Goal: Task Accomplishment & Management: Manage account settings

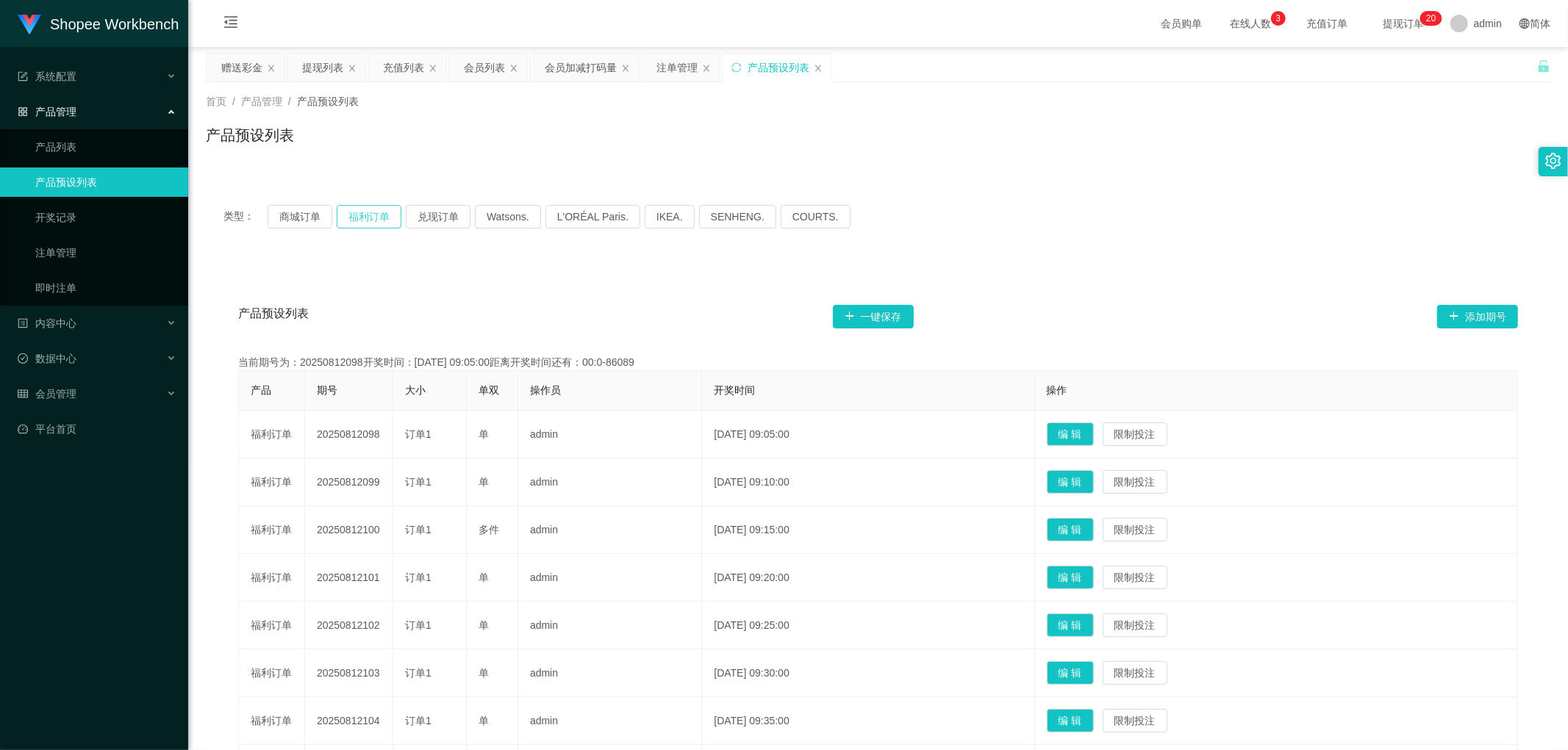
click at [364, 222] on button "福利订单" at bounding box center [369, 216] width 65 height 23
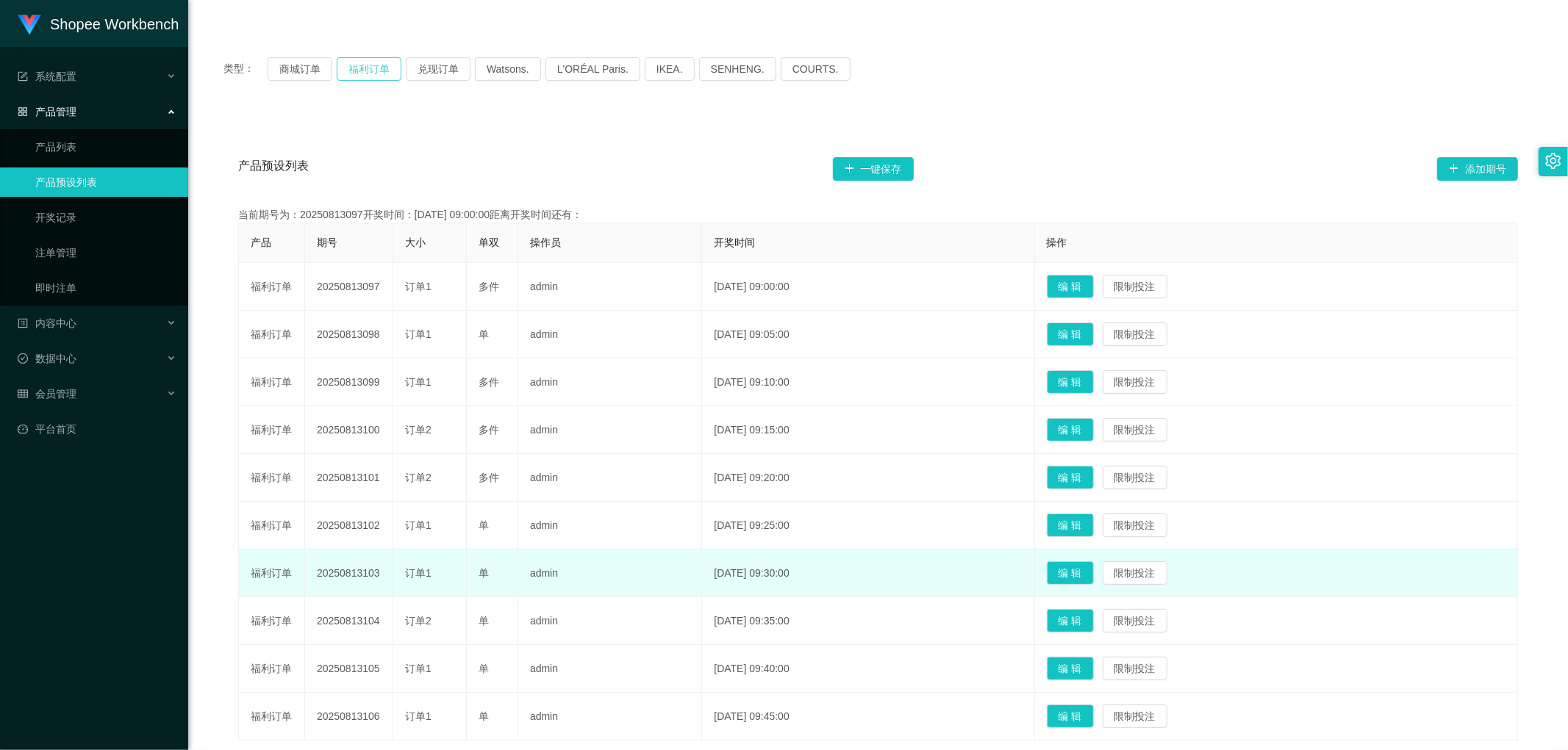
scroll to position [272, 0]
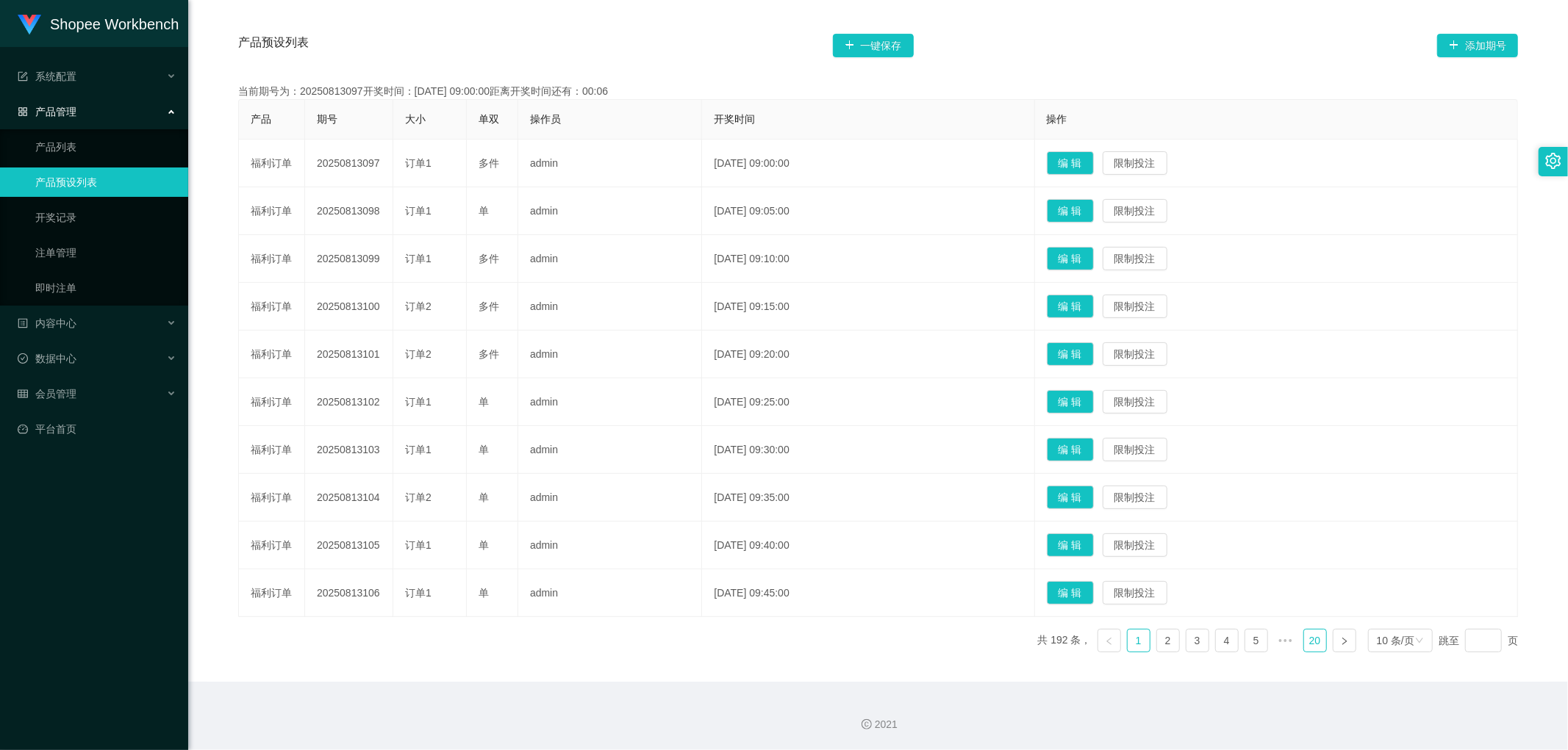
click at [1304, 636] on link "20" at bounding box center [1315, 641] width 22 height 22
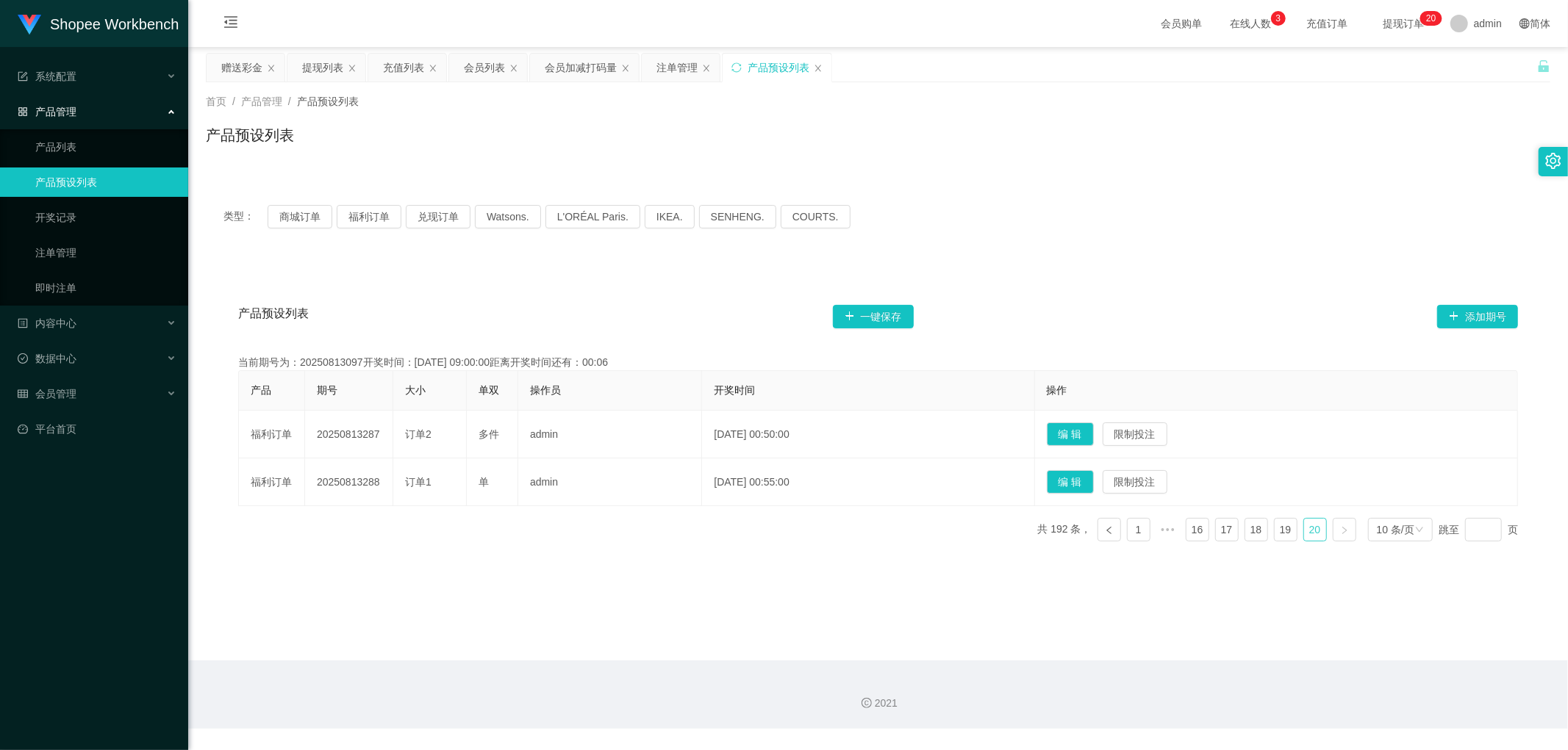
scroll to position [0, 0]
click at [1188, 533] on link "16" at bounding box center [1198, 530] width 22 height 22
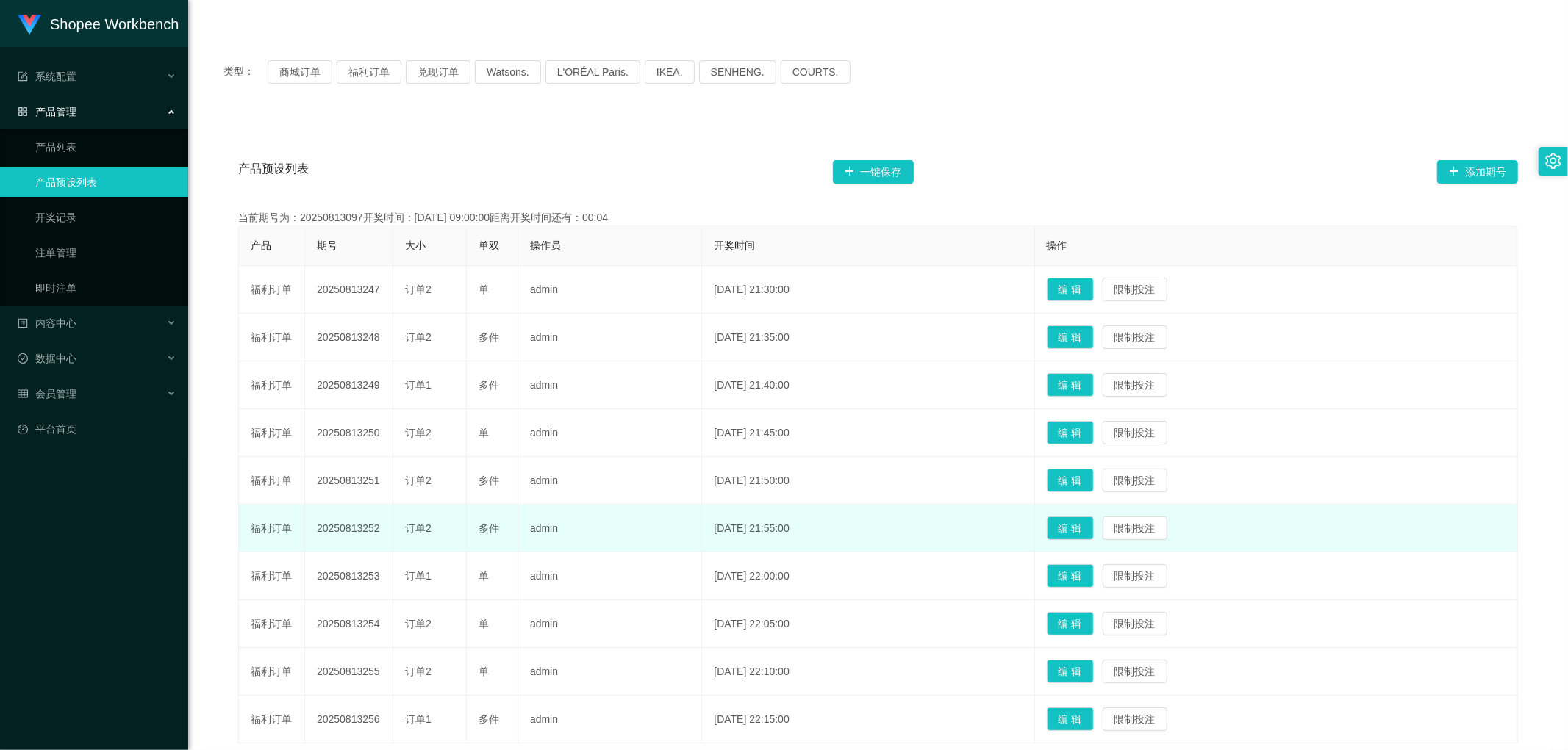
scroll to position [272, 0]
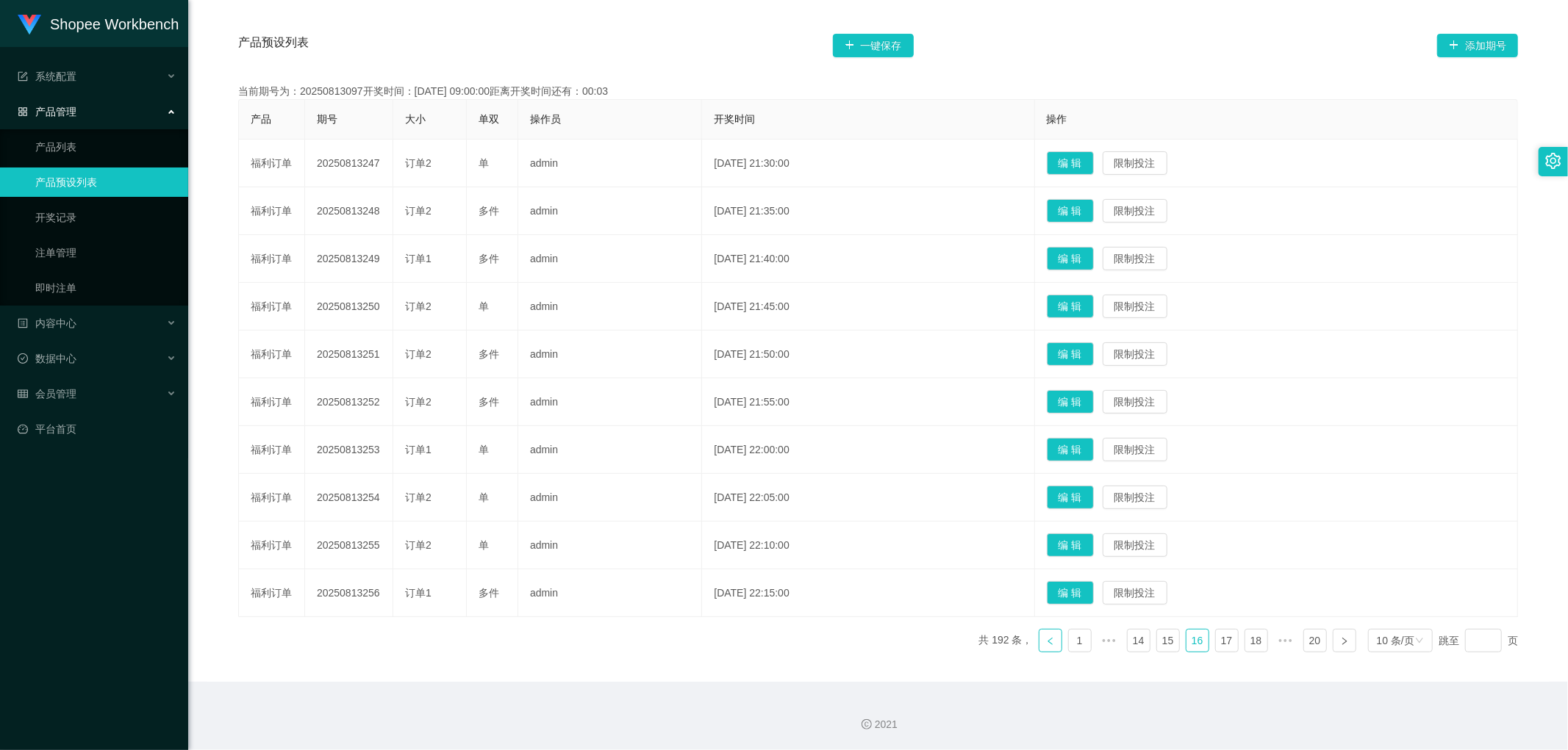
click at [1039, 648] on link at bounding box center [1050, 640] width 23 height 23
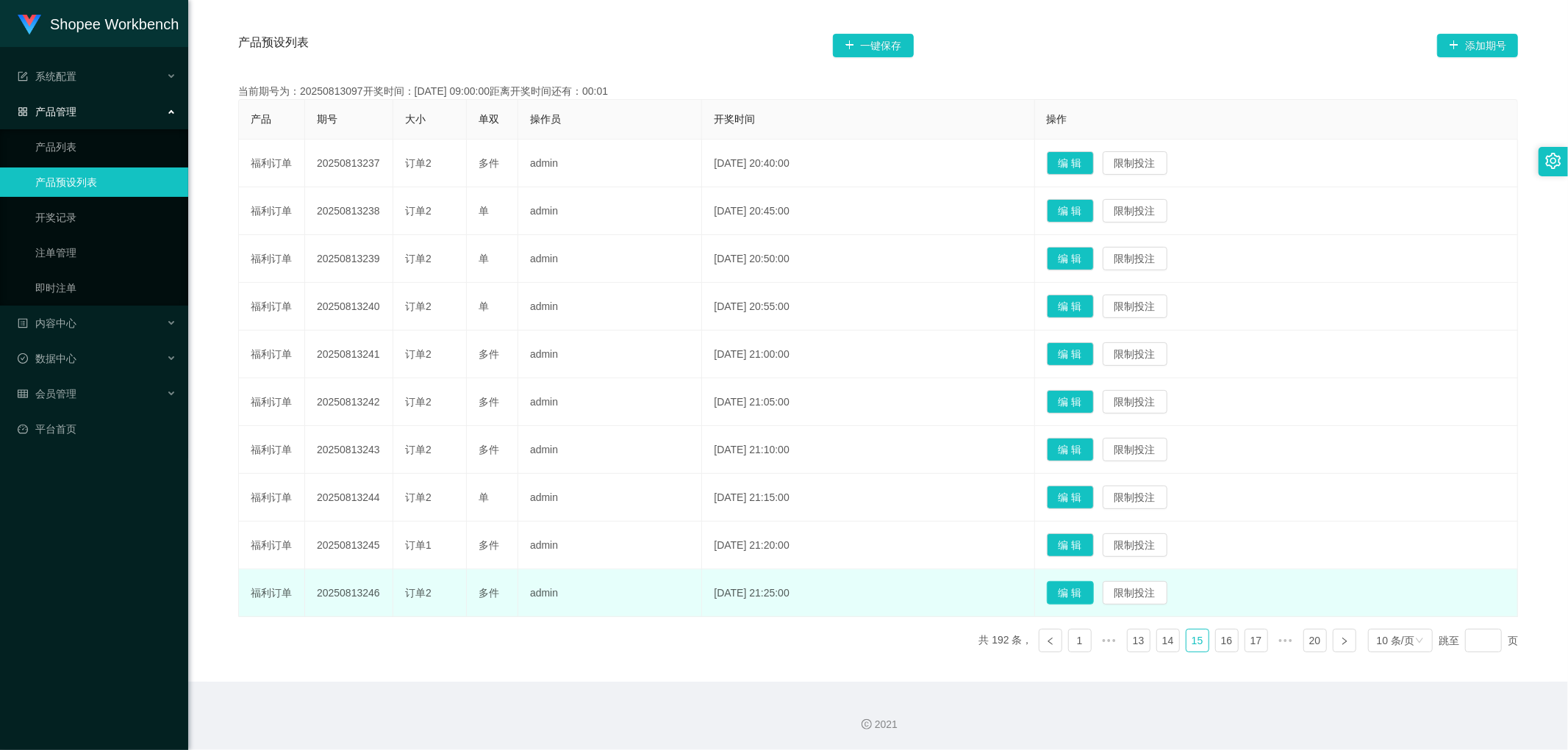
click at [1093, 591] on button "编 辑" at bounding box center [1070, 592] width 47 height 23
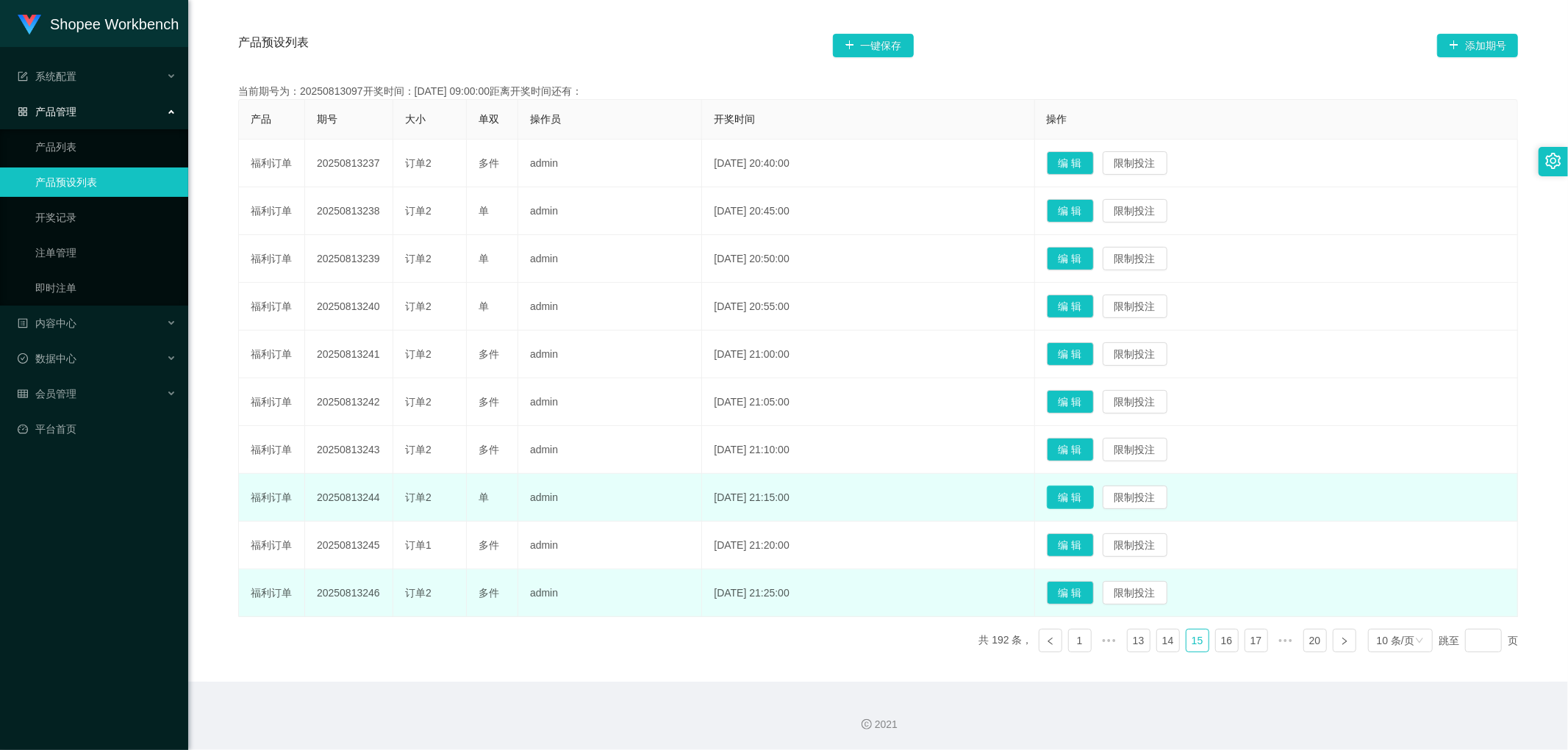
click at [1089, 498] on button "编 辑" at bounding box center [1070, 497] width 47 height 23
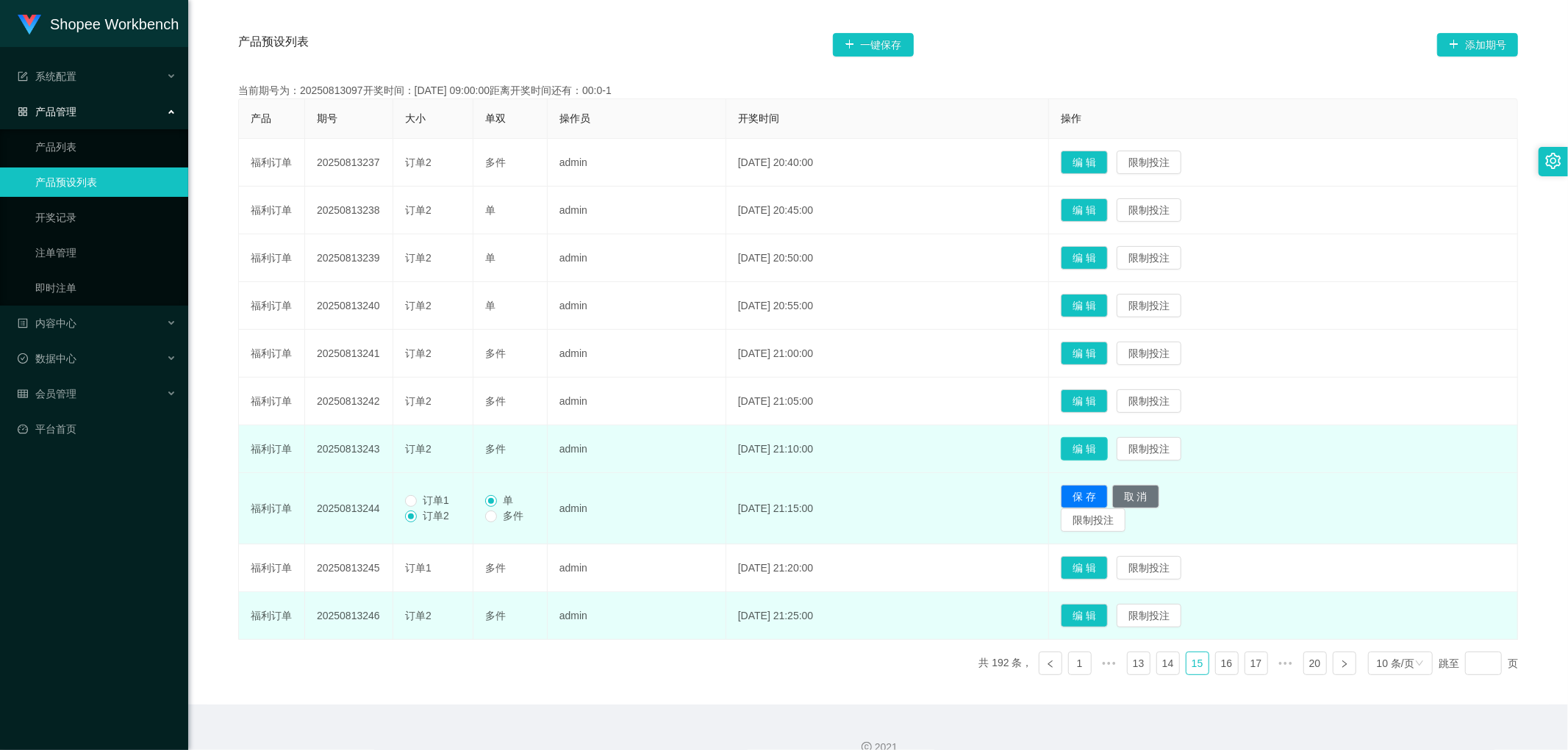
click at [1095, 441] on button "编 辑" at bounding box center [1083, 448] width 47 height 23
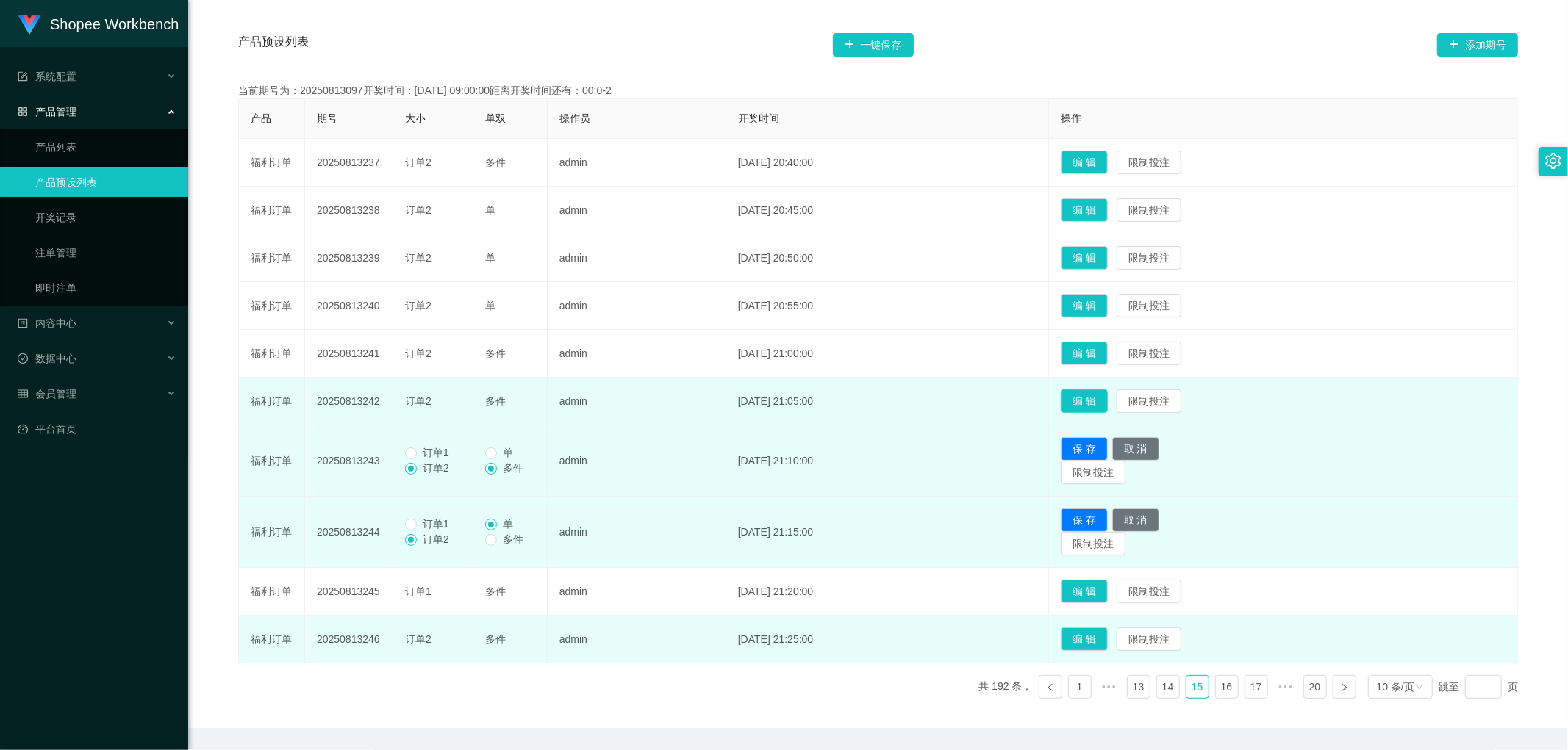
click at [1107, 404] on button "编 辑" at bounding box center [1083, 400] width 47 height 23
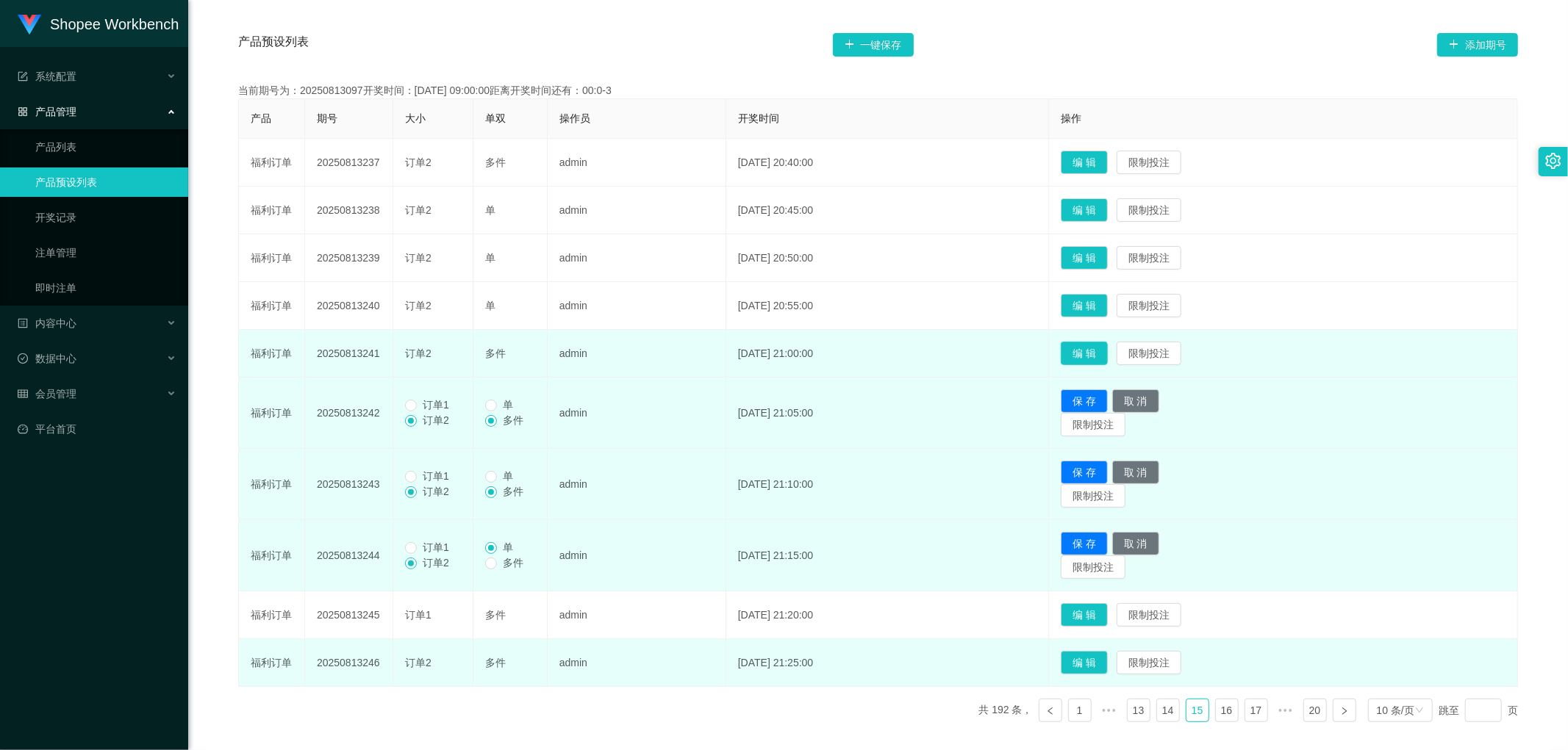
click at [1107, 351] on button "编 辑" at bounding box center [1083, 352] width 47 height 23
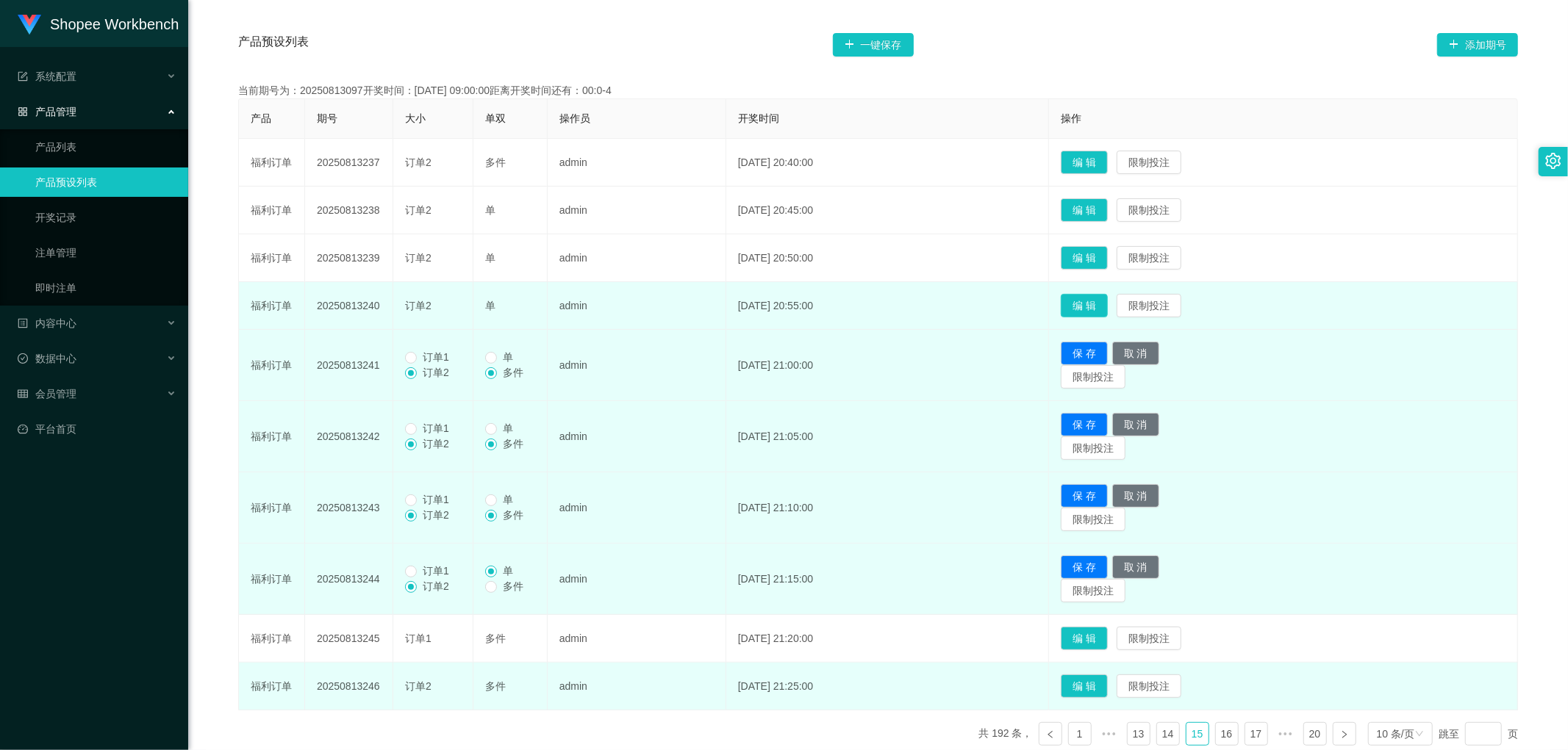
click at [1107, 311] on button "编 辑" at bounding box center [1083, 305] width 47 height 23
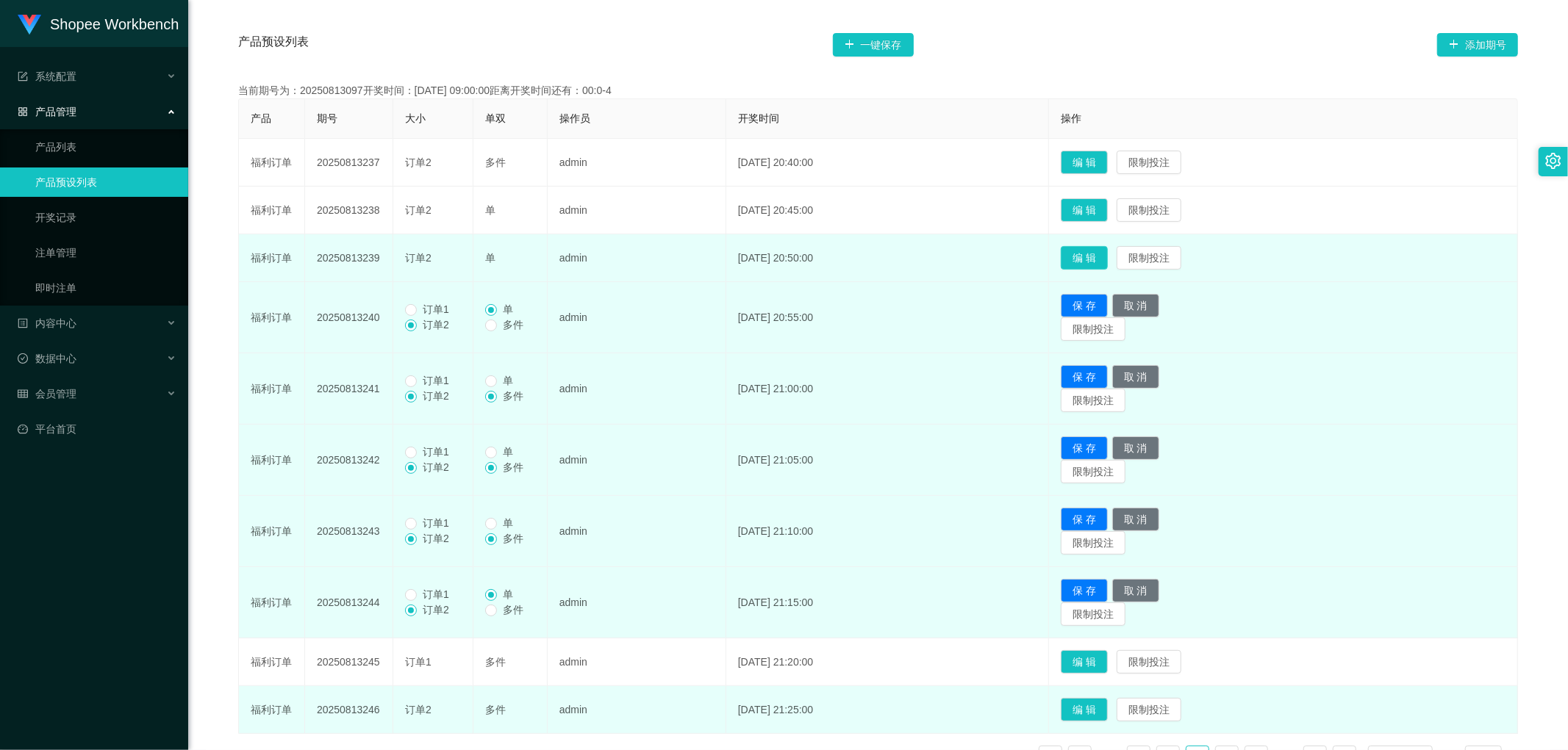
click at [1103, 254] on button "编 辑" at bounding box center [1083, 257] width 47 height 23
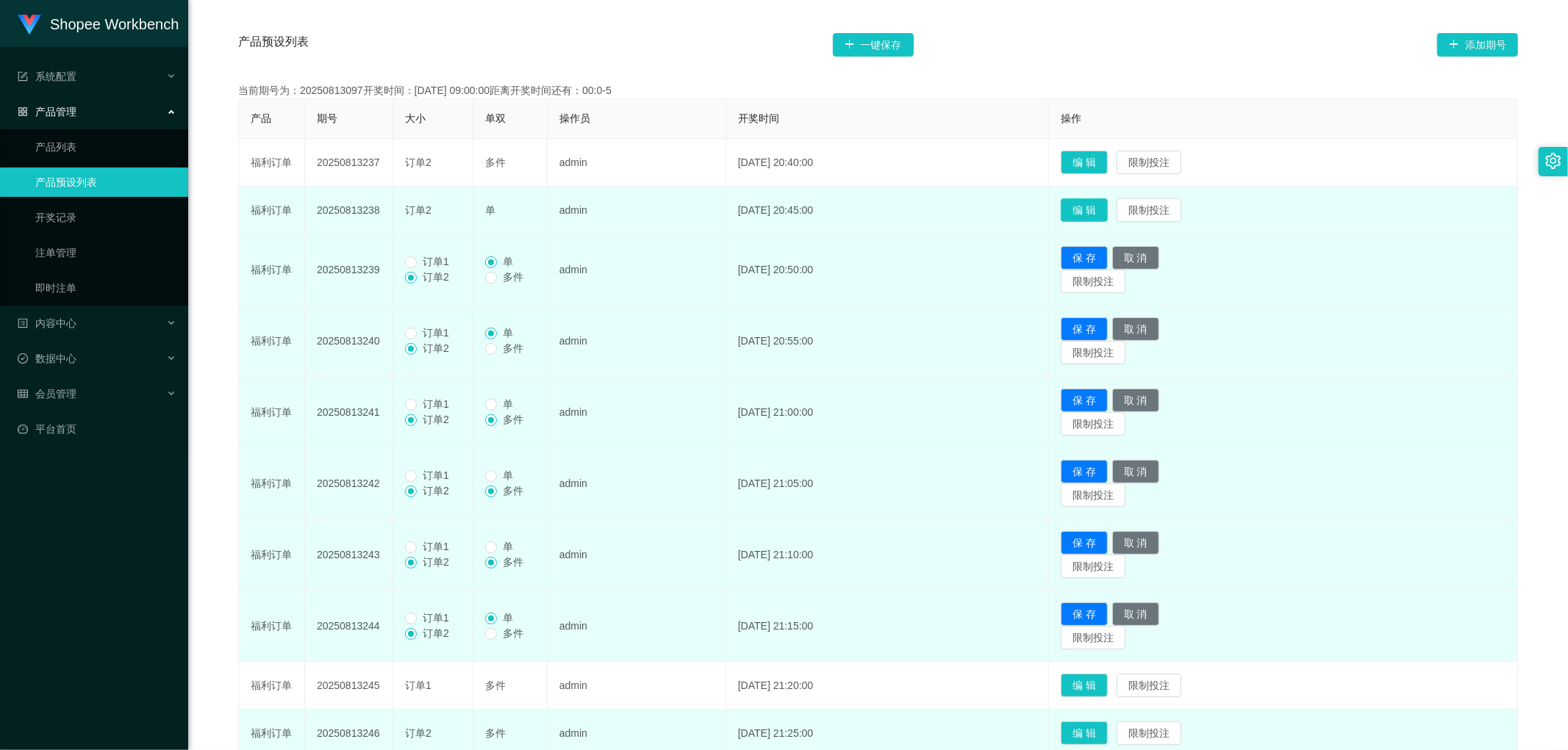
click at [1107, 206] on button "编 辑" at bounding box center [1083, 209] width 47 height 23
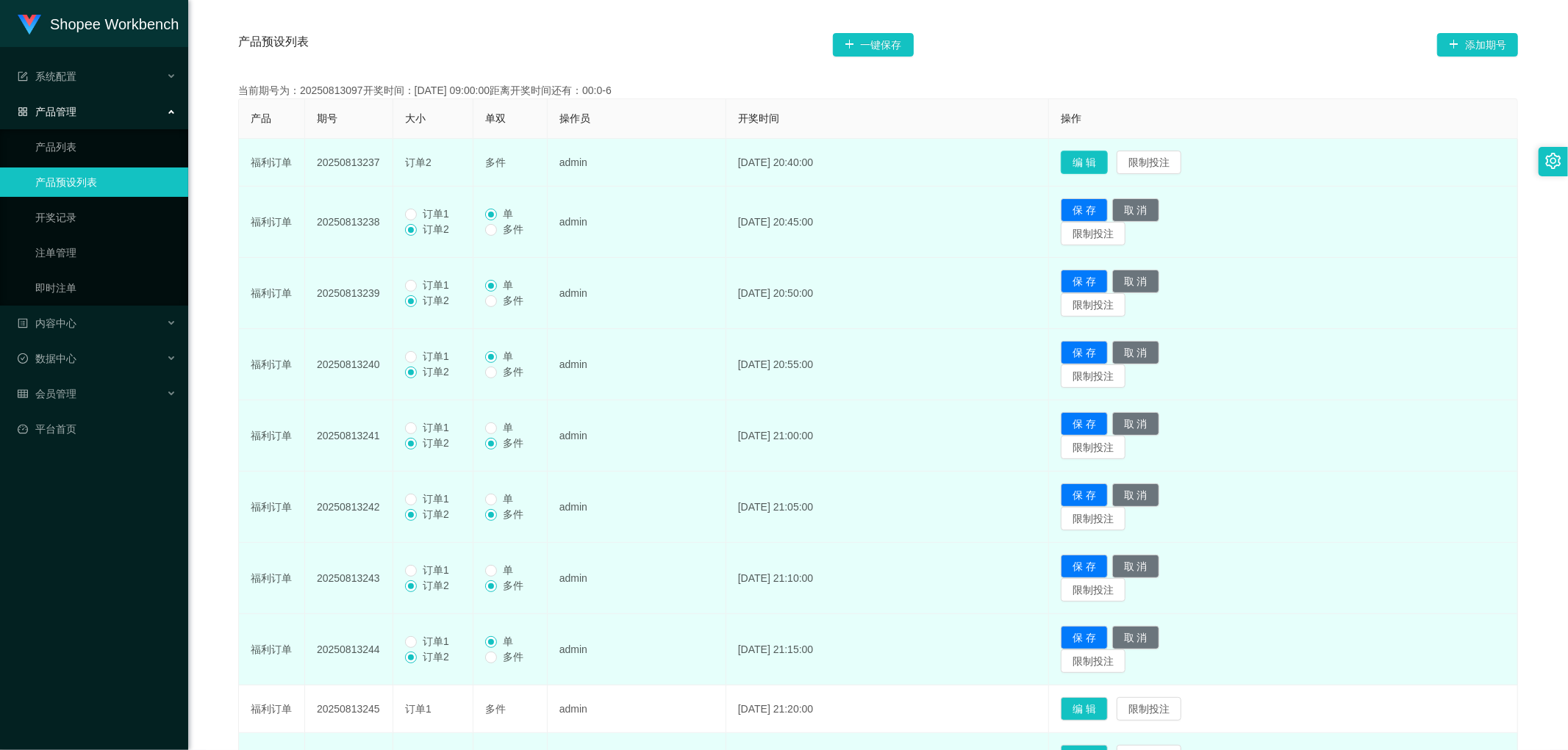
click at [1107, 159] on button "编 辑" at bounding box center [1083, 161] width 47 height 23
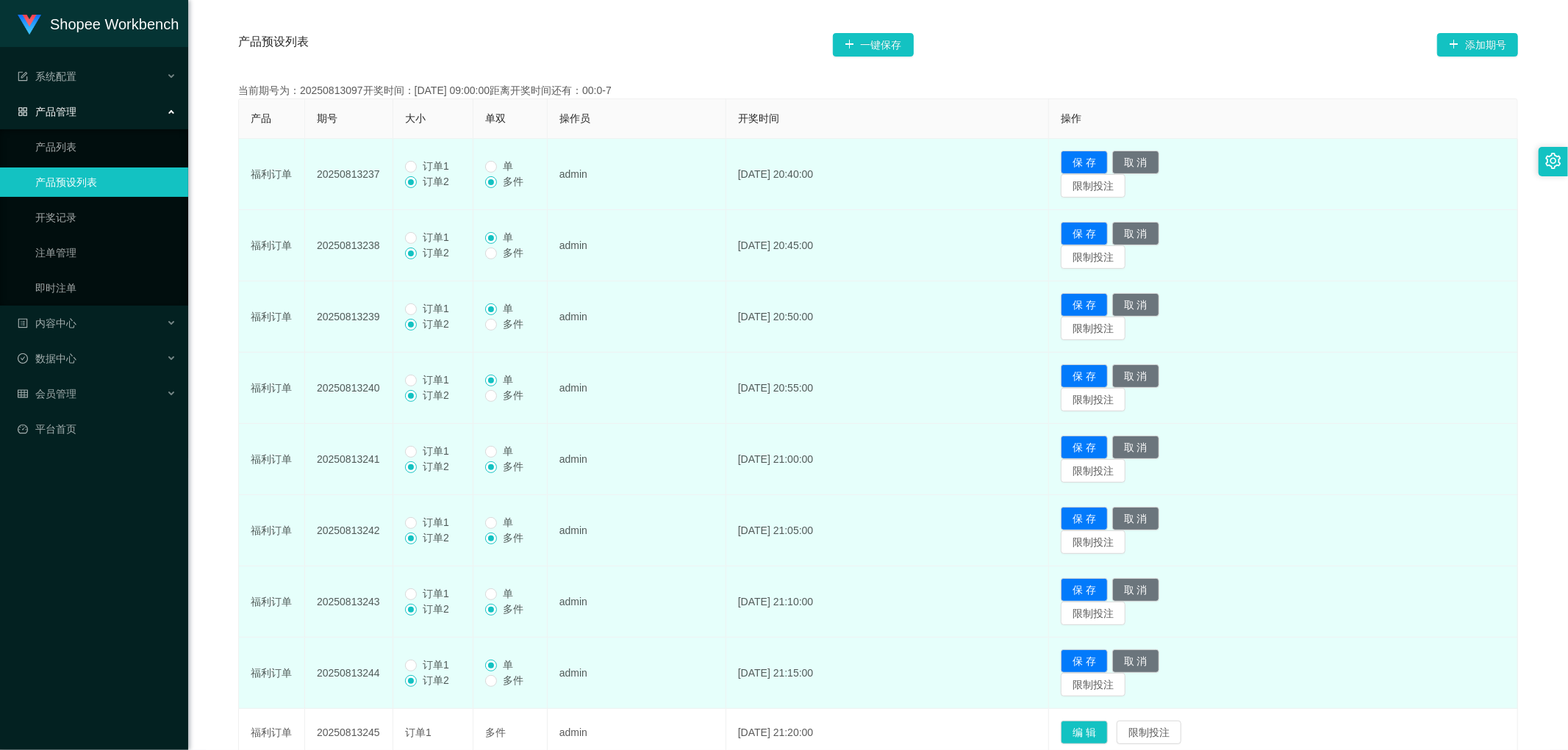
click at [426, 167] on span "订单1" at bounding box center [436, 166] width 38 height 12
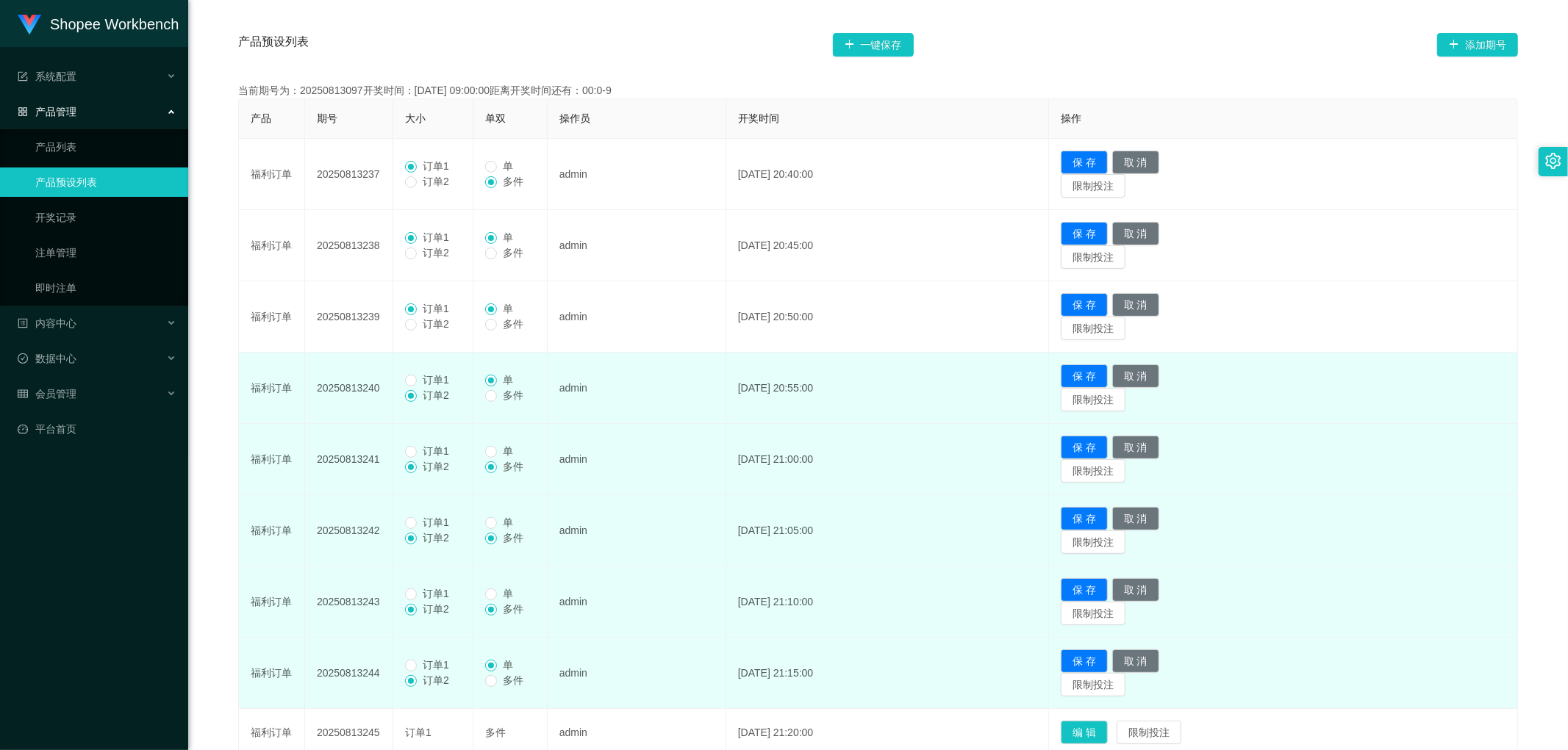
click at [421, 388] on label "订单2" at bounding box center [430, 396] width 50 height 16
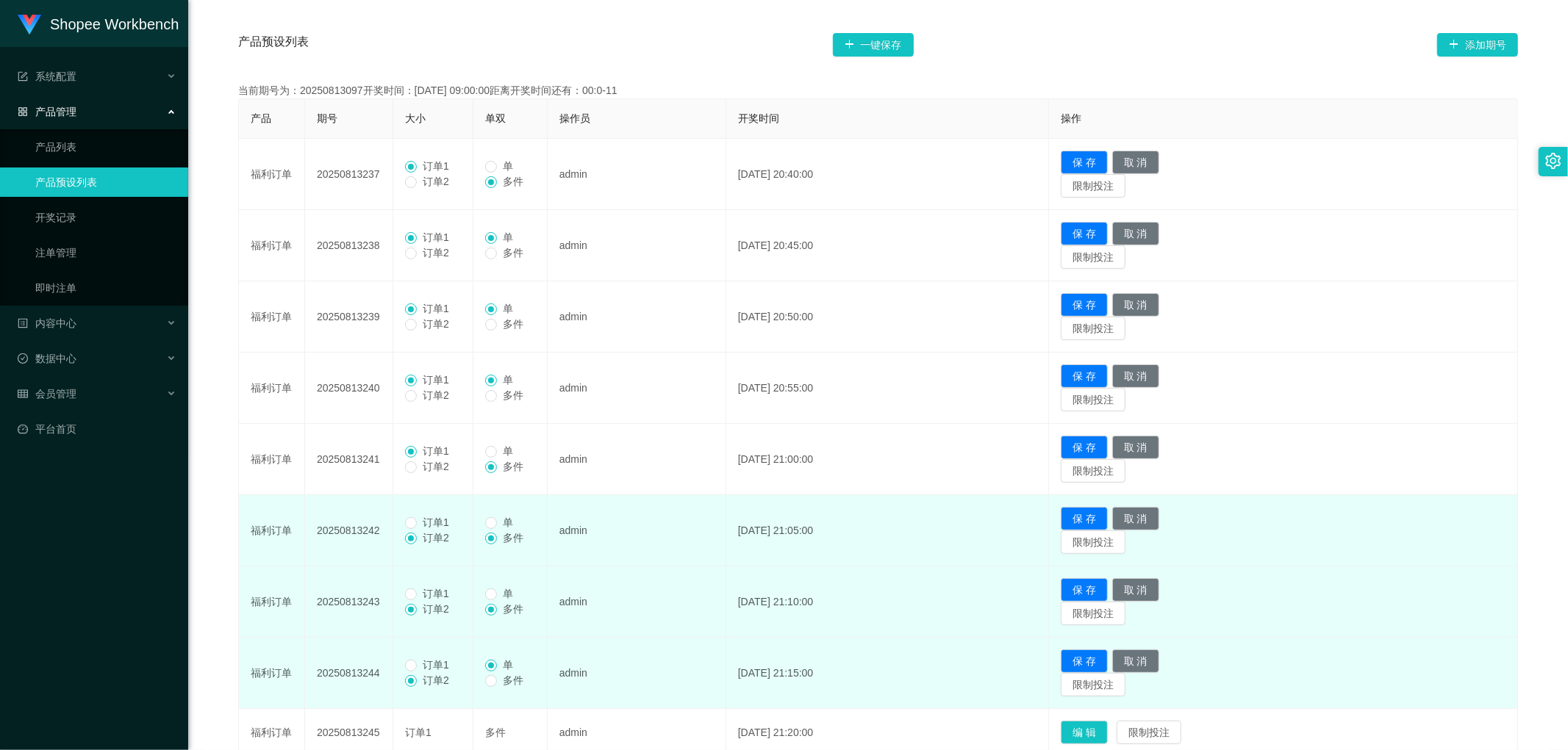
click at [421, 530] on label "订单1" at bounding box center [430, 522] width 50 height 16
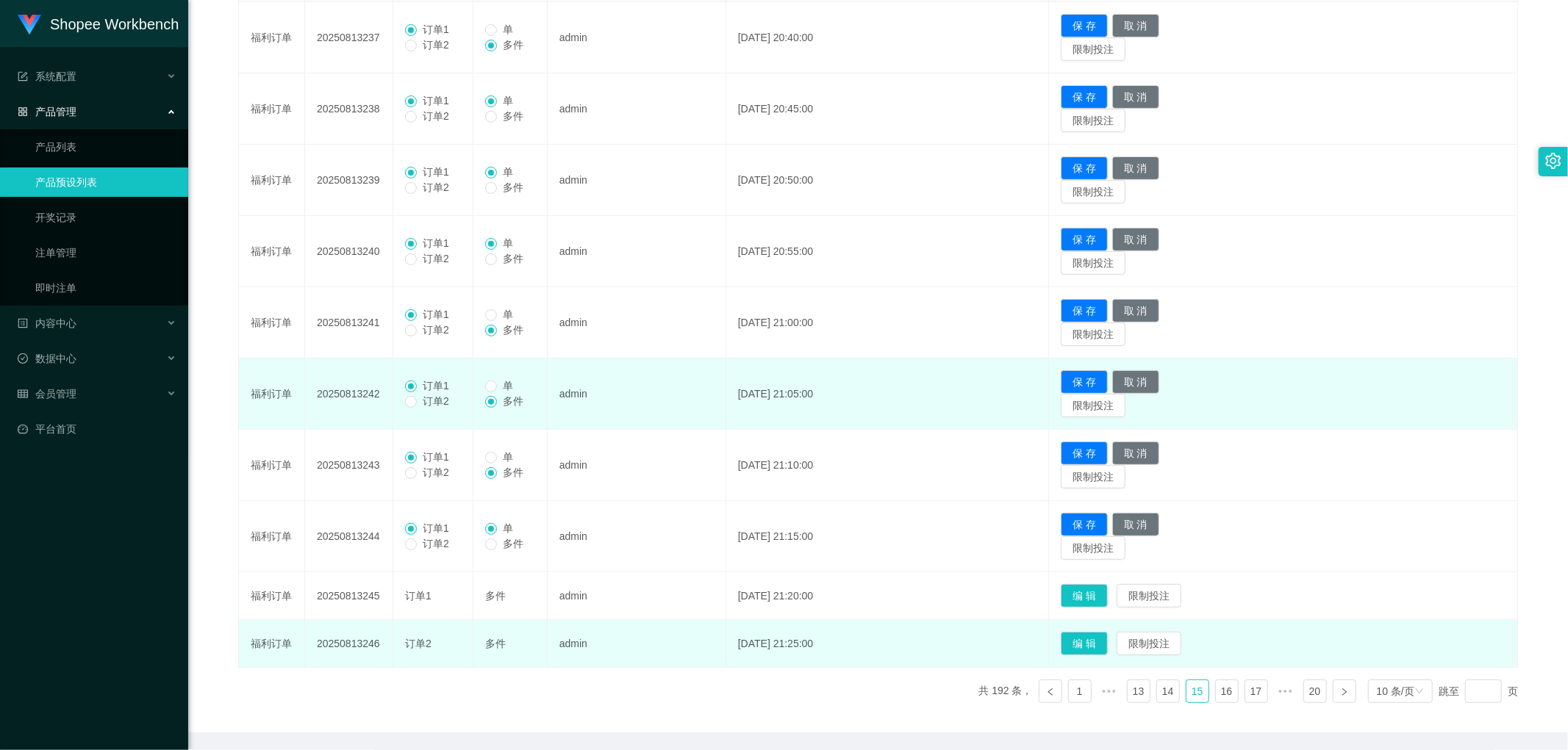
scroll to position [435, 0]
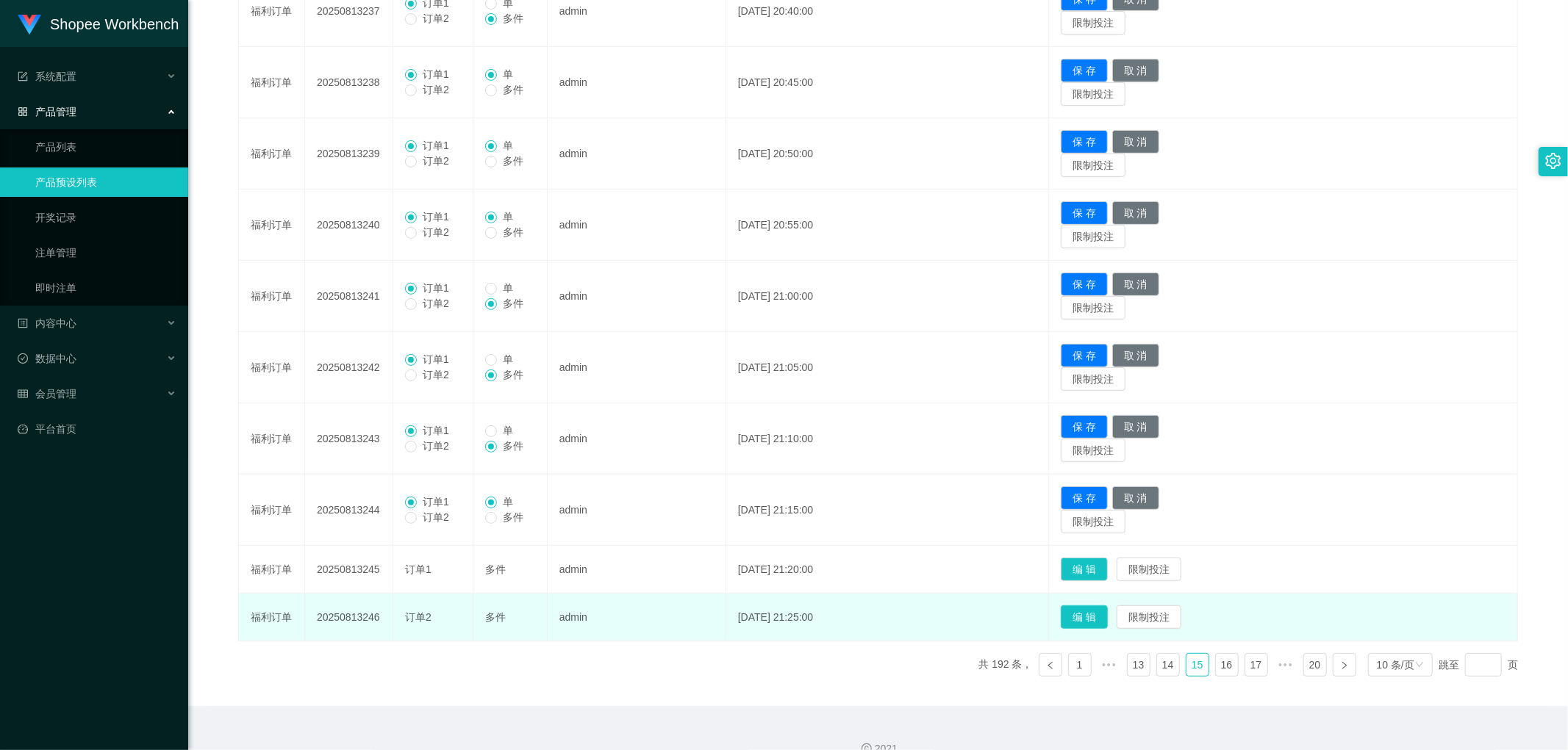
click at [1107, 614] on button "编 辑" at bounding box center [1083, 616] width 47 height 23
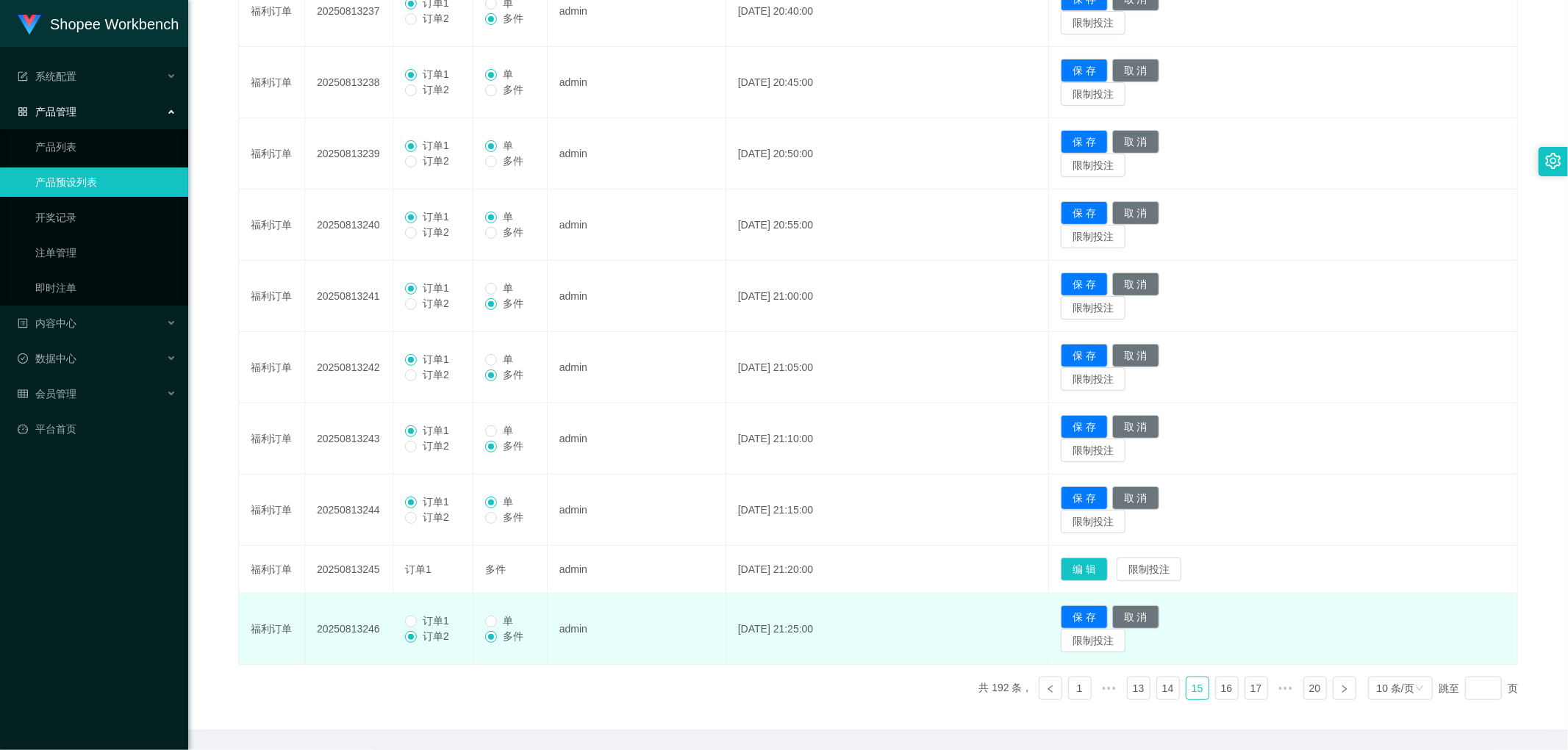
drag, startPoint x: 421, startPoint y: 625, endPoint x: 454, endPoint y: 621, distance: 33.2
click at [422, 625] on span "订单1" at bounding box center [436, 621] width 38 height 12
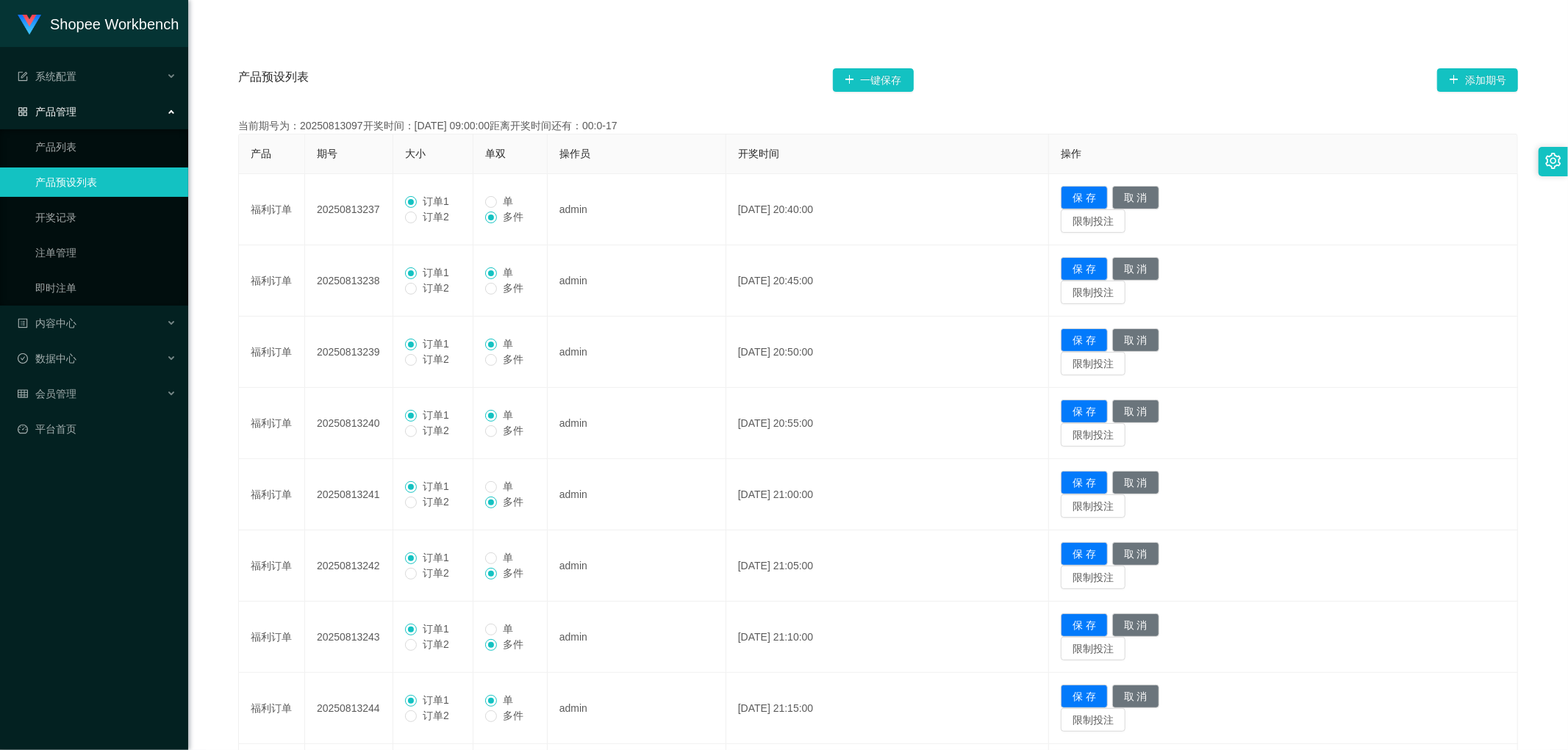
scroll to position [190, 0]
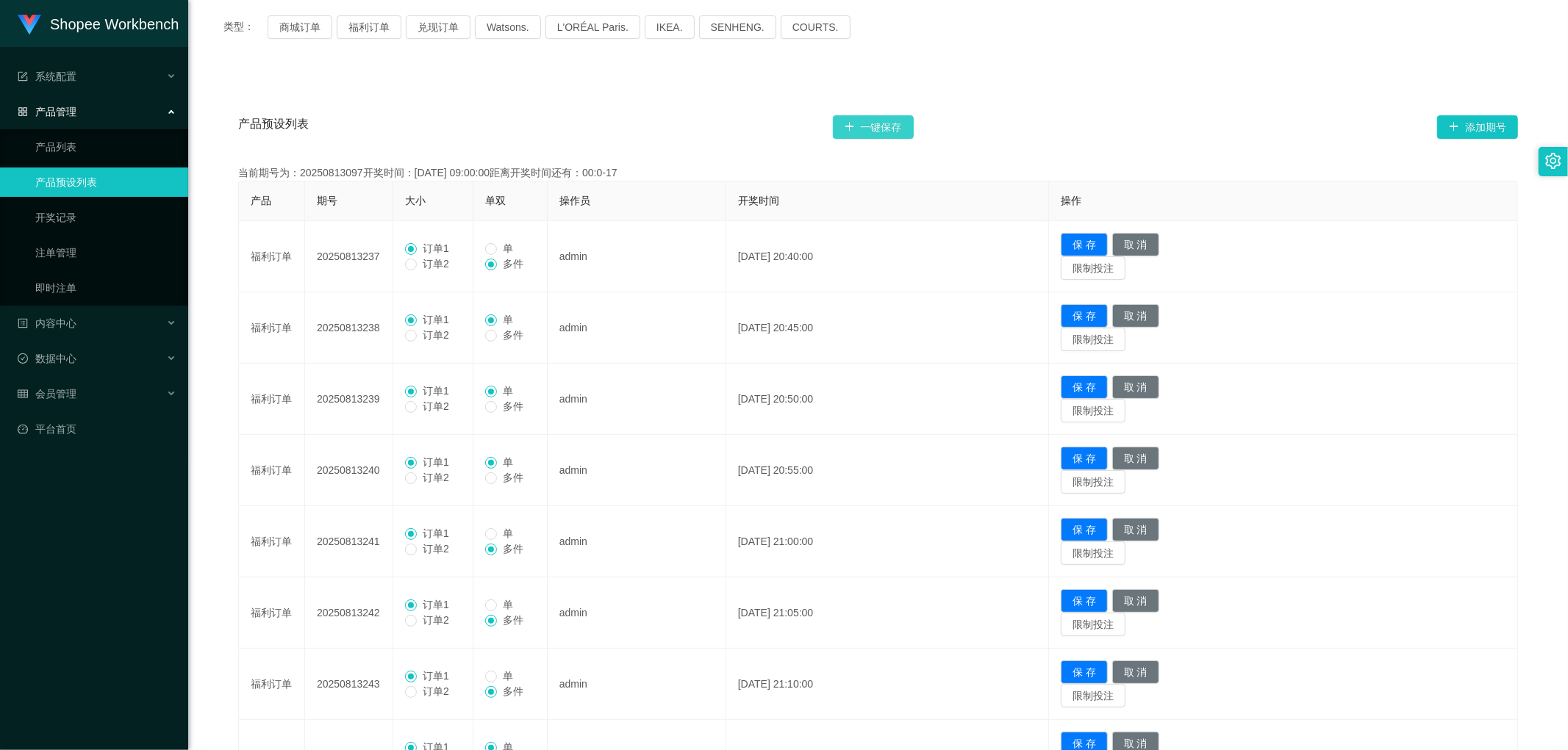
click at [887, 122] on button "一键保存" at bounding box center [874, 126] width 81 height 23
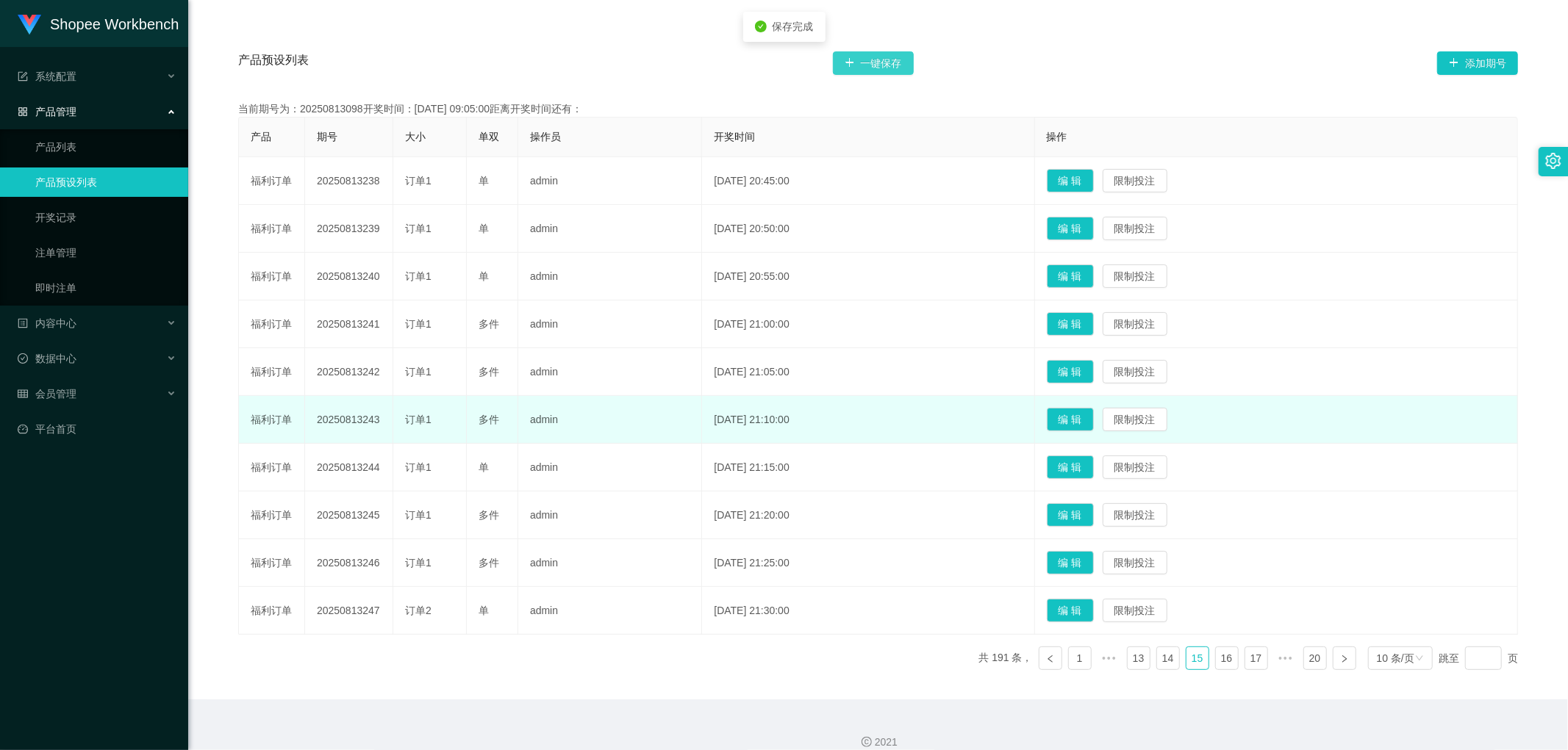
scroll to position [272, 0]
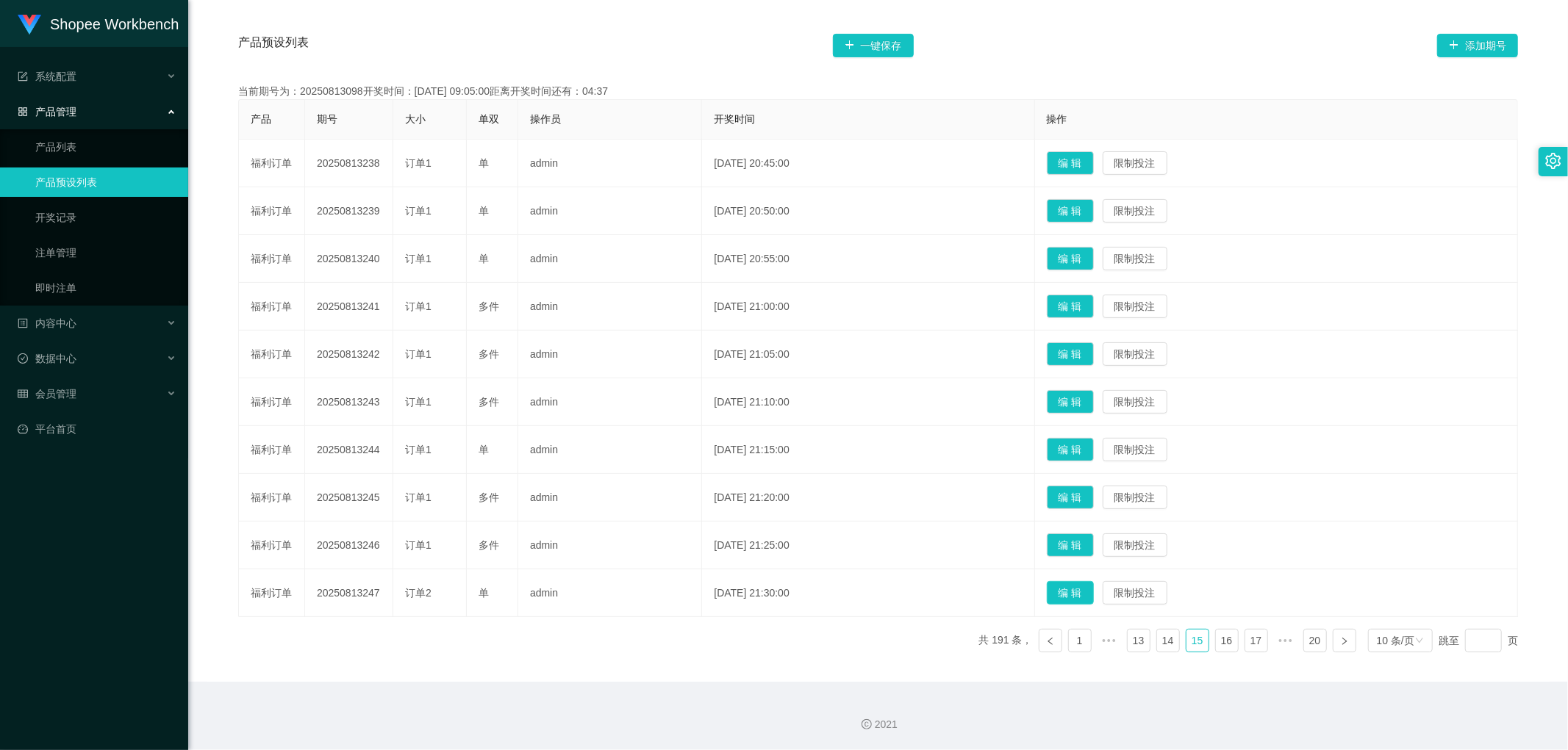
drag, startPoint x: 1089, startPoint y: 594, endPoint x: 1093, endPoint y: 604, distance: 10.8
click at [1090, 595] on button "编 辑" at bounding box center [1070, 592] width 47 height 23
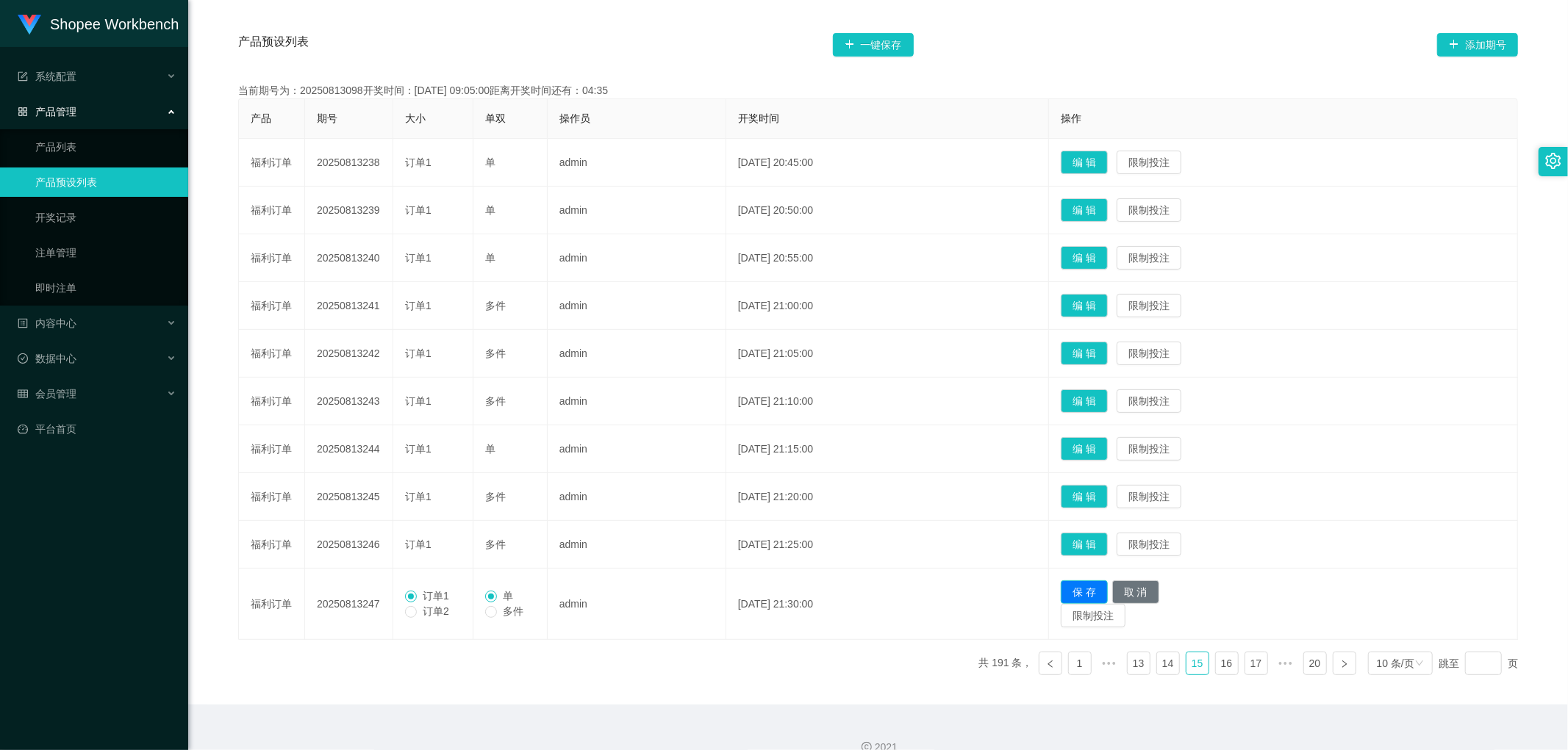
click at [1103, 587] on button "保 存" at bounding box center [1083, 591] width 47 height 23
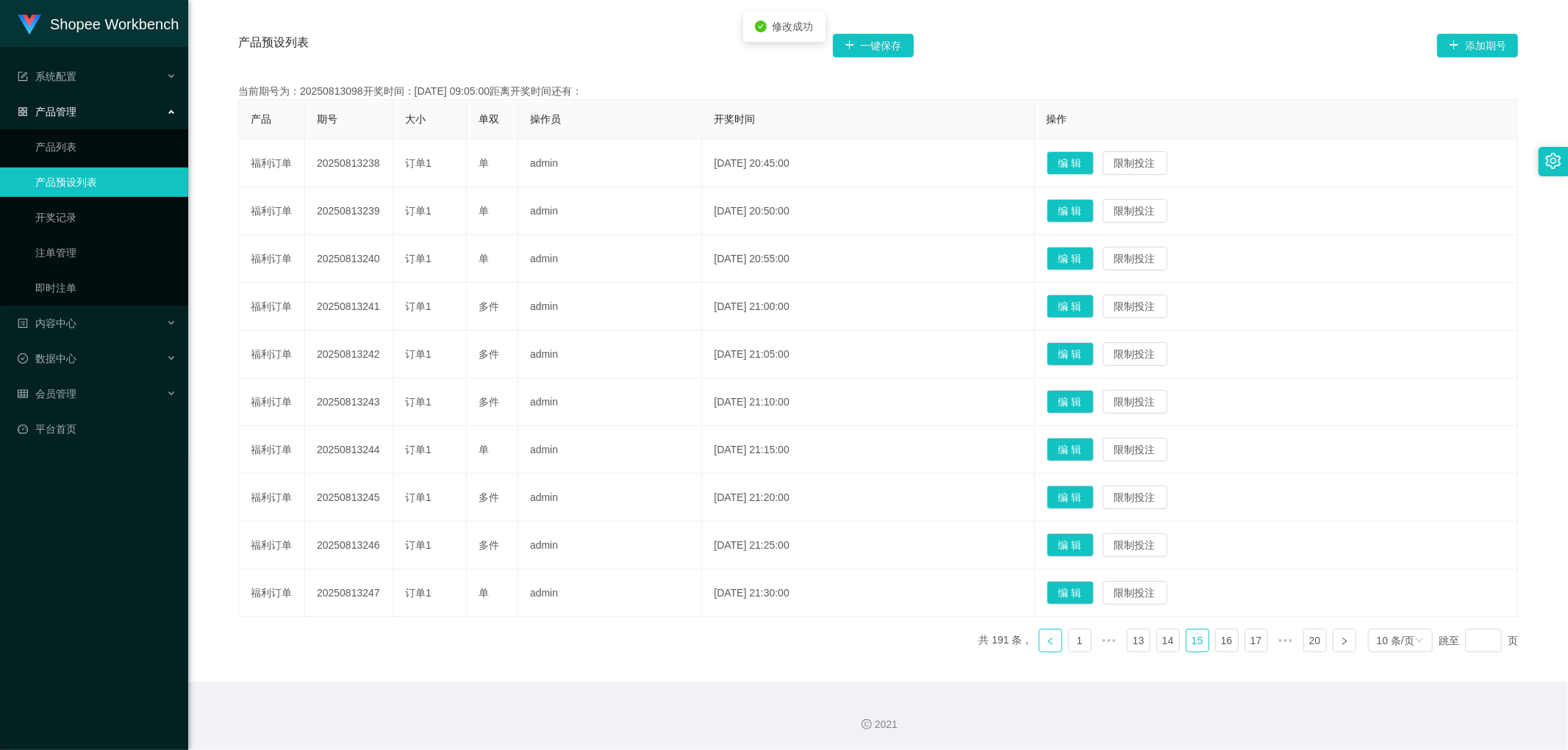
click at [1047, 643] on icon "图标: left" at bounding box center [1051, 642] width 9 height 9
click at [1085, 446] on button "编 辑" at bounding box center [1070, 449] width 47 height 23
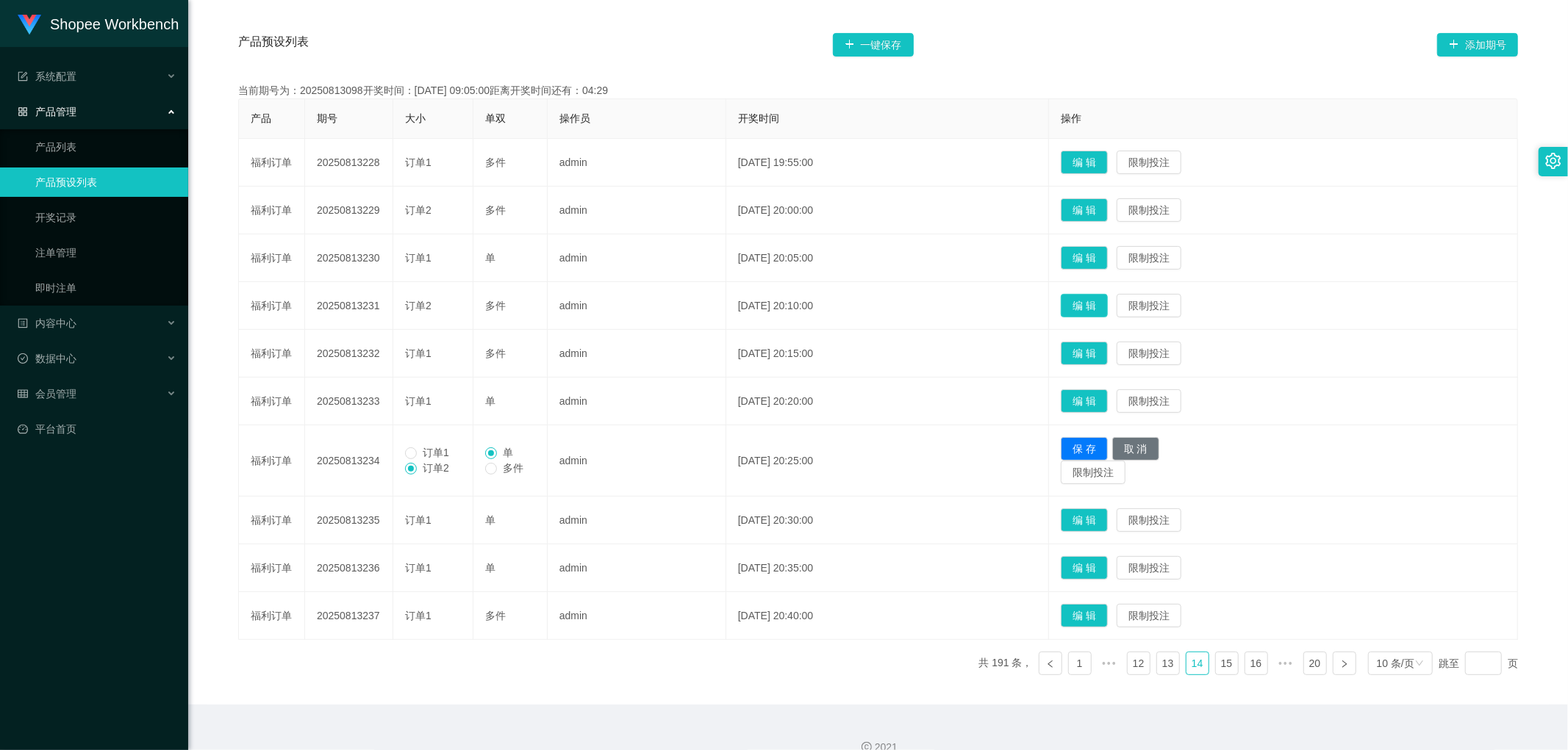
click at [1103, 307] on button "编 辑" at bounding box center [1083, 305] width 47 height 23
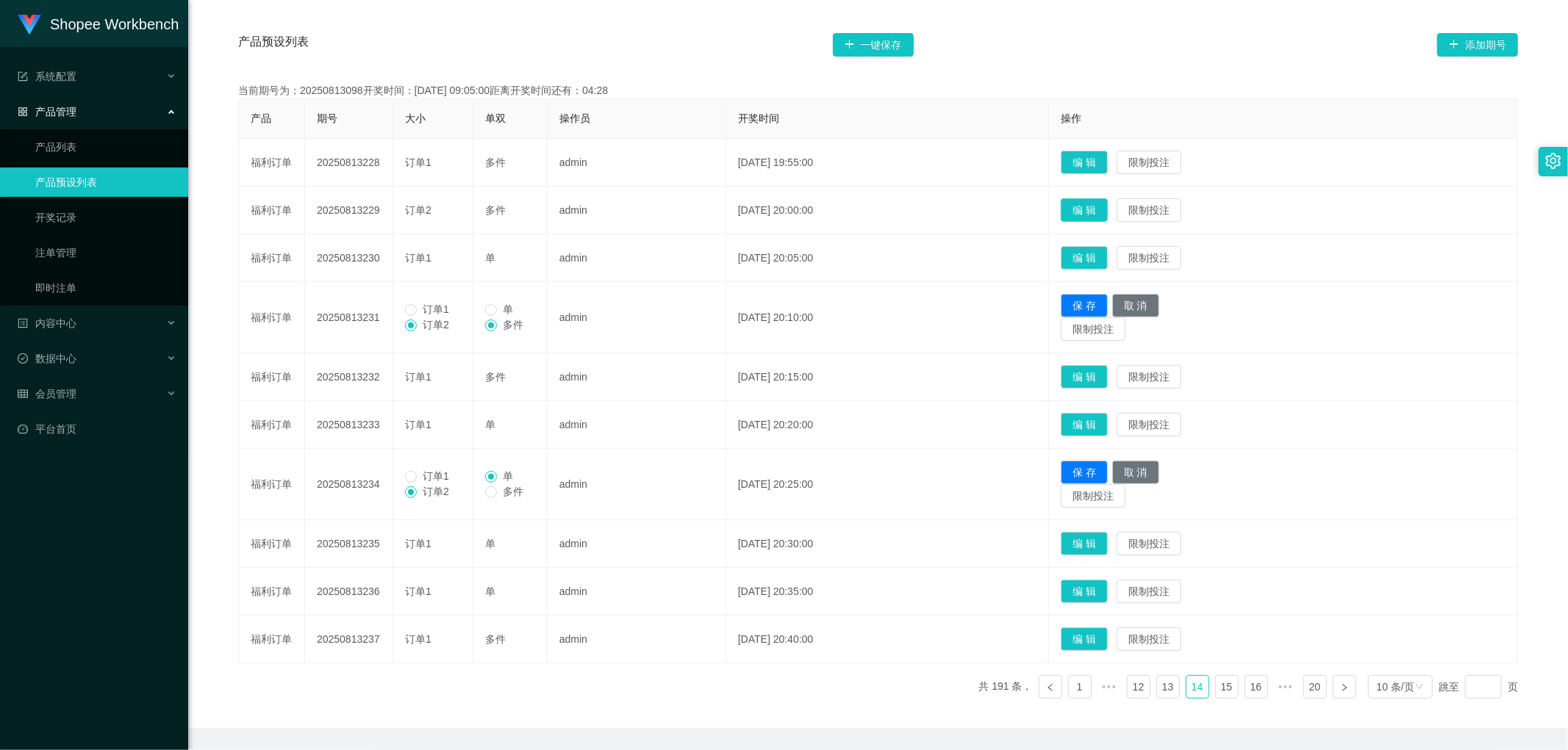
click at [1100, 207] on button "编 辑" at bounding box center [1083, 209] width 47 height 23
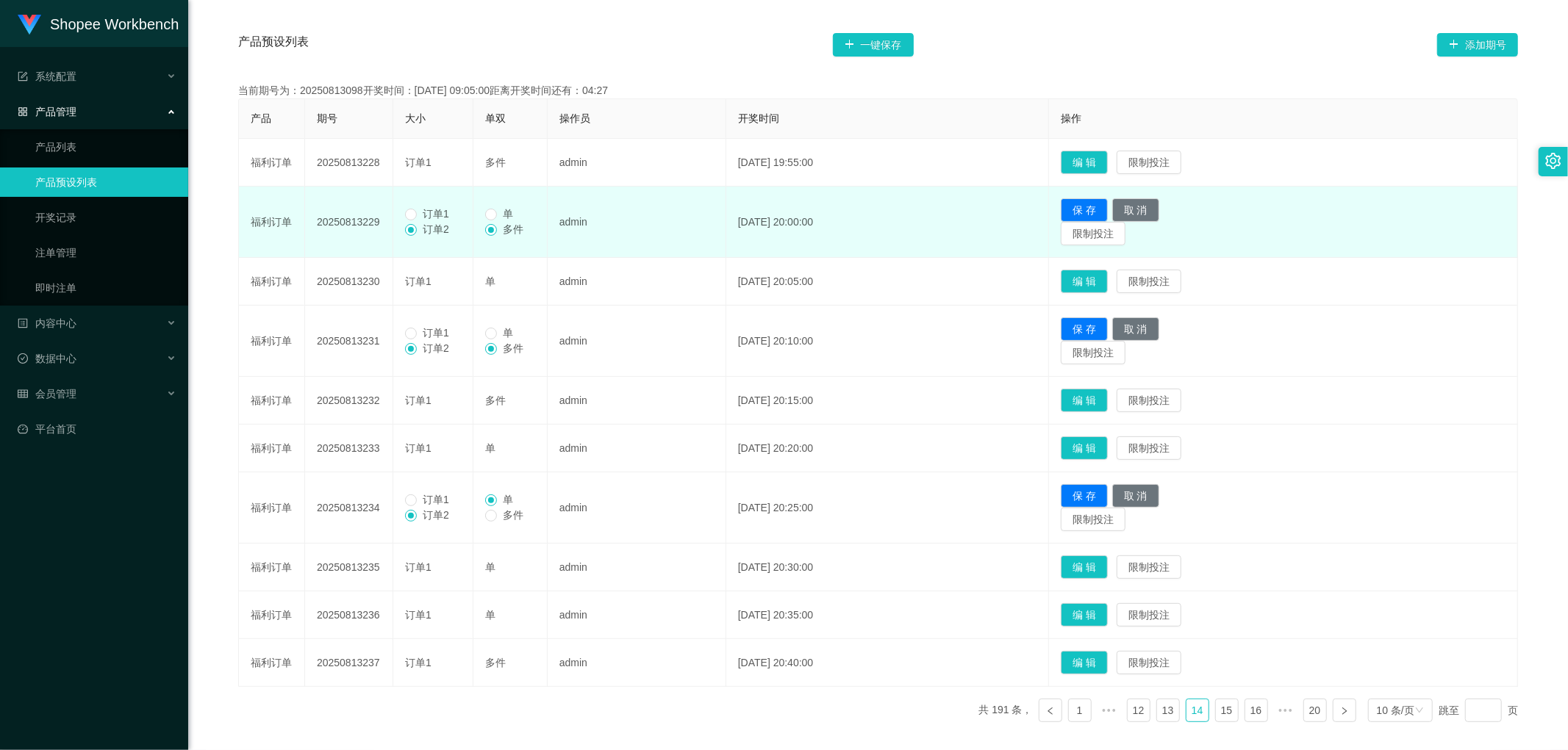
drag, startPoint x: 421, startPoint y: 208, endPoint x: 416, endPoint y: 241, distance: 33.4
click at [421, 210] on span "订单1" at bounding box center [436, 213] width 38 height 12
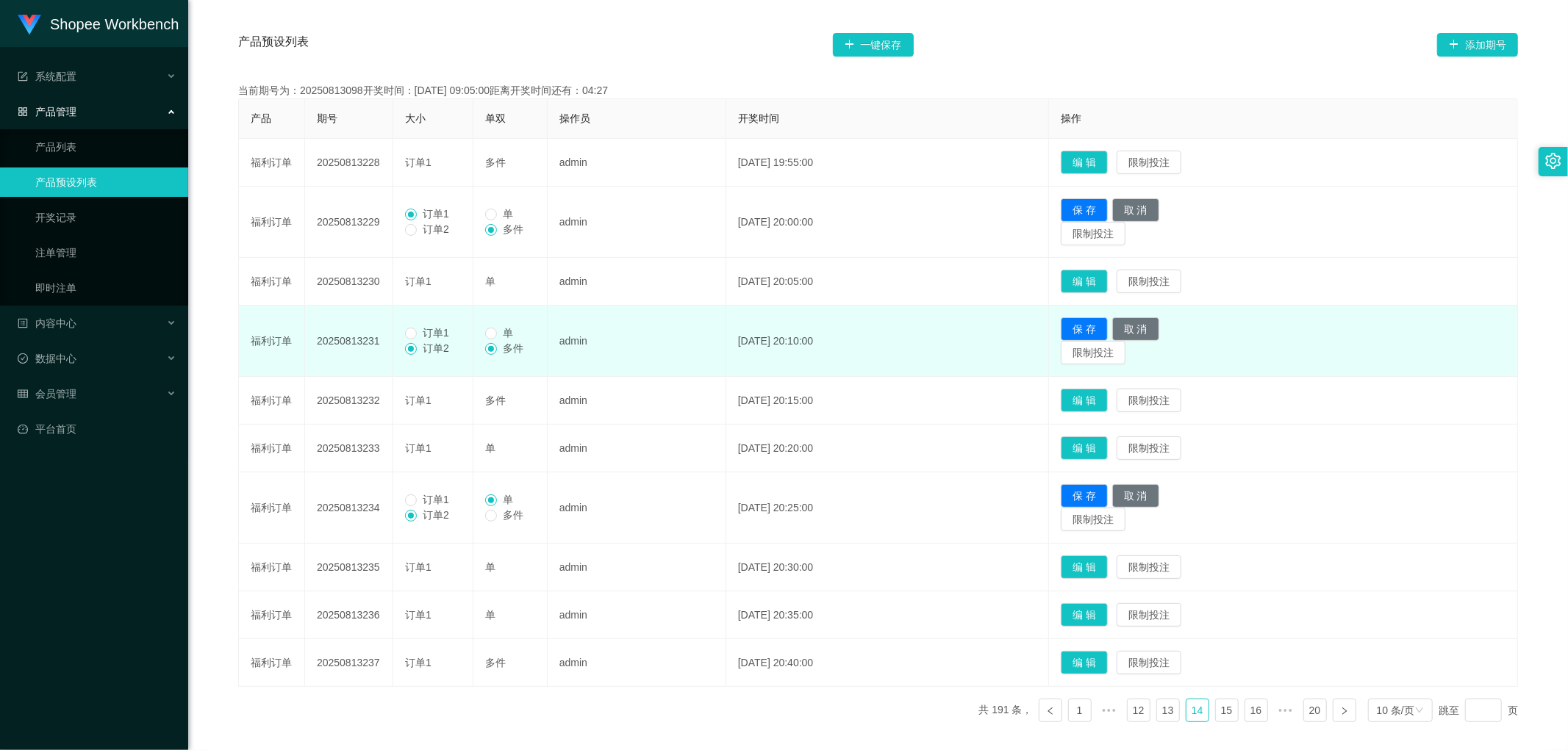
click at [420, 329] on span "订单1" at bounding box center [436, 332] width 38 height 12
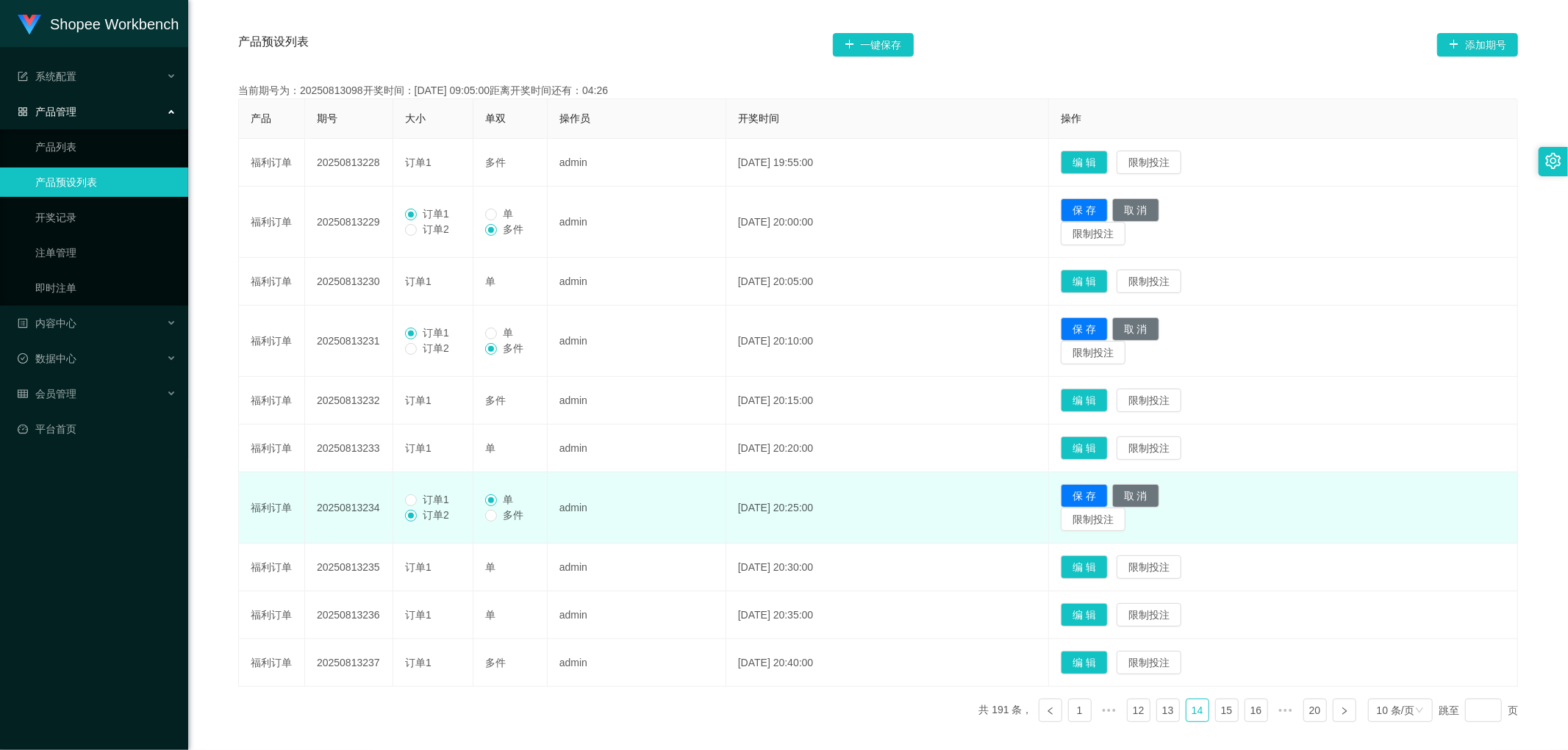
click at [423, 493] on label "订单1" at bounding box center [430, 500] width 50 height 16
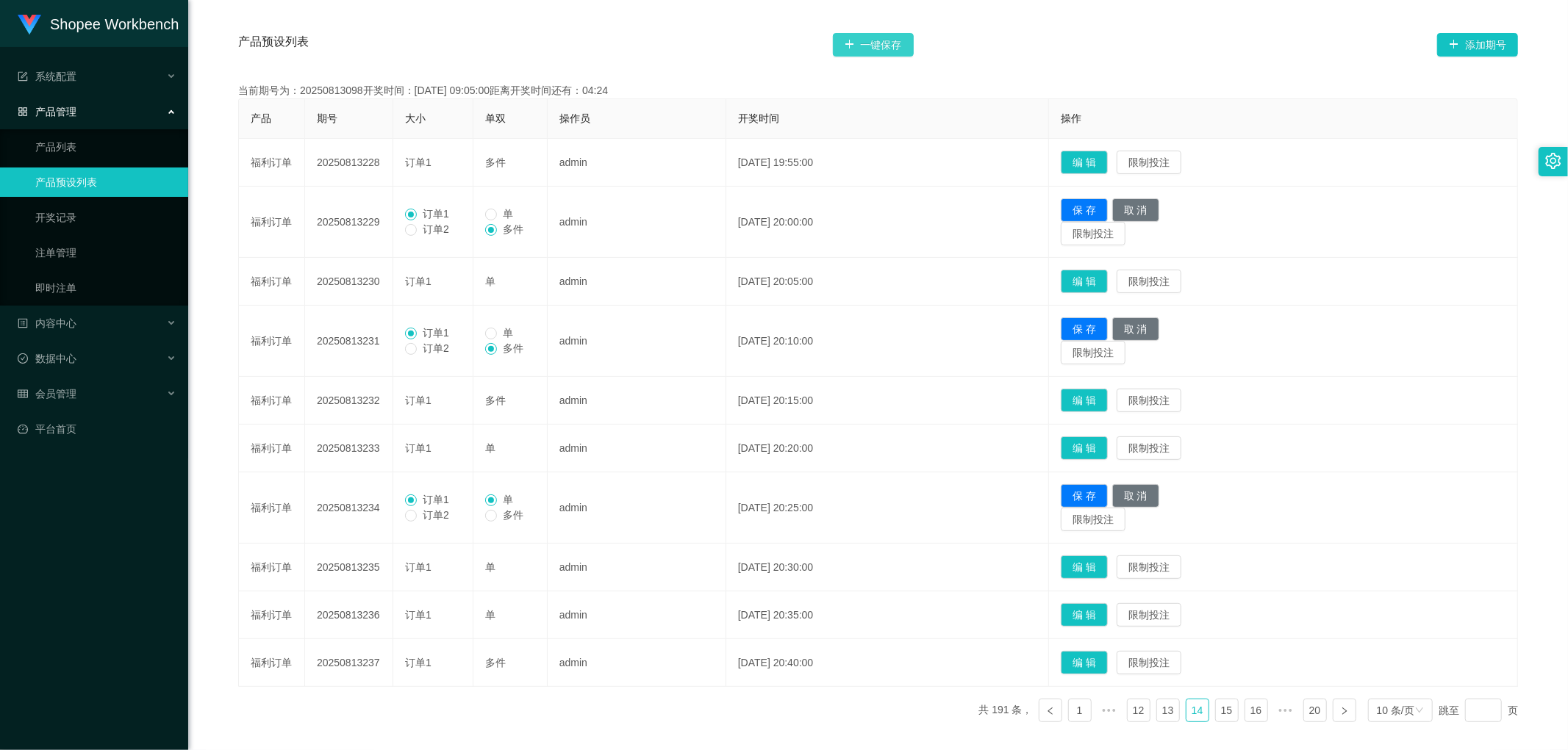
click at [879, 38] on button "一键保存" at bounding box center [874, 44] width 81 height 23
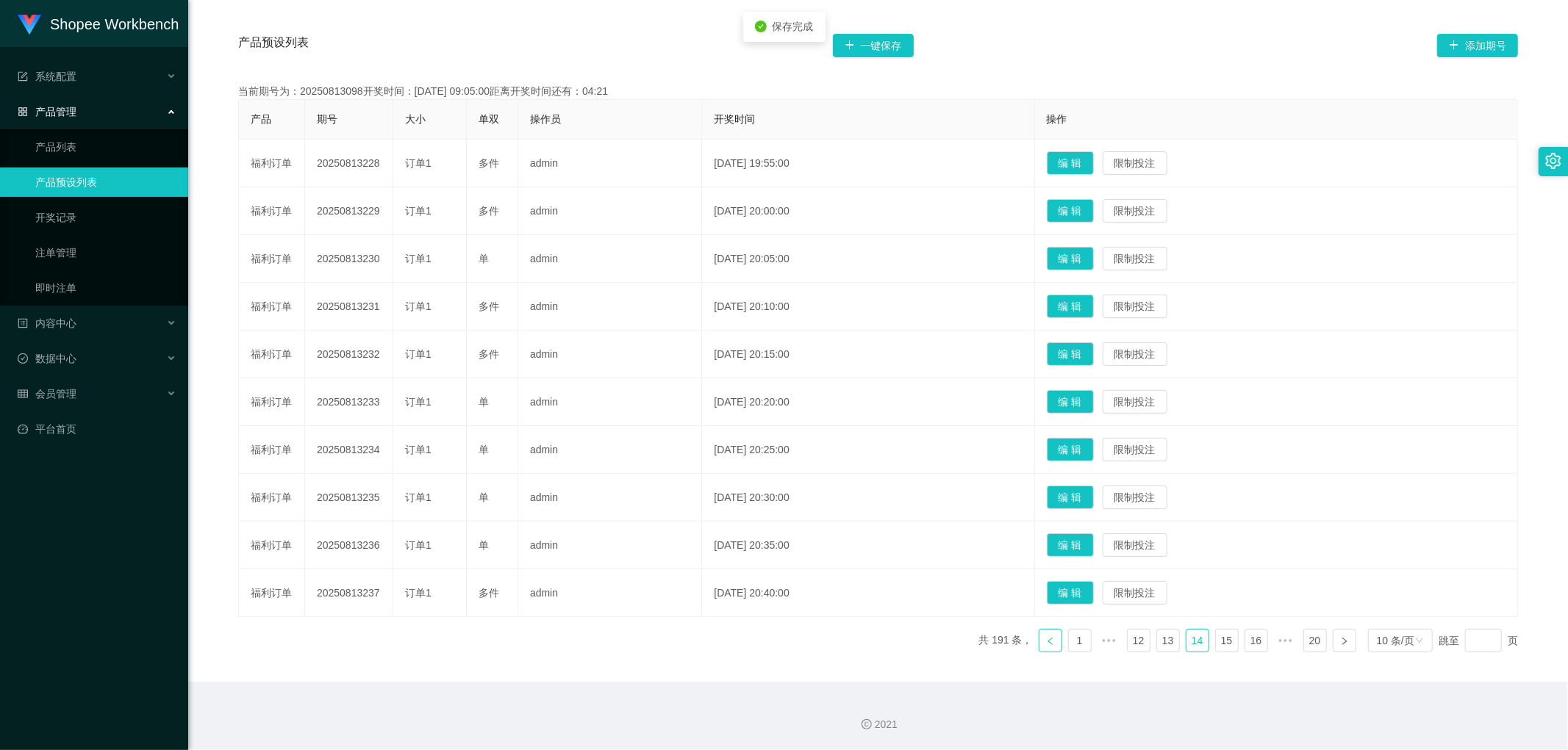
click at [1047, 637] on icon "图标: left" at bounding box center [1051, 642] width 9 height 9
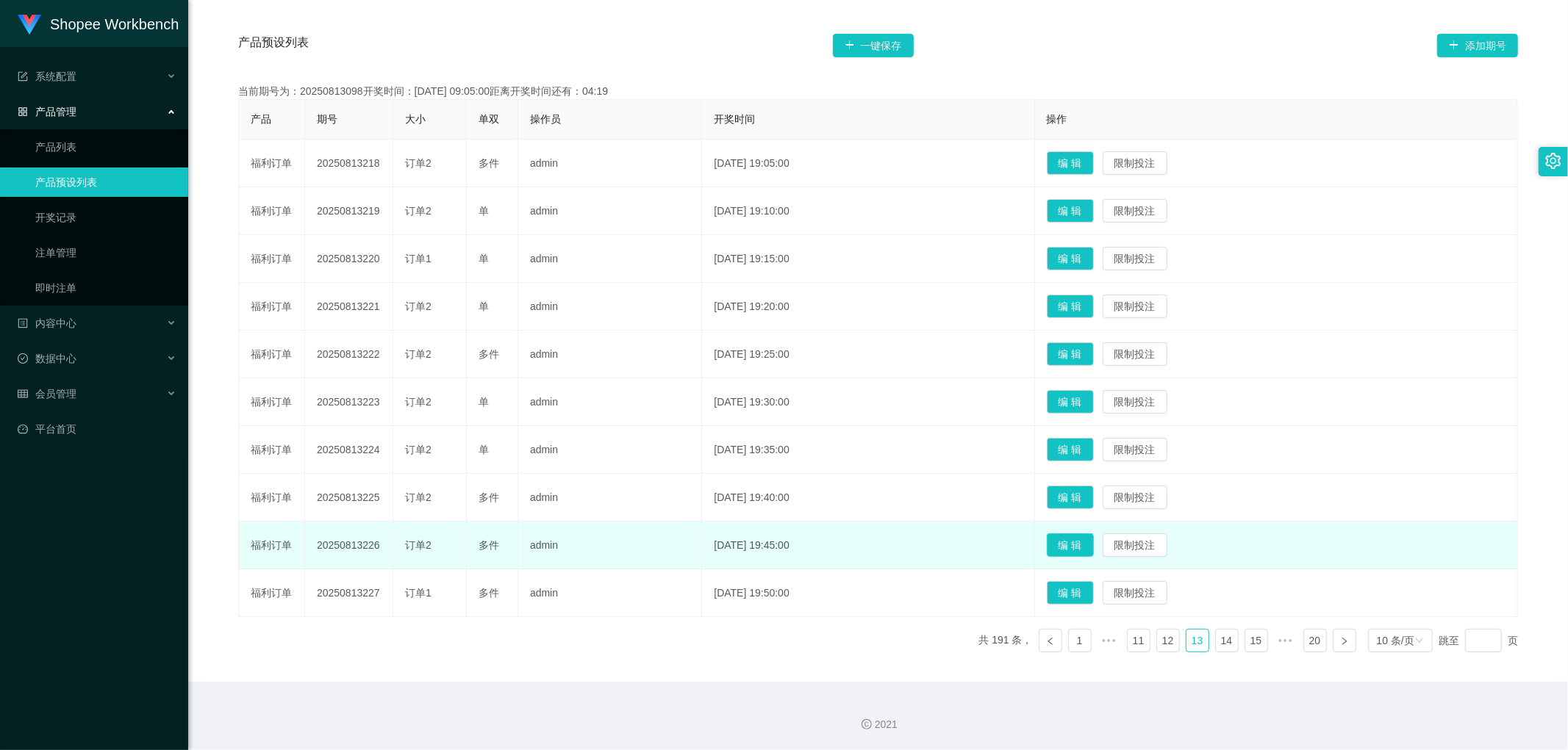
click at [1093, 542] on button "编 辑" at bounding box center [1070, 544] width 47 height 23
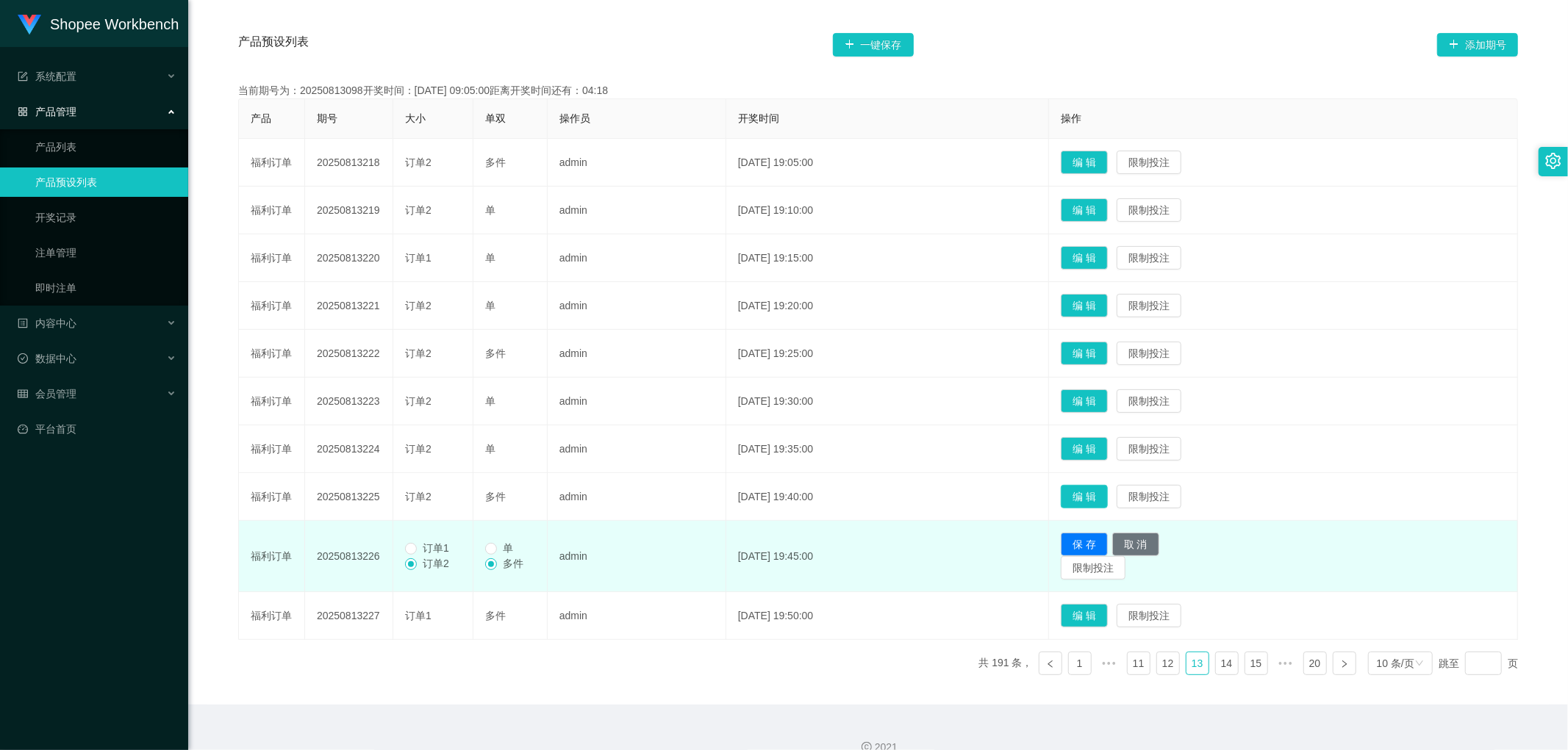
click at [1100, 496] on button "编 辑" at bounding box center [1083, 496] width 47 height 23
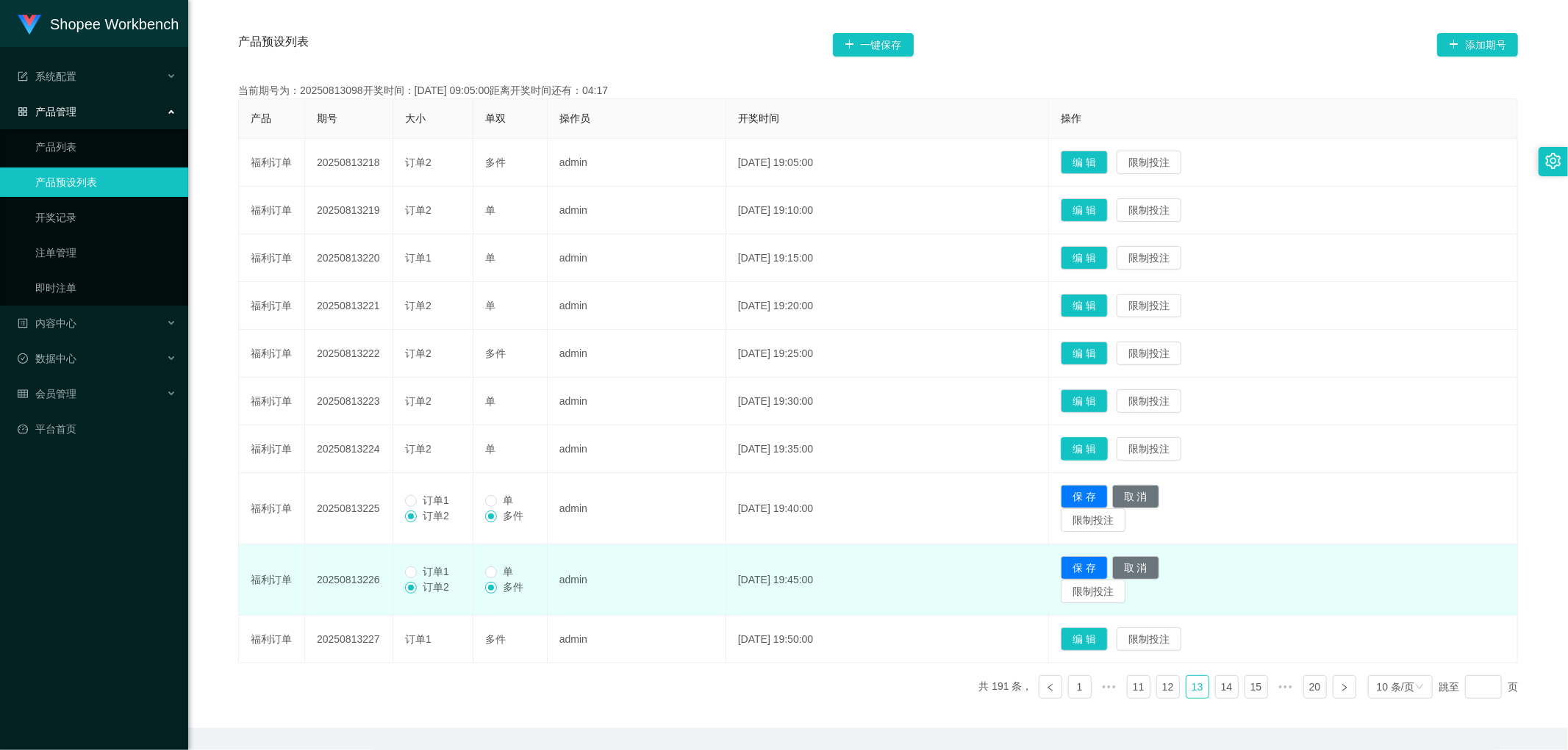
click at [1107, 439] on button "编 辑" at bounding box center [1083, 448] width 47 height 23
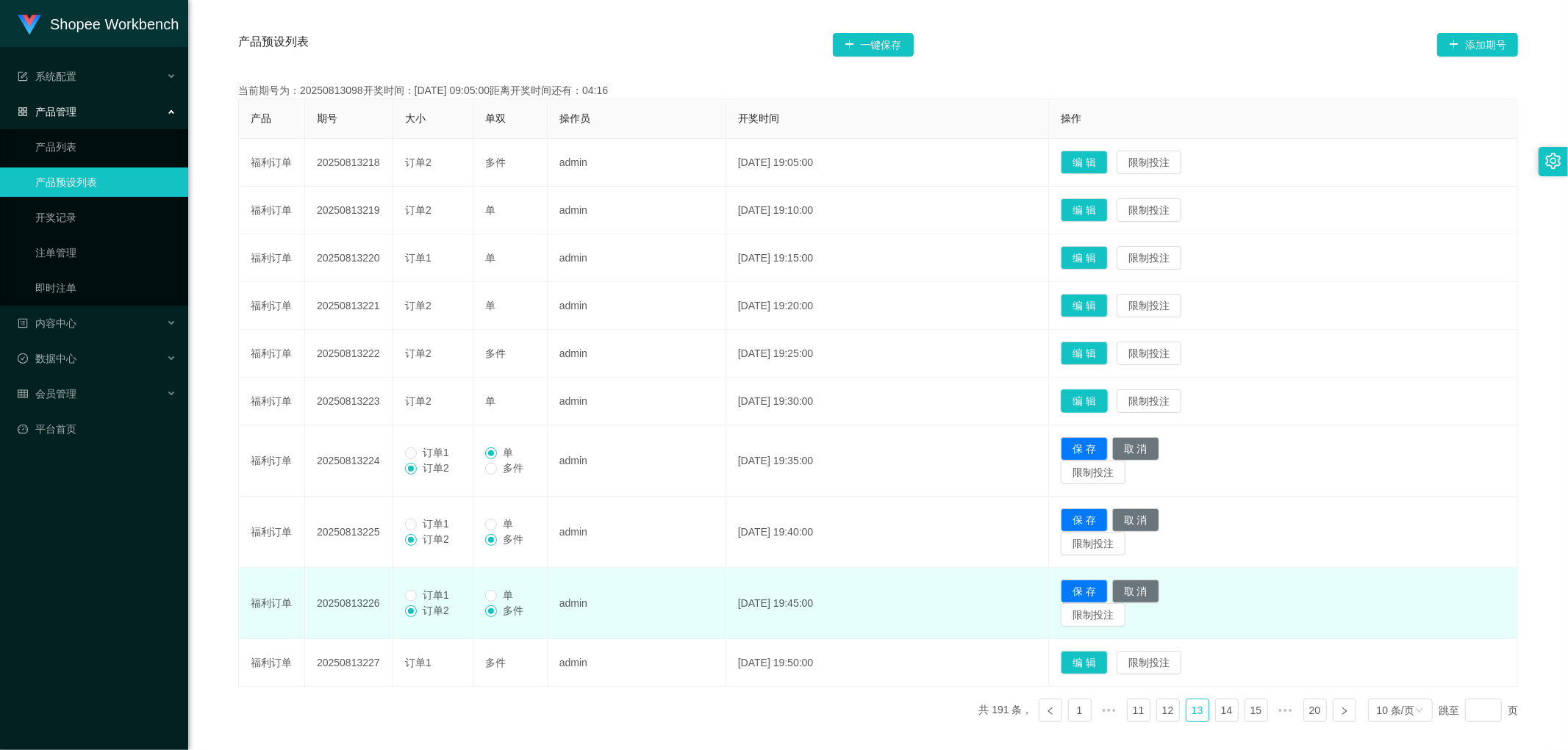
click at [1107, 399] on button "编 辑" at bounding box center [1083, 400] width 47 height 23
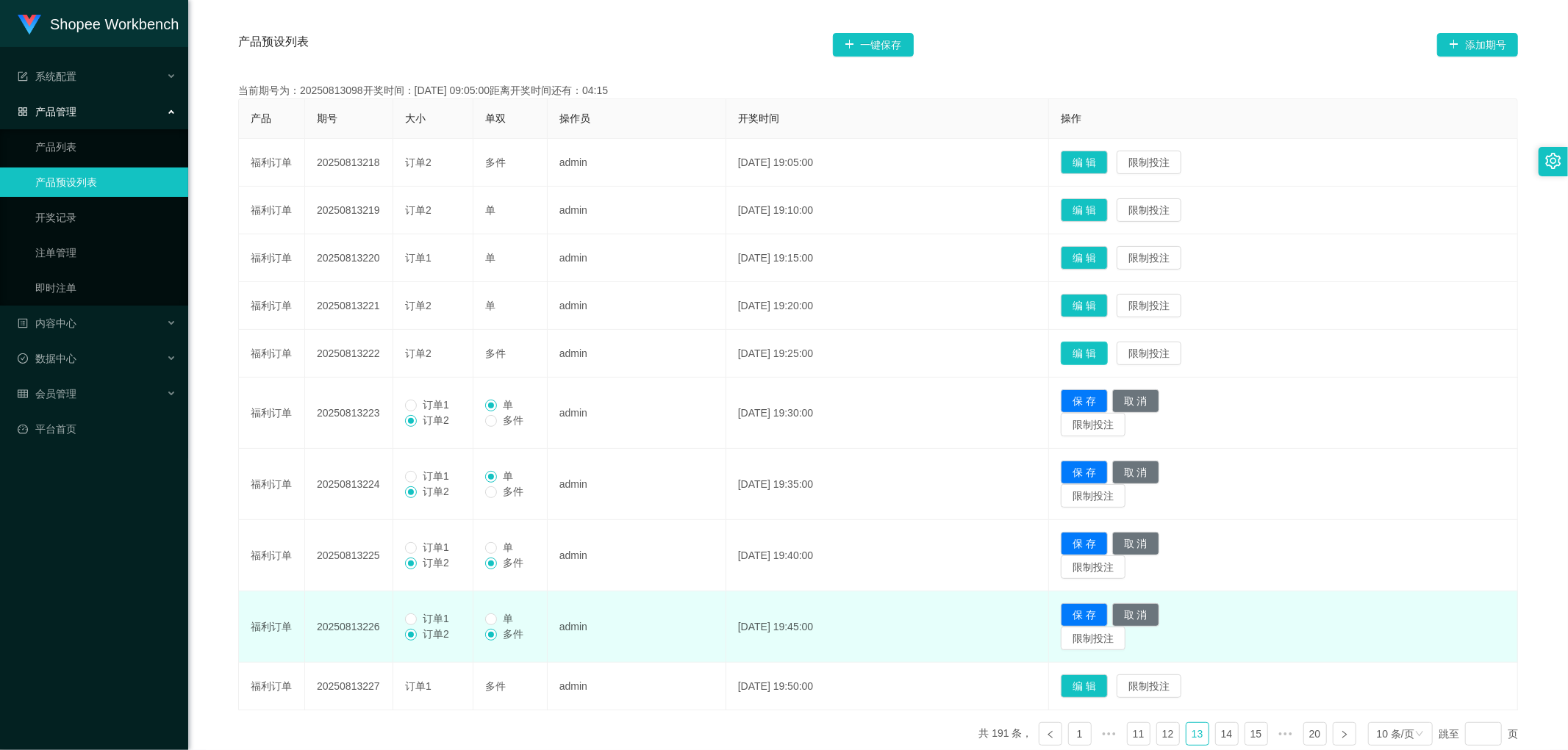
click at [1104, 350] on button "编 辑" at bounding box center [1083, 352] width 47 height 23
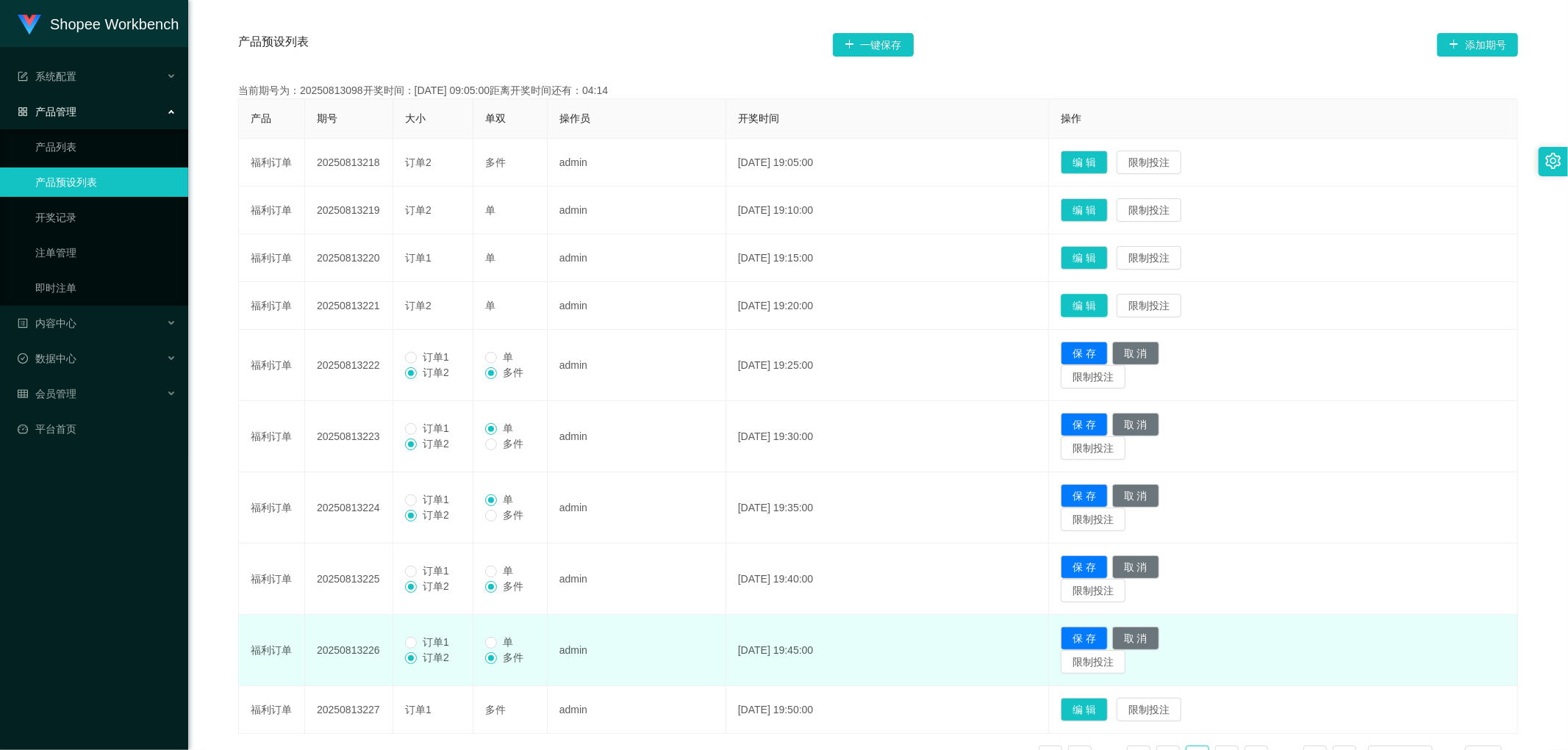
click at [1107, 309] on button "编 辑" at bounding box center [1083, 305] width 47 height 23
click at [1107, 214] on button "编 辑" at bounding box center [1083, 209] width 47 height 23
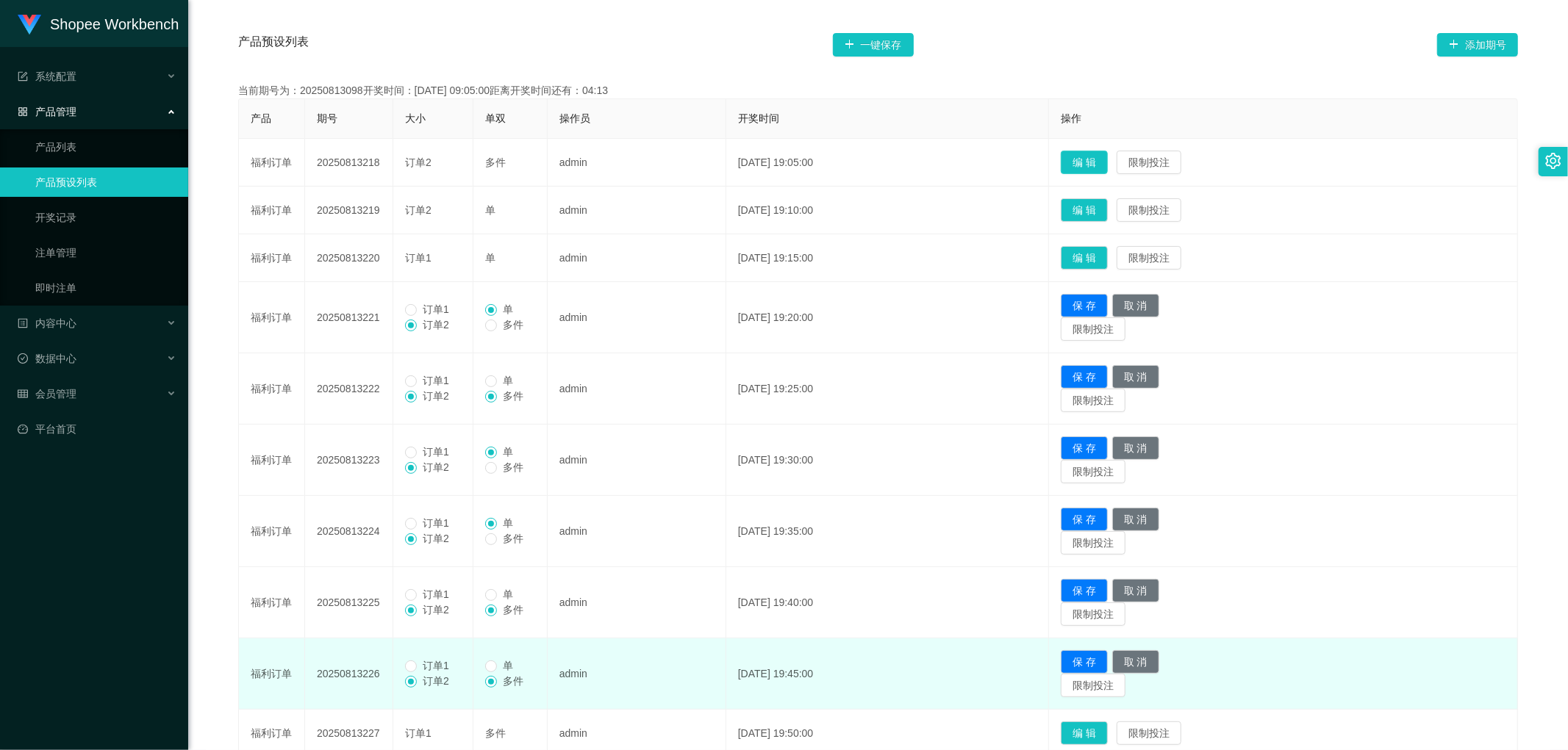
click at [1100, 161] on button "编 辑" at bounding box center [1083, 161] width 47 height 23
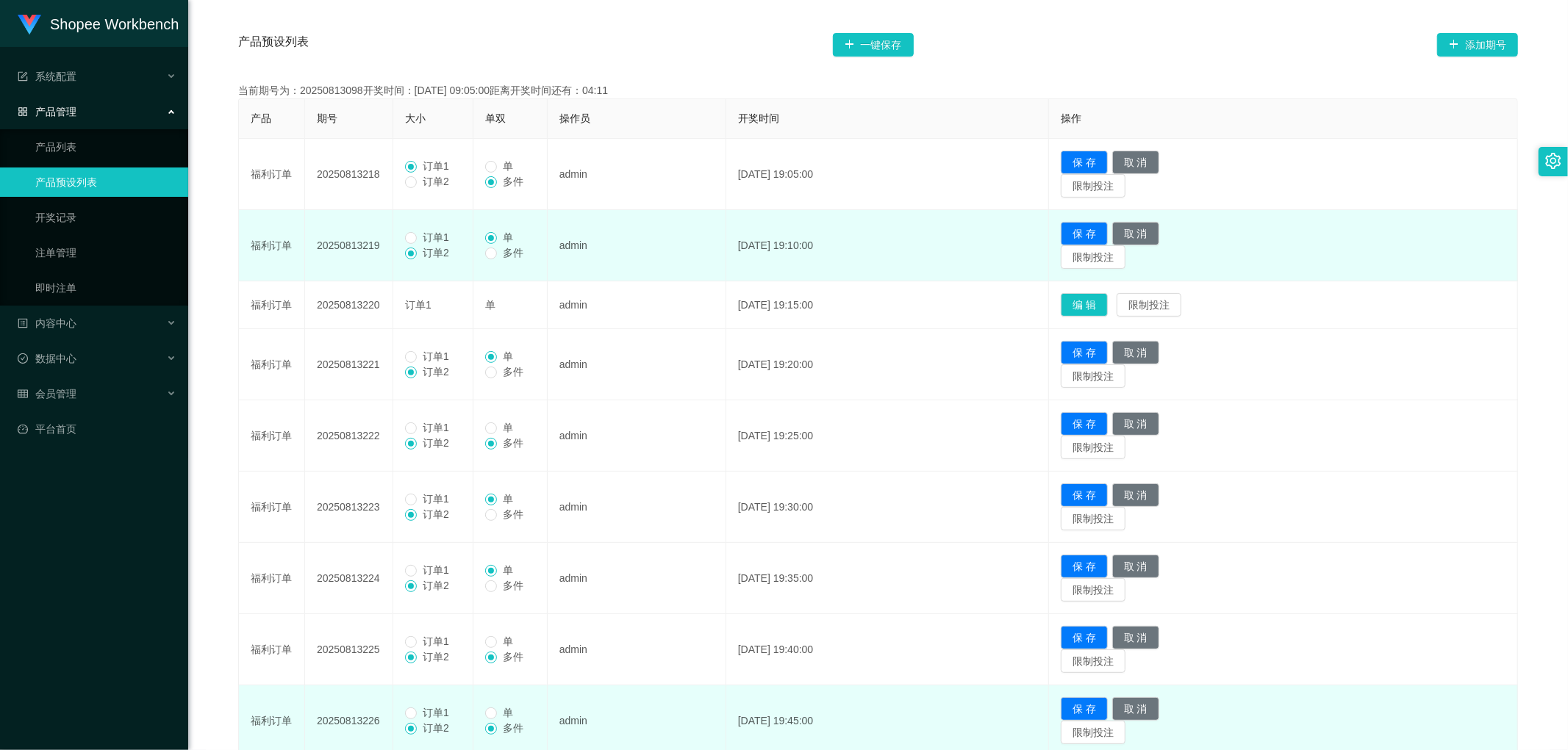
click at [417, 233] on span "订单1" at bounding box center [436, 237] width 38 height 12
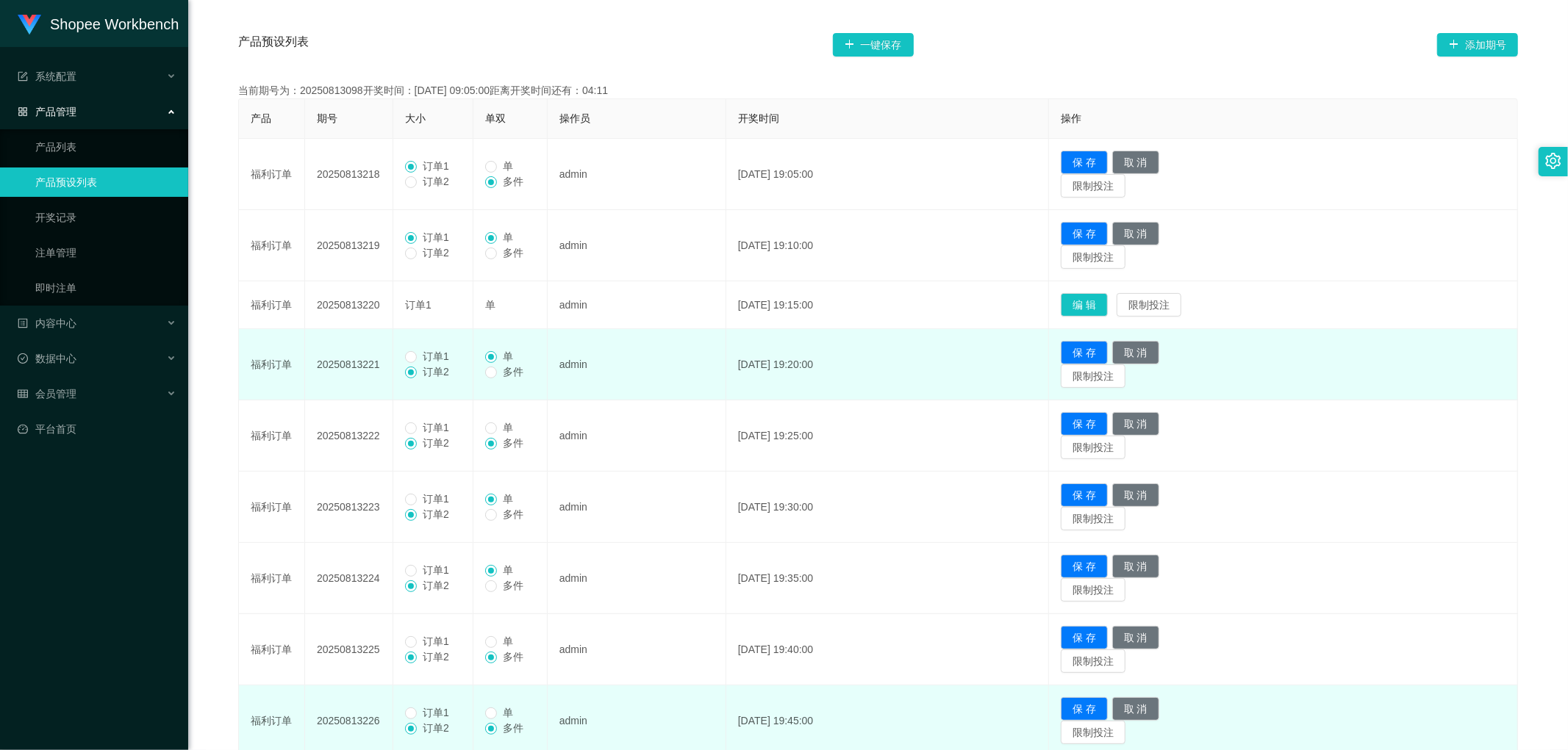
click at [421, 356] on span "订单1" at bounding box center [436, 356] width 38 height 12
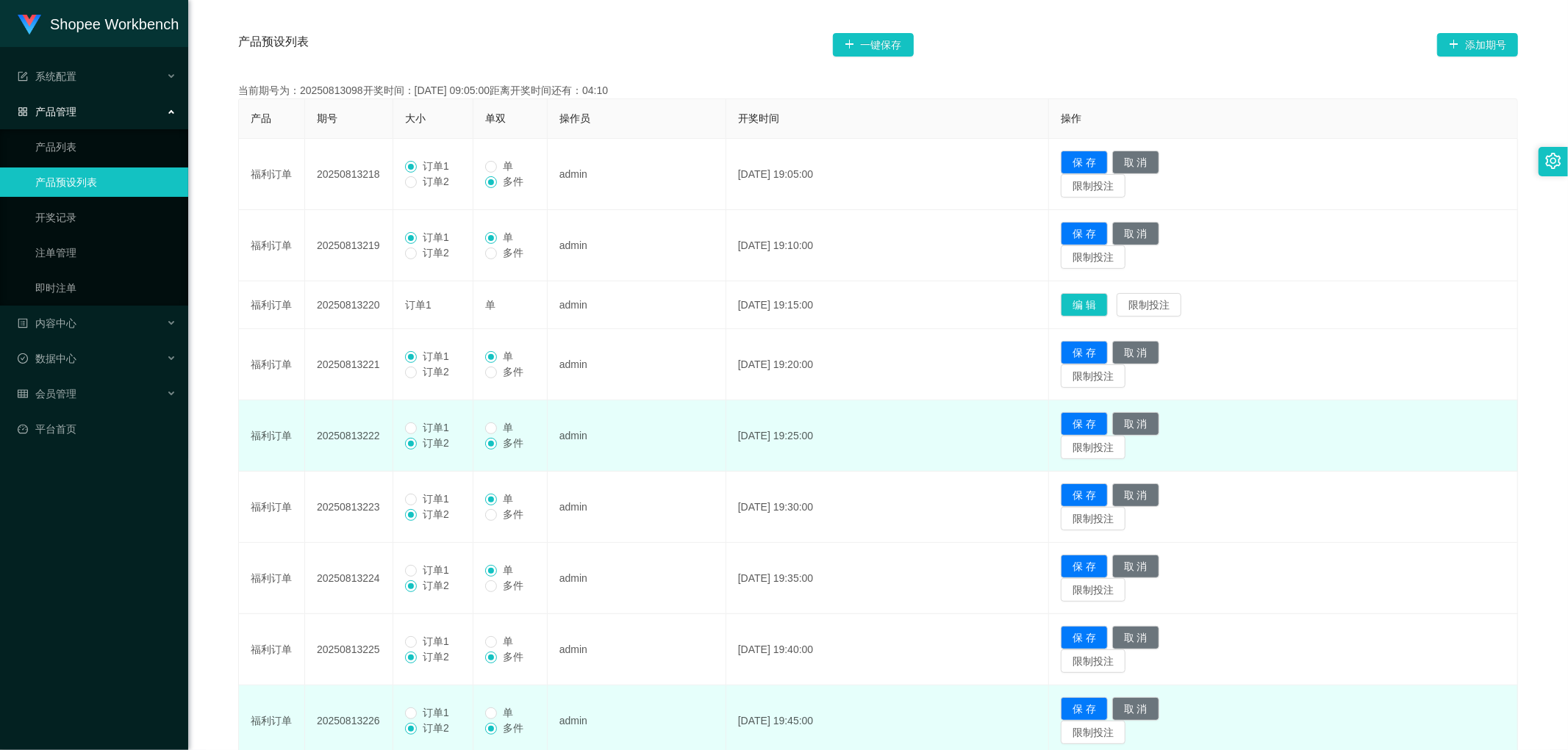
click at [423, 428] on span "订单1" at bounding box center [436, 427] width 38 height 12
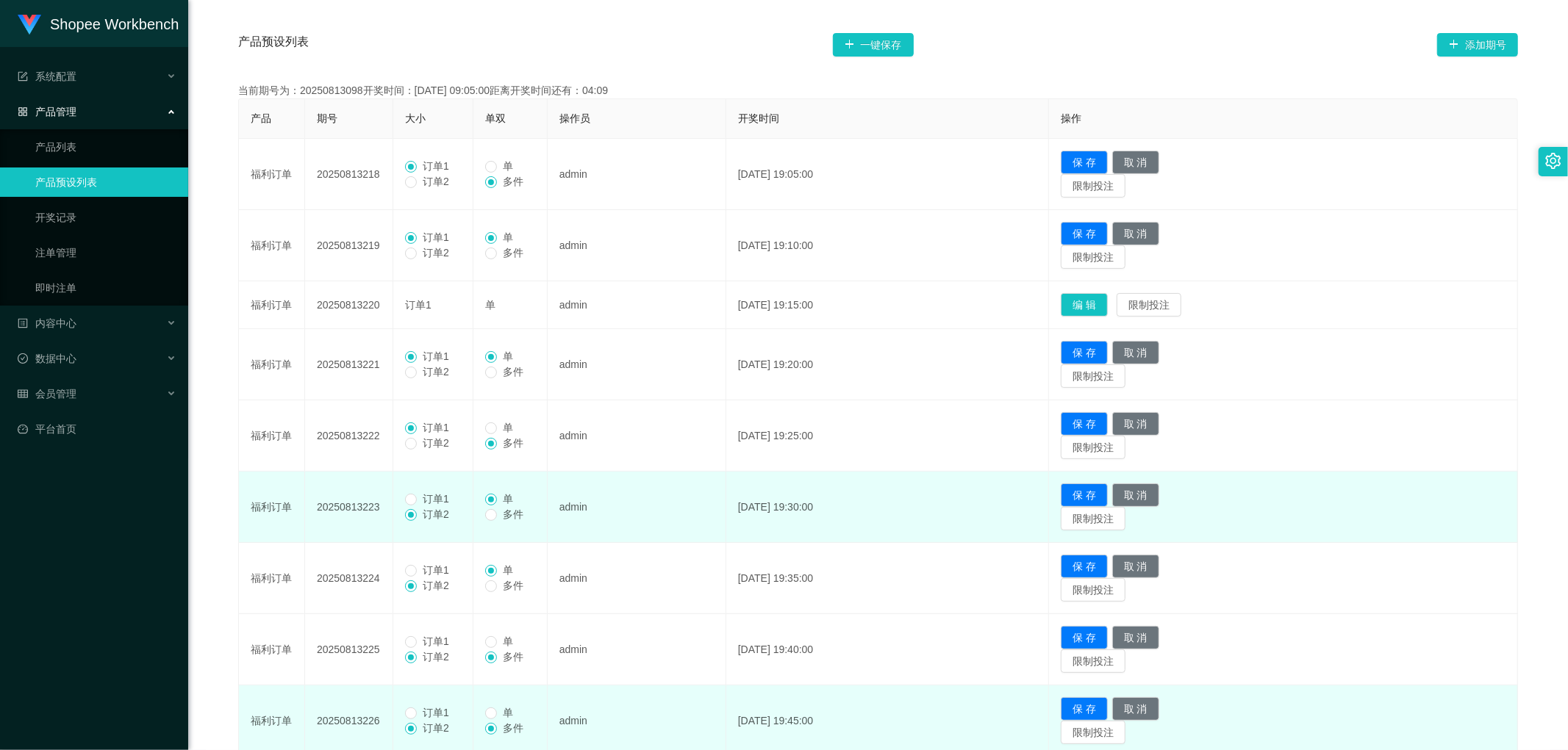
drag, startPoint x: 419, startPoint y: 500, endPoint x: 424, endPoint y: 550, distance: 50.2
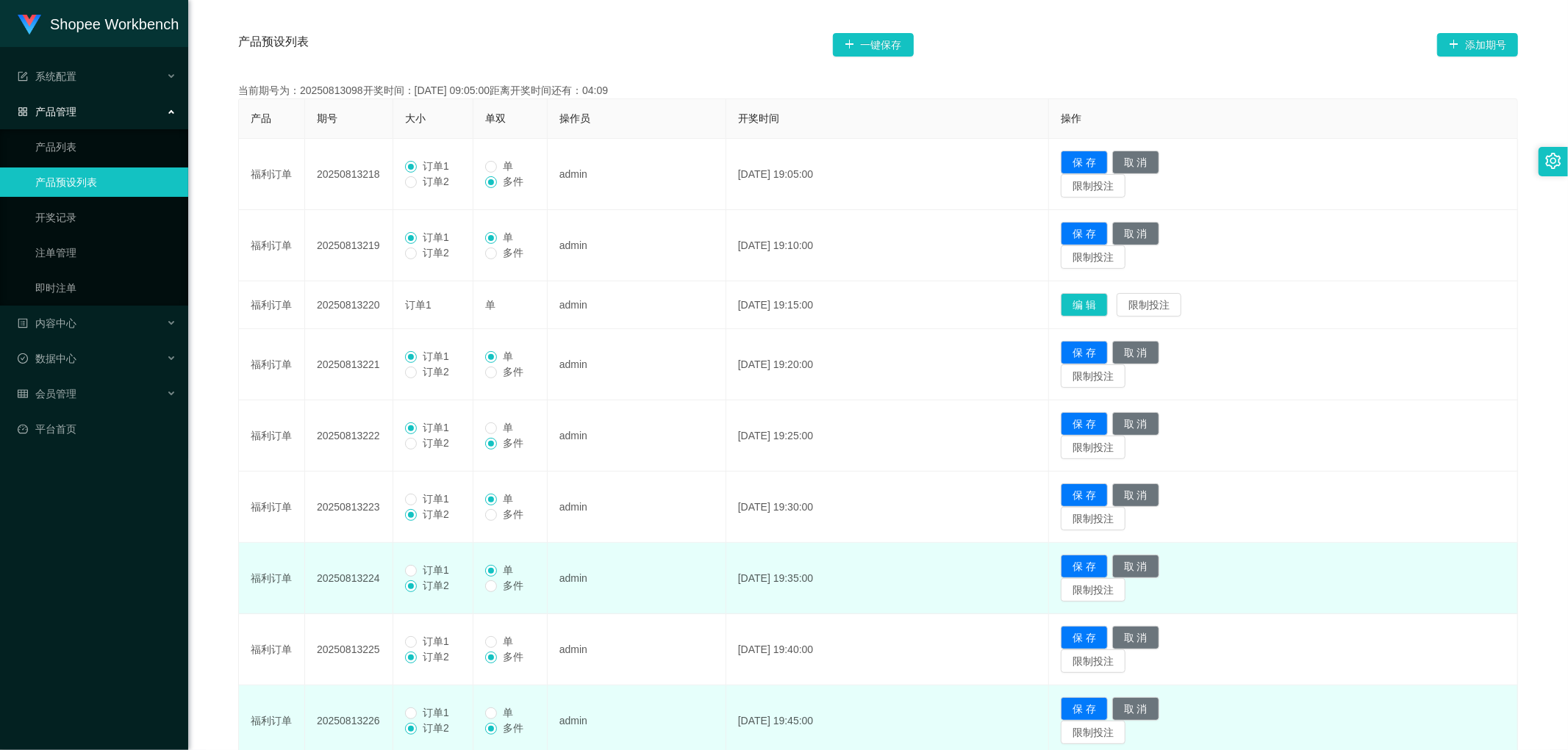
click at [419, 500] on span "订单1" at bounding box center [436, 498] width 38 height 12
click at [421, 574] on span "订单1" at bounding box center [436, 570] width 38 height 12
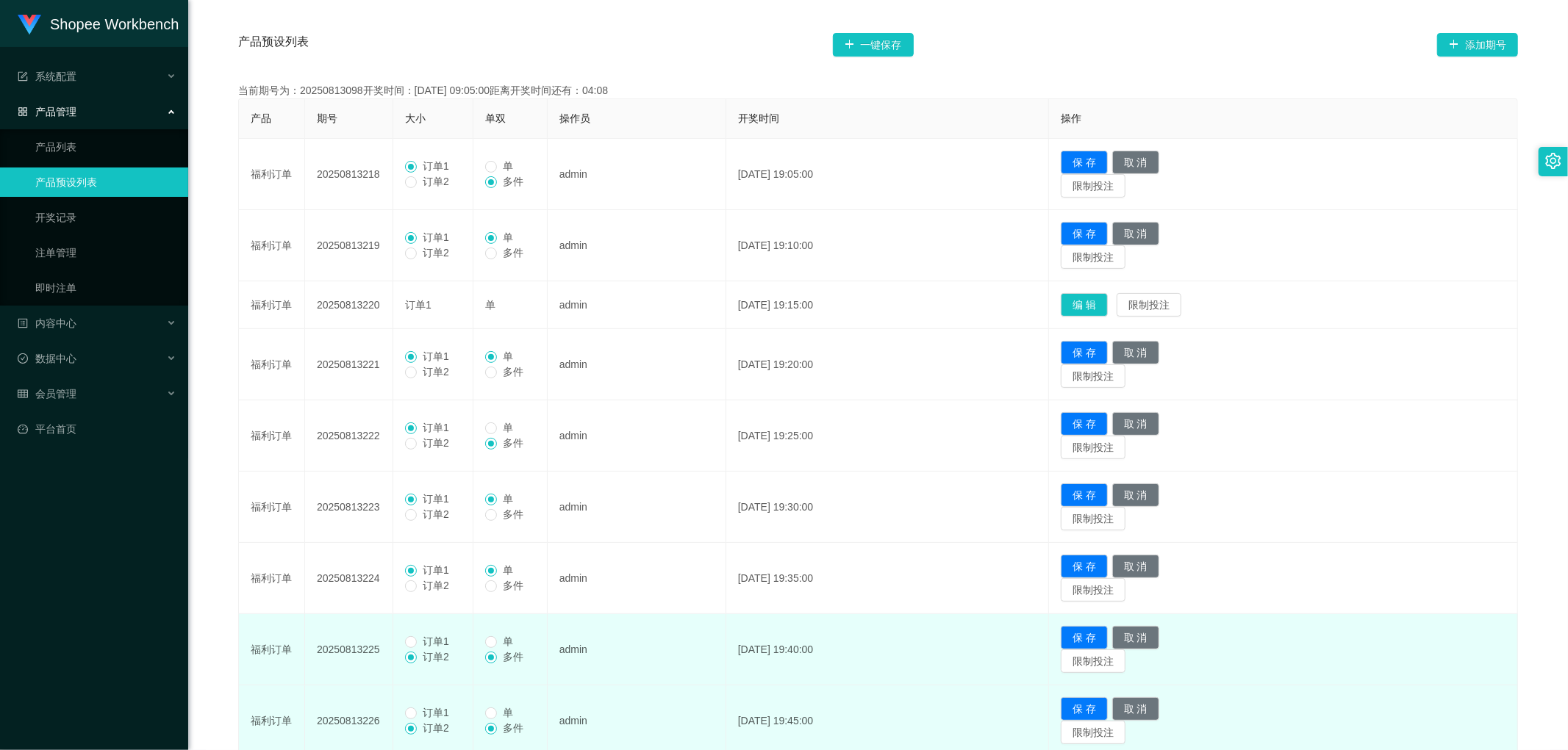
drag, startPoint x: 421, startPoint y: 645, endPoint x: 422, endPoint y: 678, distance: 33.0
click at [421, 645] on span "订单1" at bounding box center [436, 641] width 38 height 12
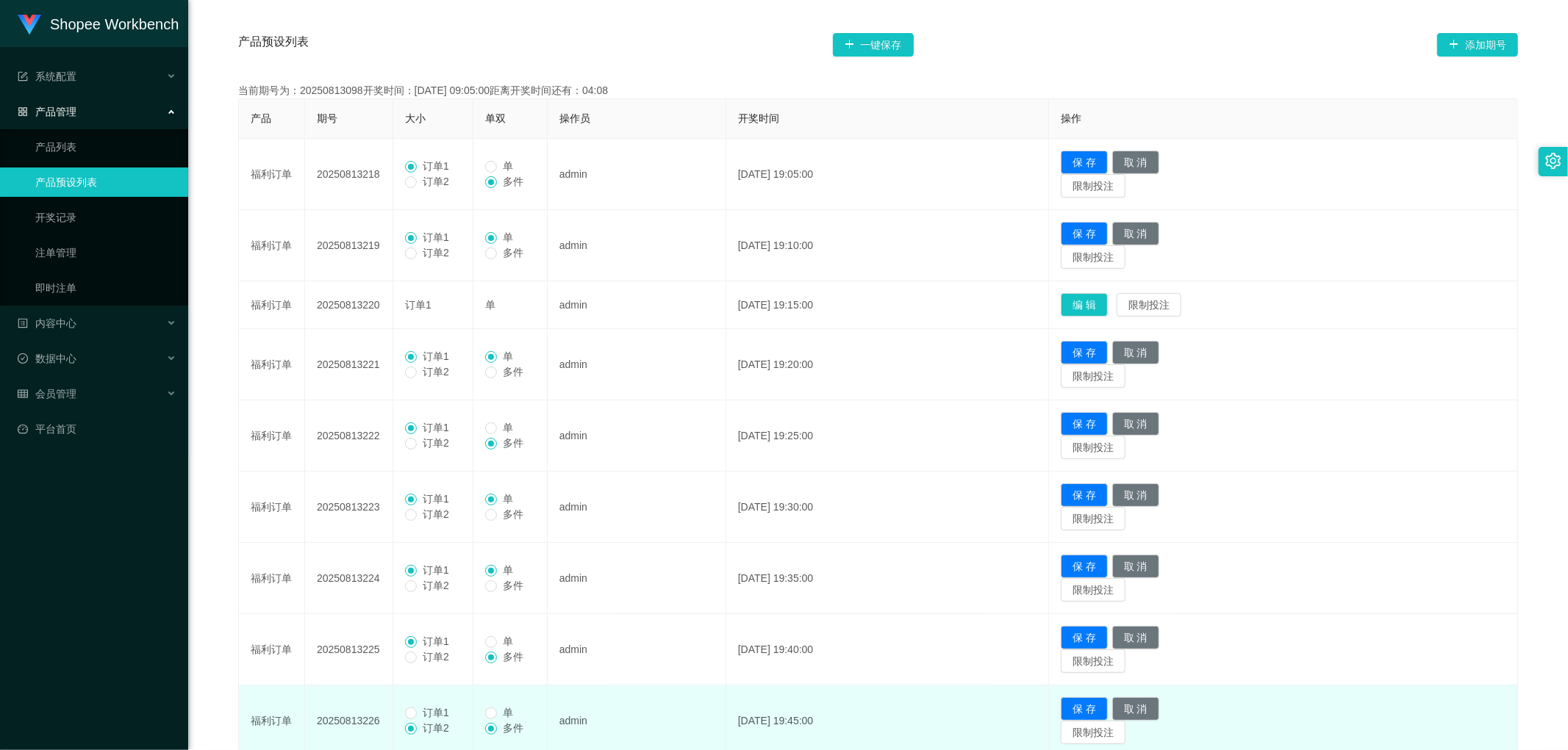
click at [421, 709] on span "订单1" at bounding box center [436, 712] width 38 height 12
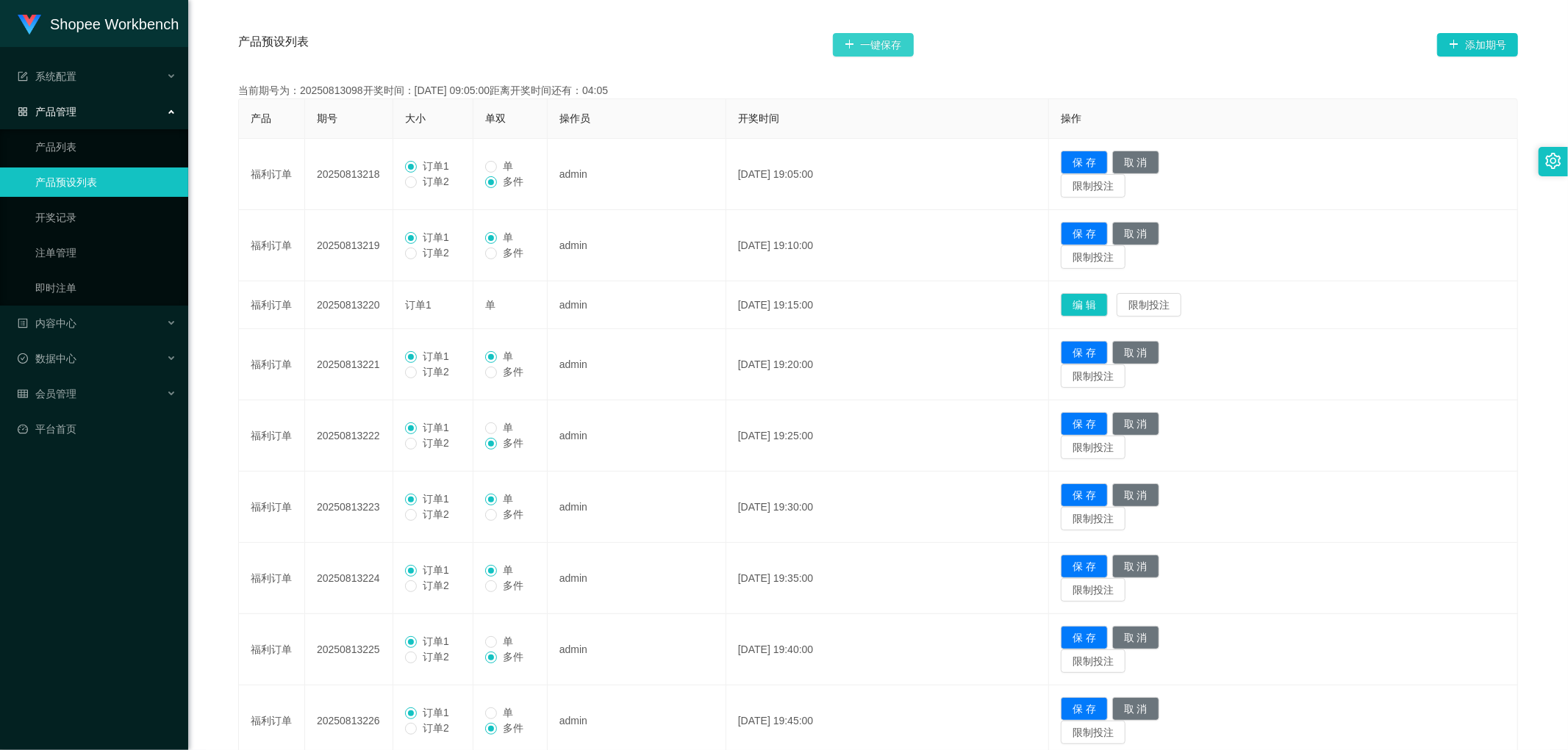
click at [869, 42] on button "一键保存" at bounding box center [874, 44] width 81 height 23
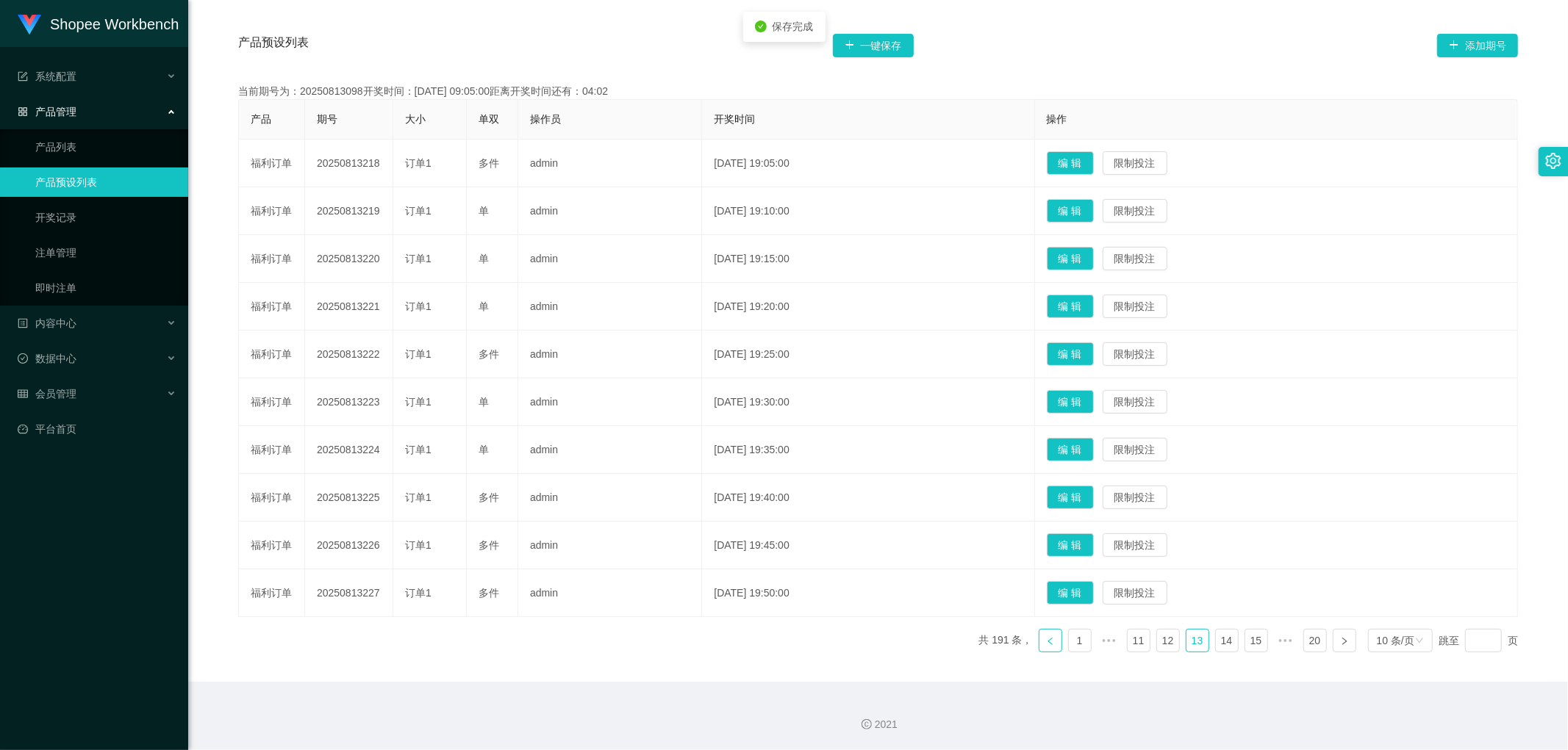
click at [1042, 647] on link at bounding box center [1050, 640] width 23 height 23
click at [1091, 591] on button "编 辑" at bounding box center [1070, 592] width 47 height 23
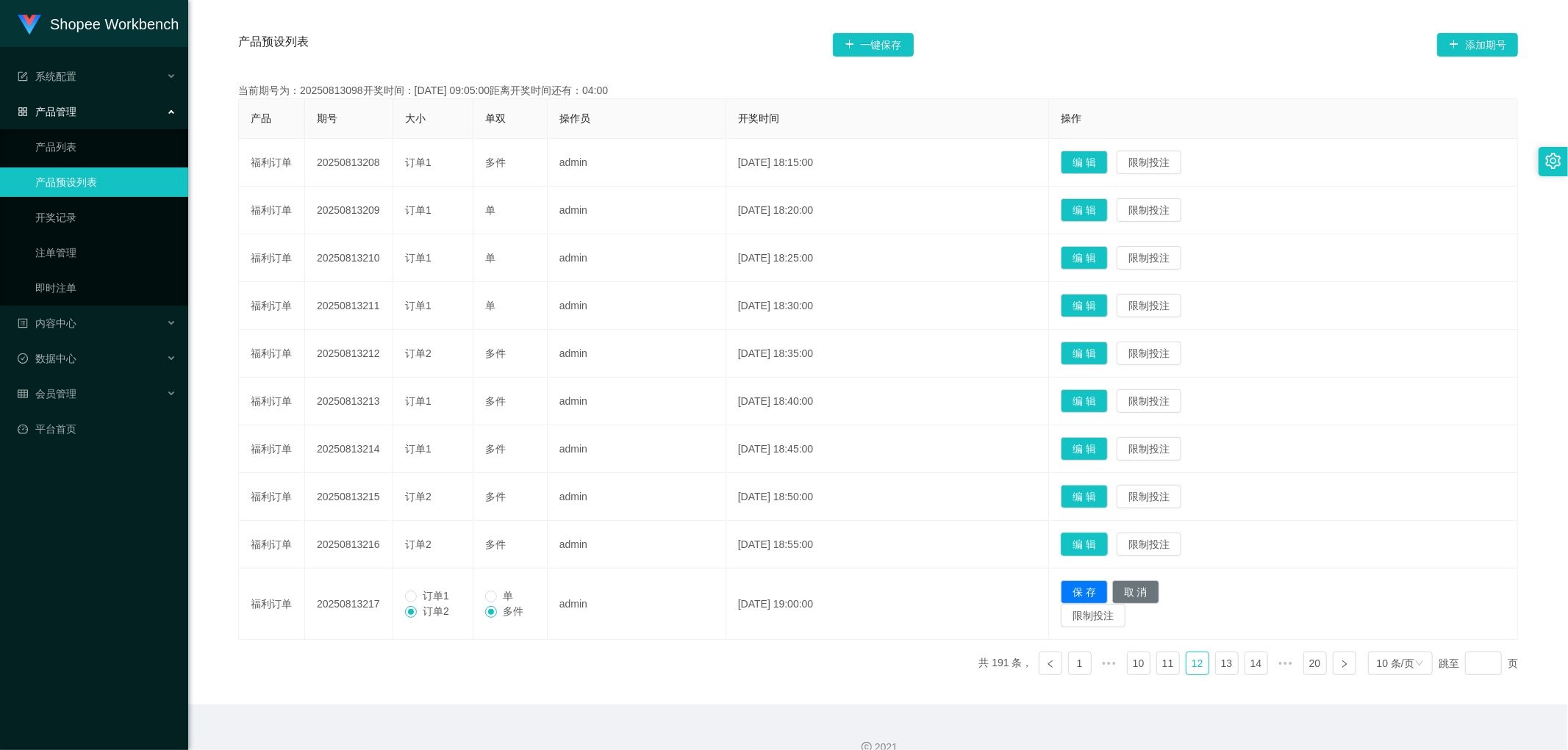
click at [1107, 540] on button "编 辑" at bounding box center [1083, 544] width 47 height 23
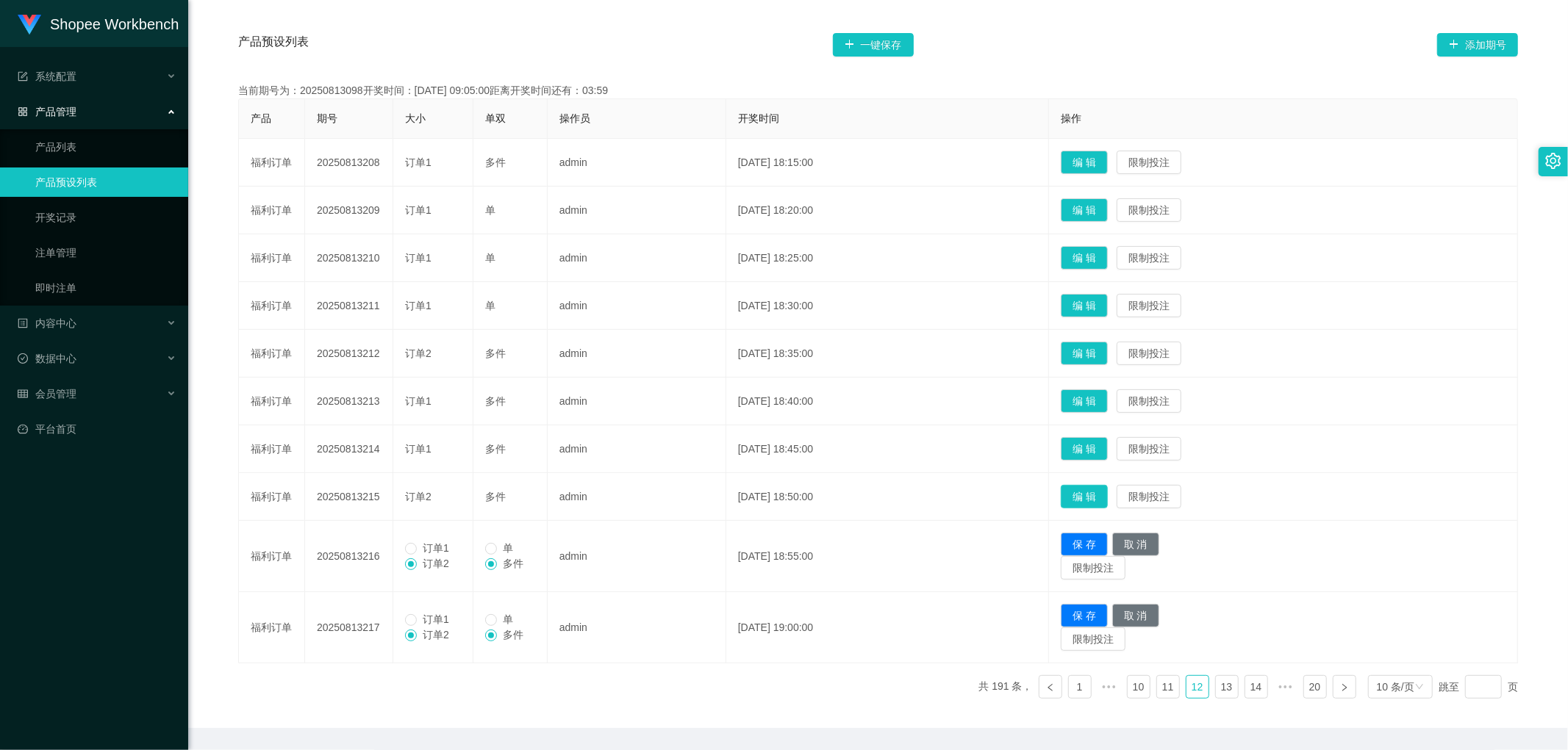
click at [1107, 490] on button "编 辑" at bounding box center [1083, 496] width 47 height 23
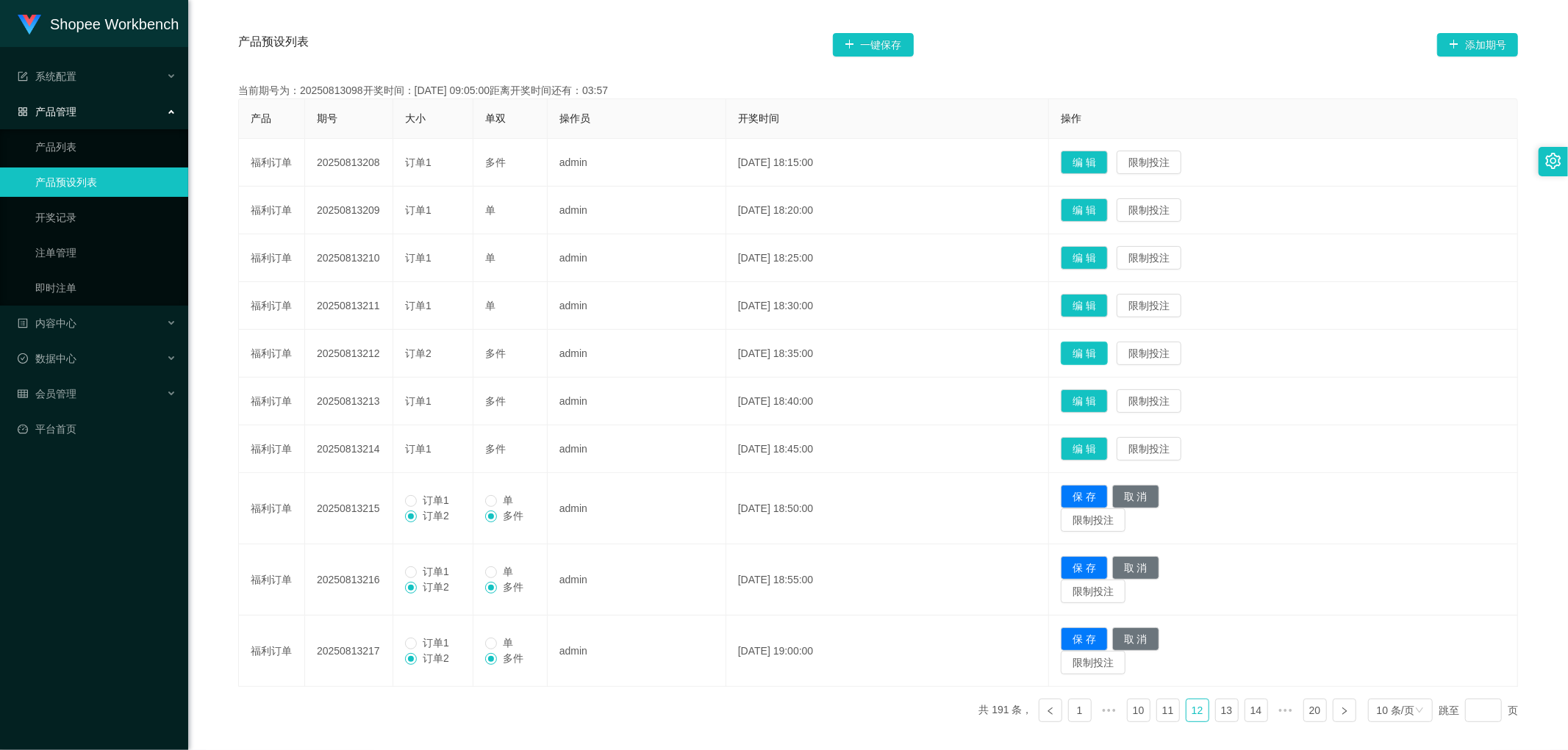
click at [1100, 349] on button "编 辑" at bounding box center [1083, 352] width 47 height 23
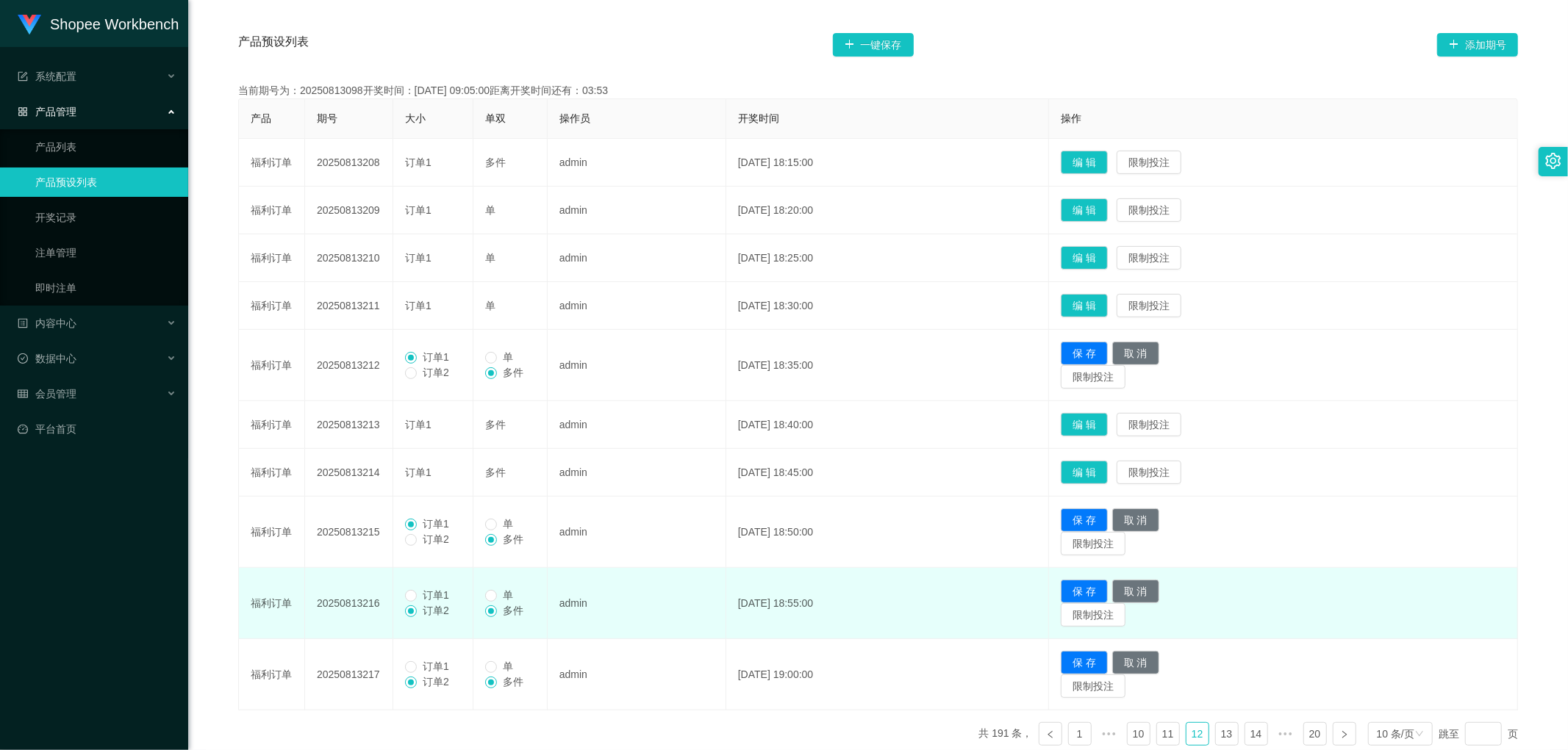
click at [417, 598] on span "订单1" at bounding box center [436, 595] width 38 height 12
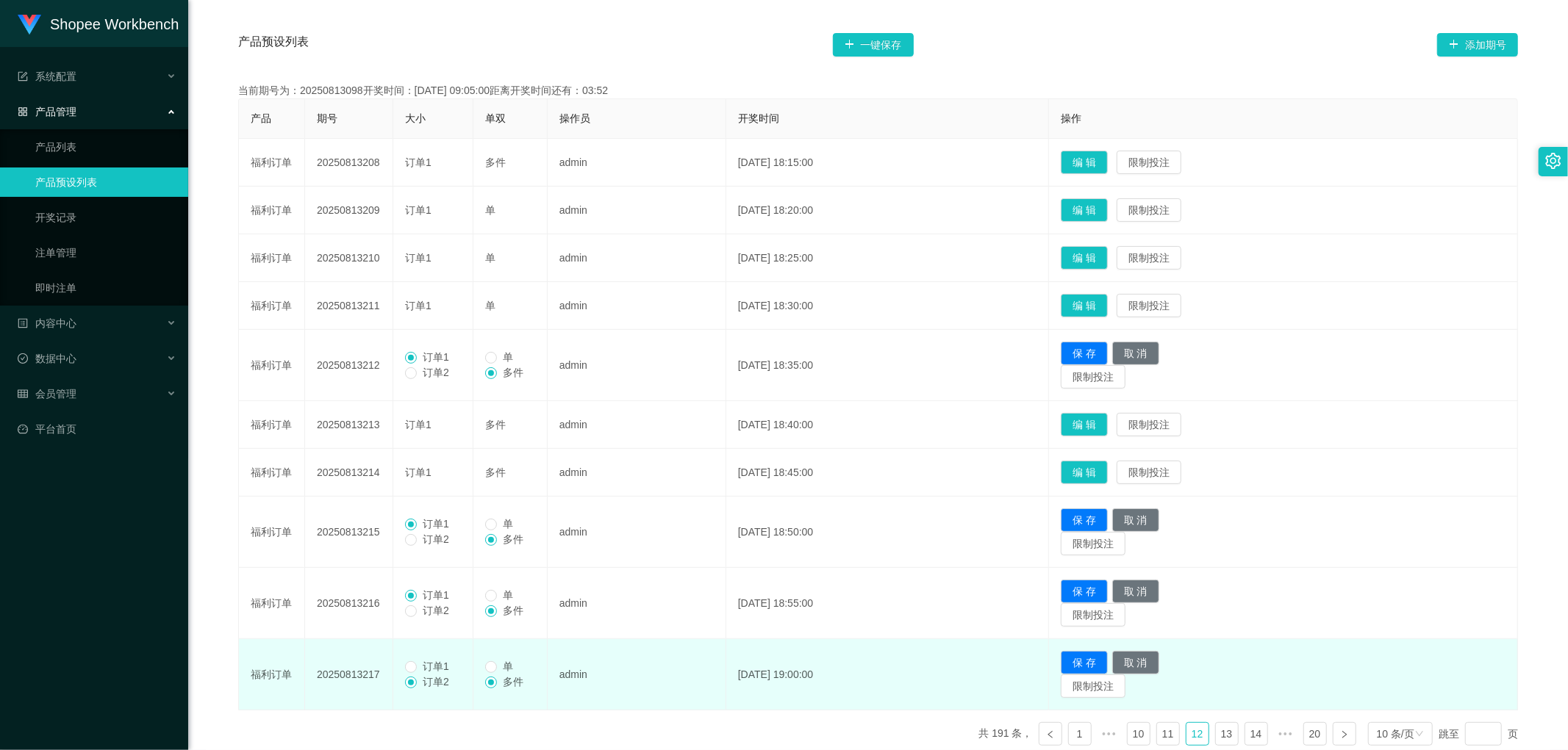
click at [417, 671] on span "订单1" at bounding box center [436, 666] width 38 height 12
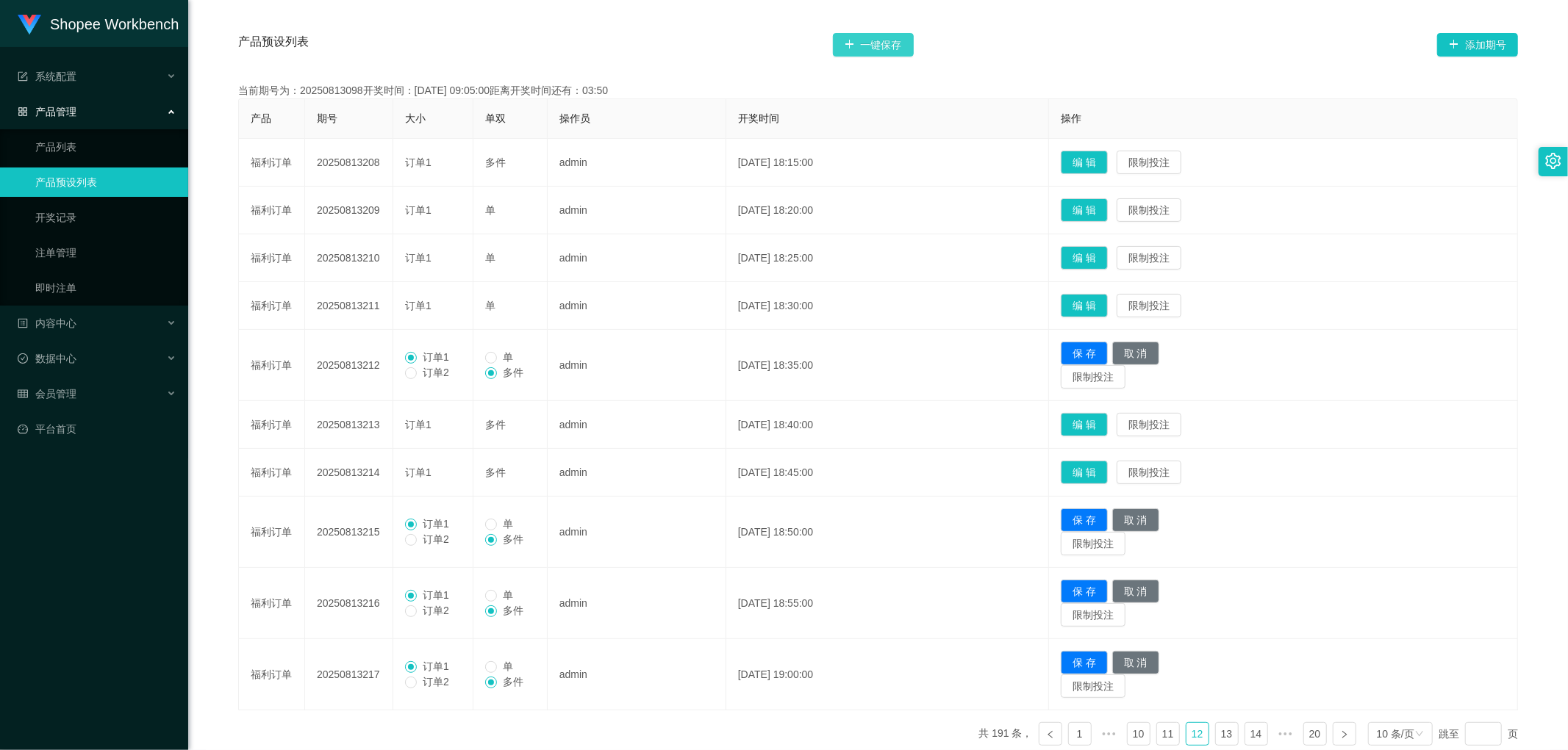
click at [887, 42] on button "一键保存" at bounding box center [874, 44] width 81 height 23
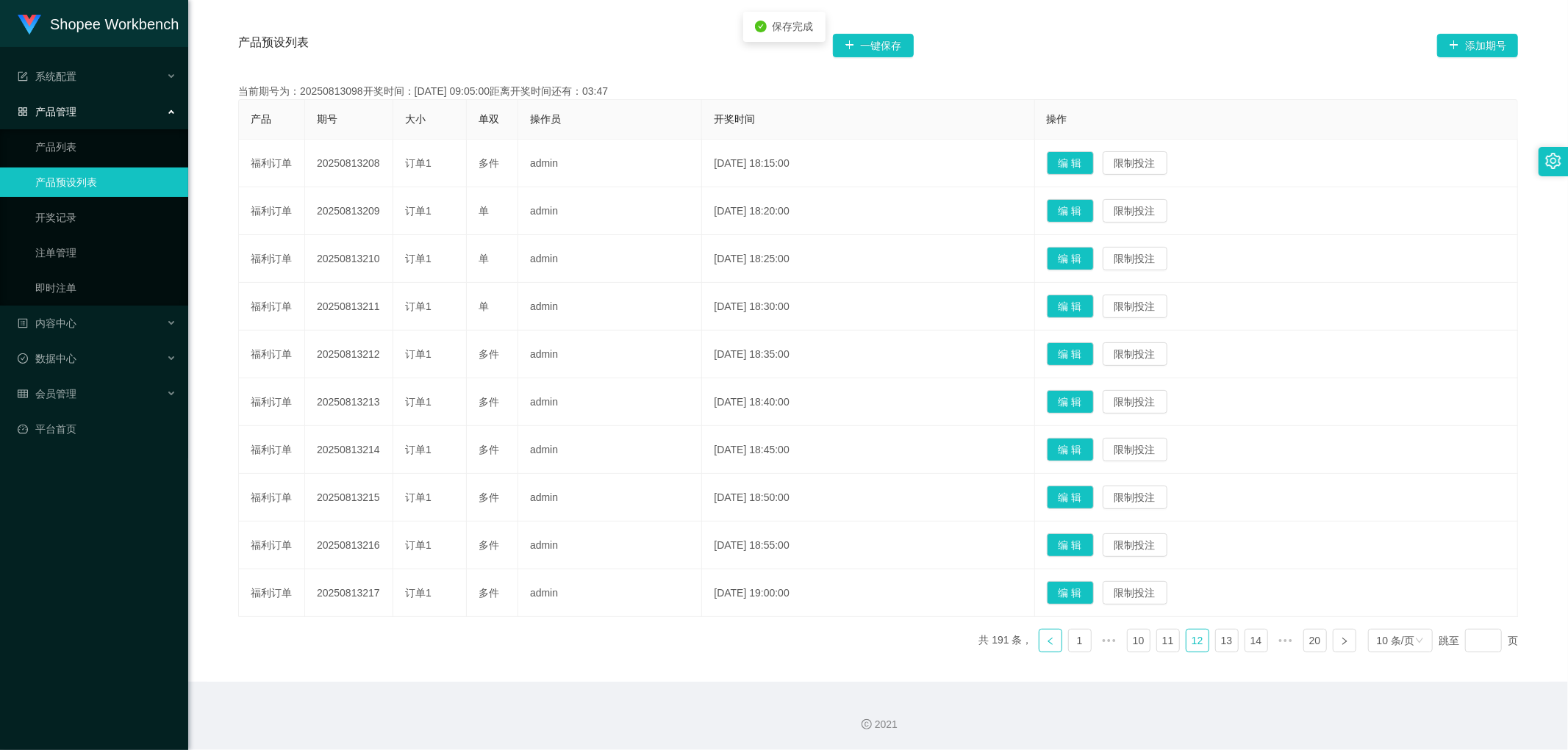
click at [1047, 641] on icon "图标: left" at bounding box center [1051, 642] width 9 height 9
click at [1094, 494] on button "编 辑" at bounding box center [1070, 497] width 47 height 23
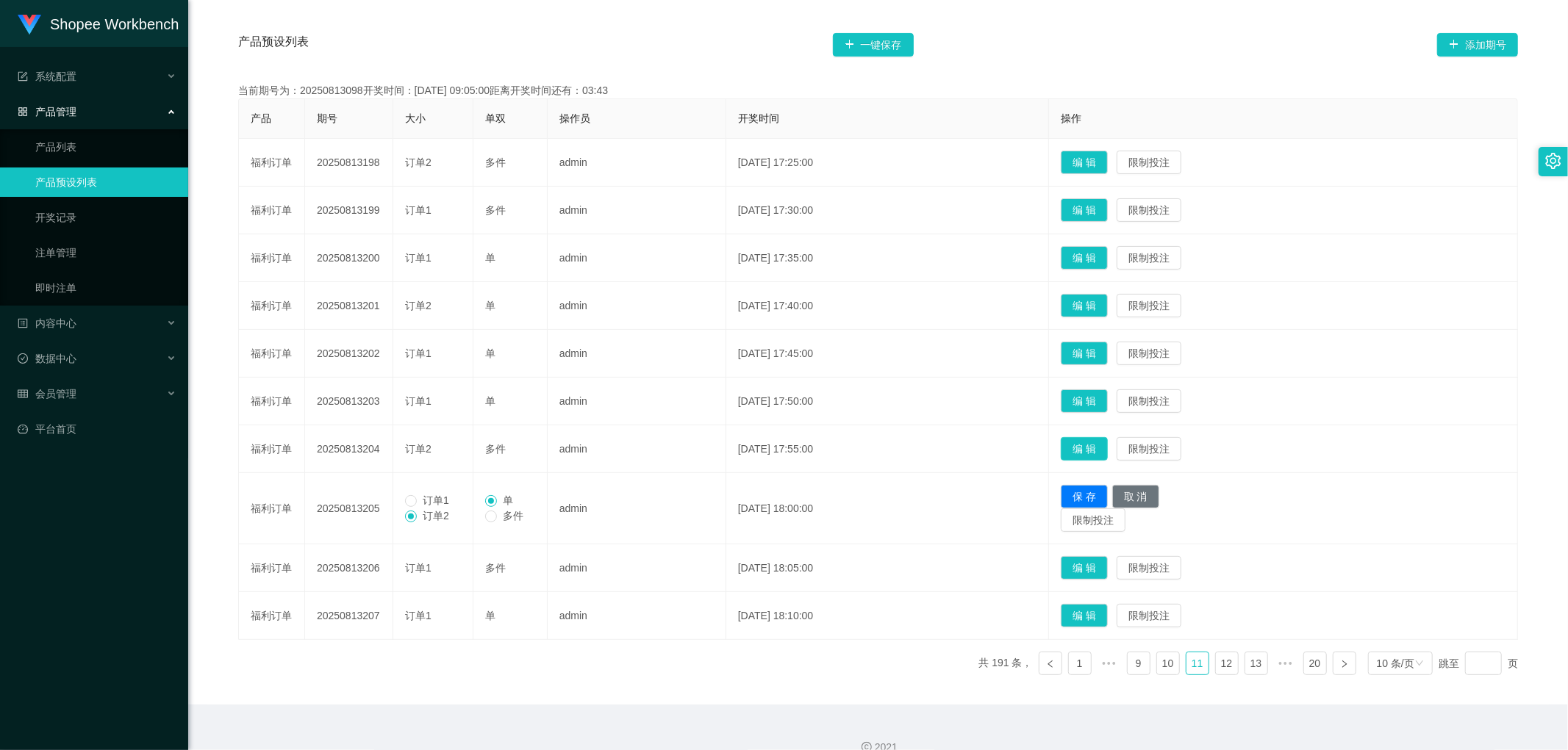
click at [1100, 452] on button "编 辑" at bounding box center [1083, 448] width 47 height 23
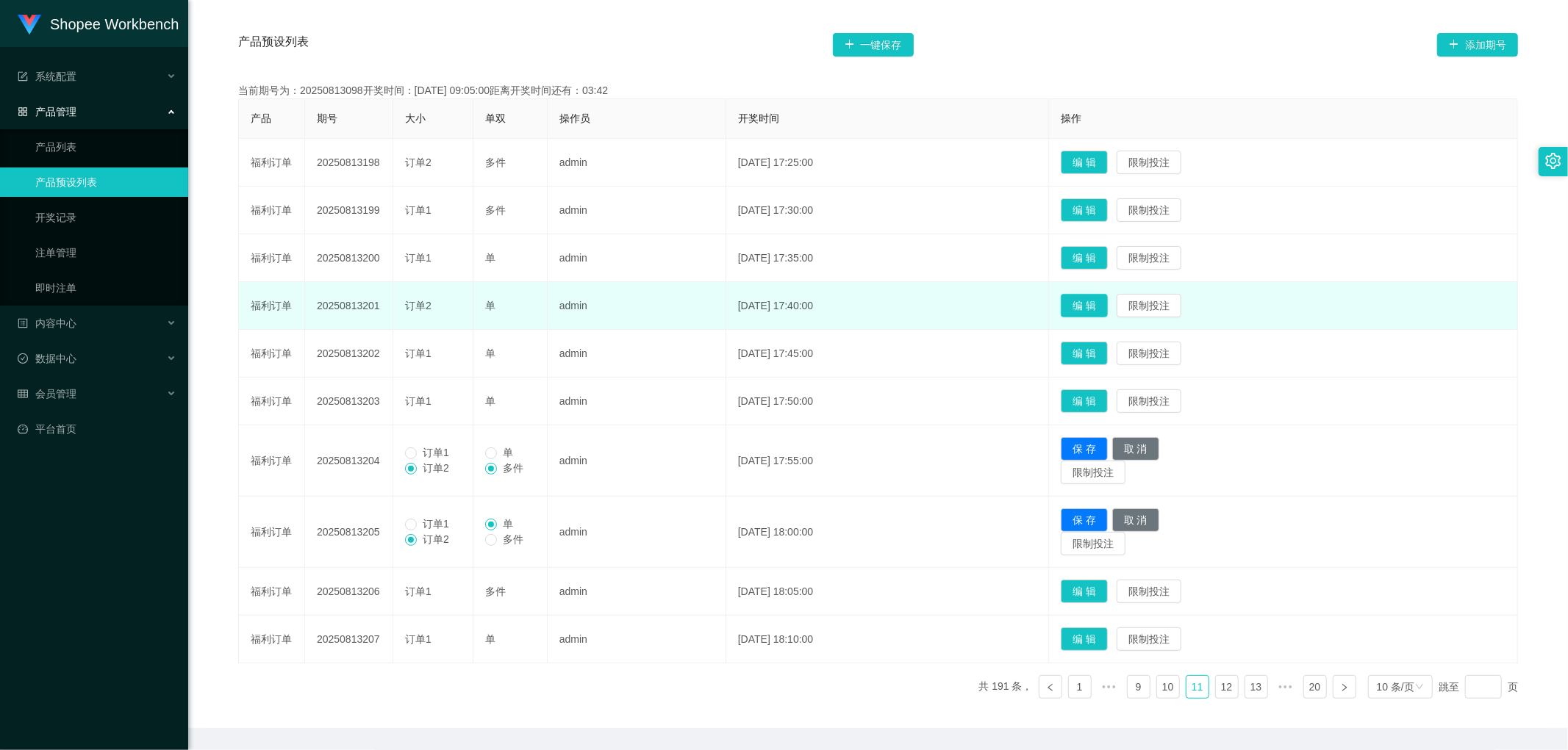
click at [1107, 306] on button "编 辑" at bounding box center [1083, 305] width 47 height 23
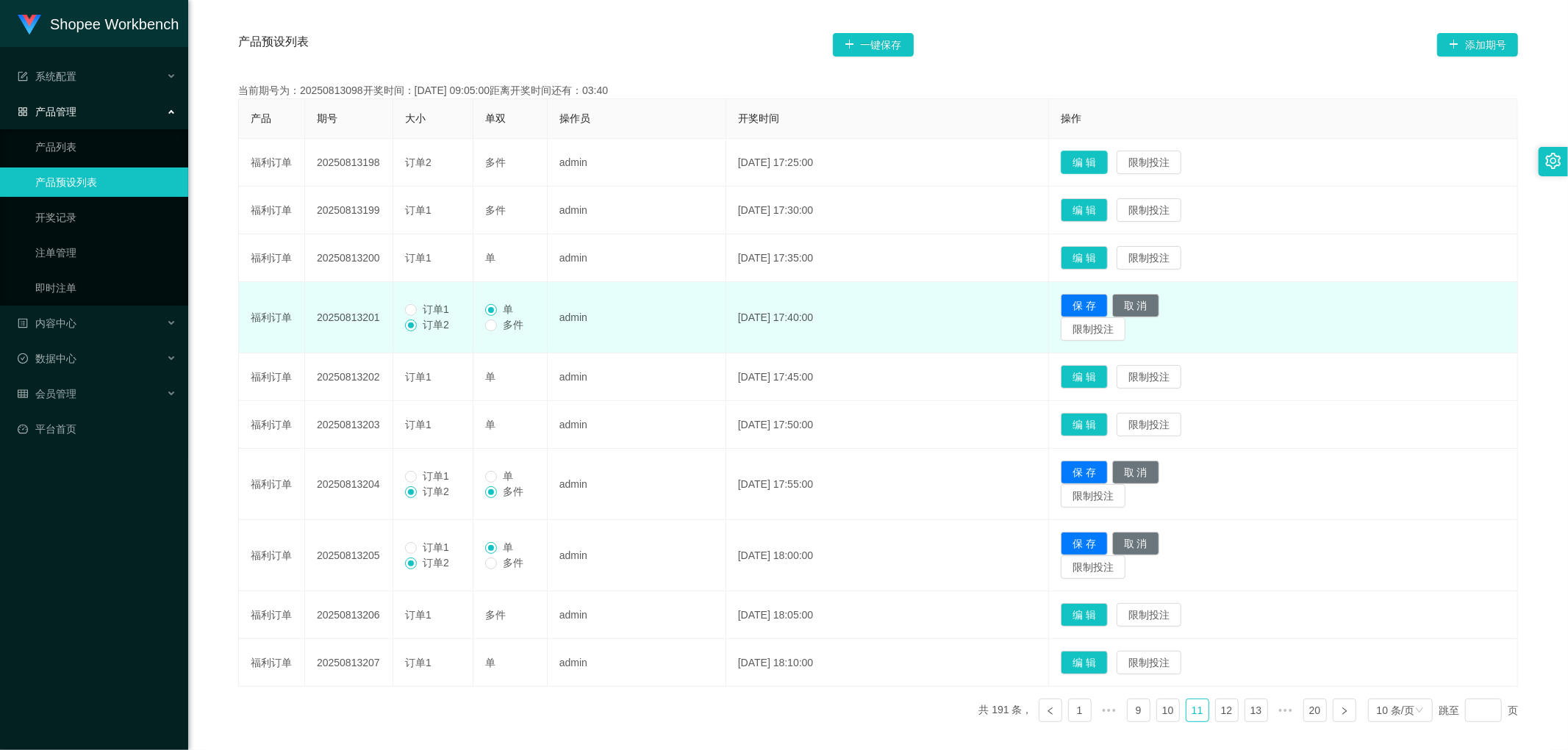
click at [1107, 160] on button "编 辑" at bounding box center [1083, 161] width 47 height 23
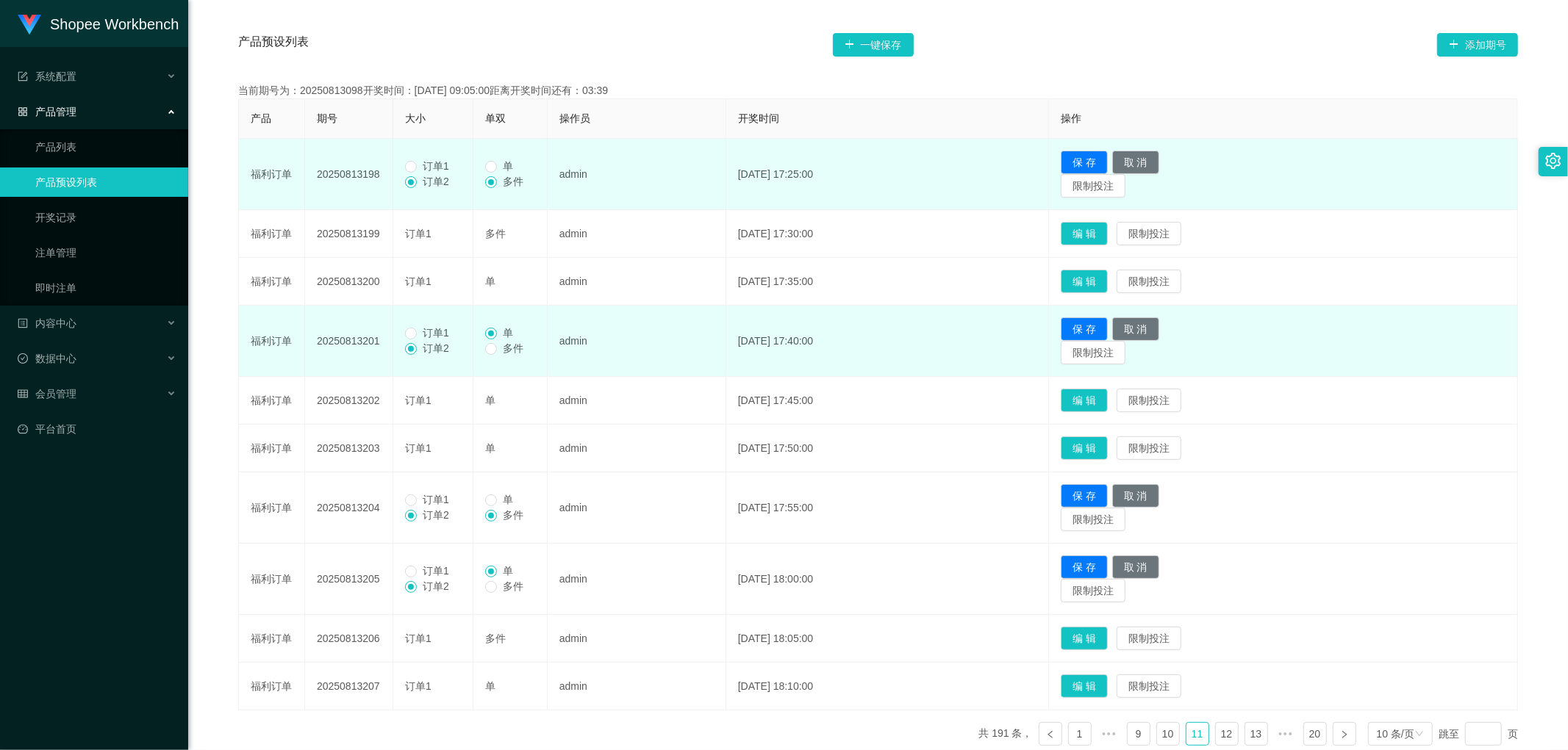
click at [423, 167] on span "订单1" at bounding box center [436, 166] width 38 height 12
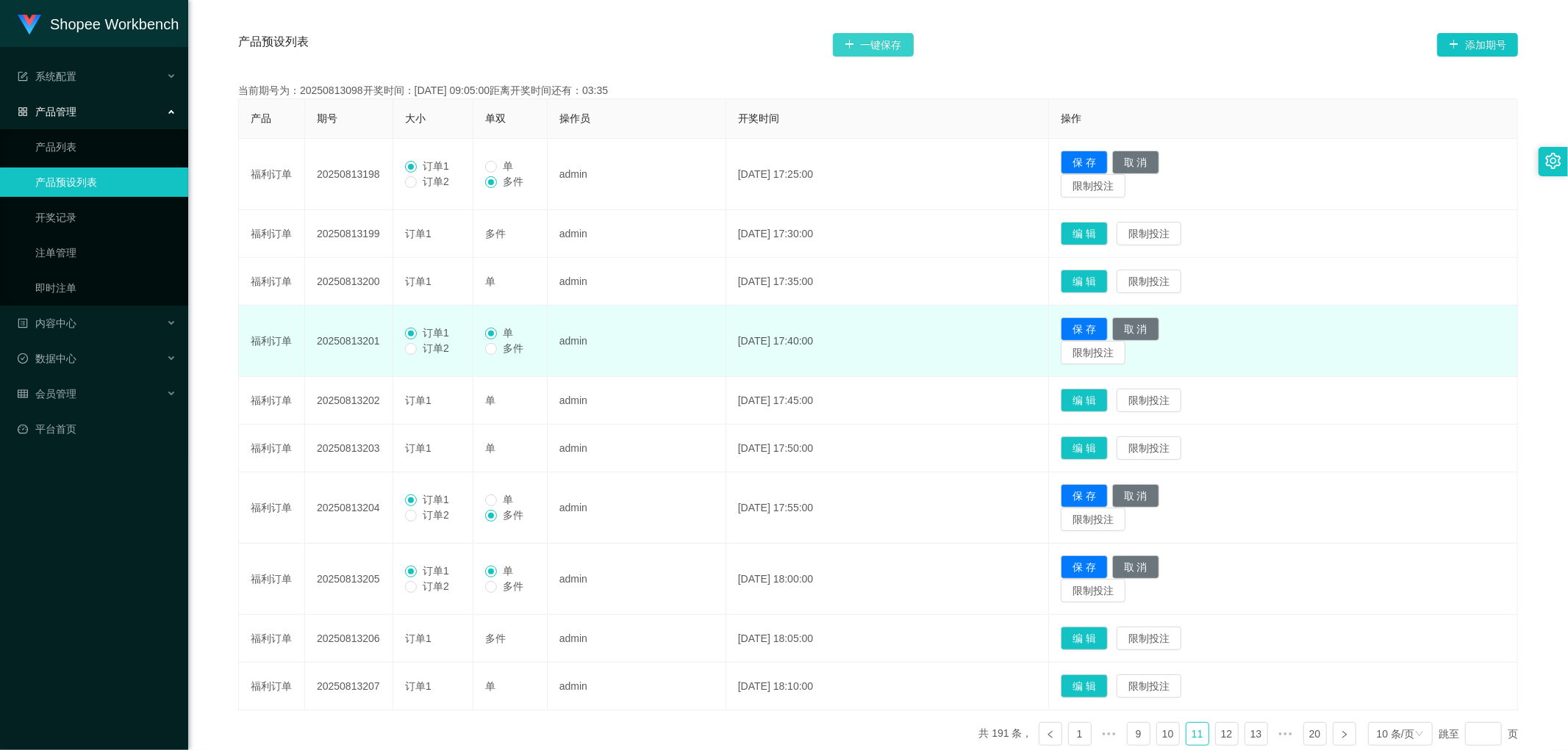
click at [897, 45] on button "一键保存" at bounding box center [874, 44] width 81 height 23
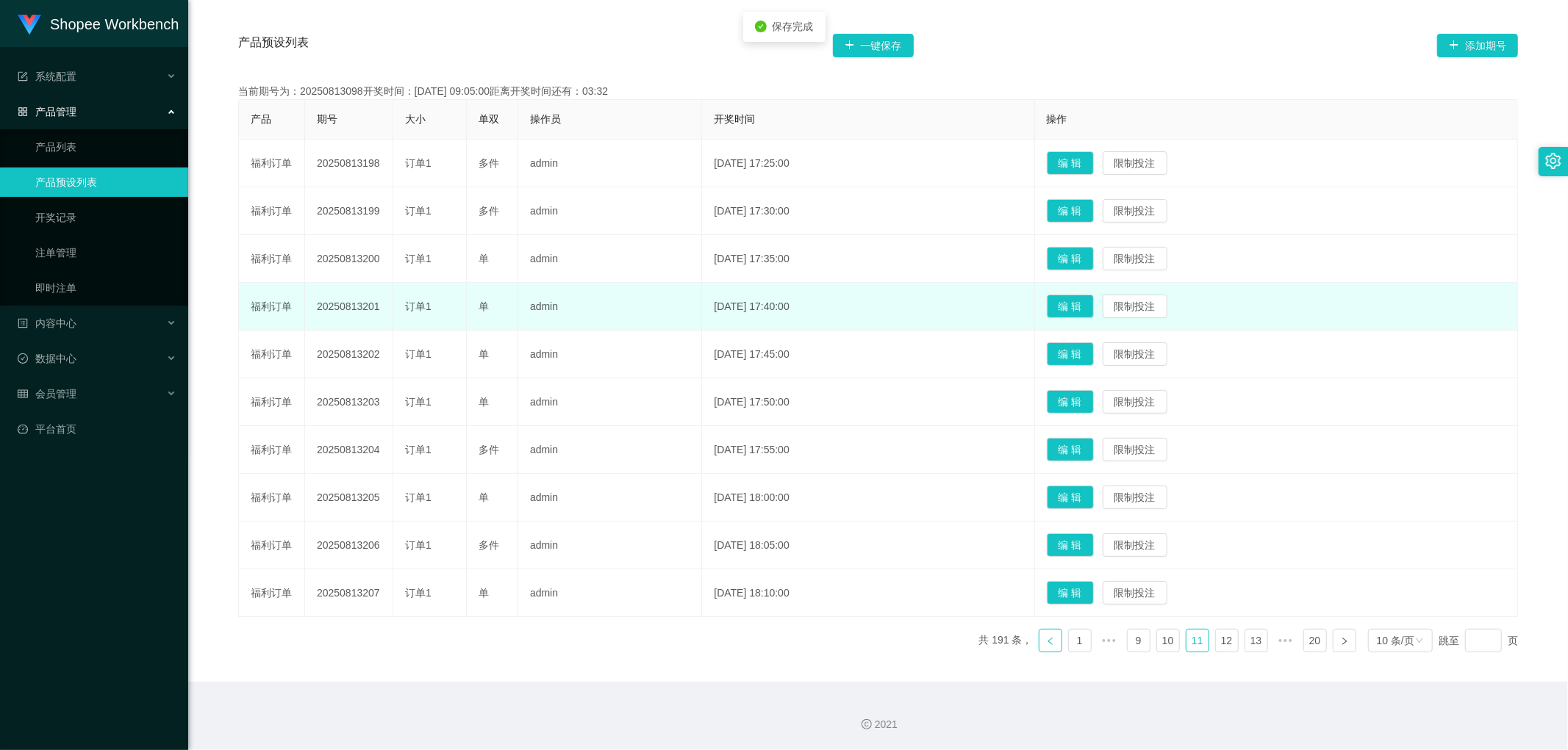
click at [1047, 641] on icon "图标: left" at bounding box center [1049, 641] width 5 height 7
click at [1093, 590] on button "编 辑" at bounding box center [1070, 592] width 47 height 23
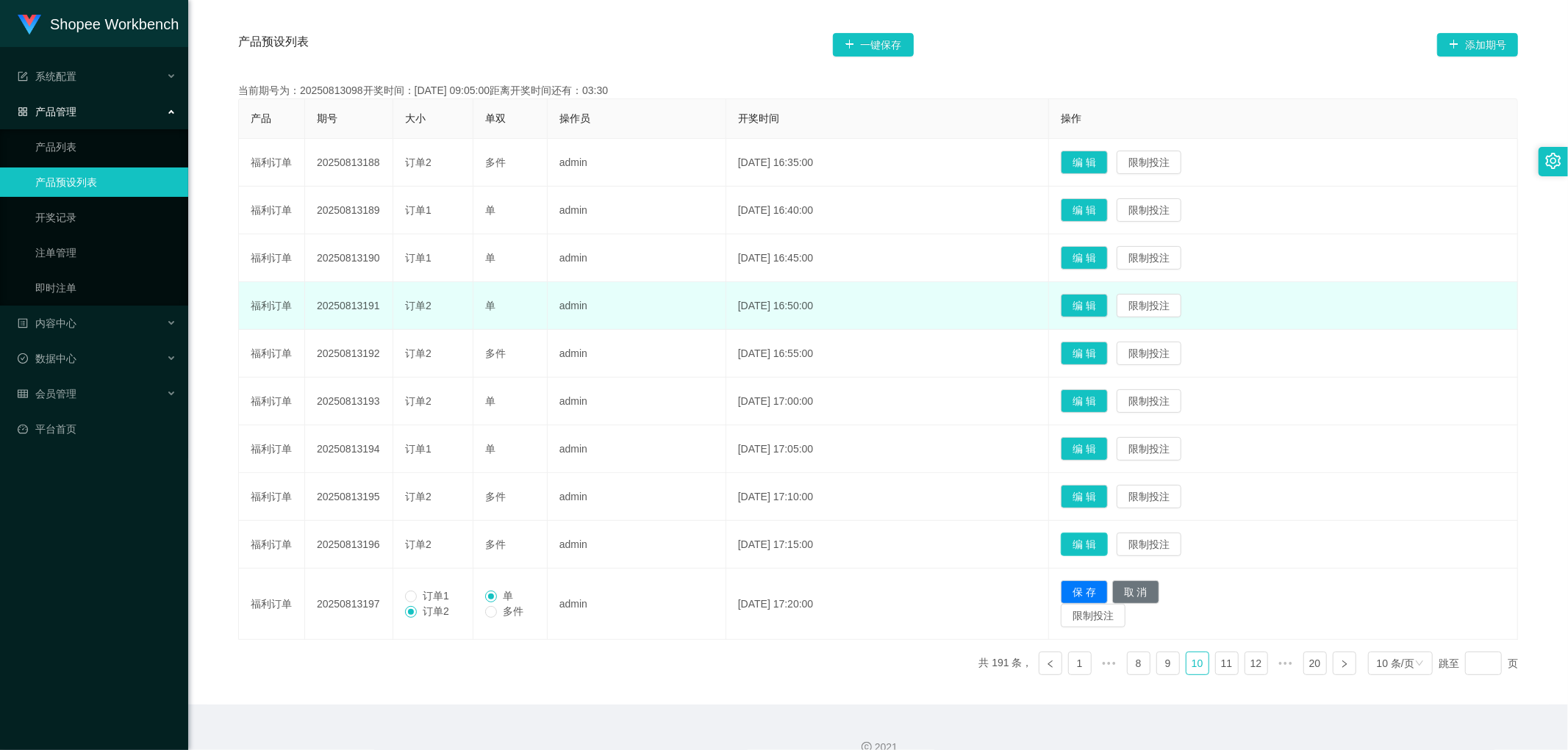
click at [1103, 545] on button "编 辑" at bounding box center [1083, 544] width 47 height 23
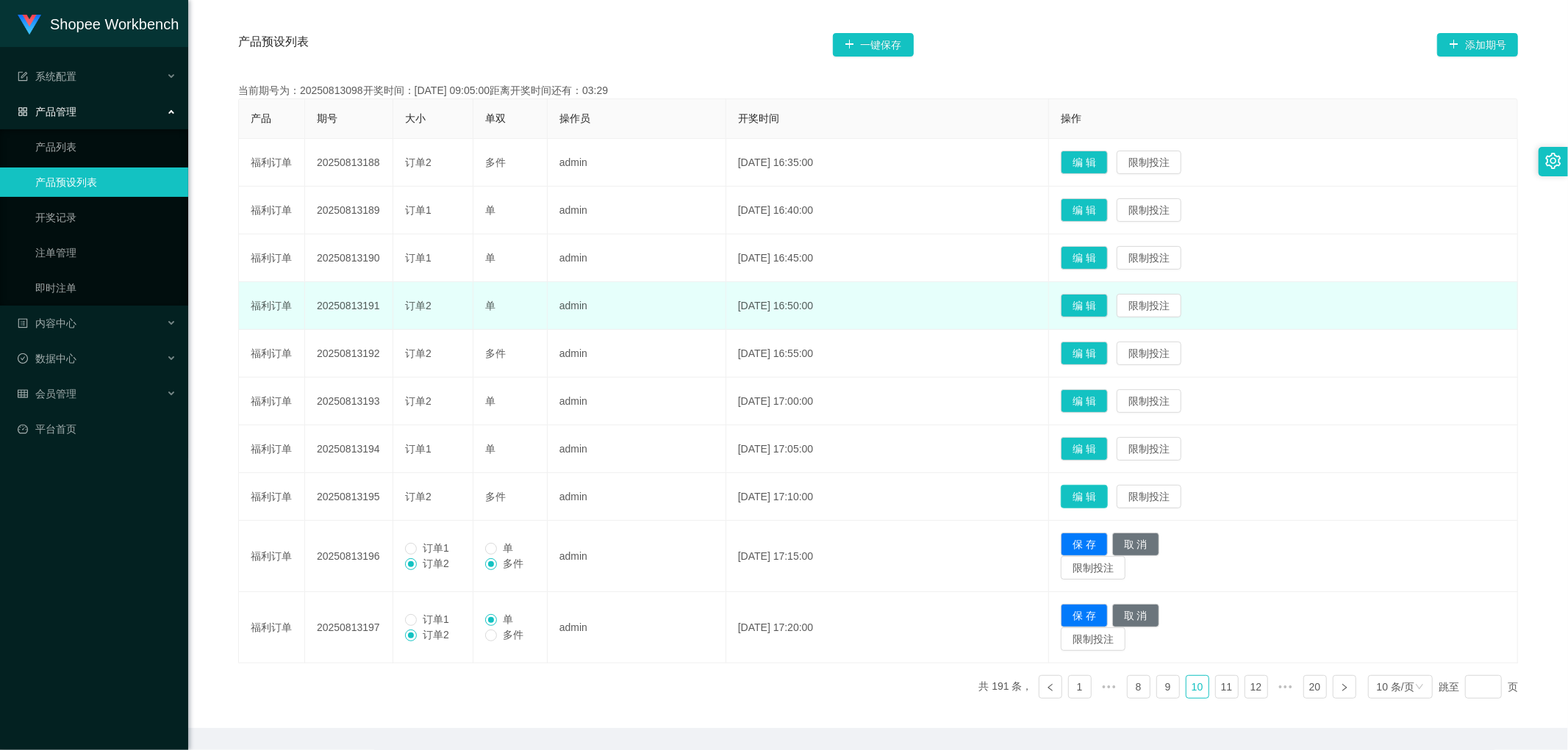
click at [1107, 490] on button "编 辑" at bounding box center [1083, 496] width 47 height 23
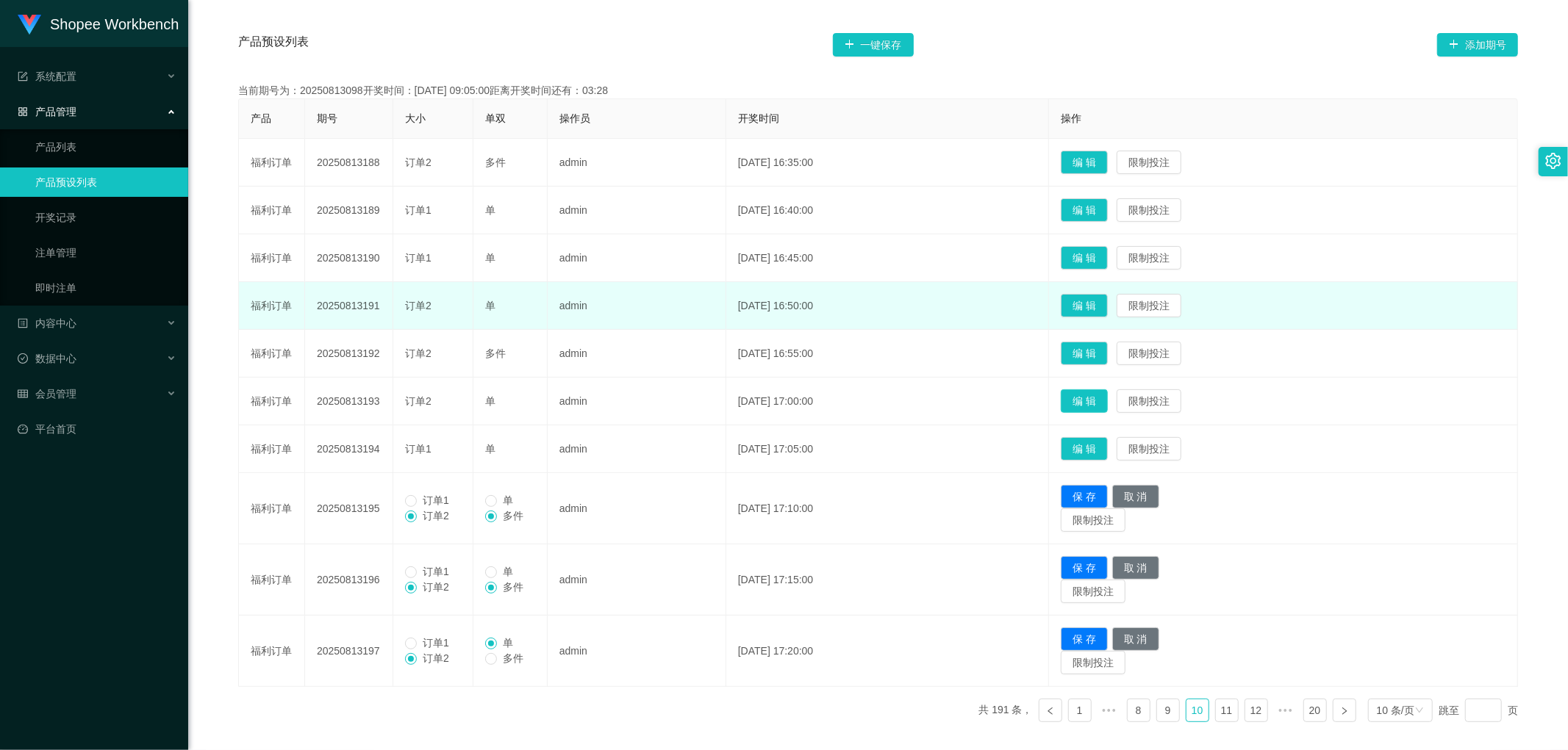
click at [1107, 402] on button "编 辑" at bounding box center [1083, 400] width 47 height 23
click at [1107, 352] on button "编 辑" at bounding box center [1083, 352] width 47 height 23
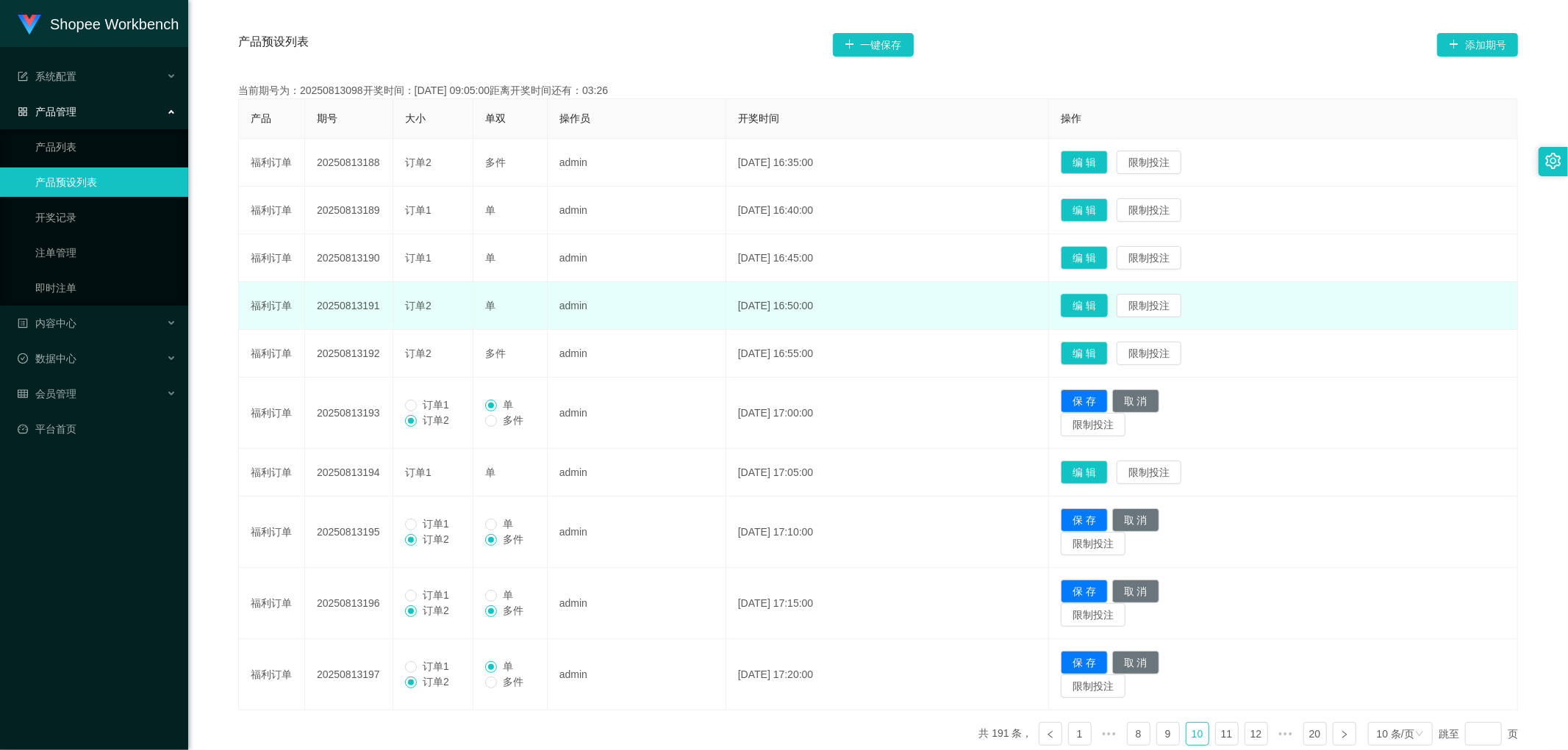
click at [1106, 302] on button "编 辑" at bounding box center [1083, 305] width 47 height 23
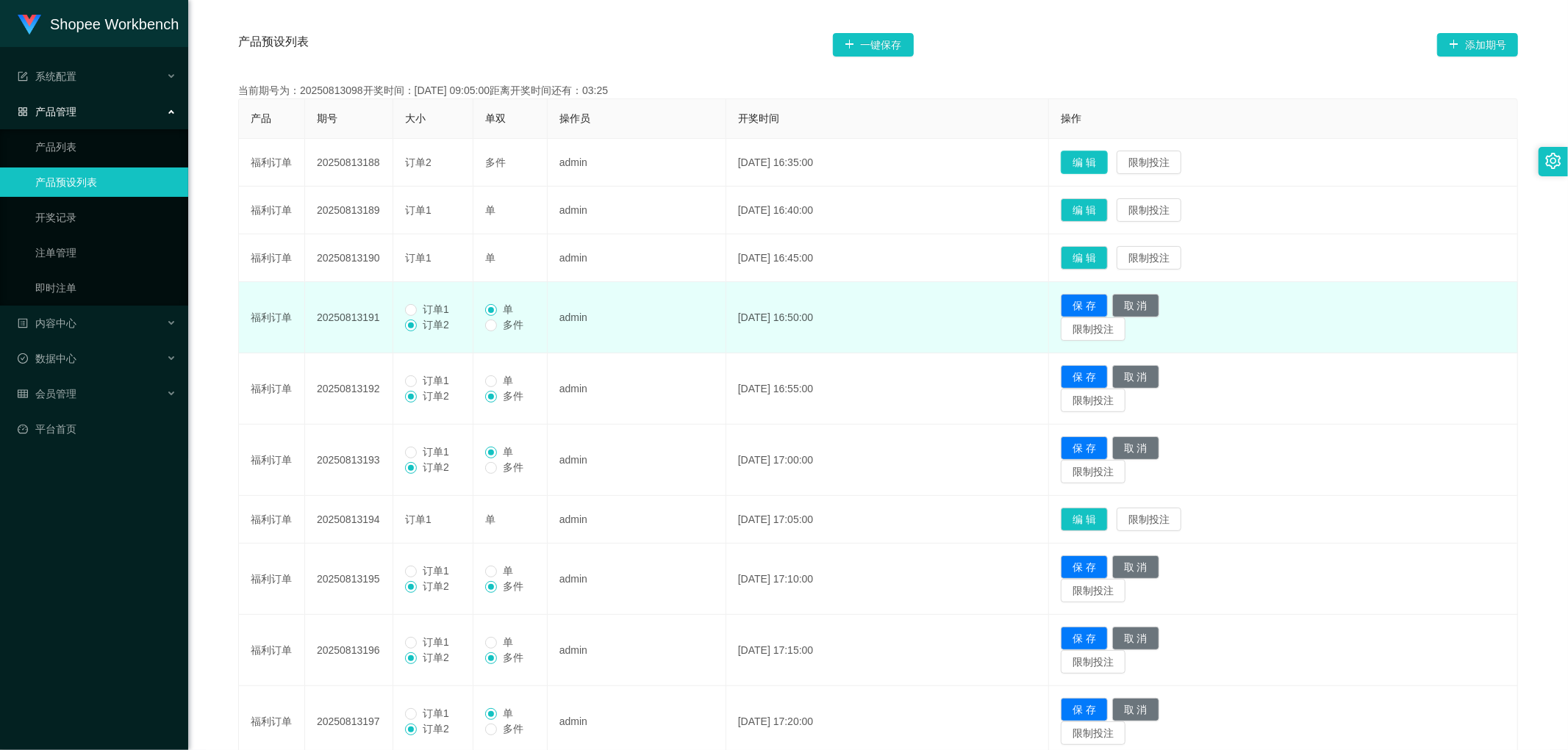
click at [1098, 154] on button "编 辑" at bounding box center [1083, 161] width 47 height 23
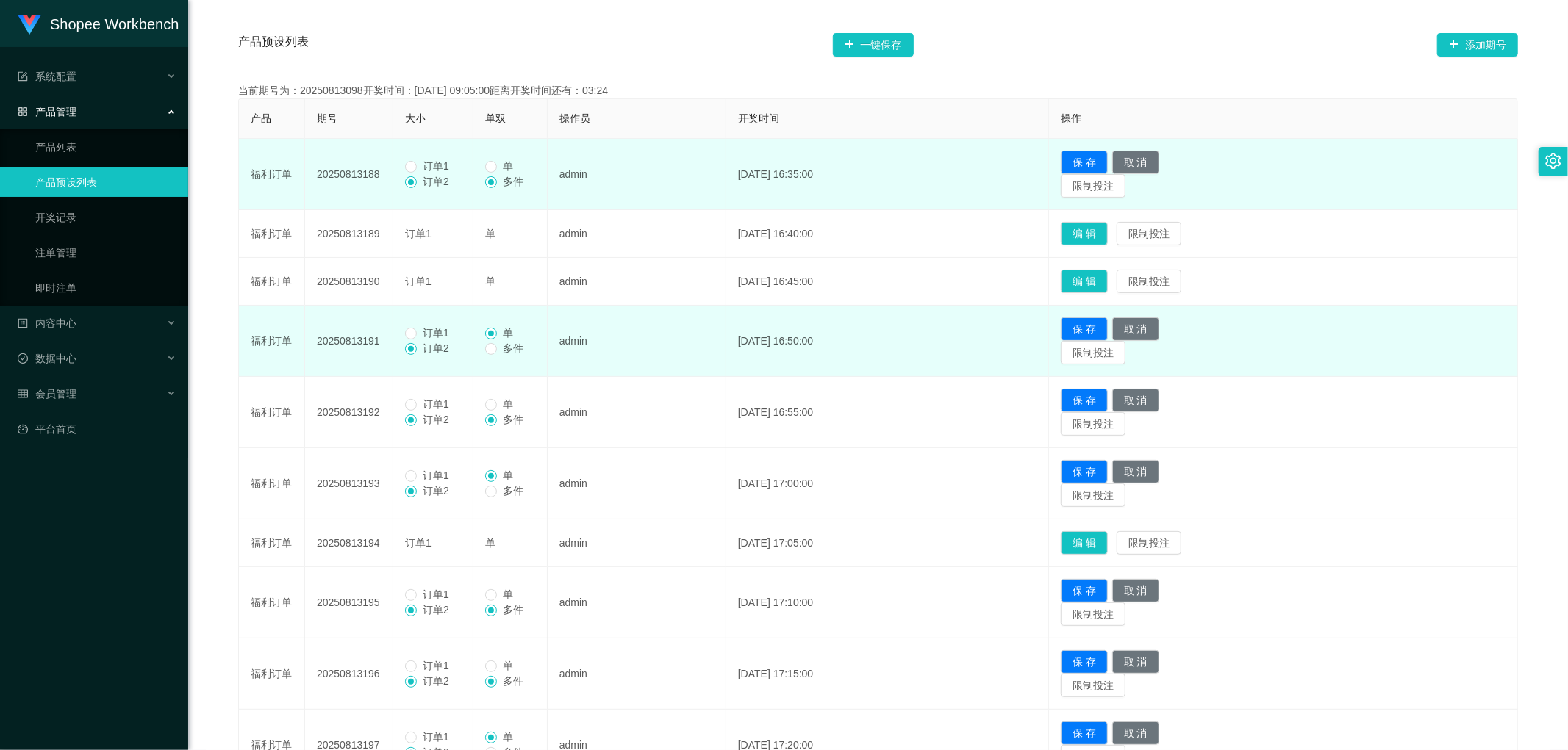
click at [425, 167] on span "订单1" at bounding box center [436, 166] width 38 height 12
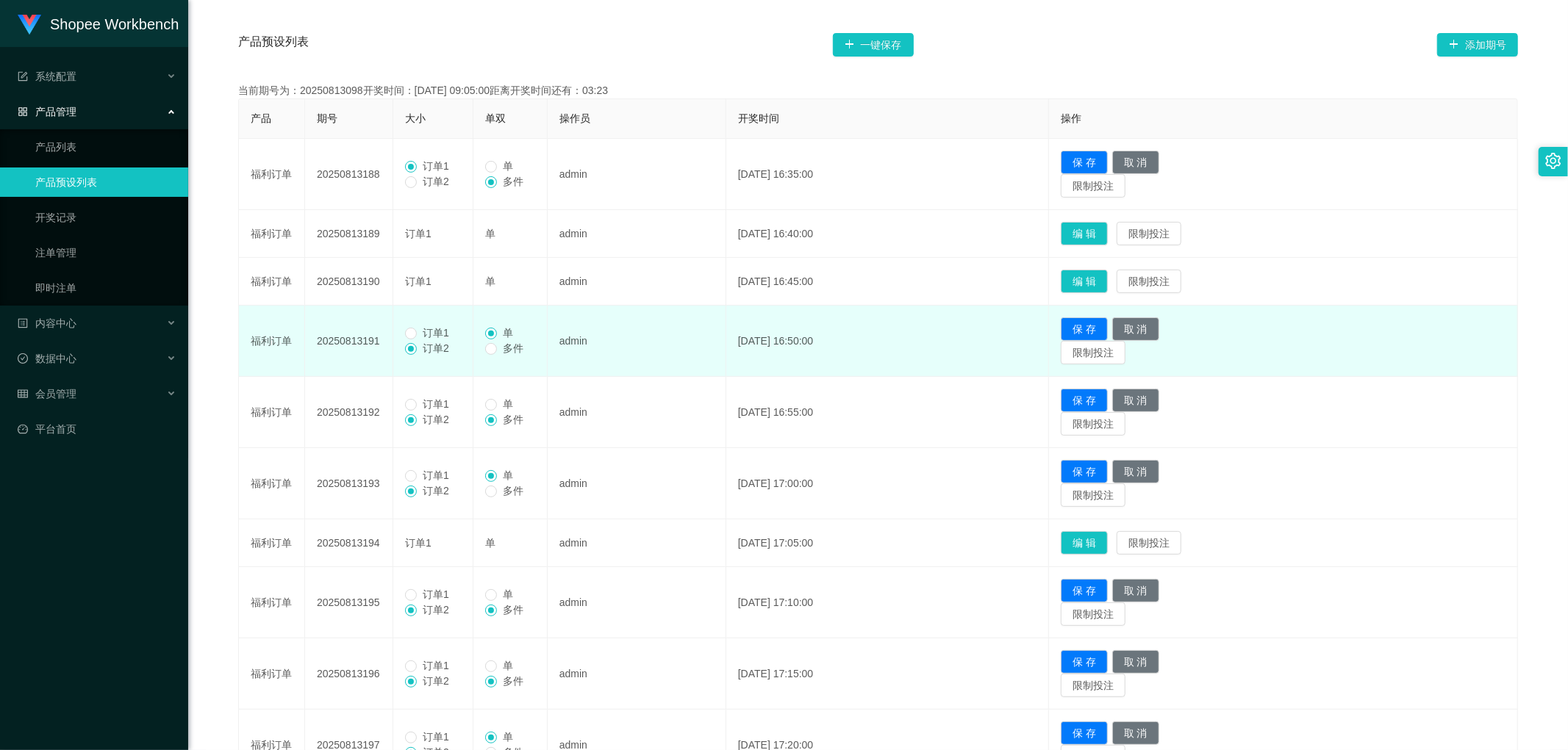
drag, startPoint x: 419, startPoint y: 327, endPoint x: 422, endPoint y: 350, distance: 23.2
click at [419, 327] on span "订单1" at bounding box center [436, 332] width 38 height 12
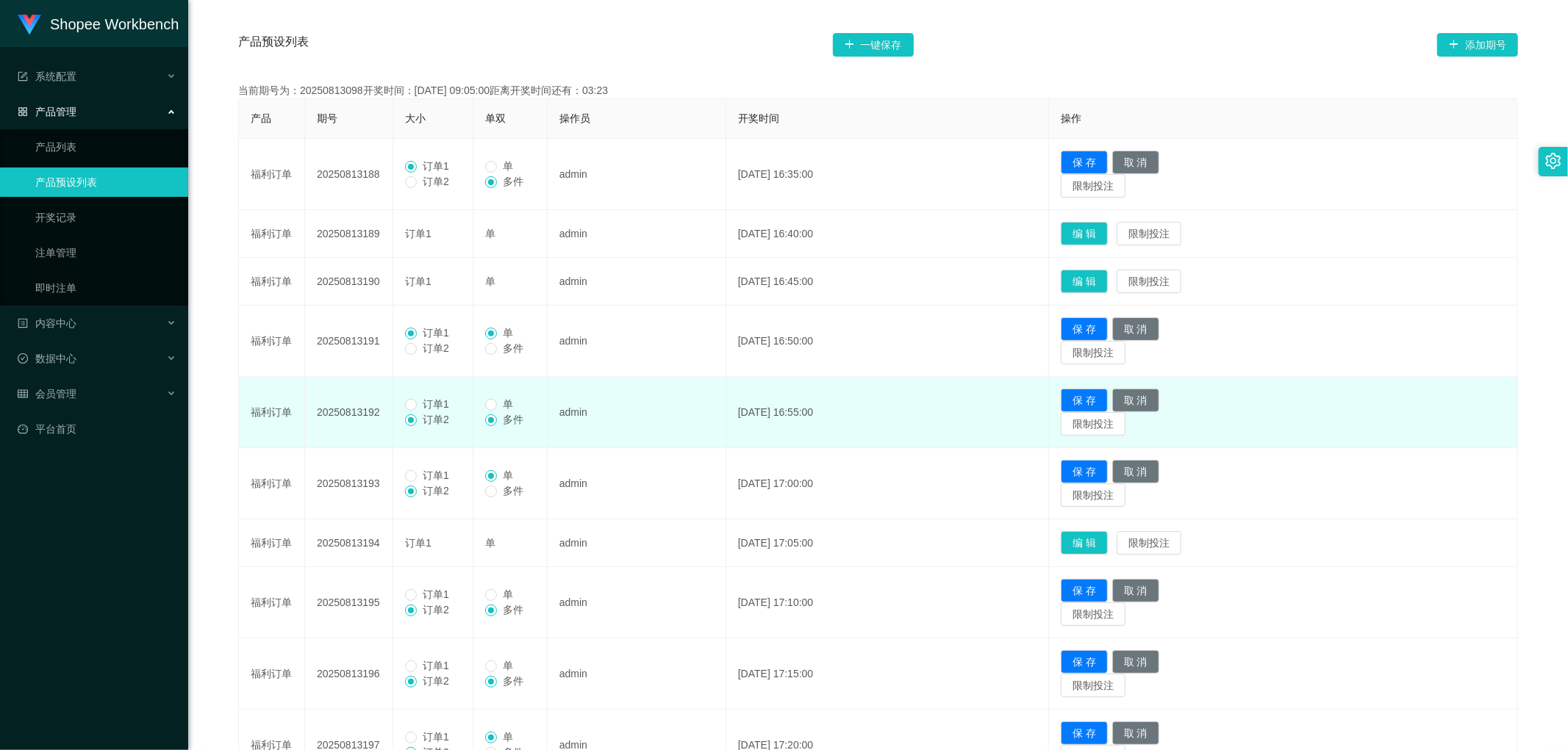
click at [417, 403] on span "订单1" at bounding box center [436, 404] width 38 height 12
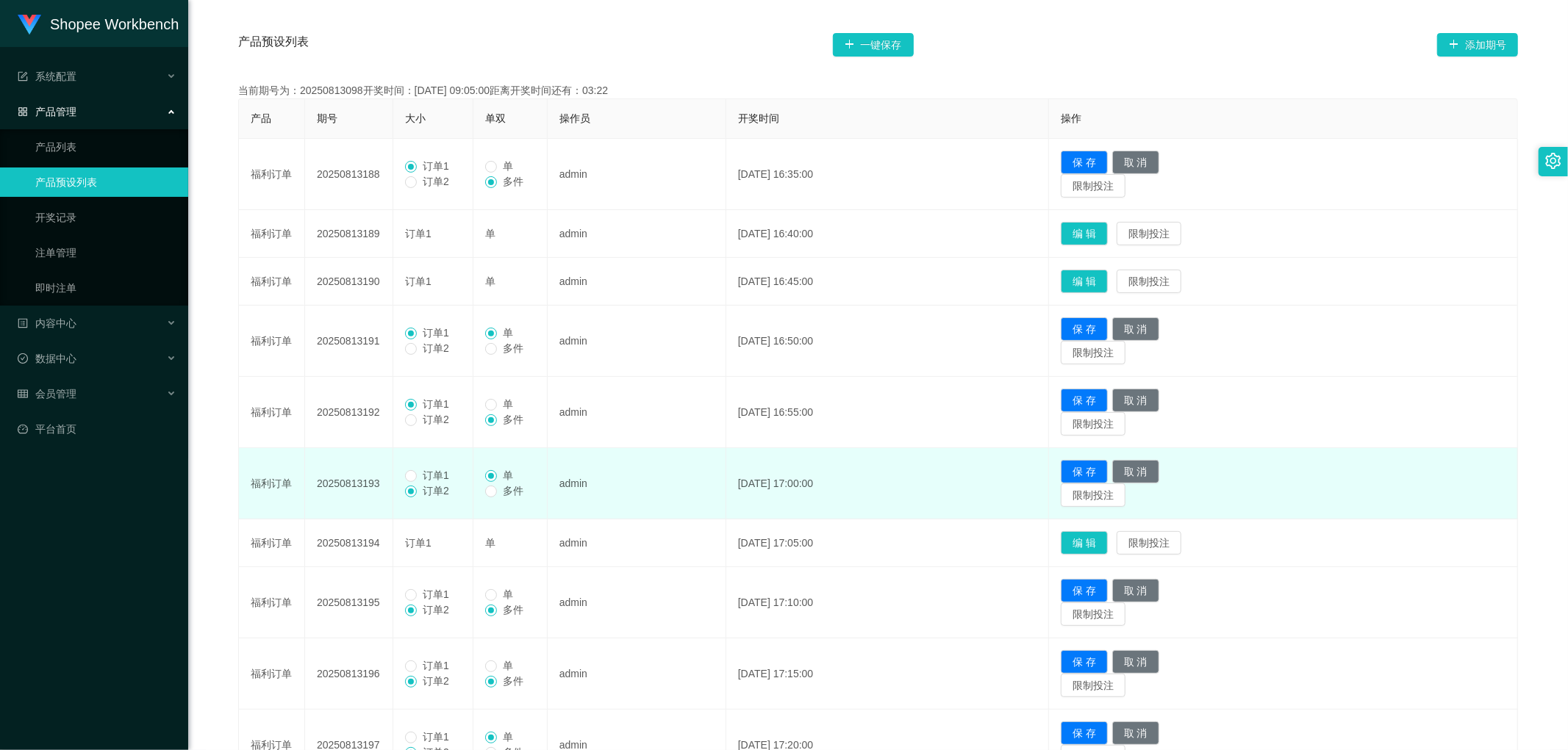
click at [417, 479] on span "订单1" at bounding box center [436, 475] width 38 height 12
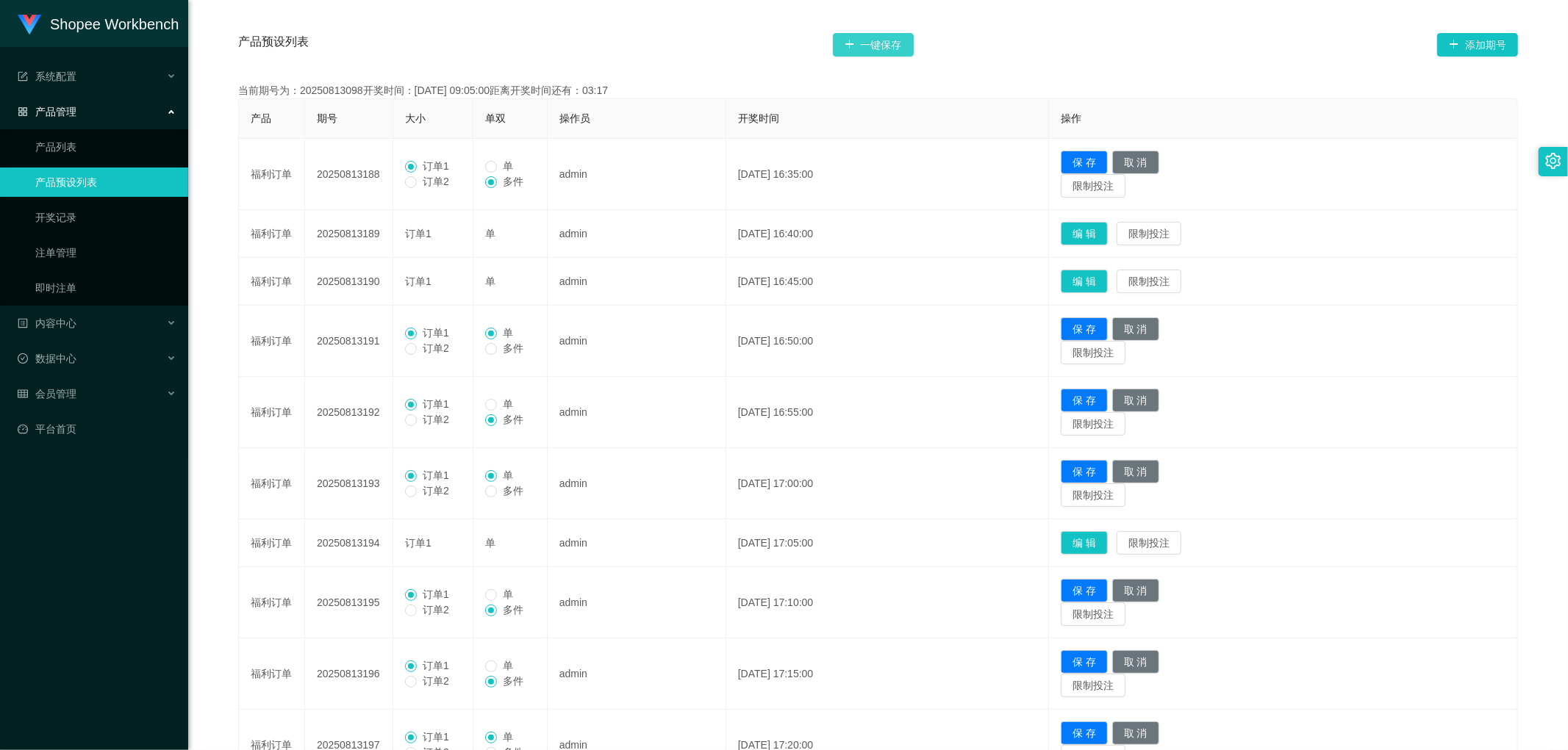
click at [888, 44] on button "一键保存" at bounding box center [874, 44] width 81 height 23
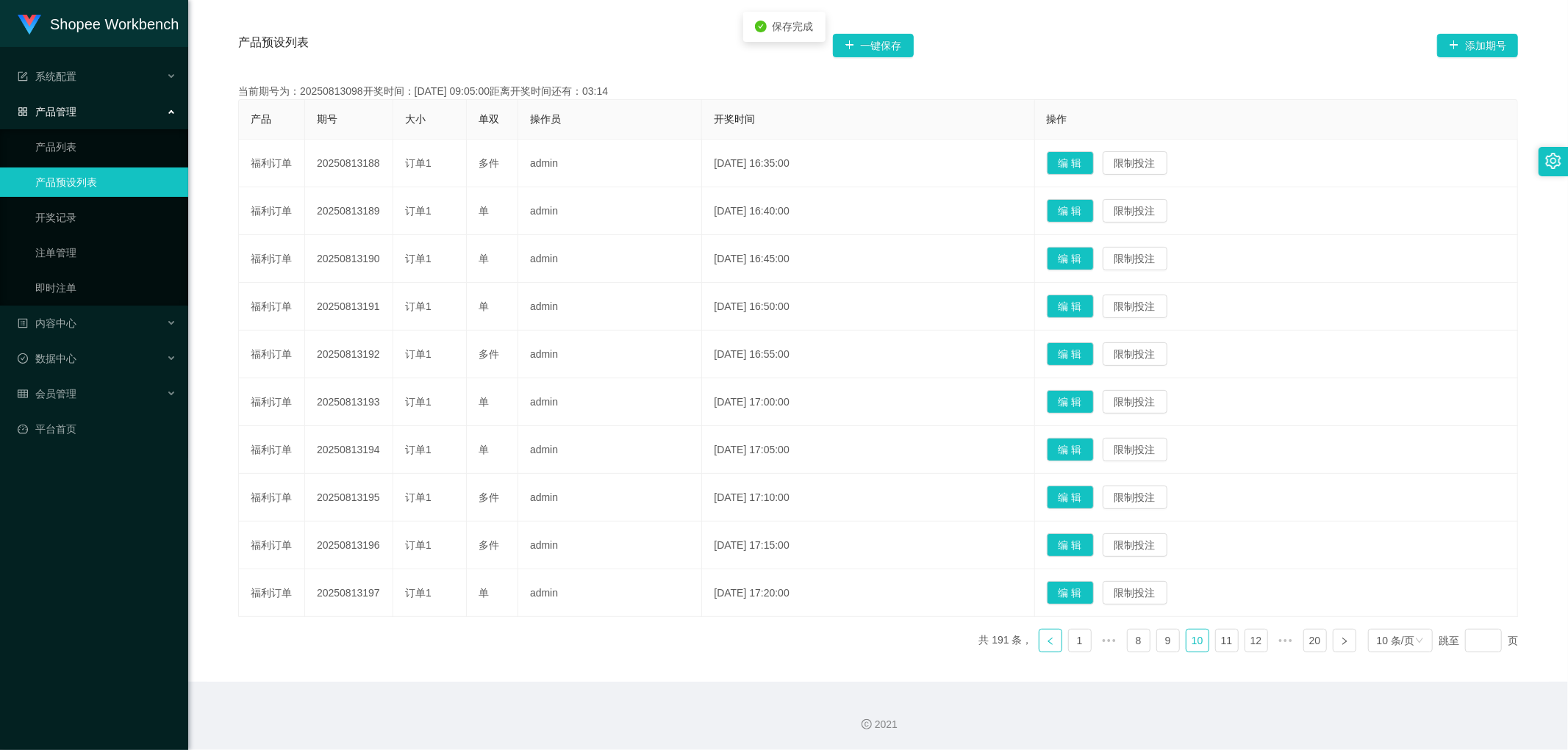
click at [1047, 643] on icon "图标: left" at bounding box center [1051, 642] width 9 height 9
click at [1094, 493] on button "编 辑" at bounding box center [1070, 497] width 47 height 23
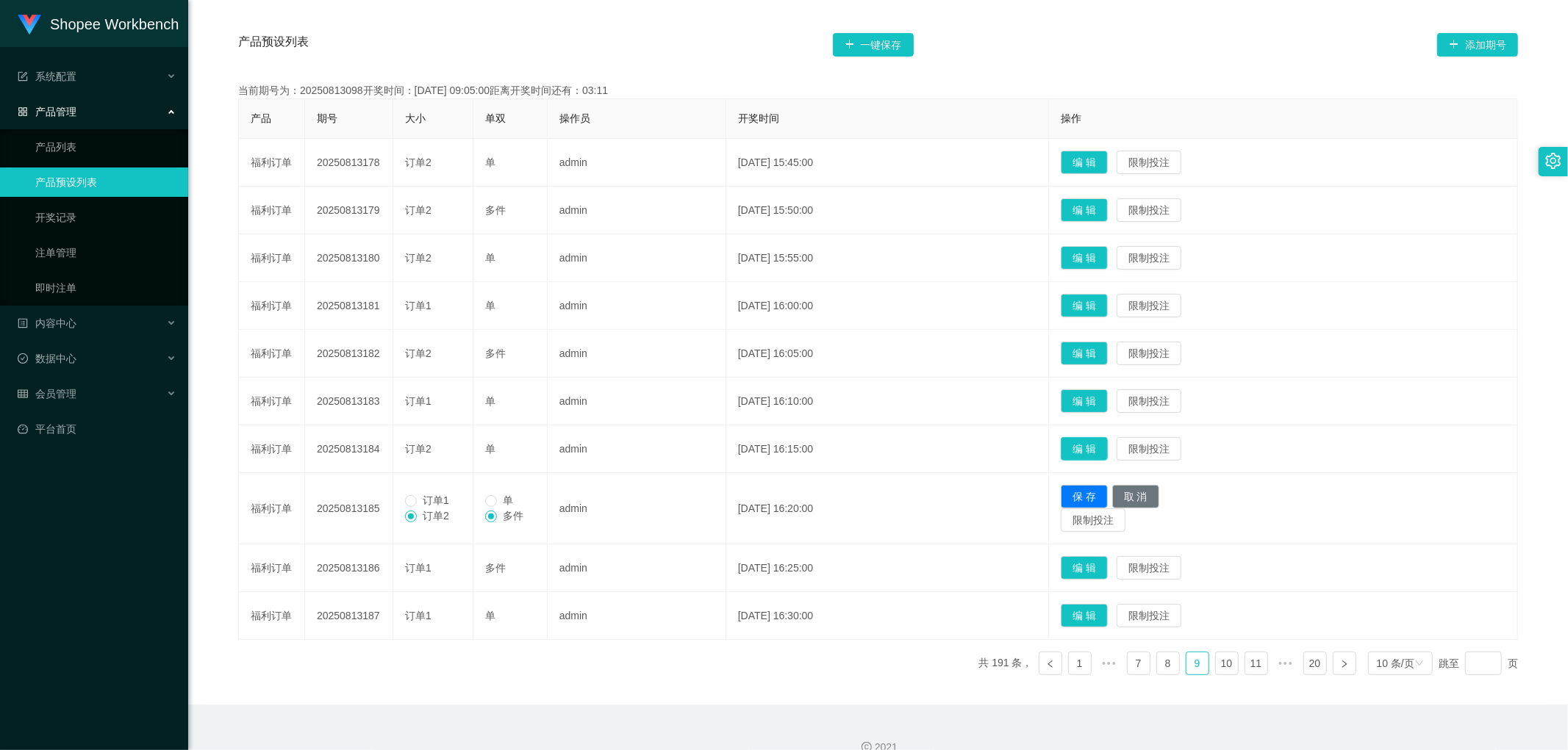
click at [1100, 446] on button "编 辑" at bounding box center [1083, 448] width 47 height 23
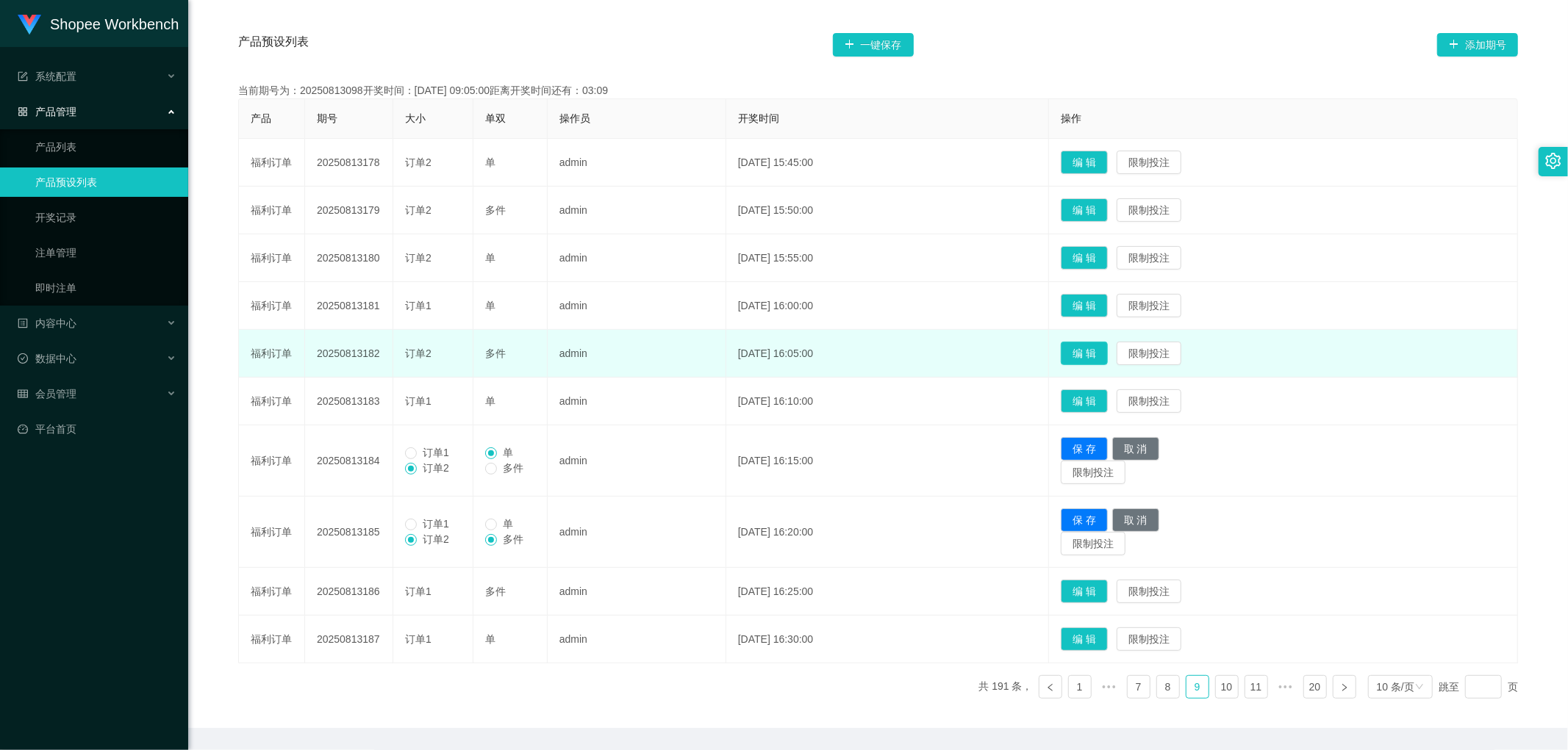
click at [1107, 343] on button "编 辑" at bounding box center [1083, 352] width 47 height 23
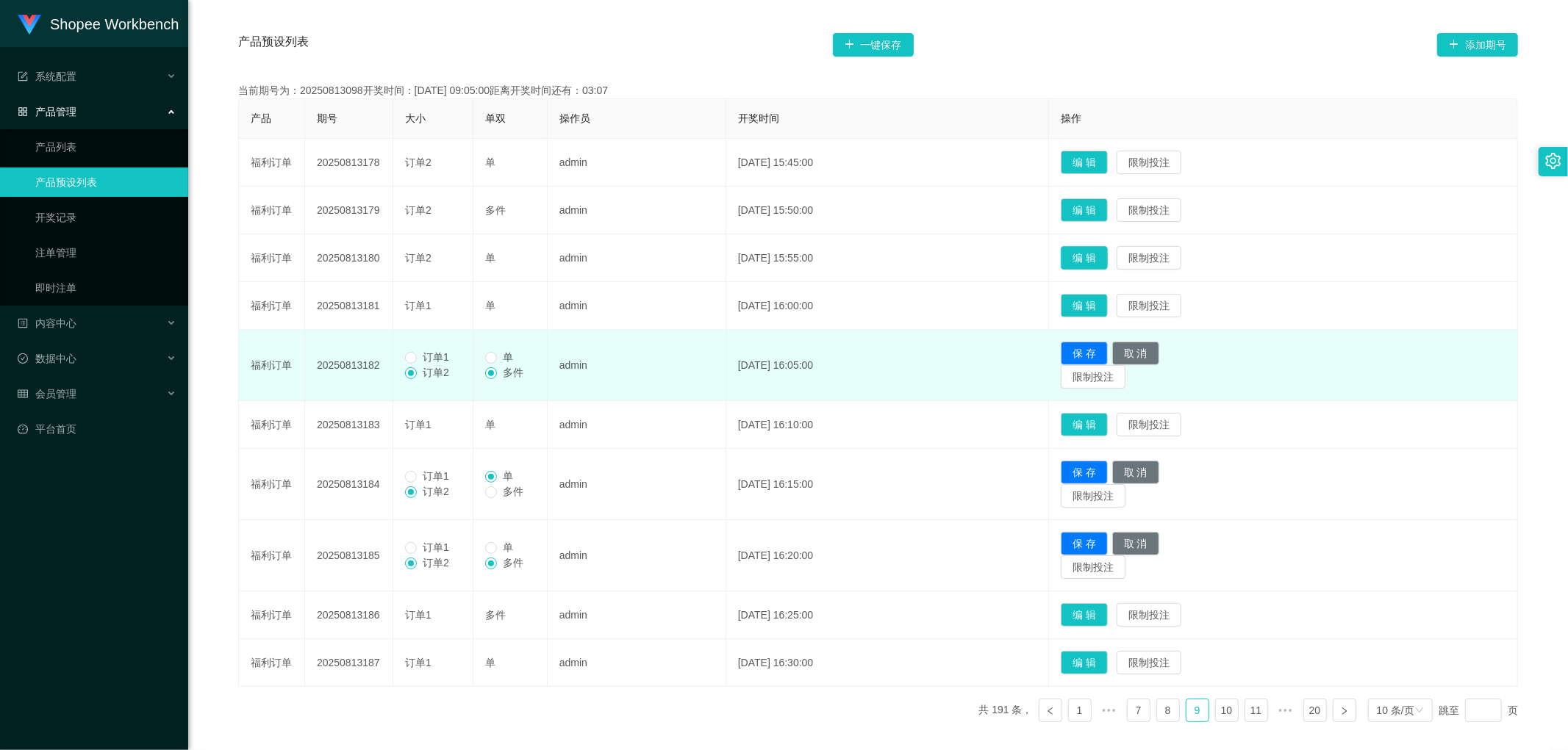
click at [1107, 254] on button "编 辑" at bounding box center [1083, 257] width 47 height 23
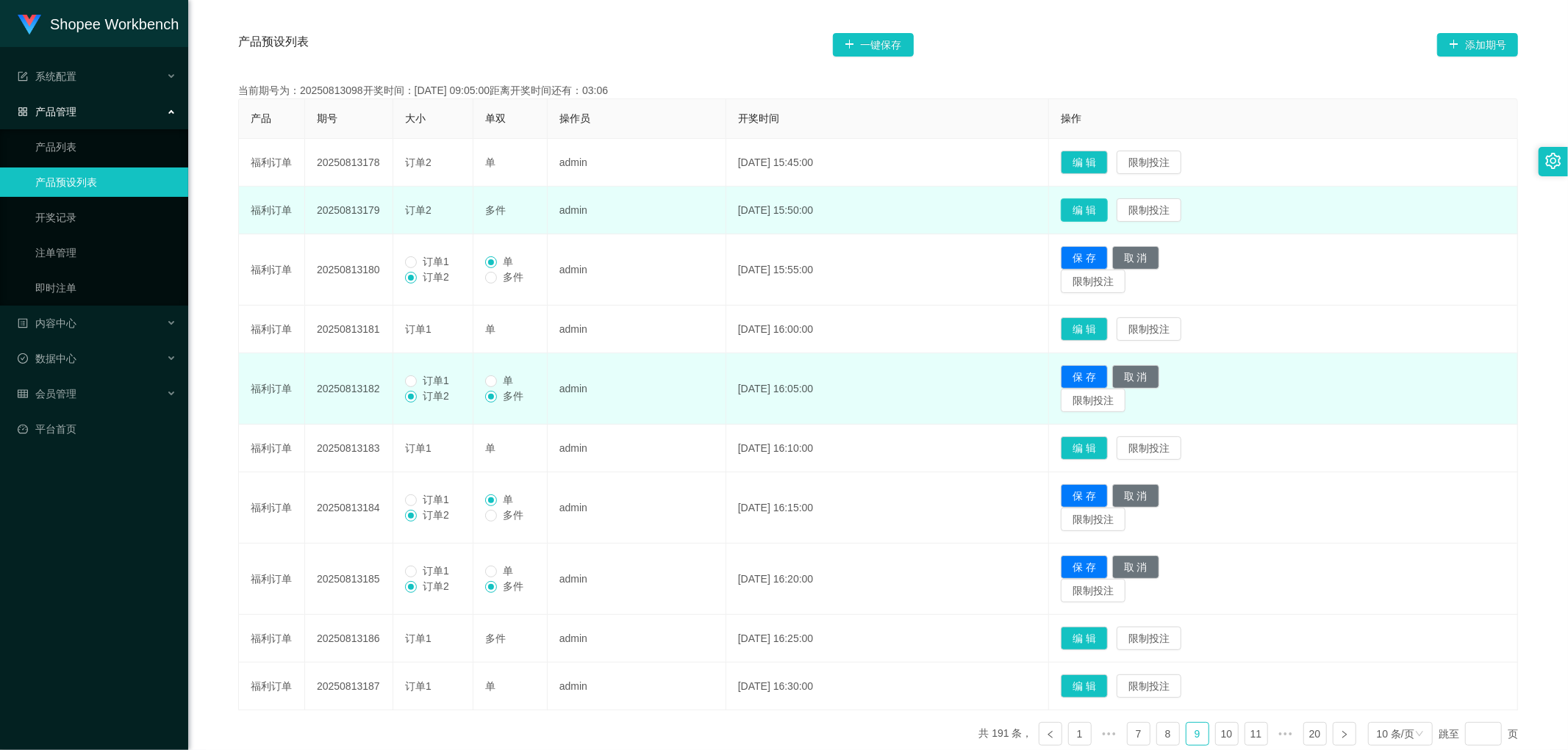
click at [1107, 211] on button "编 辑" at bounding box center [1083, 209] width 47 height 23
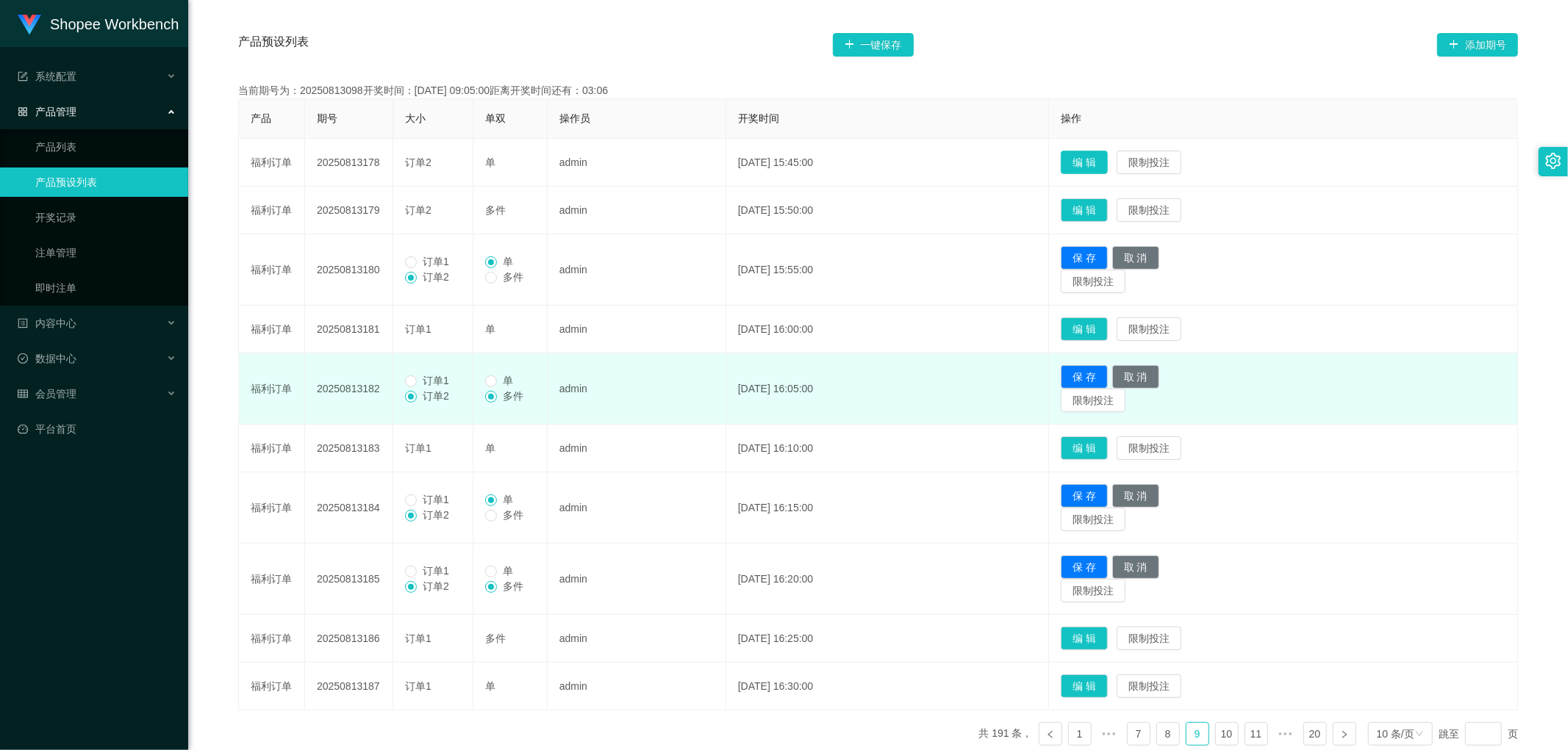
click at [1107, 165] on button "编 辑" at bounding box center [1083, 161] width 47 height 23
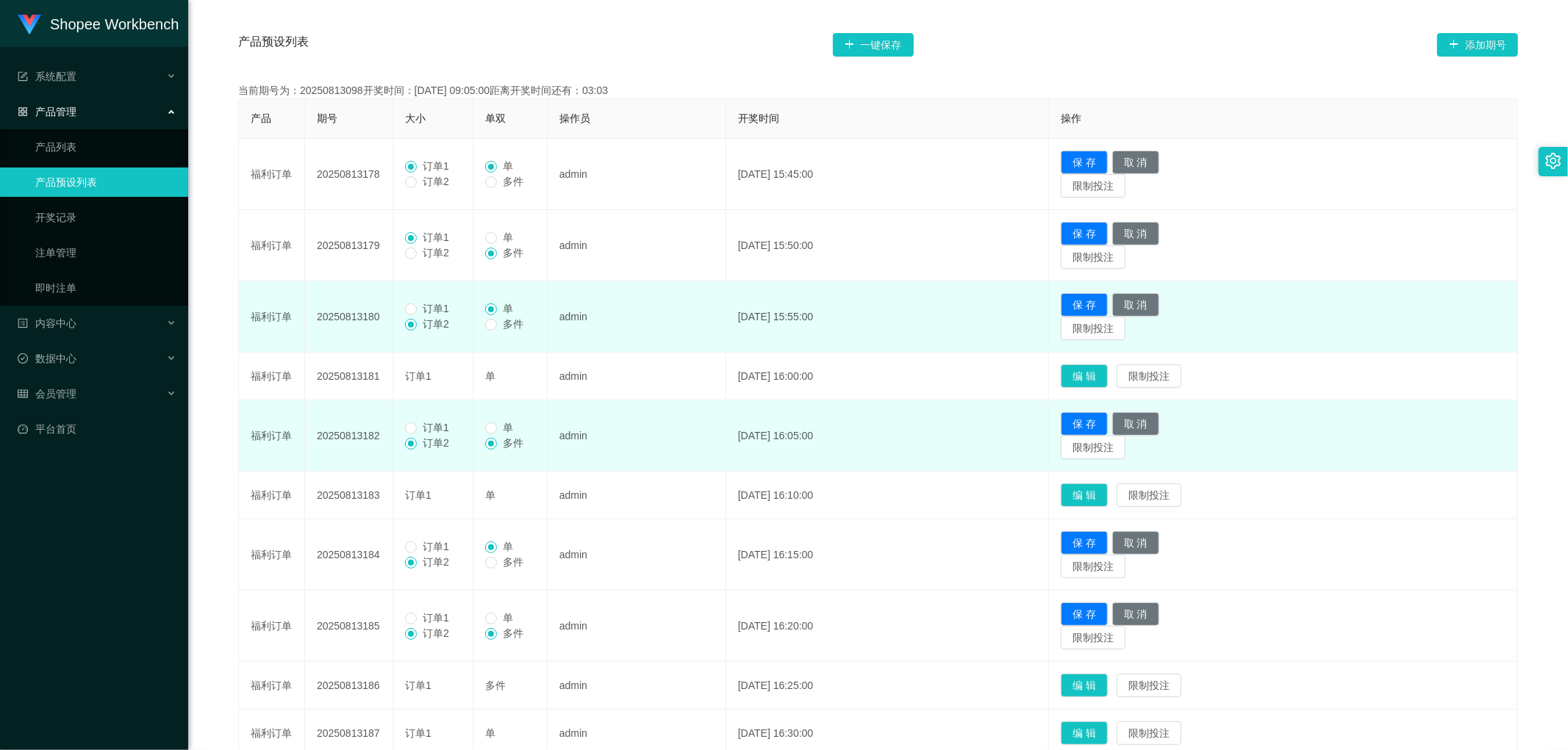
click at [415, 303] on label "订单1" at bounding box center [430, 309] width 50 height 16
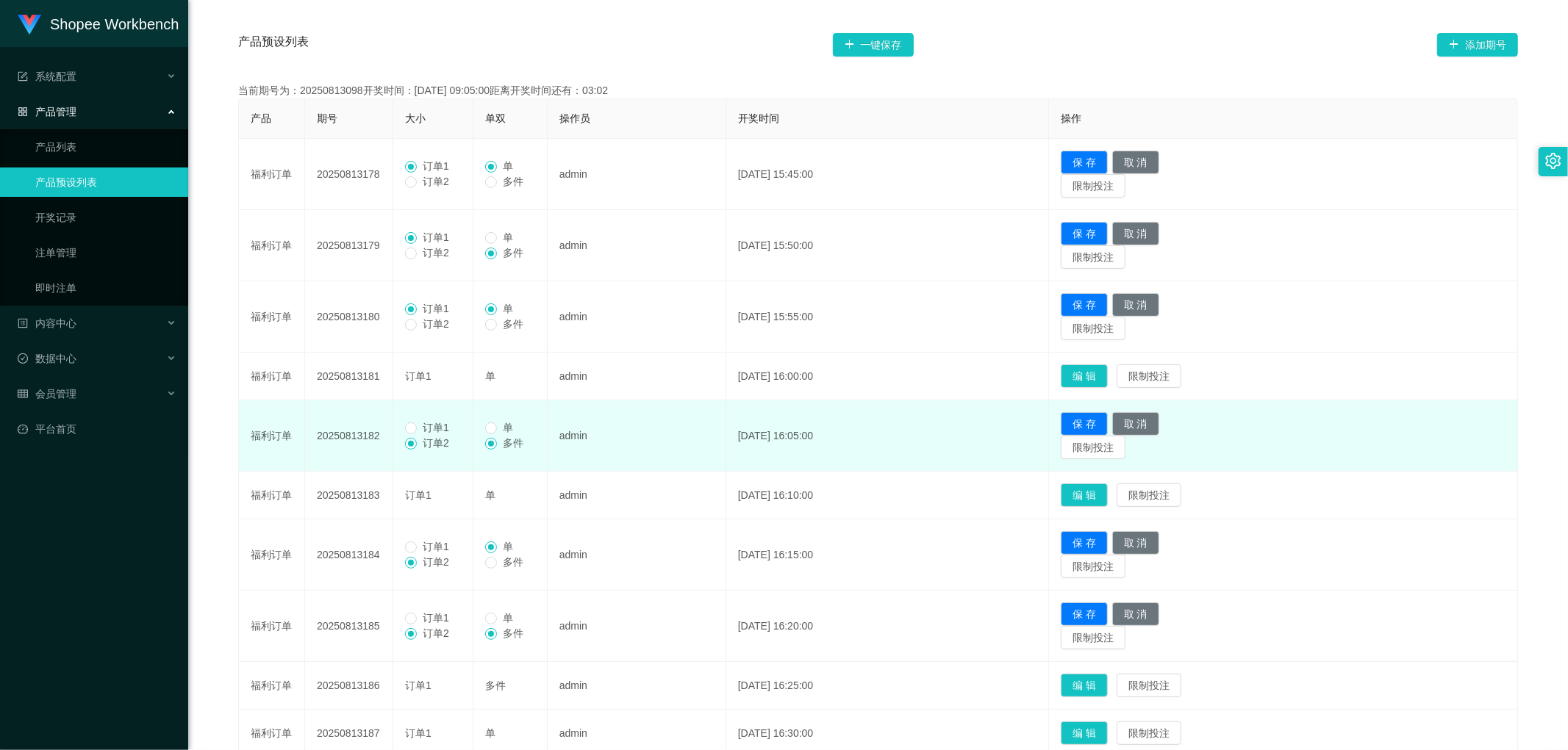
click at [417, 427] on span "订单1" at bounding box center [436, 427] width 38 height 12
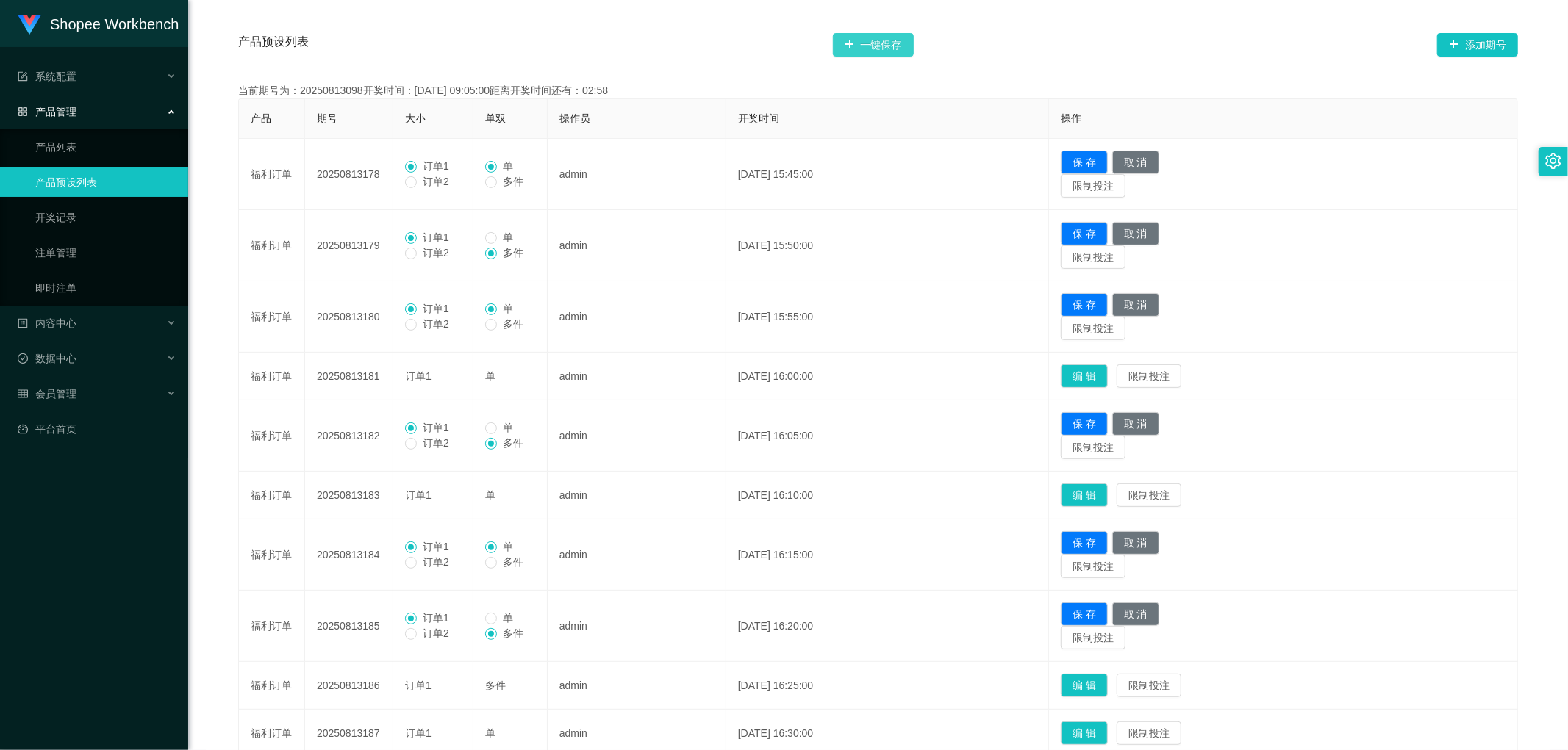
click at [879, 45] on button "一键保存" at bounding box center [874, 44] width 81 height 23
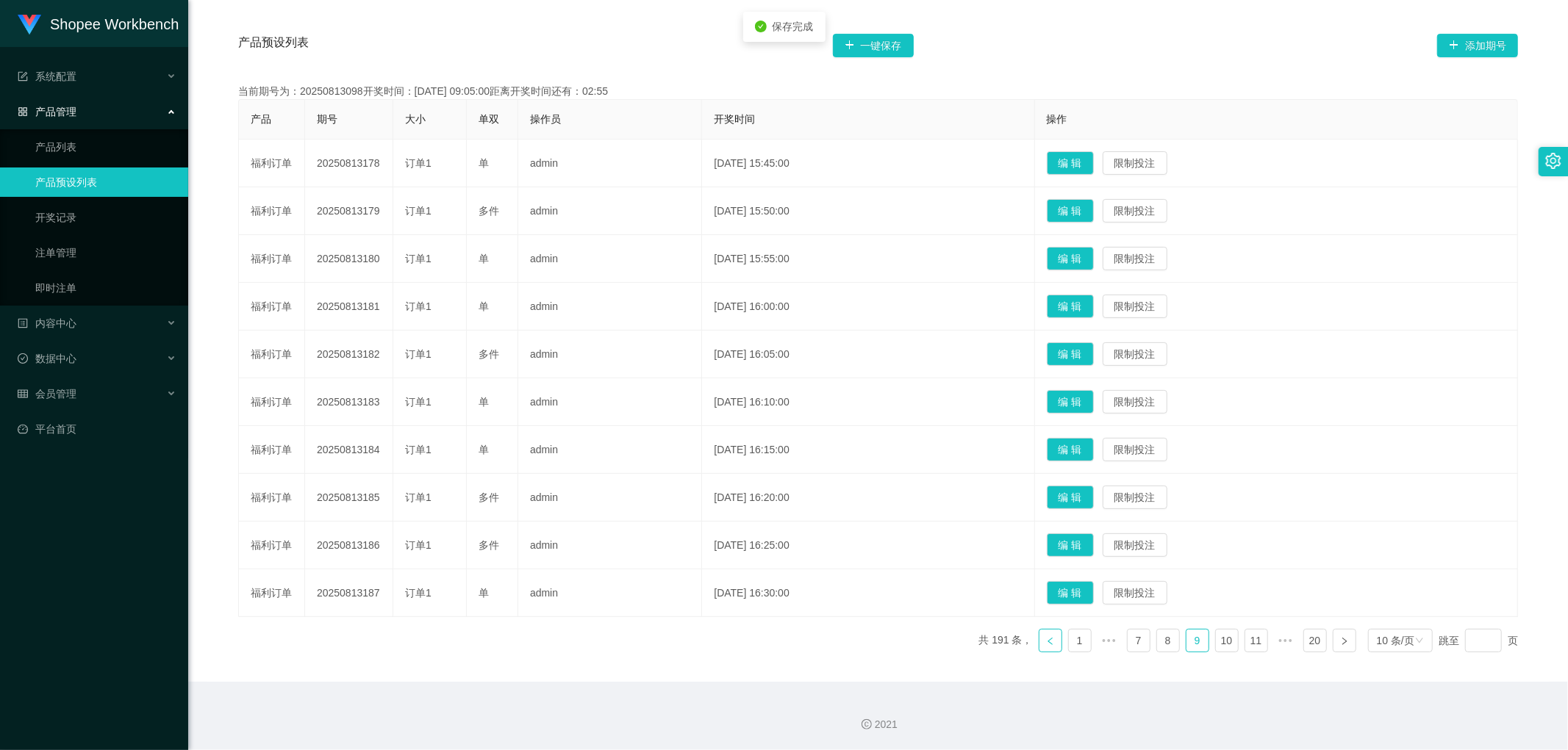
click at [1039, 647] on link at bounding box center [1050, 640] width 23 height 23
click at [1092, 589] on button "编 辑" at bounding box center [1070, 592] width 47 height 23
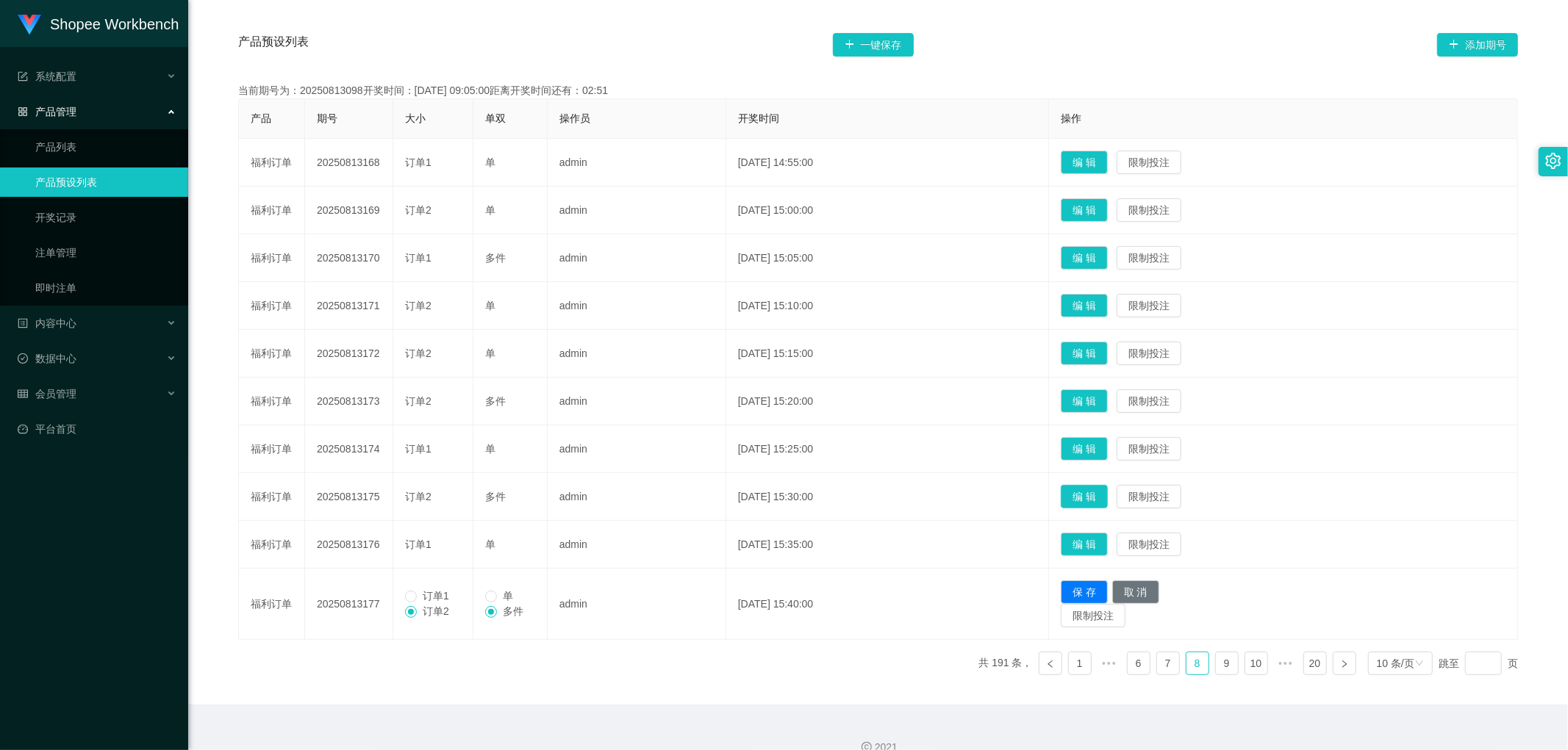
click at [1107, 493] on button "编 辑" at bounding box center [1083, 496] width 47 height 23
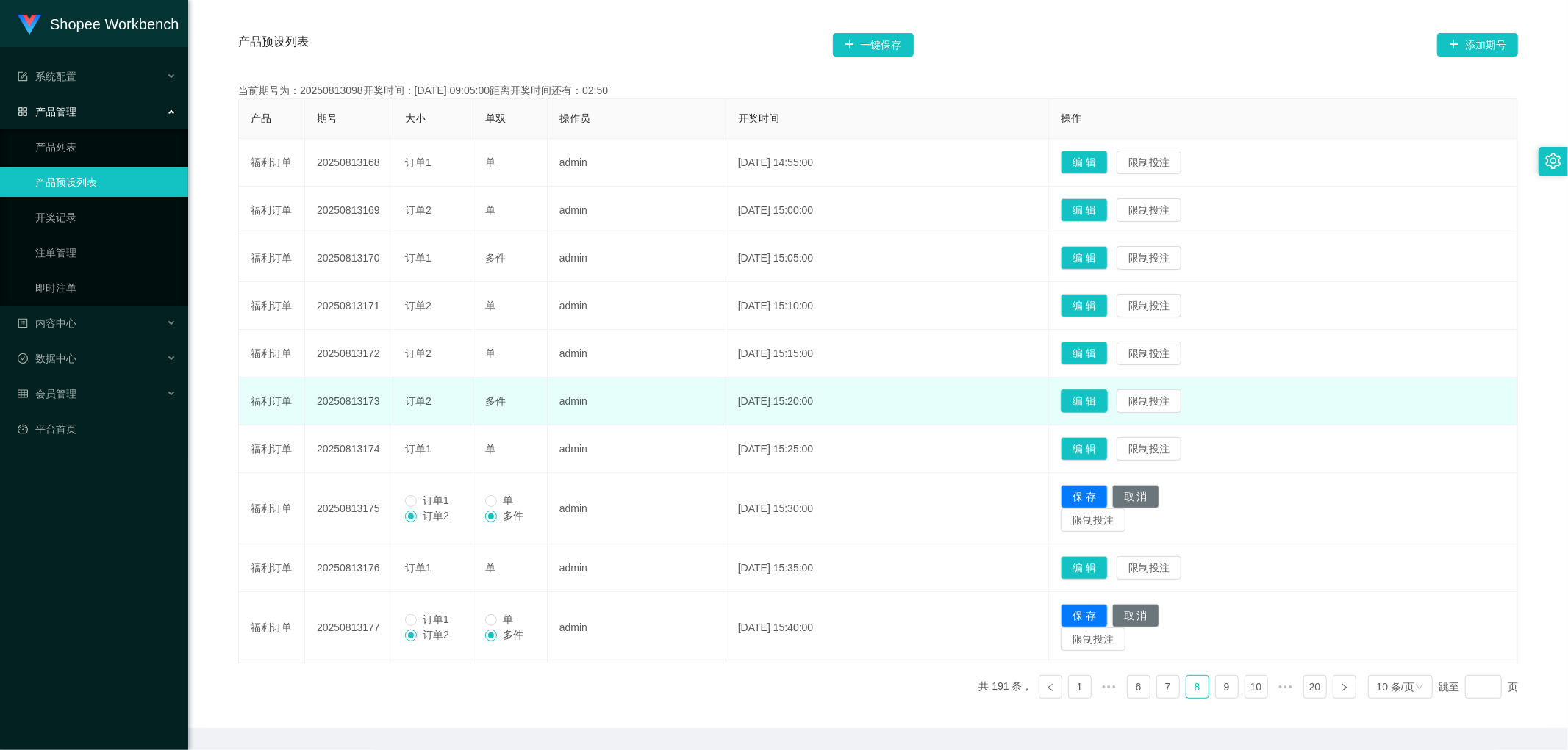
drag, startPoint x: 1104, startPoint y: 400, endPoint x: 1107, endPoint y: 412, distance: 12.4
click at [1104, 399] on button "编 辑" at bounding box center [1083, 400] width 47 height 23
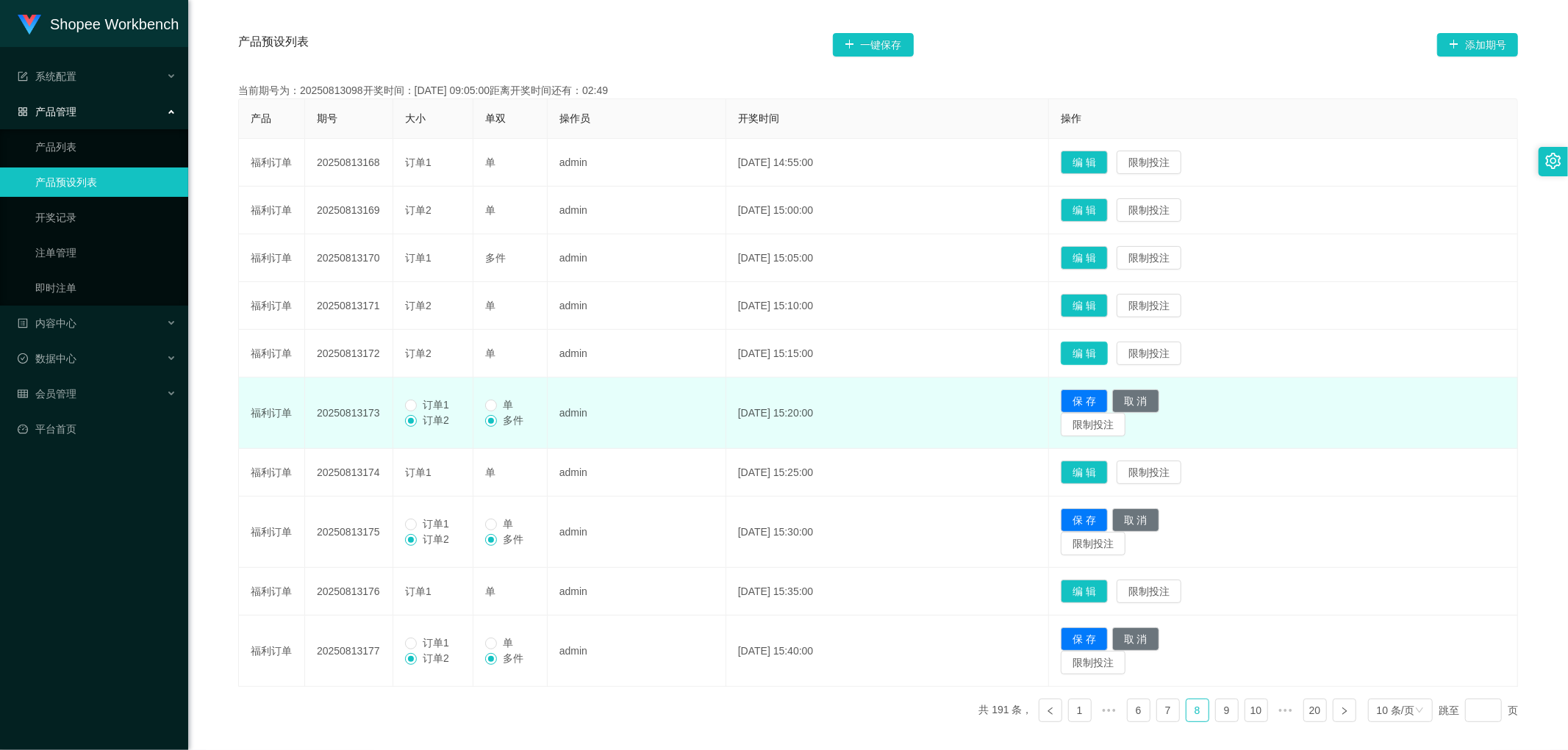
drag, startPoint x: 1106, startPoint y: 354, endPoint x: 1103, endPoint y: 367, distance: 13.3
click at [1106, 355] on button "编 辑" at bounding box center [1083, 352] width 47 height 23
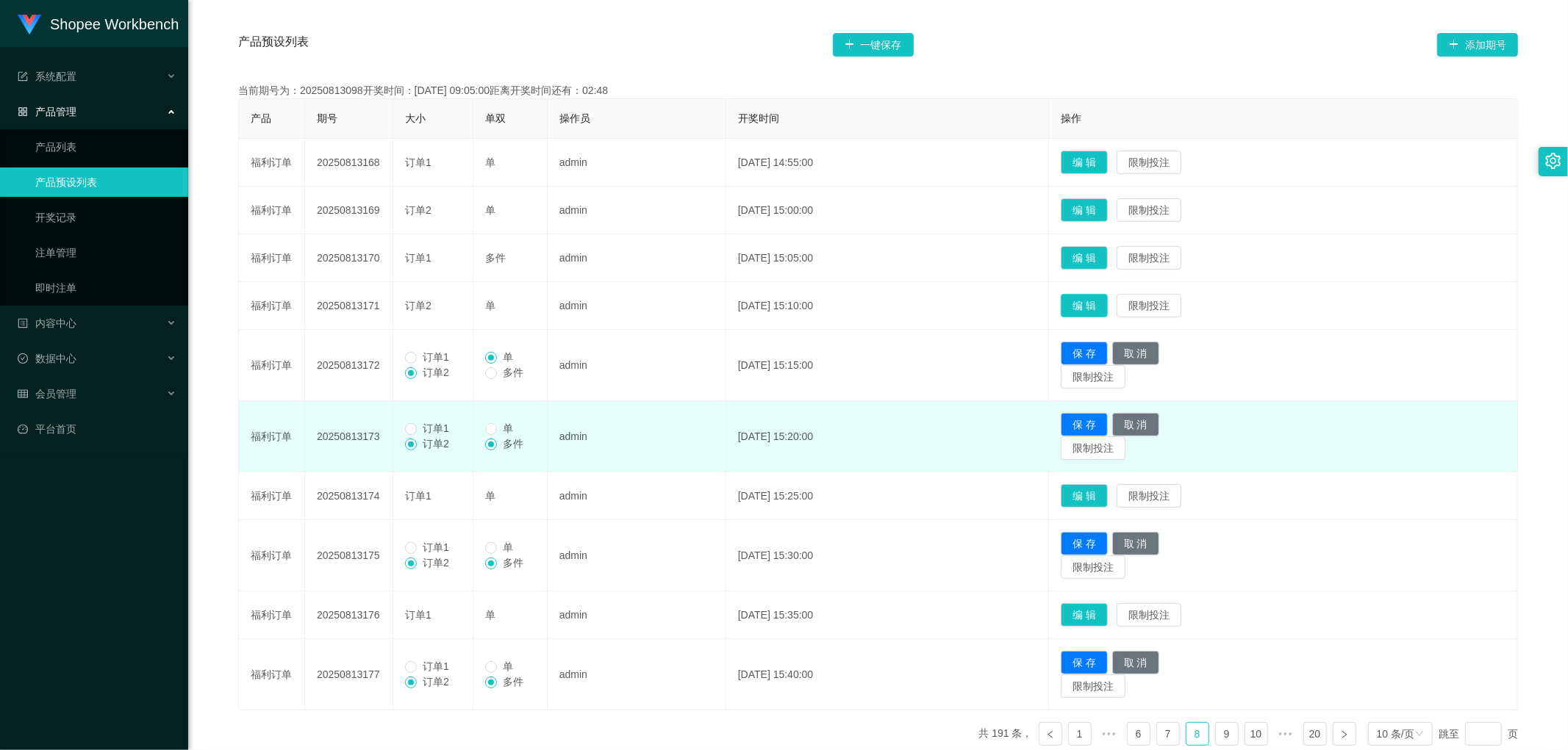
click at [1101, 303] on button "编 辑" at bounding box center [1083, 305] width 47 height 23
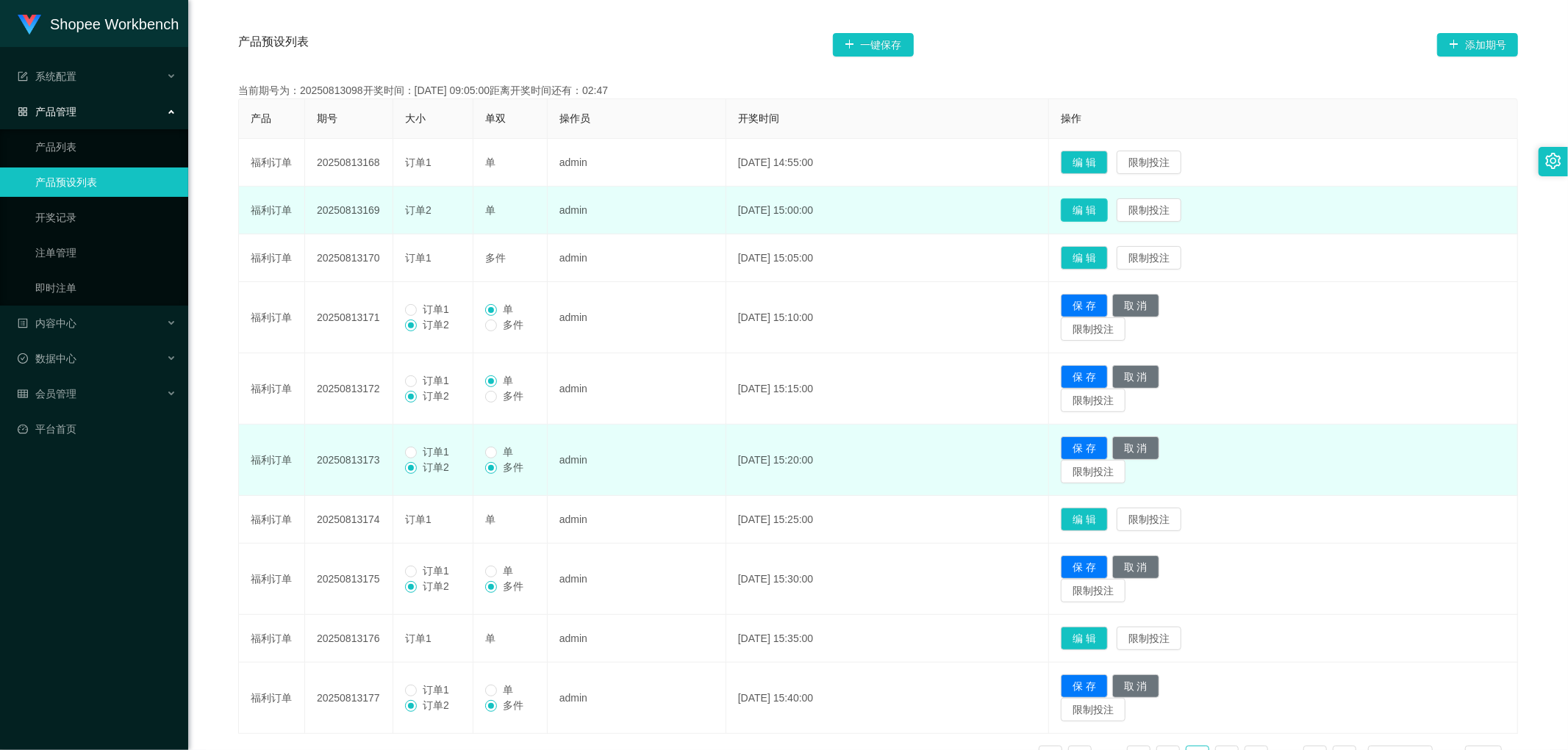
click at [1099, 208] on button "编 辑" at bounding box center [1083, 209] width 47 height 23
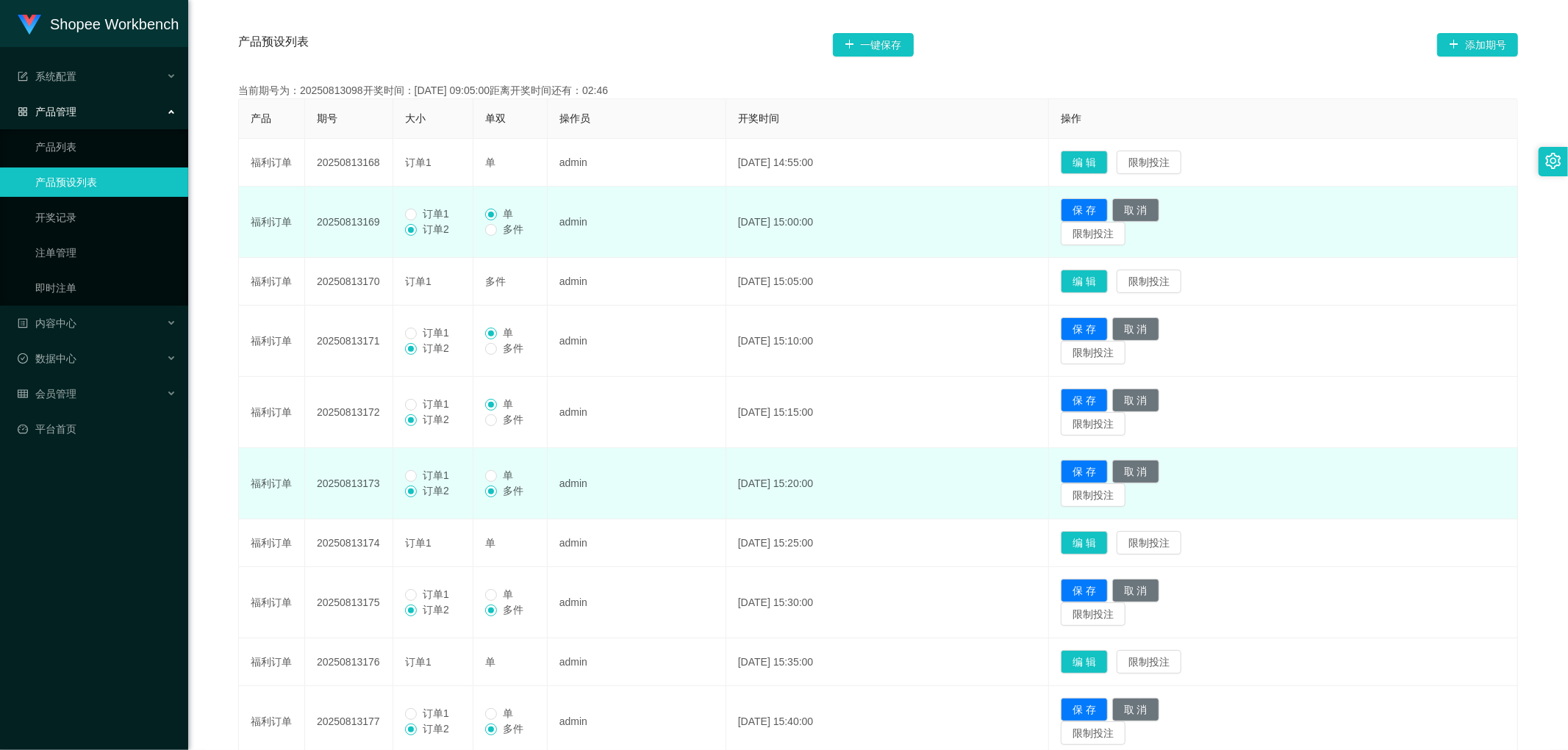
click at [422, 214] on span "订单1" at bounding box center [436, 213] width 38 height 12
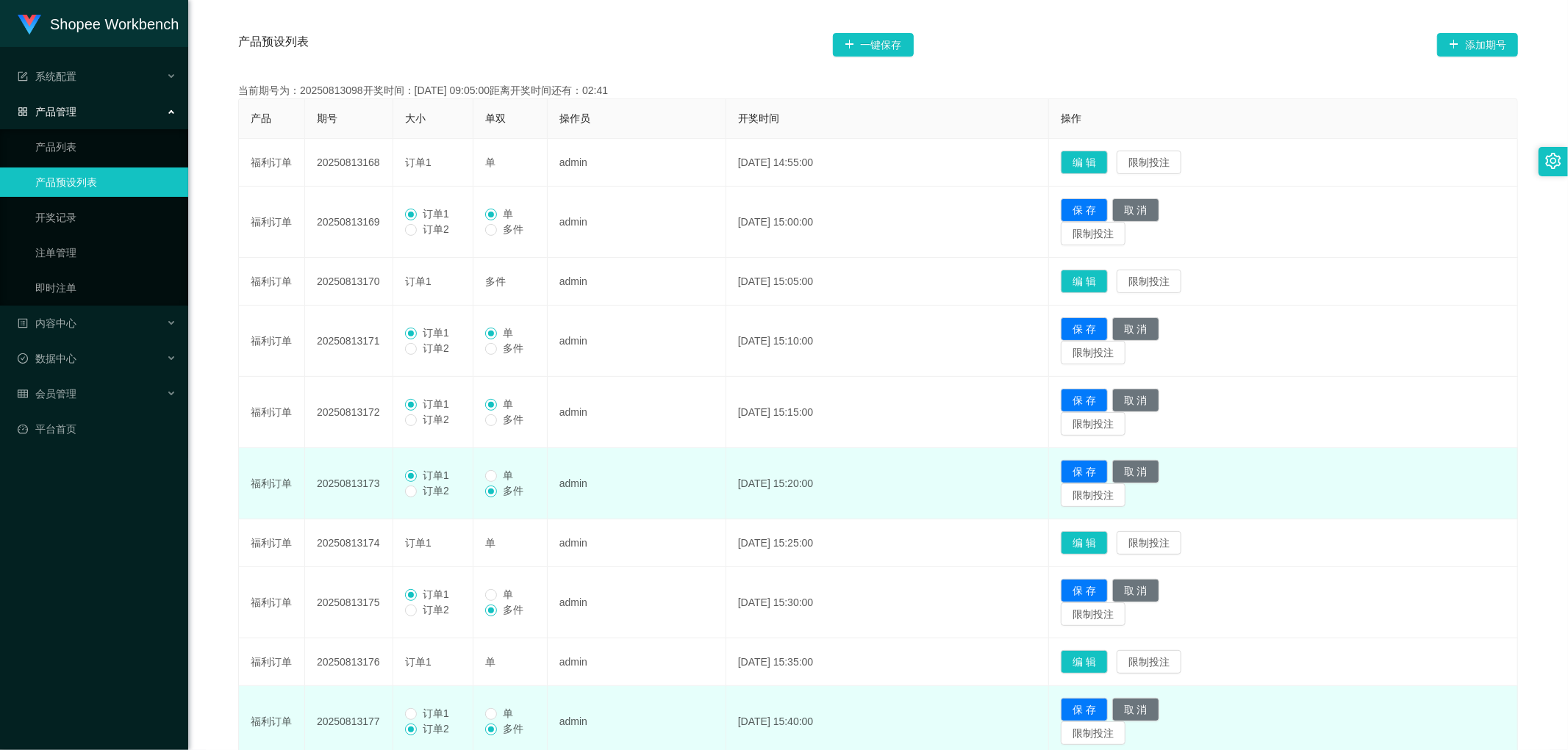
click at [417, 711] on span "订单1" at bounding box center [436, 713] width 38 height 12
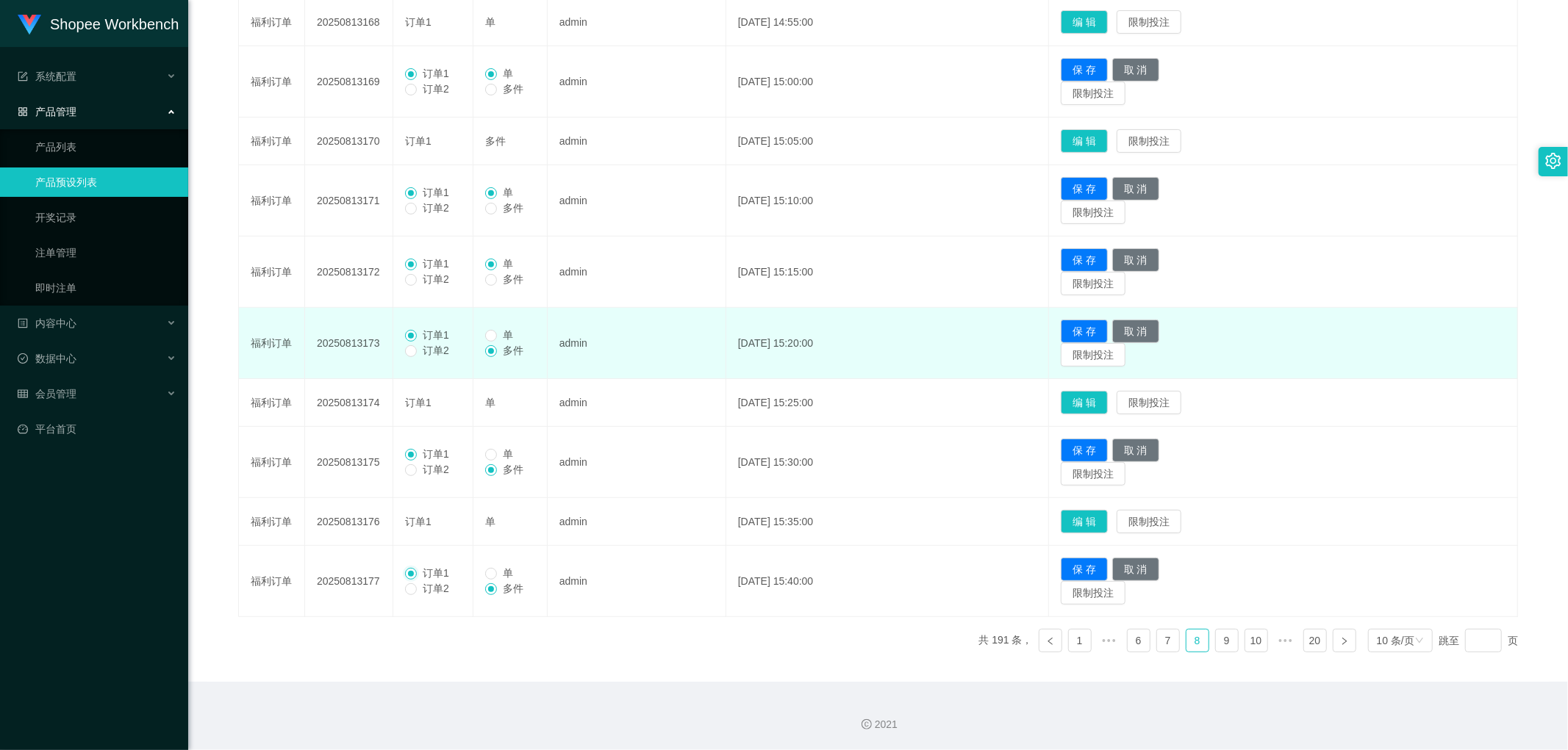
scroll to position [250, 0]
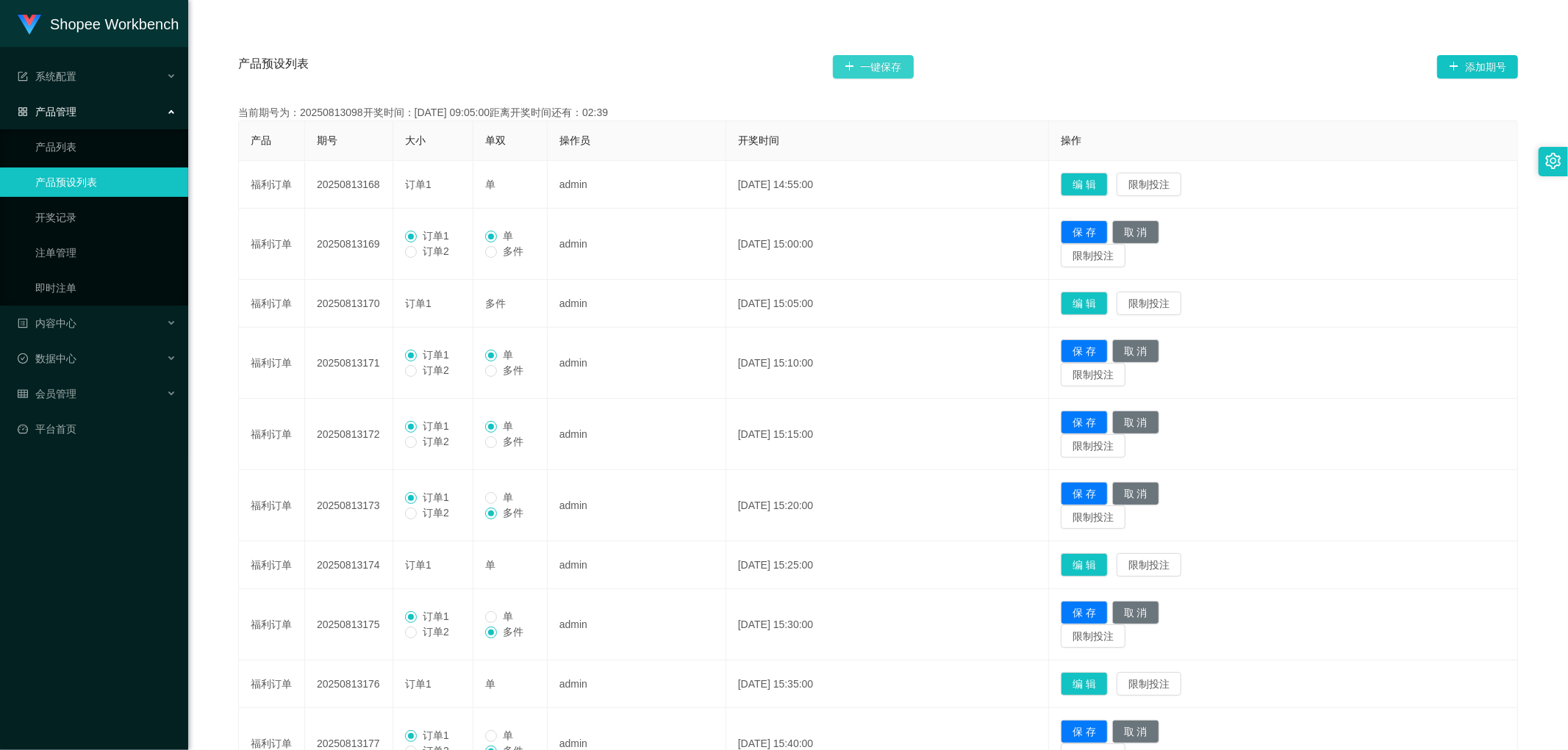
click at [877, 66] on button "一键保存" at bounding box center [874, 66] width 81 height 23
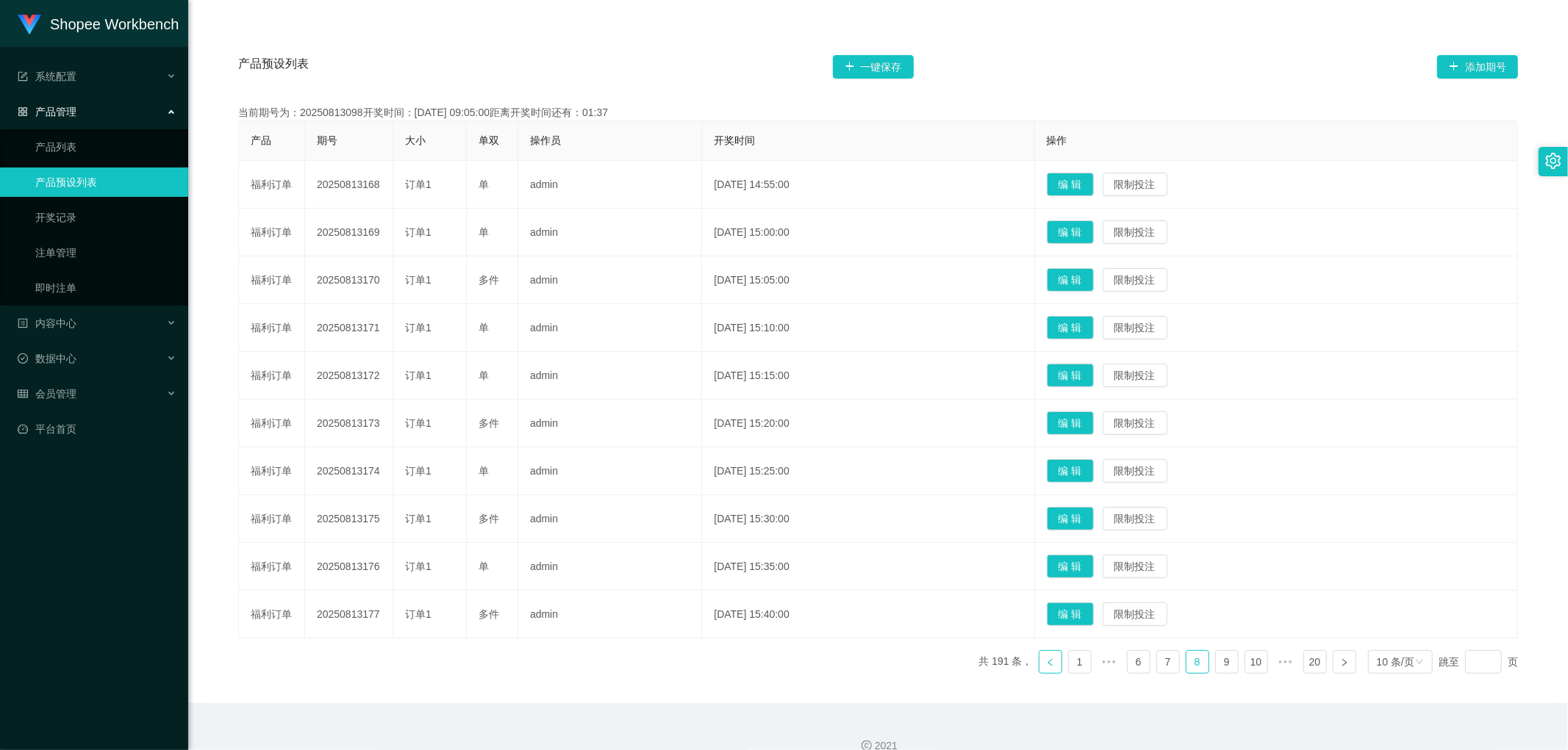
click at [1047, 663] on link at bounding box center [1050, 661] width 23 height 23
click at [1094, 562] on button "编 辑" at bounding box center [1070, 565] width 47 height 23
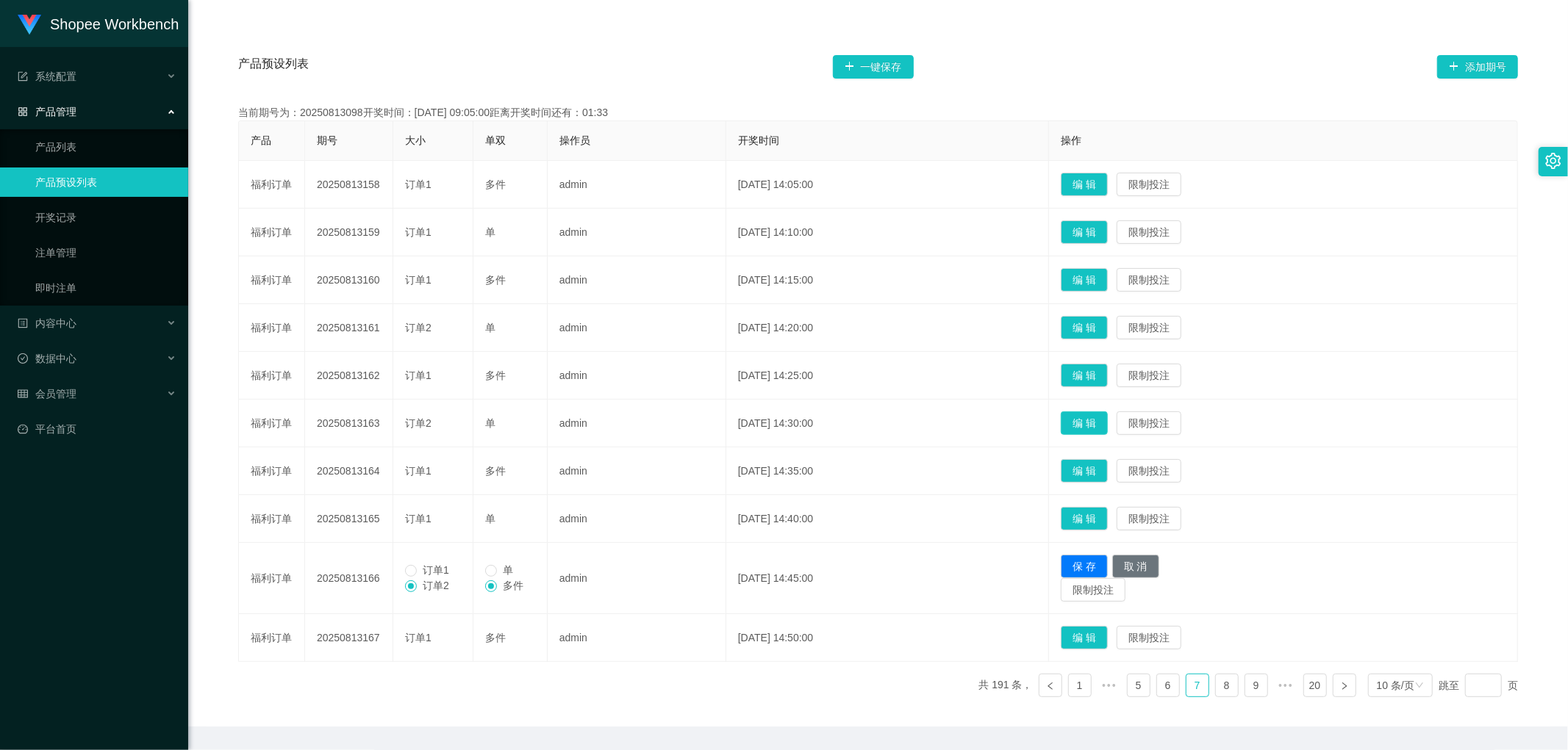
click at [1107, 413] on button "编 辑" at bounding box center [1083, 423] width 47 height 23
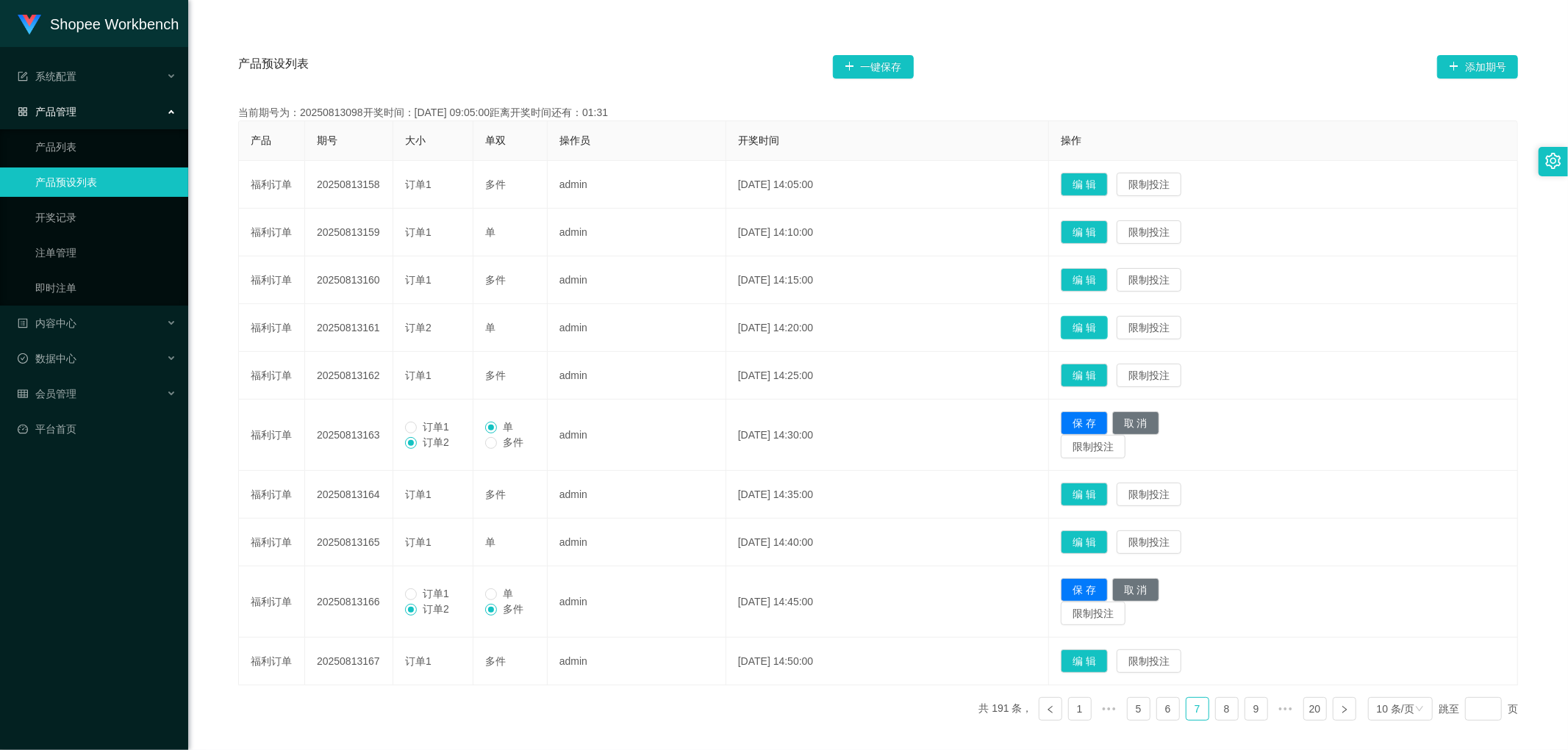
click at [1107, 326] on button "编 辑" at bounding box center [1083, 327] width 47 height 23
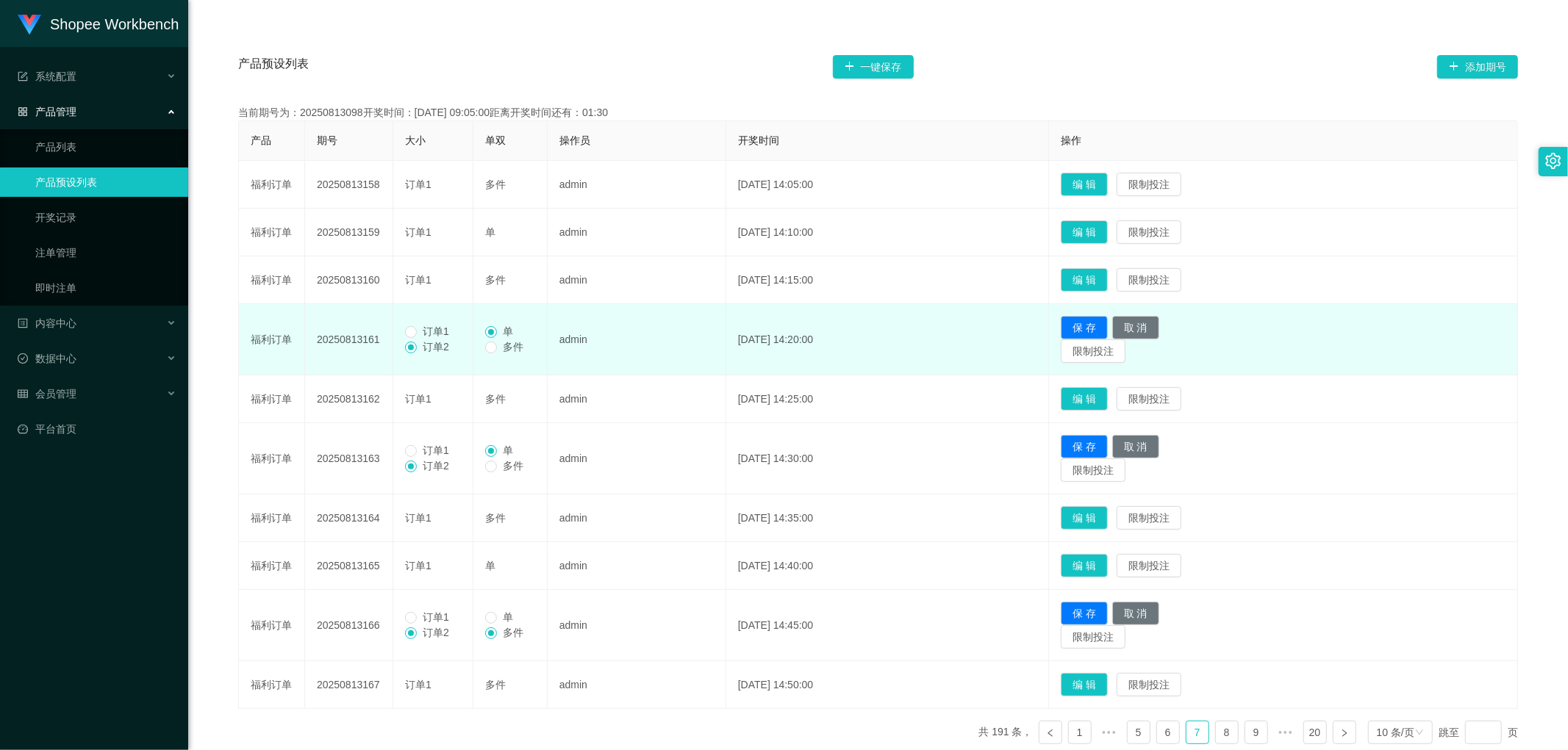
click at [420, 329] on span "订单1" at bounding box center [436, 331] width 38 height 12
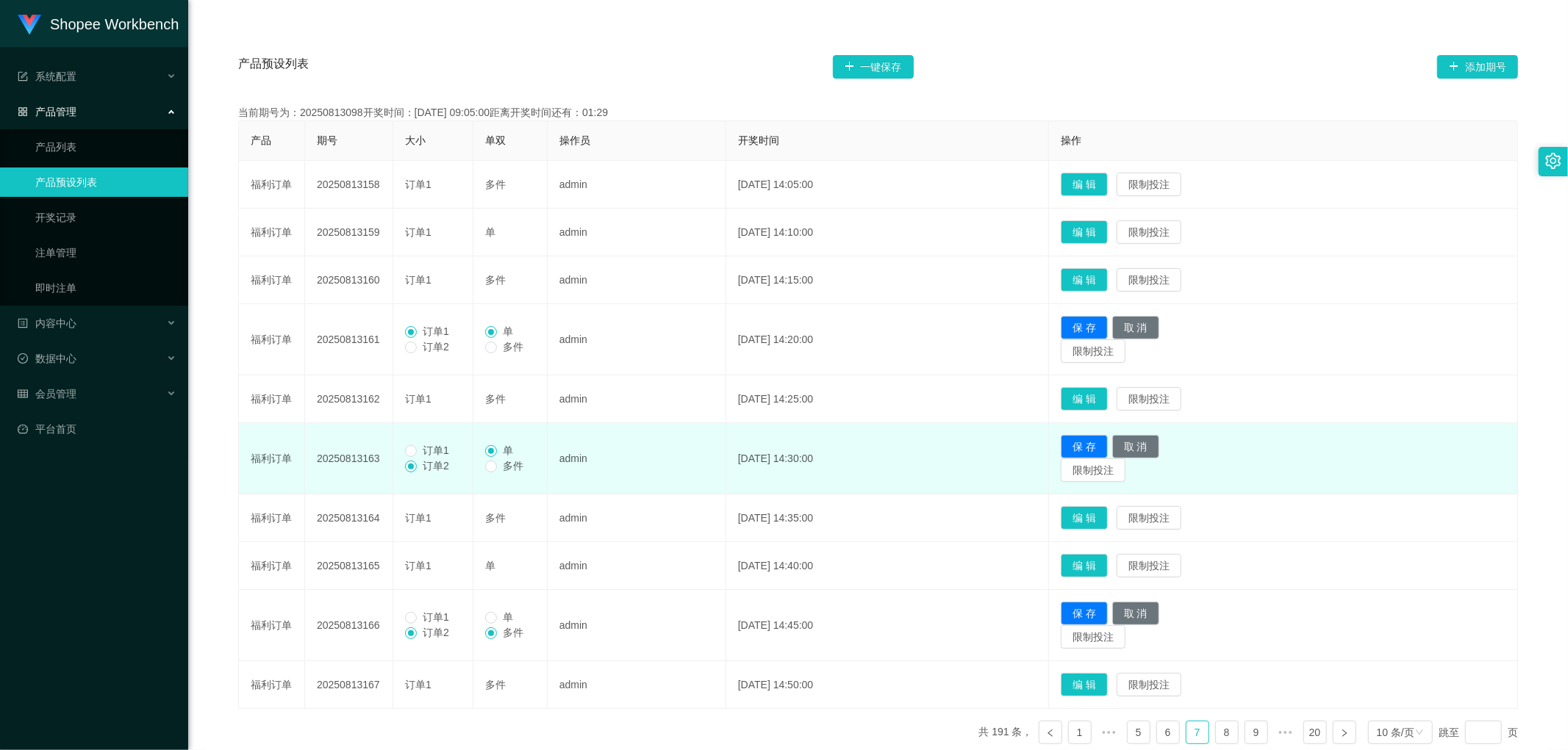
click at [426, 446] on span "订单1" at bounding box center [436, 450] width 38 height 12
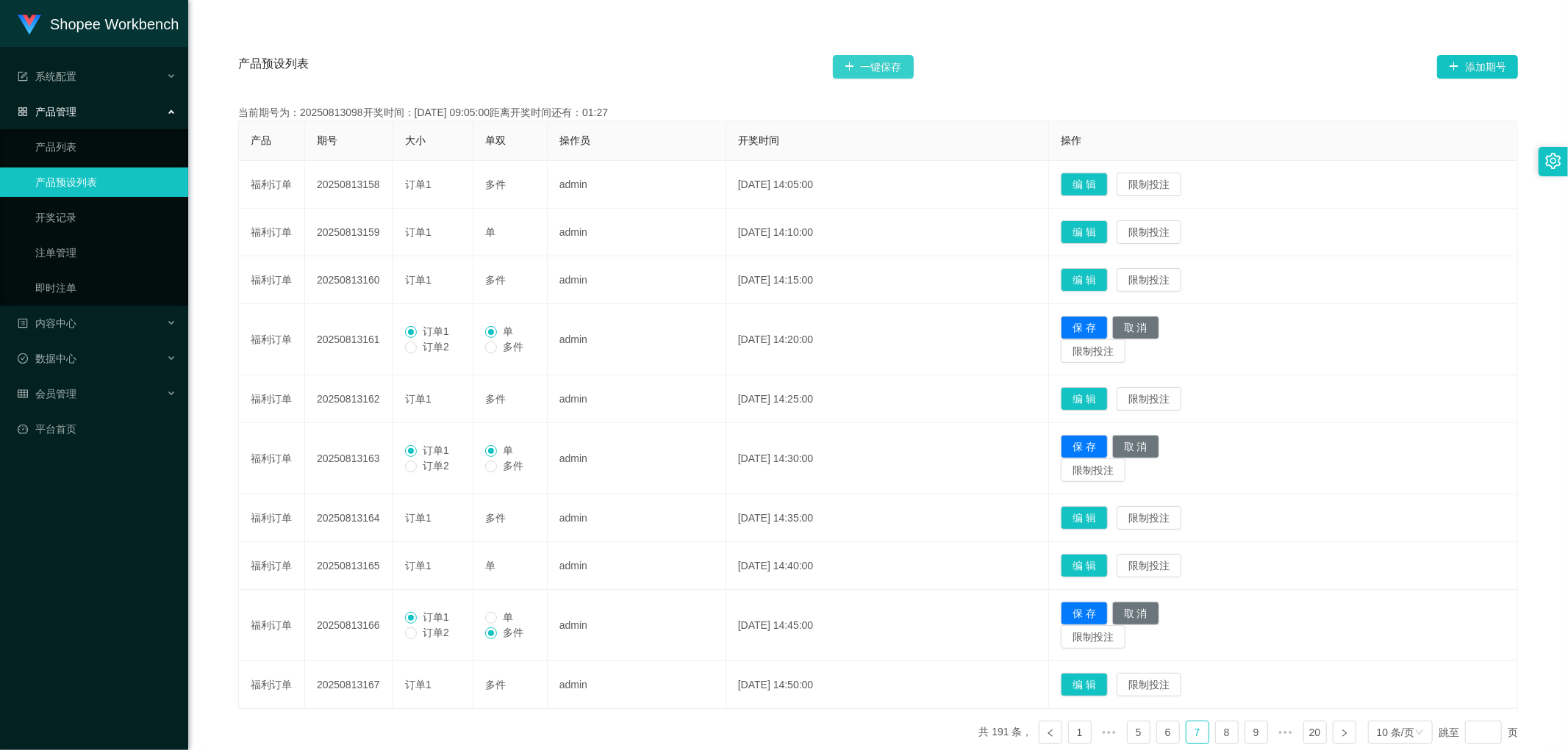
click at [880, 68] on button "一键保存" at bounding box center [874, 66] width 81 height 23
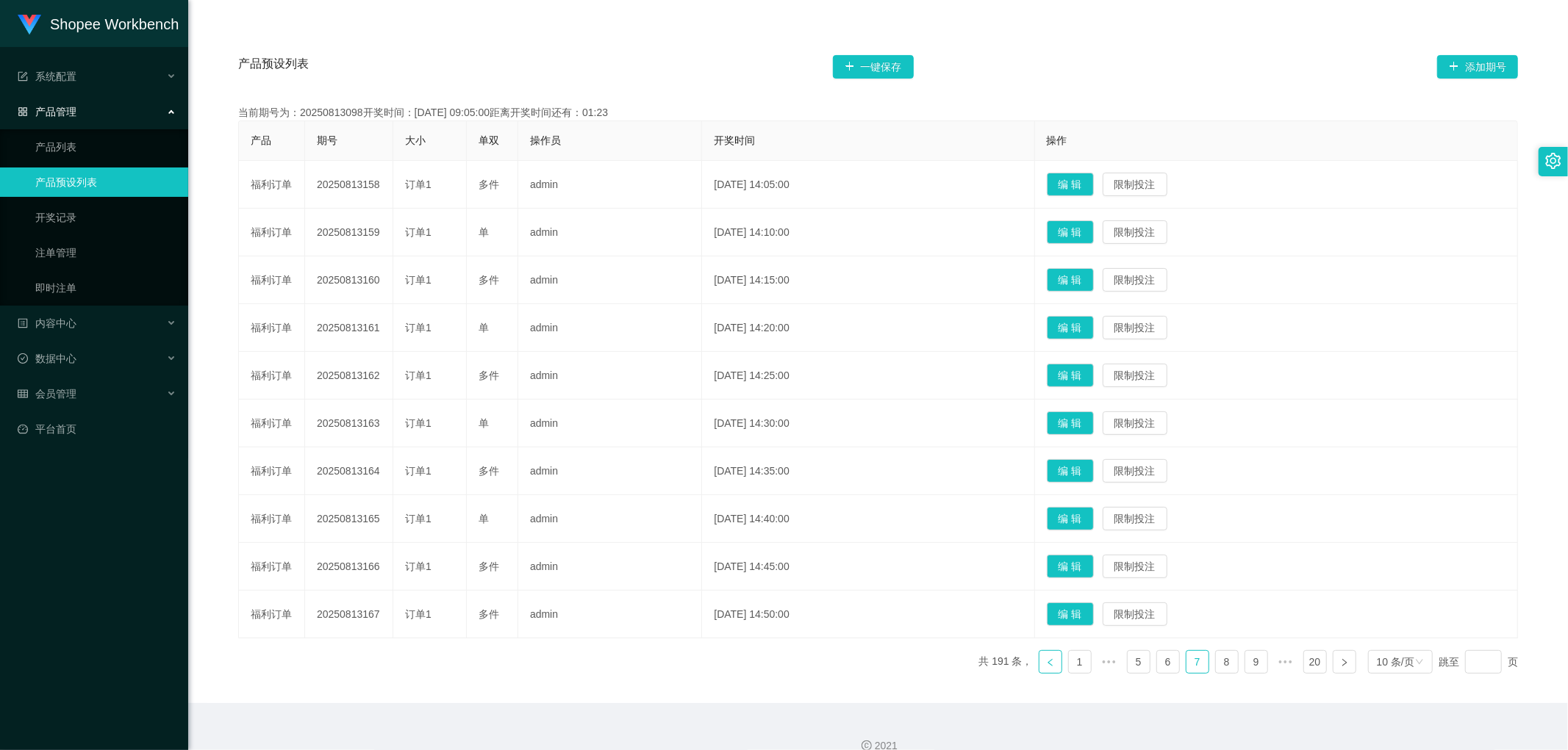
click at [1047, 663] on icon "图标: left" at bounding box center [1049, 662] width 5 height 7
click at [1090, 613] on button "编 辑" at bounding box center [1070, 613] width 47 height 23
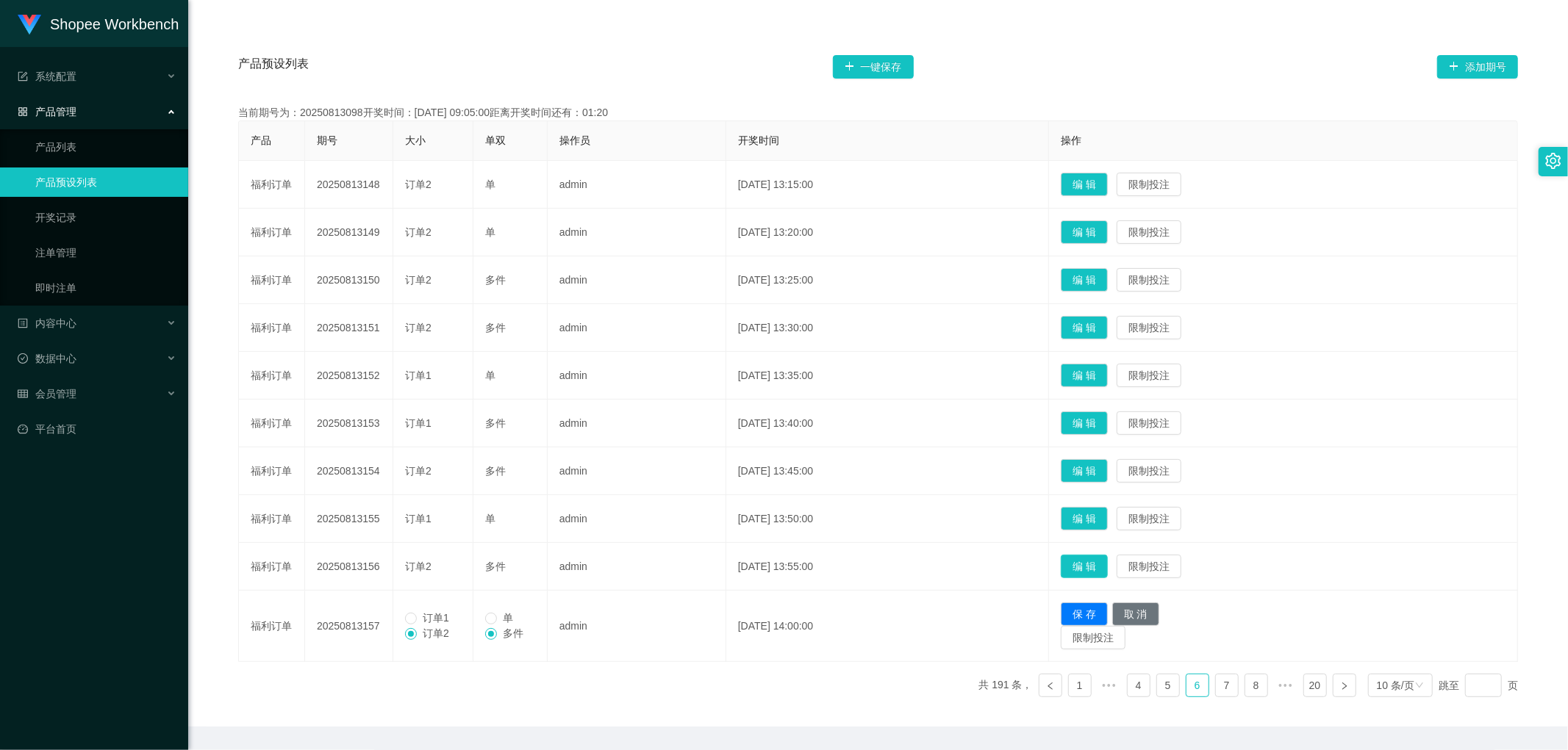
click at [1107, 566] on button "编 辑" at bounding box center [1083, 565] width 47 height 23
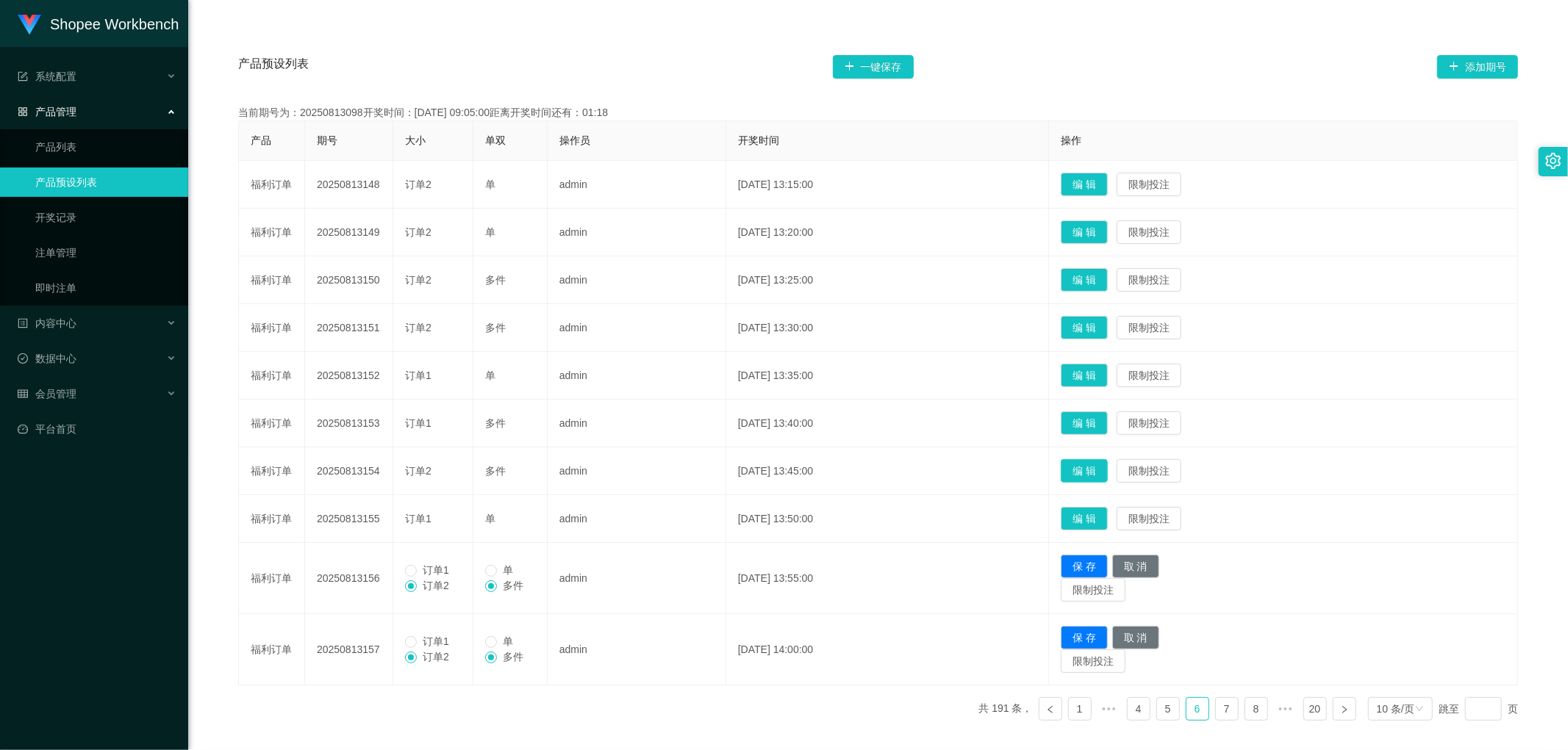
click at [1107, 468] on button "编 辑" at bounding box center [1083, 470] width 47 height 23
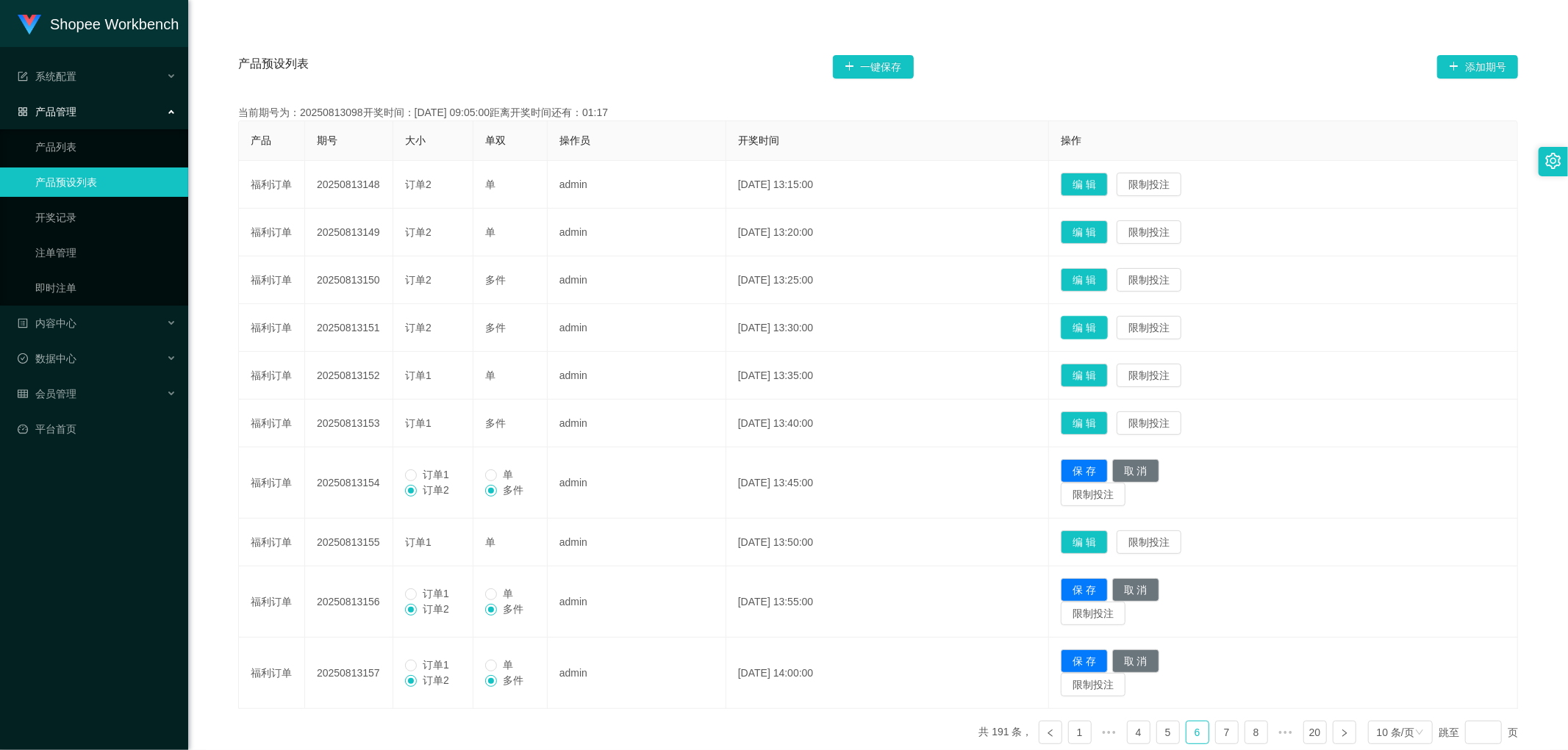
click at [1107, 331] on button "编 辑" at bounding box center [1083, 327] width 47 height 23
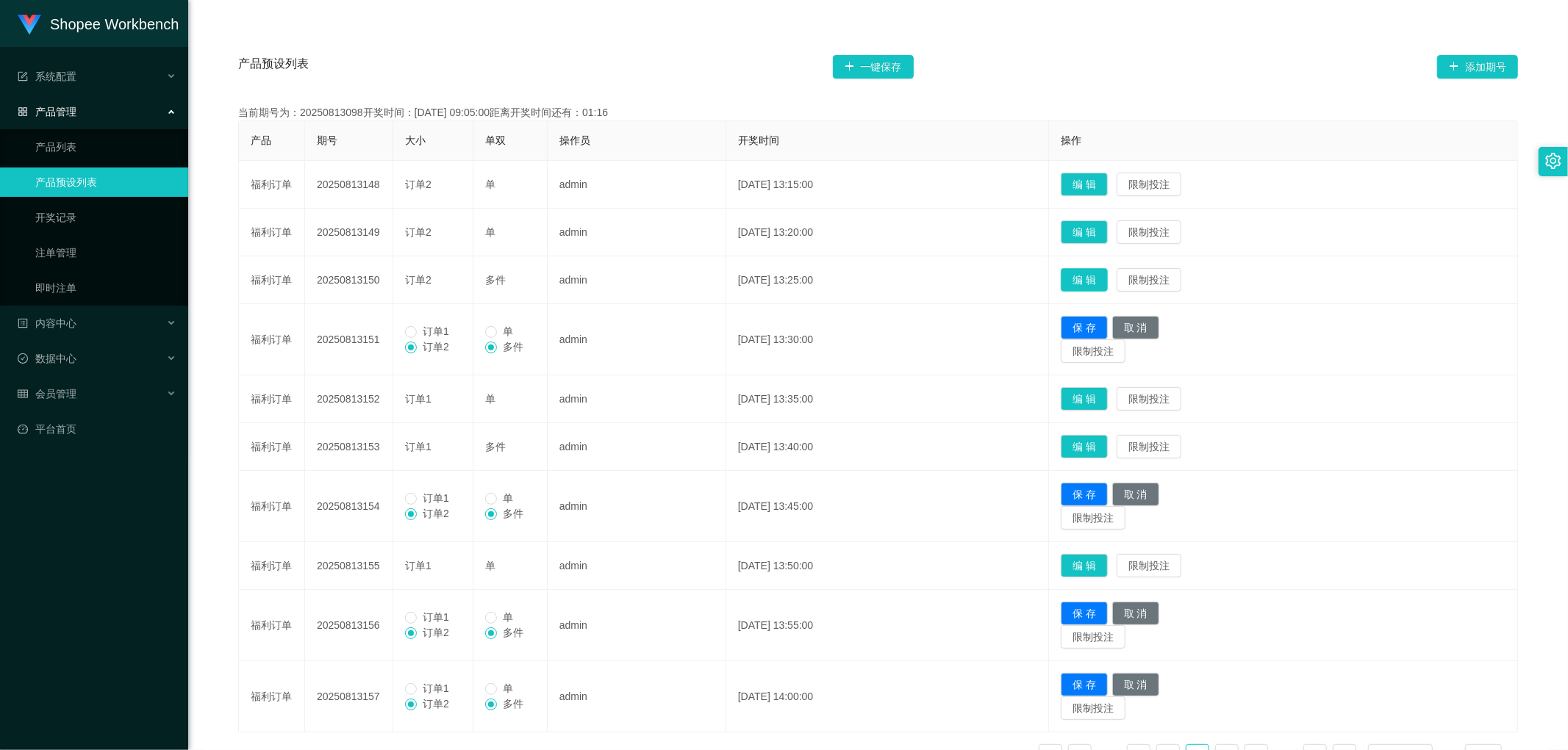
click at [1107, 280] on button "编 辑" at bounding box center [1083, 280] width 47 height 23
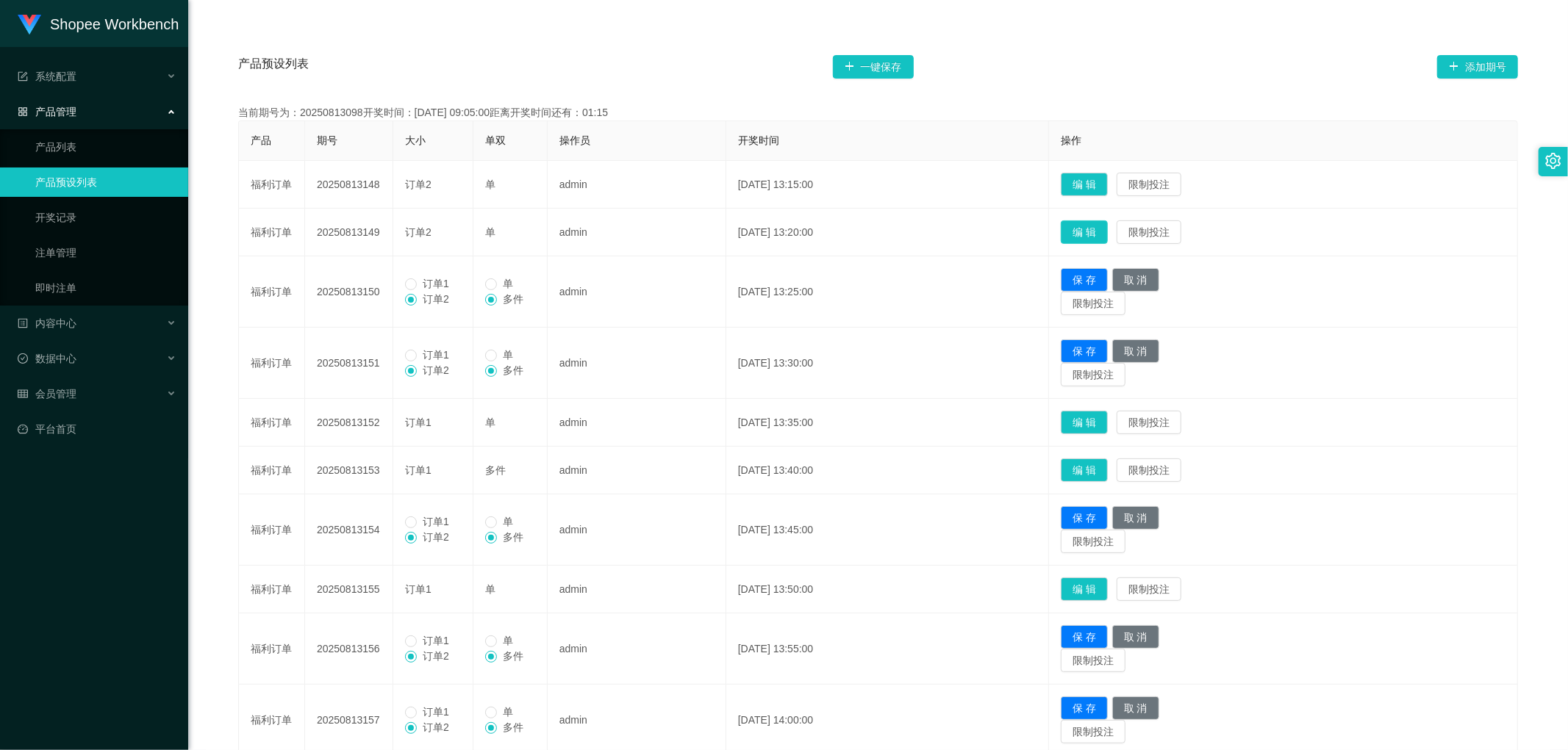
click at [1107, 243] on button "编 辑" at bounding box center [1083, 232] width 47 height 23
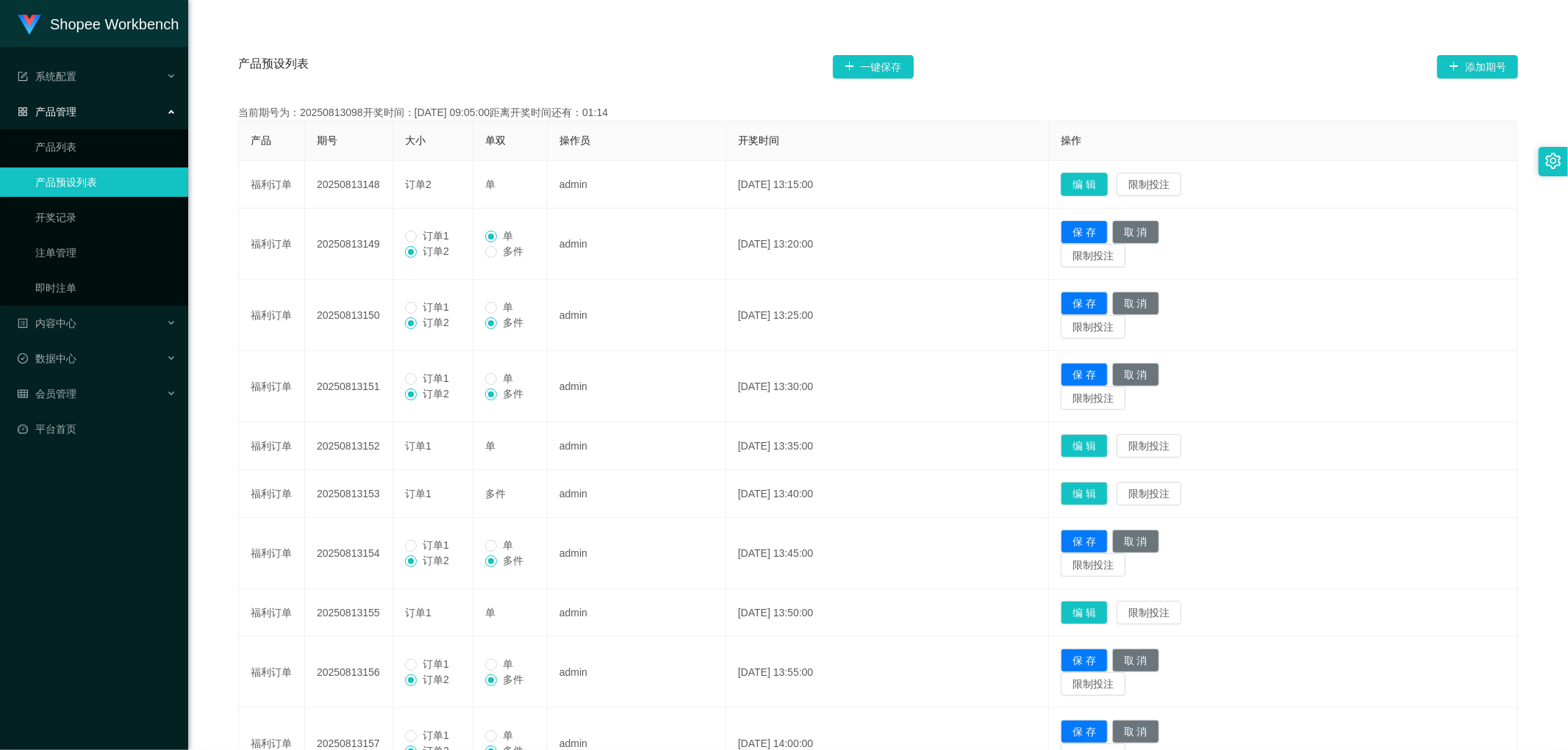
click at [1107, 182] on button "编 辑" at bounding box center [1083, 184] width 47 height 23
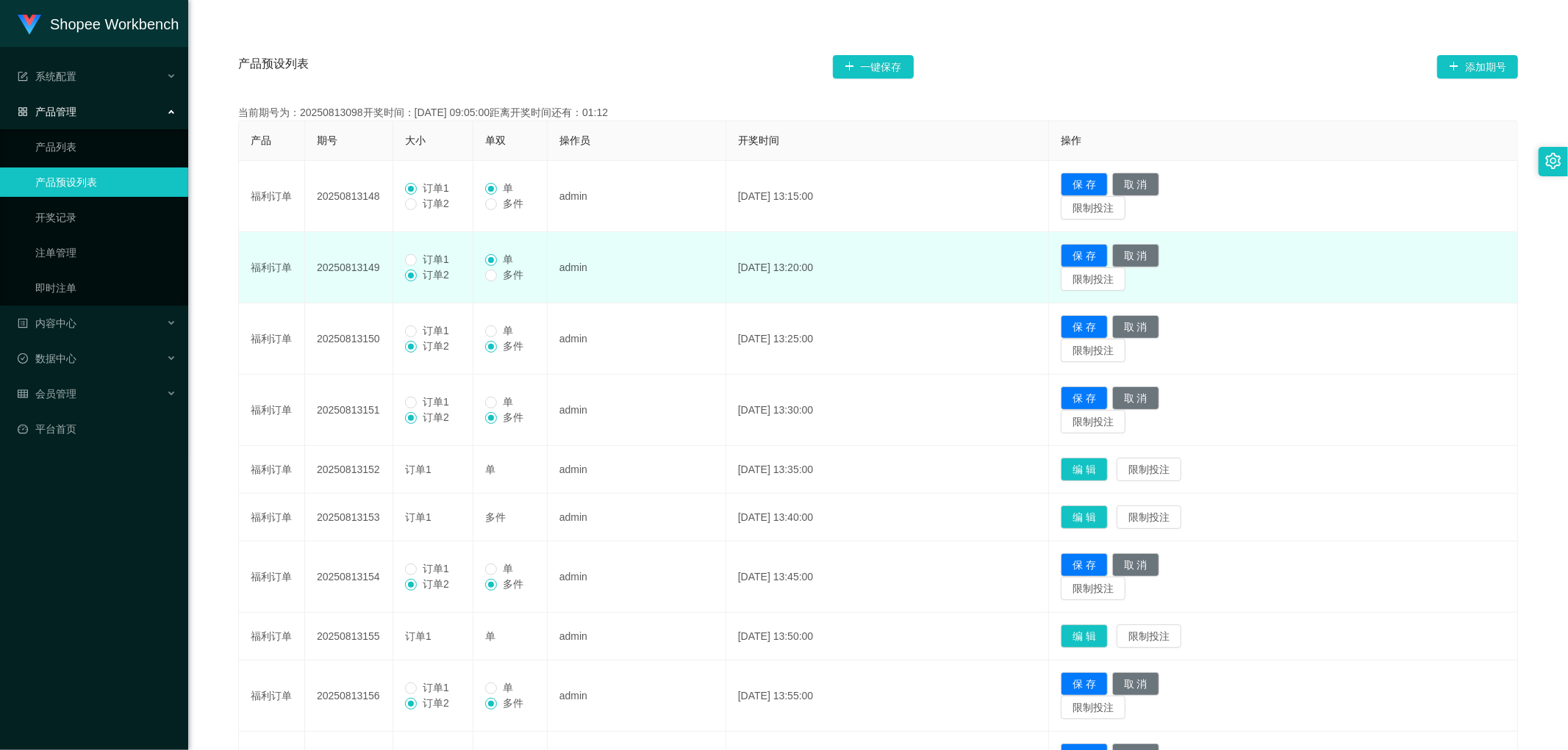
click at [420, 263] on span "订单1" at bounding box center [436, 259] width 38 height 12
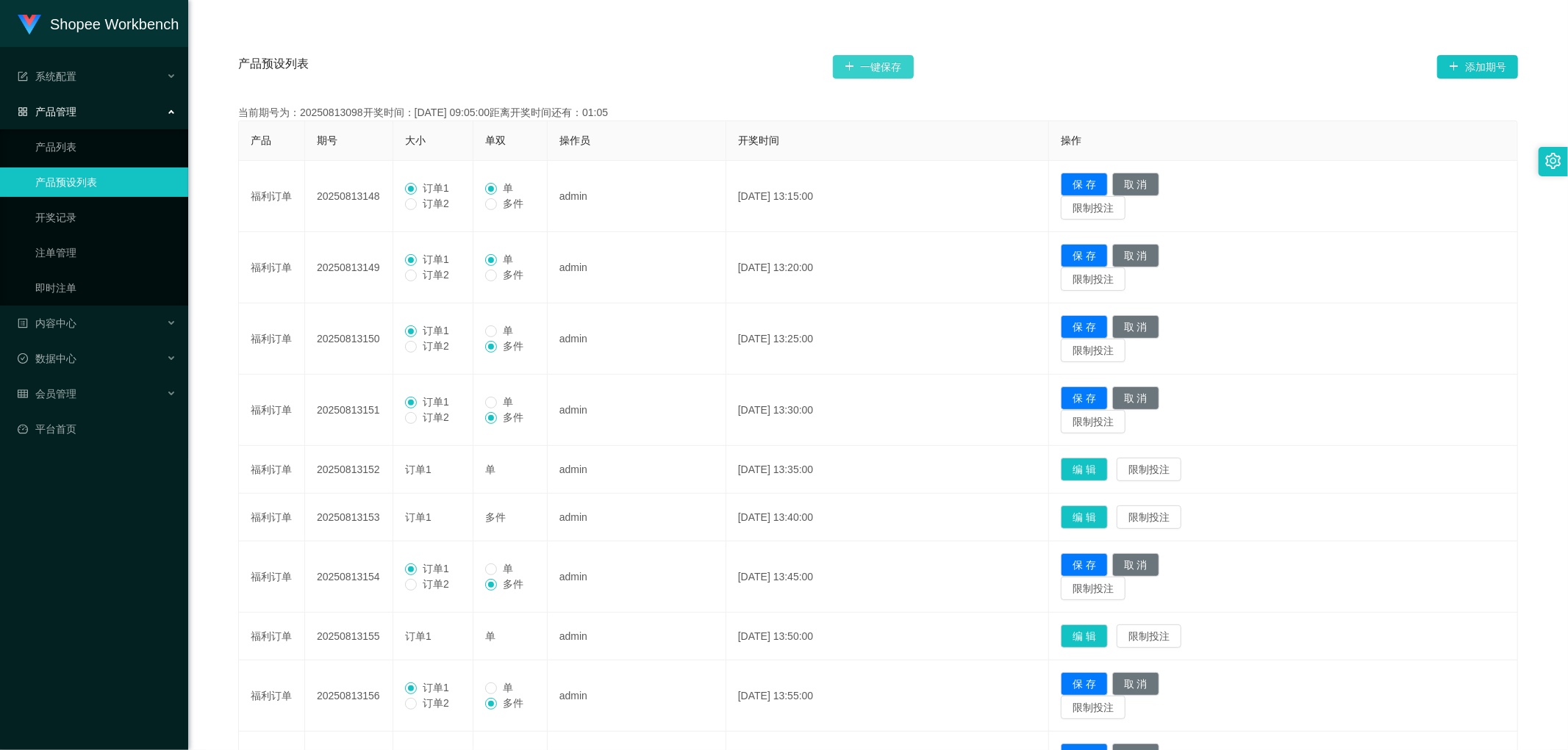
click at [868, 70] on button "一键保存" at bounding box center [874, 66] width 81 height 23
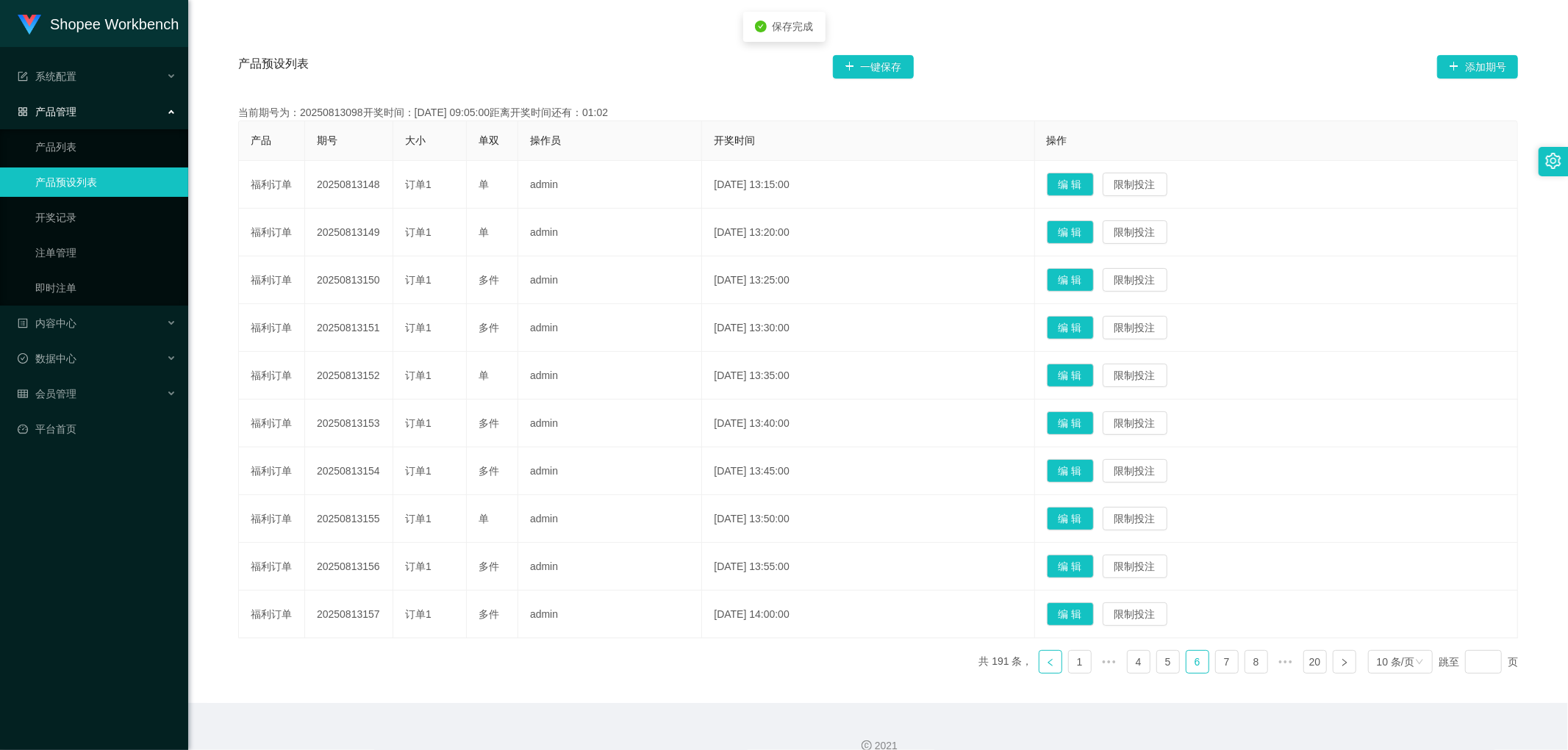
click at [1047, 666] on icon "图标: left" at bounding box center [1051, 663] width 9 height 9
click at [1093, 618] on button "编 辑" at bounding box center [1070, 613] width 47 height 23
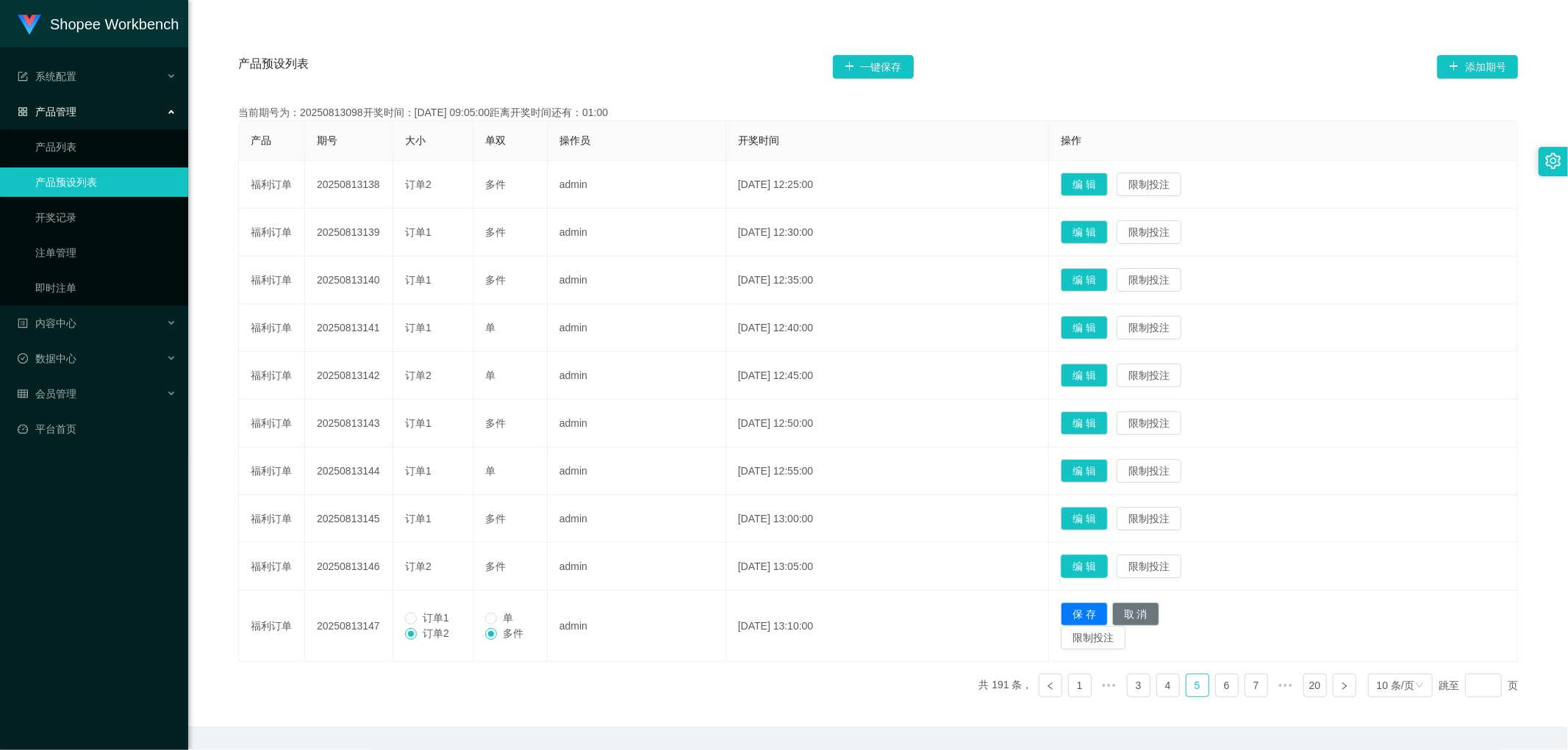
click at [1107, 575] on button "编 辑" at bounding box center [1083, 565] width 47 height 23
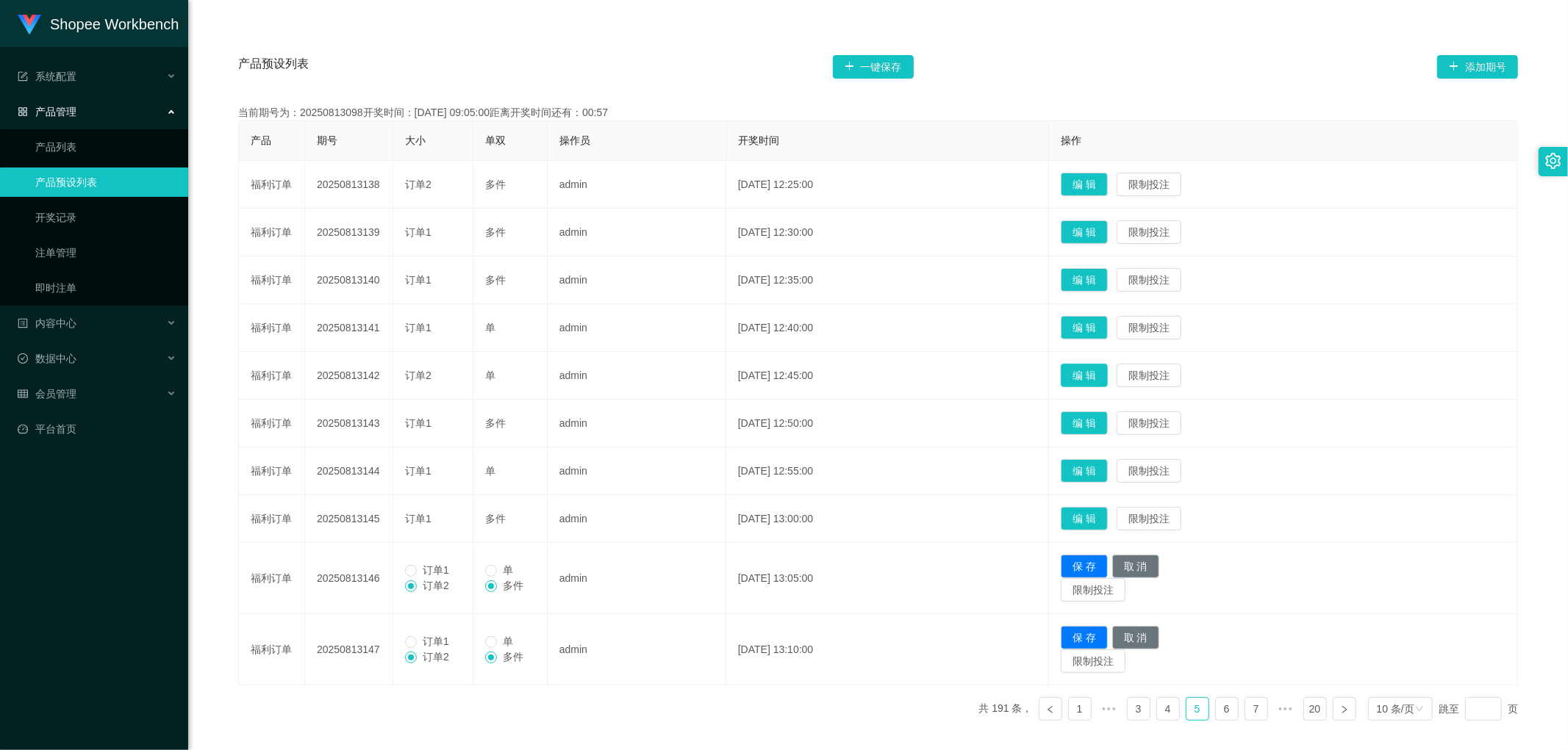
click at [1107, 377] on button "编 辑" at bounding box center [1083, 375] width 47 height 23
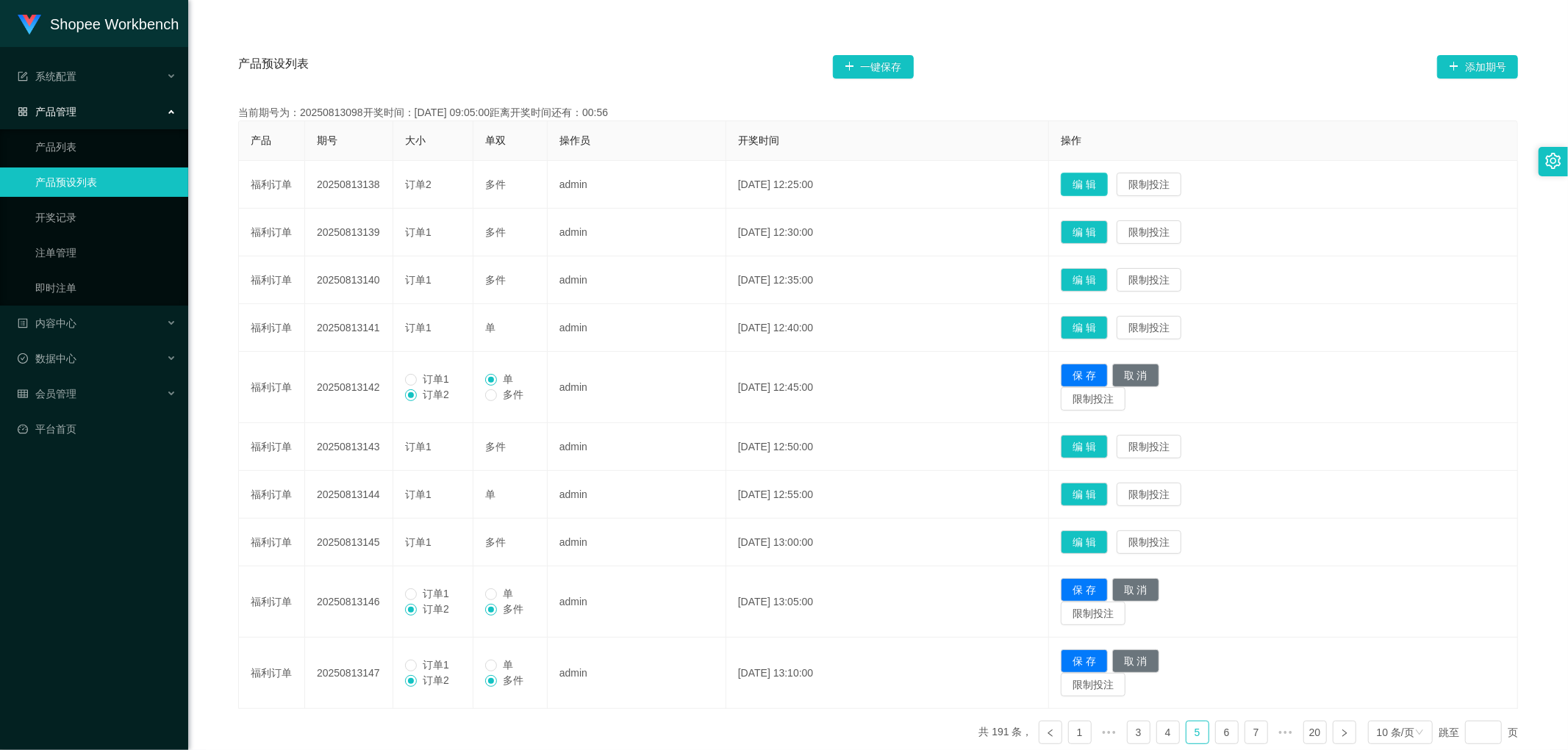
click at [1107, 184] on button "编 辑" at bounding box center [1083, 184] width 47 height 23
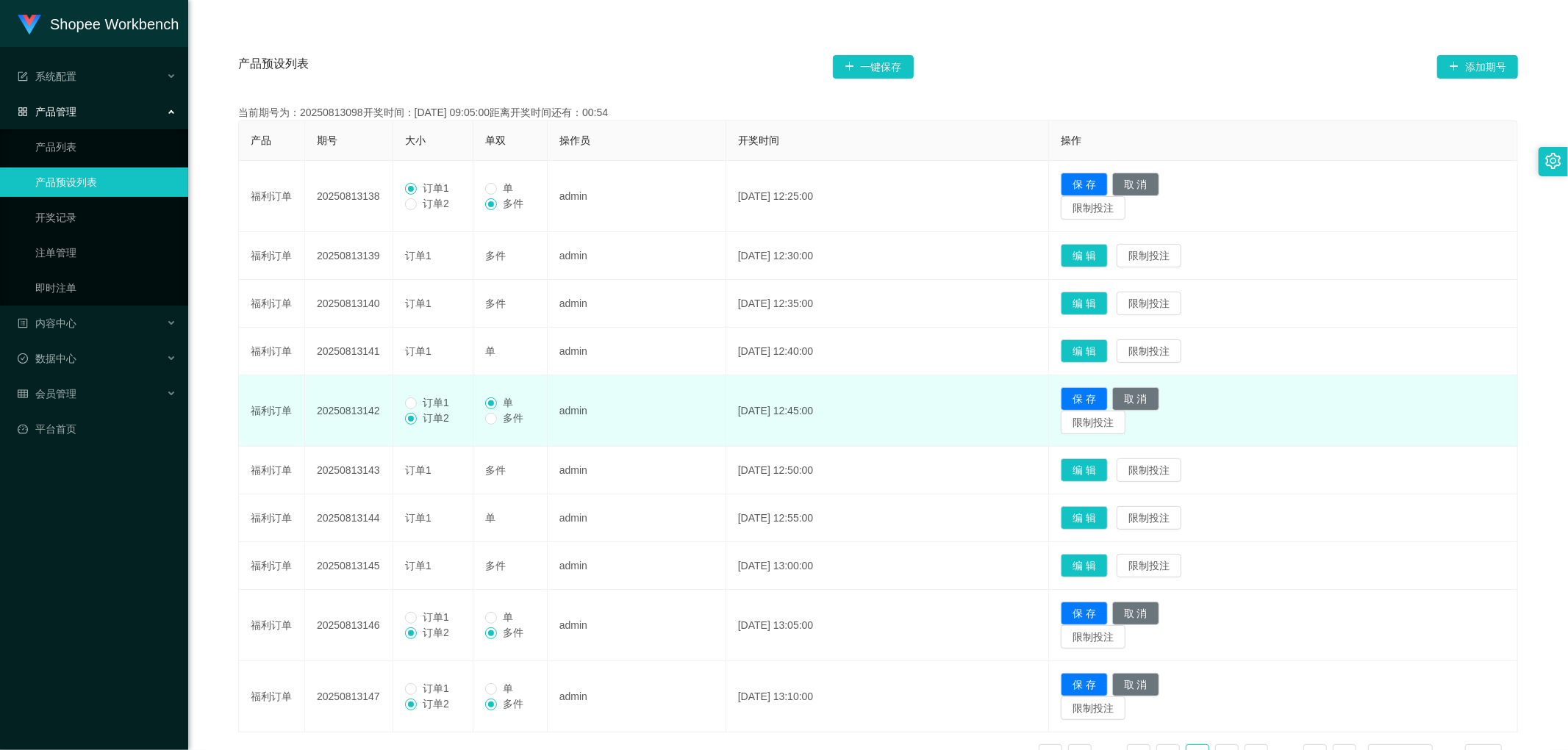
click at [425, 406] on span "订单1" at bounding box center [436, 402] width 38 height 12
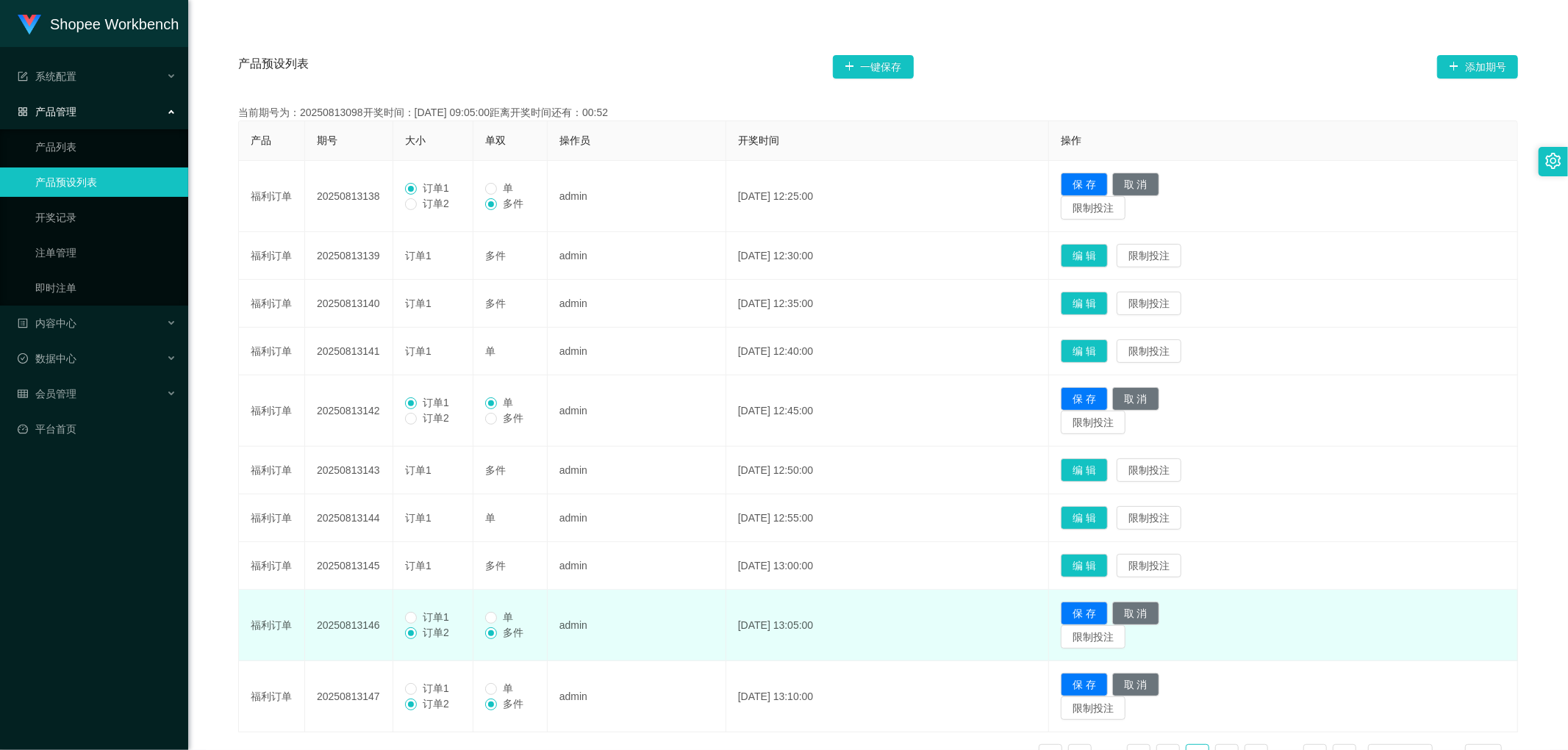
click at [423, 620] on span "订单1" at bounding box center [436, 617] width 38 height 12
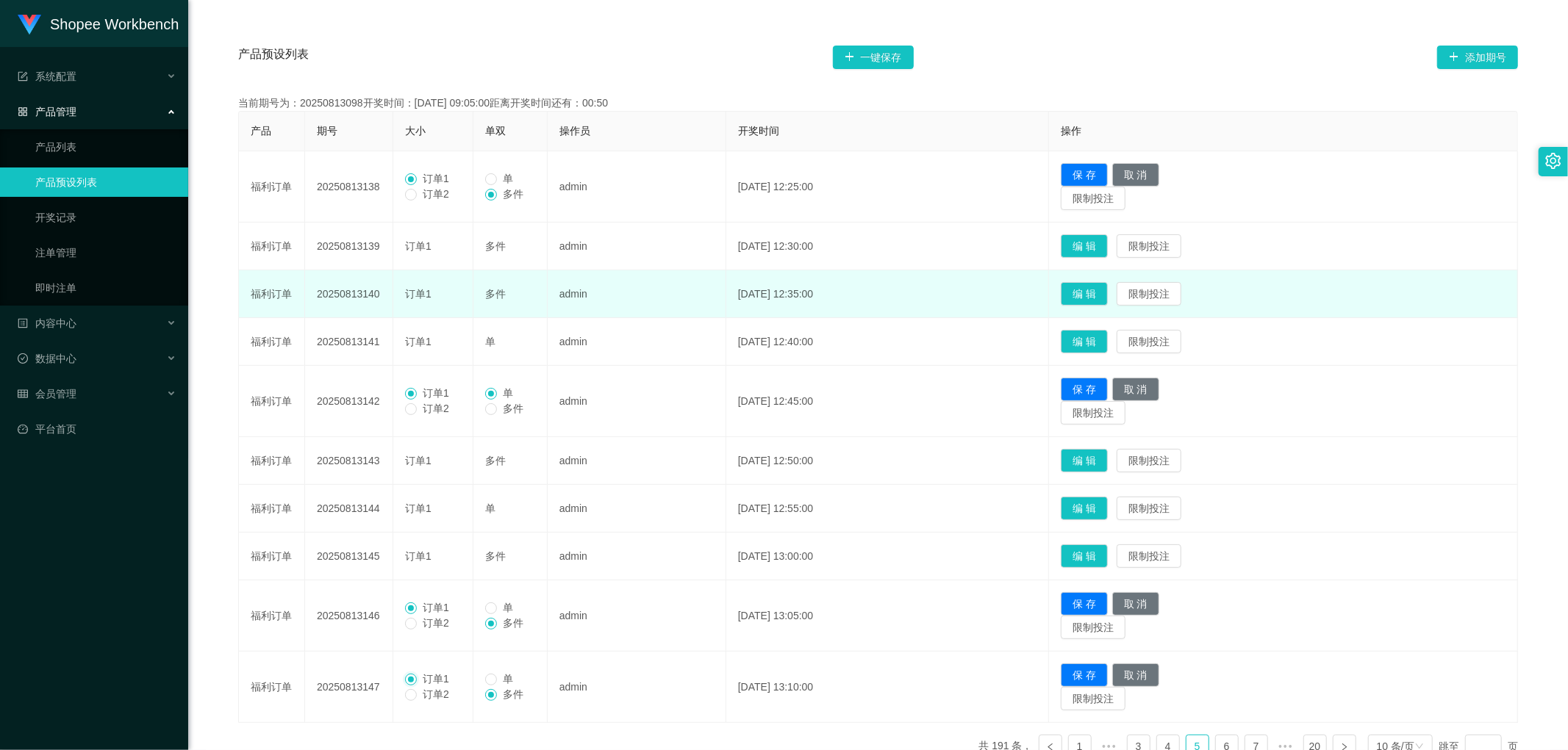
scroll to position [202, 0]
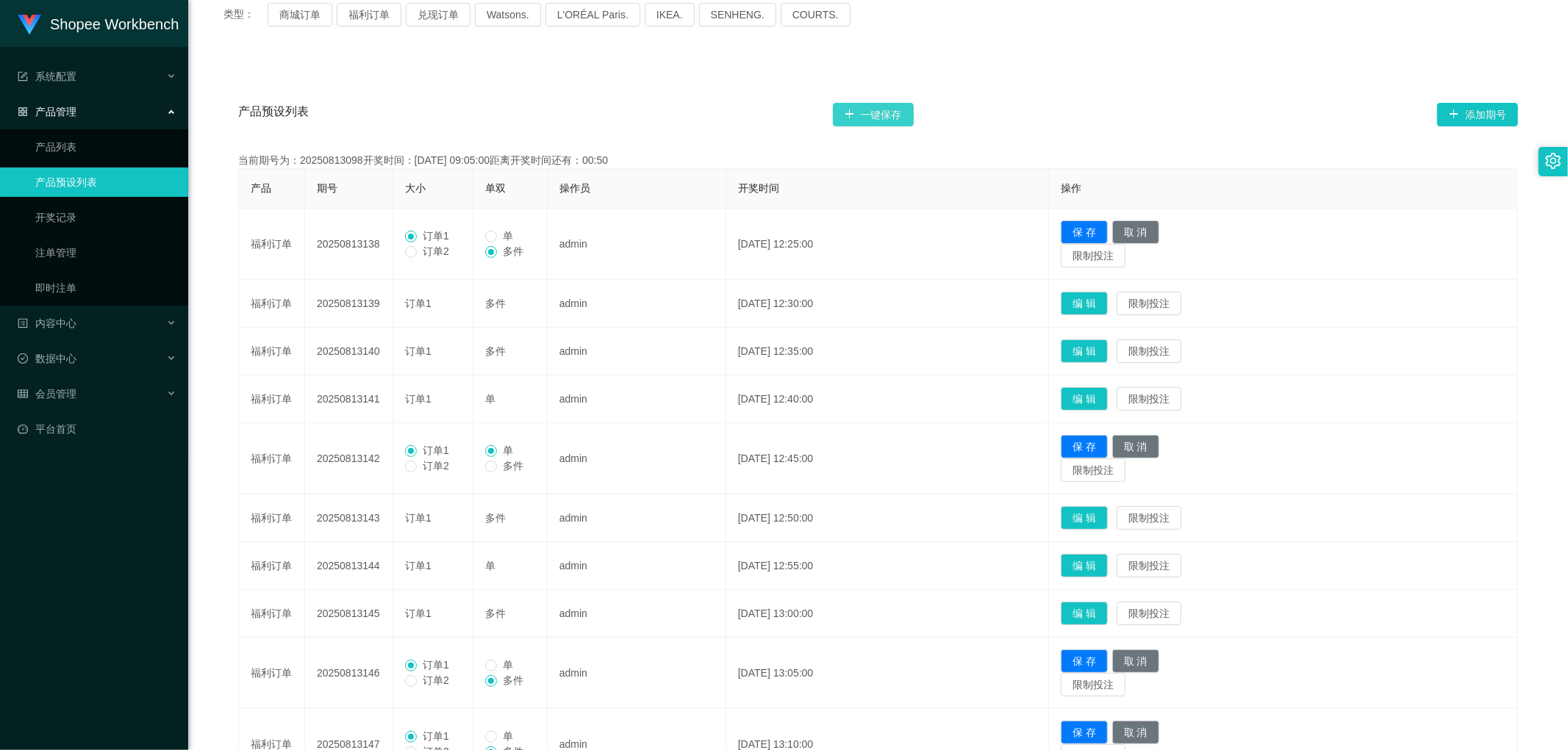
click at [879, 113] on button "一键保存" at bounding box center [874, 114] width 81 height 23
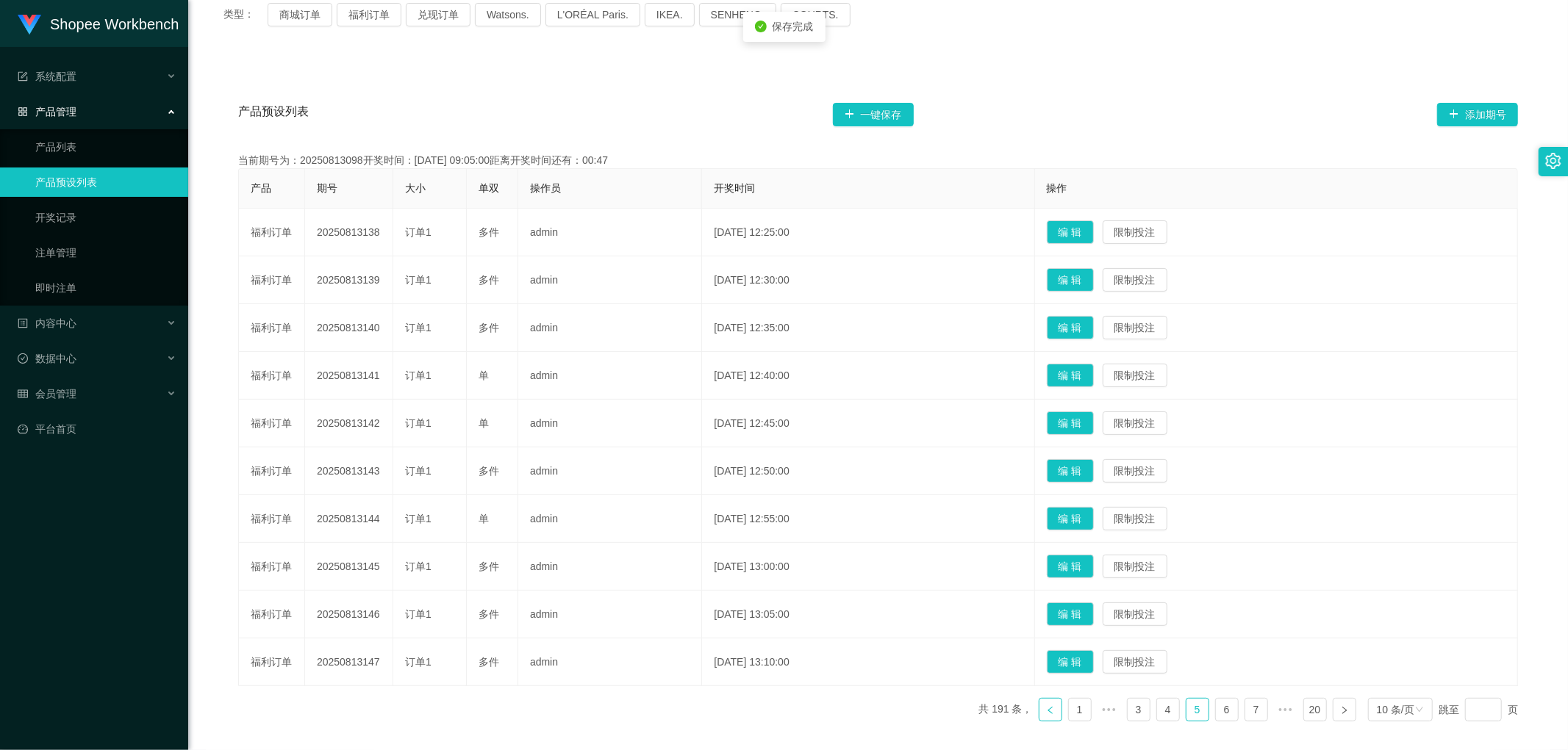
click at [1047, 711] on icon "图标: left" at bounding box center [1051, 711] width 9 height 9
click at [1094, 618] on button "编 辑" at bounding box center [1070, 613] width 47 height 23
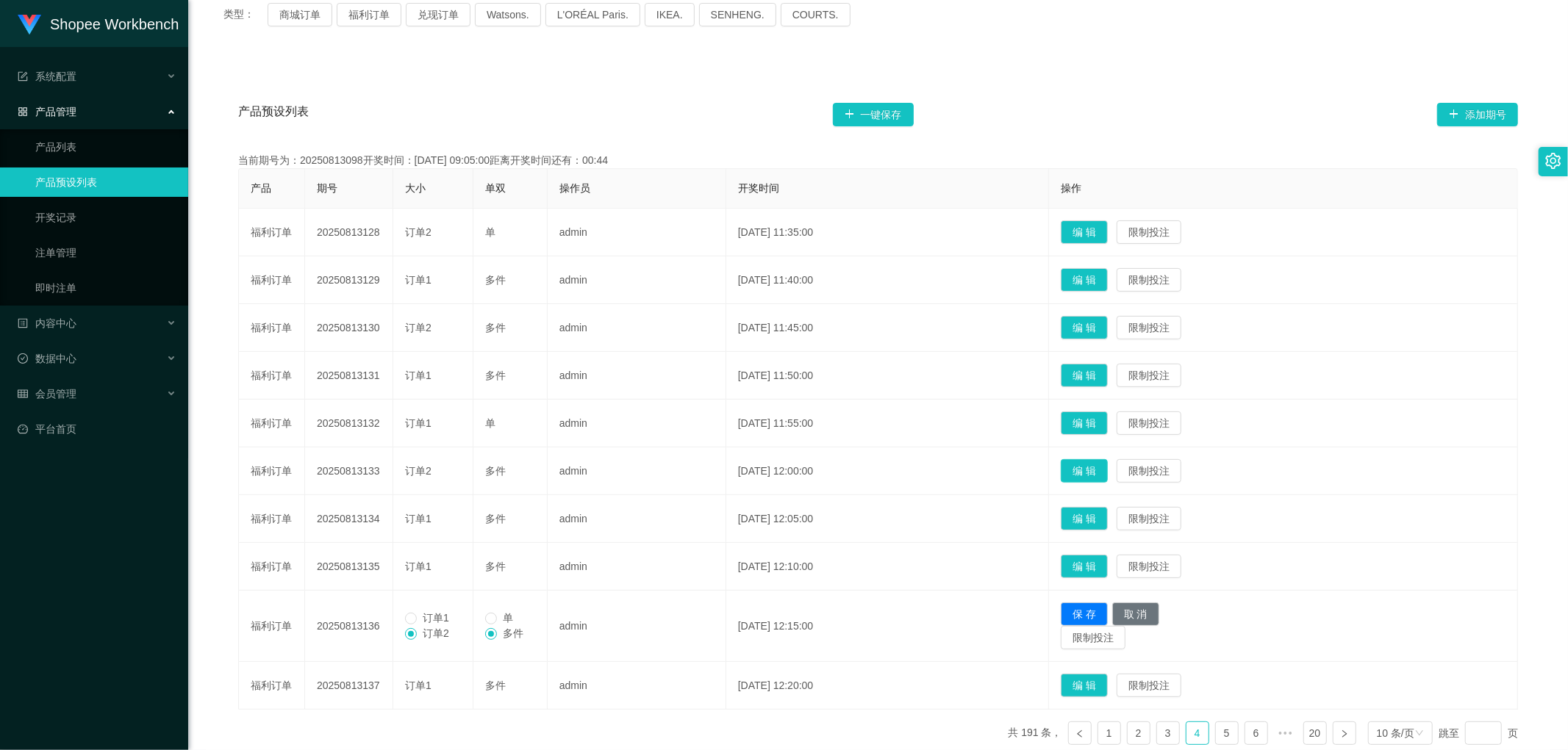
click at [1107, 468] on button "编 辑" at bounding box center [1083, 470] width 47 height 23
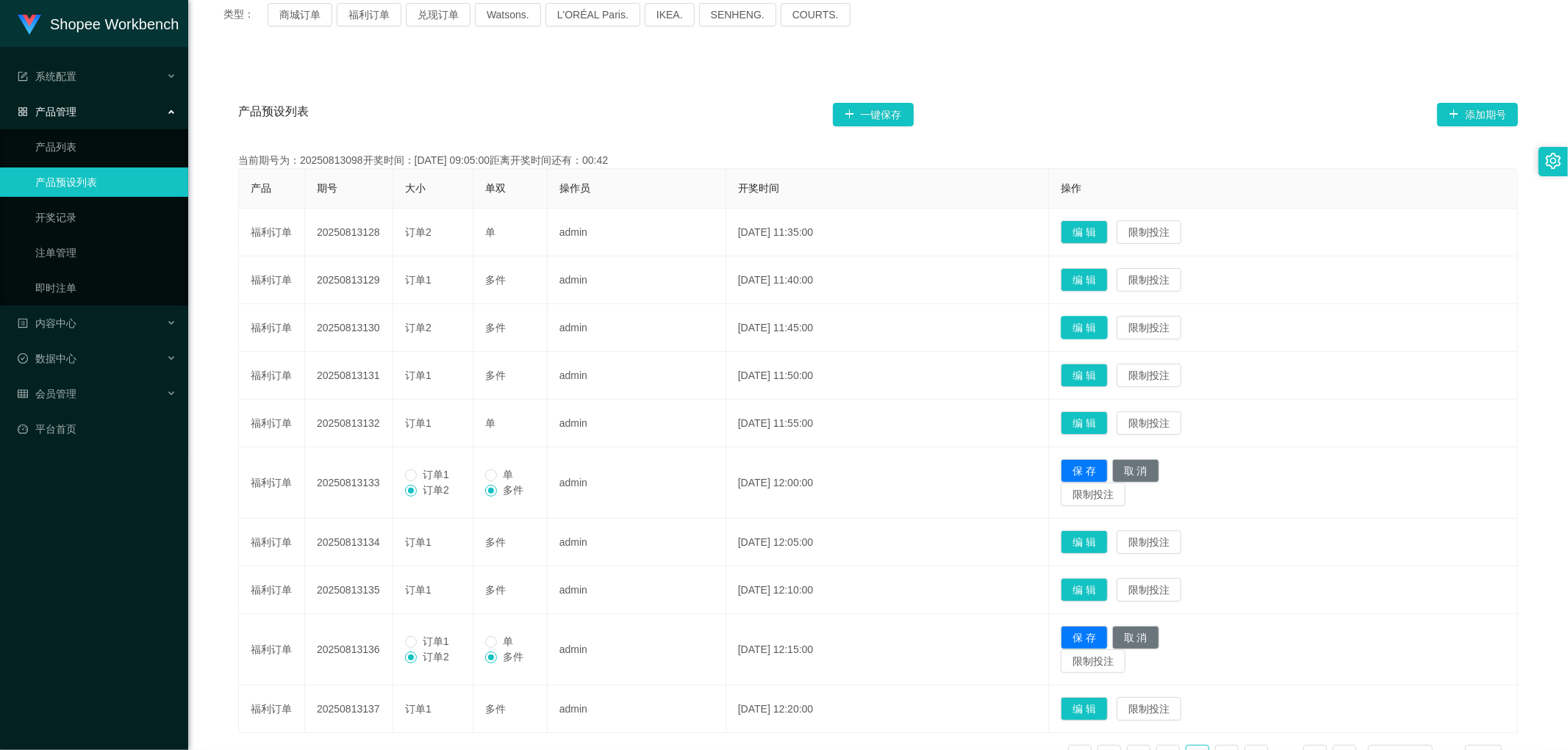
click at [1107, 322] on button "编 辑" at bounding box center [1083, 327] width 47 height 23
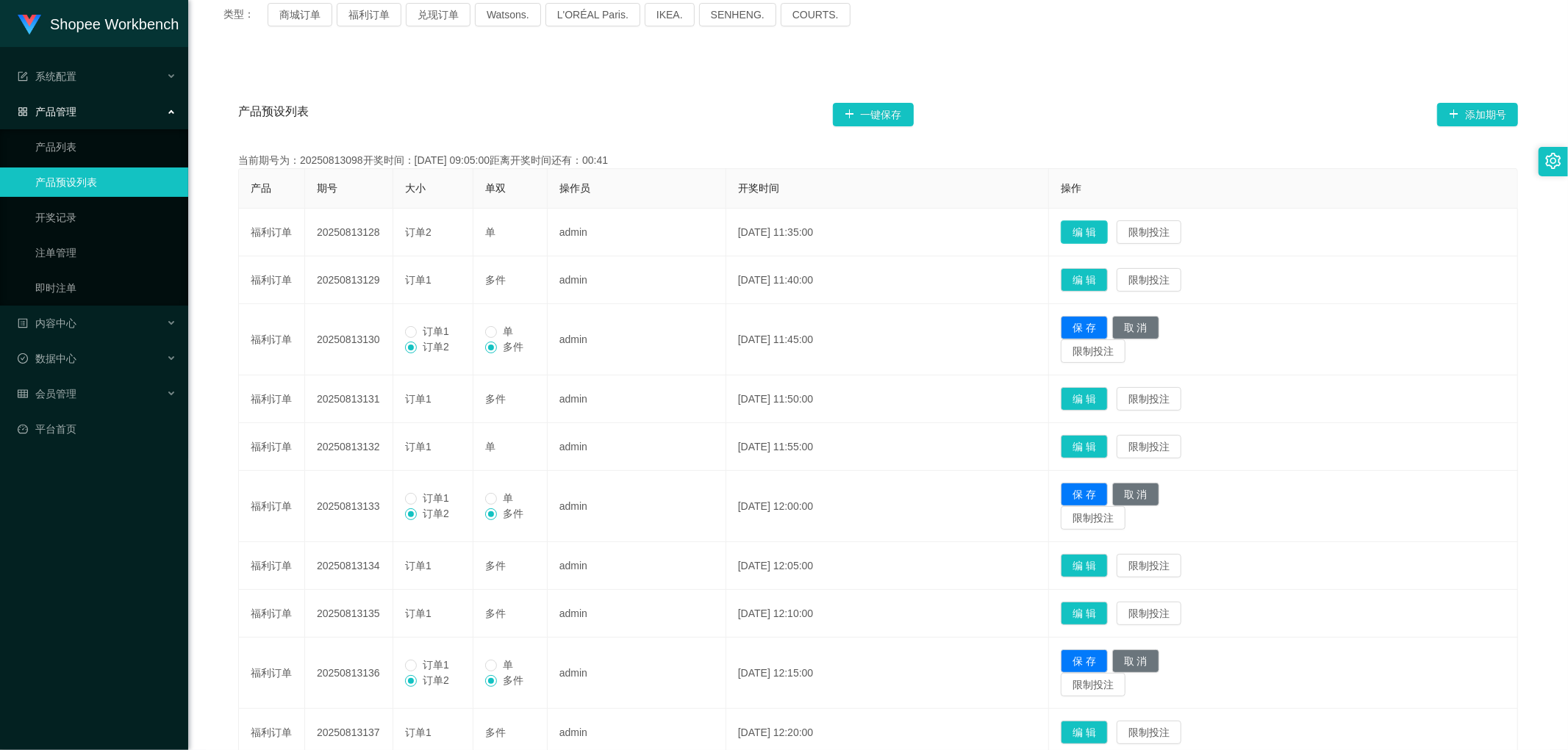
click at [1107, 220] on button "编 辑" at bounding box center [1083, 232] width 47 height 23
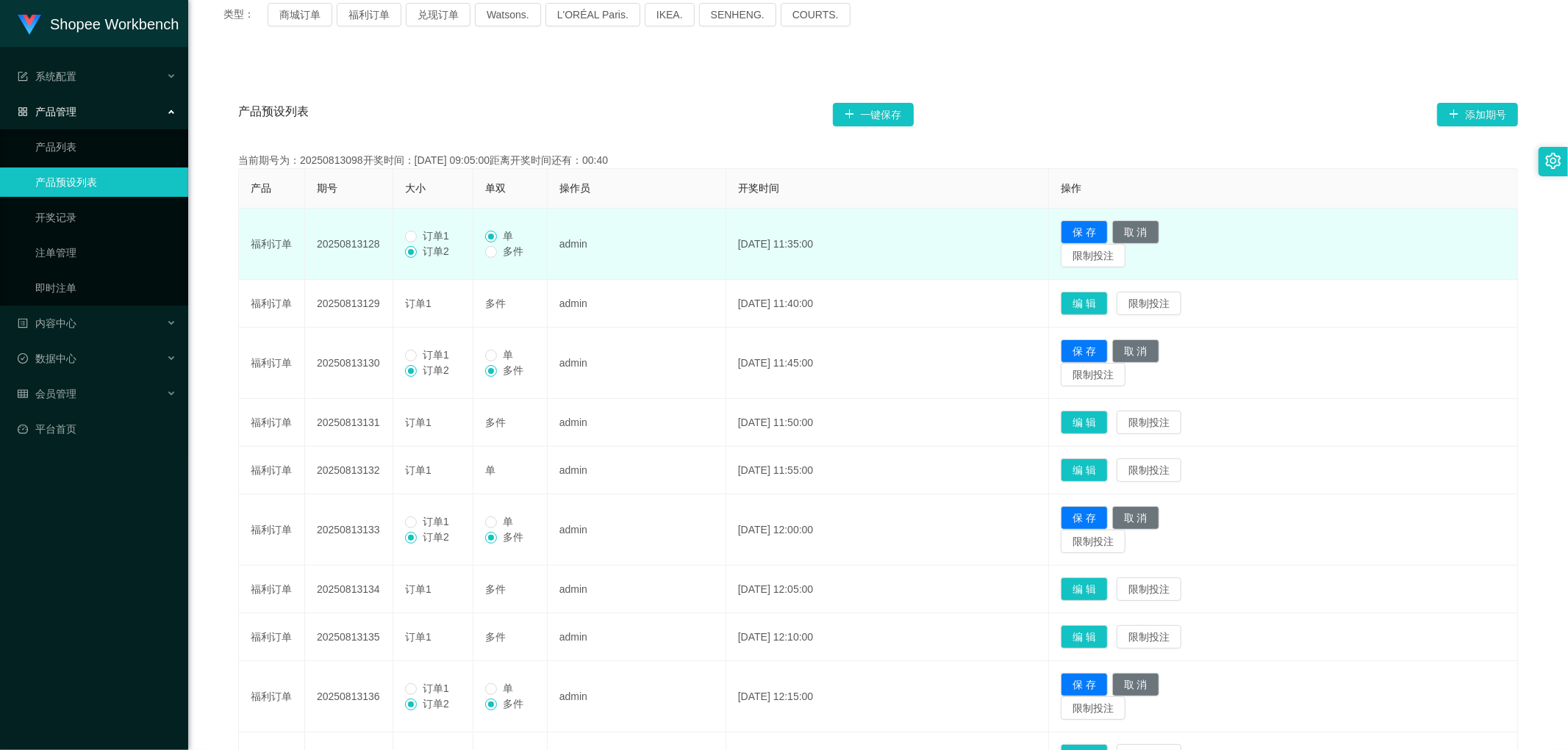
click at [420, 237] on span "订单1" at bounding box center [436, 235] width 38 height 12
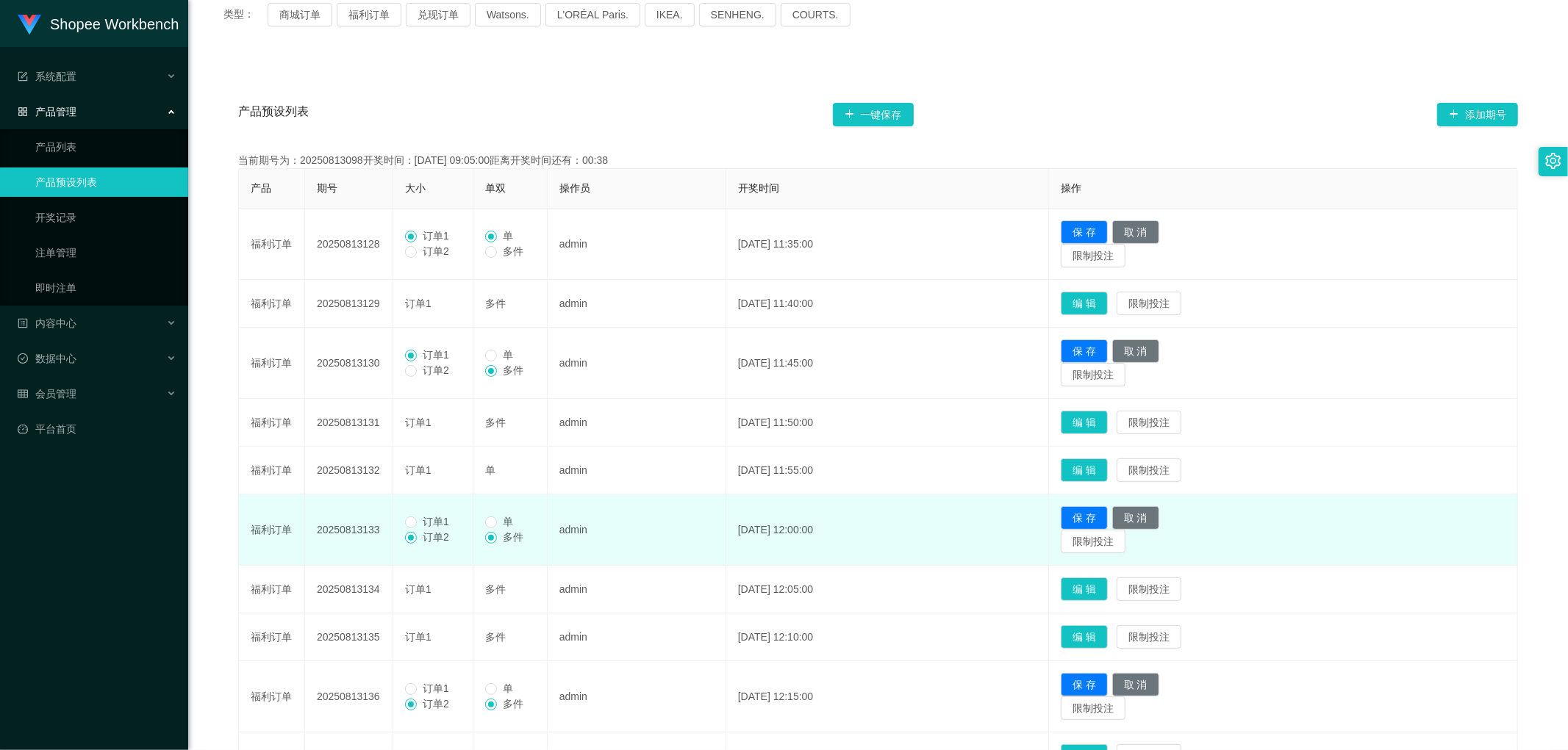
click at [421, 525] on span "订单1" at bounding box center [436, 521] width 38 height 12
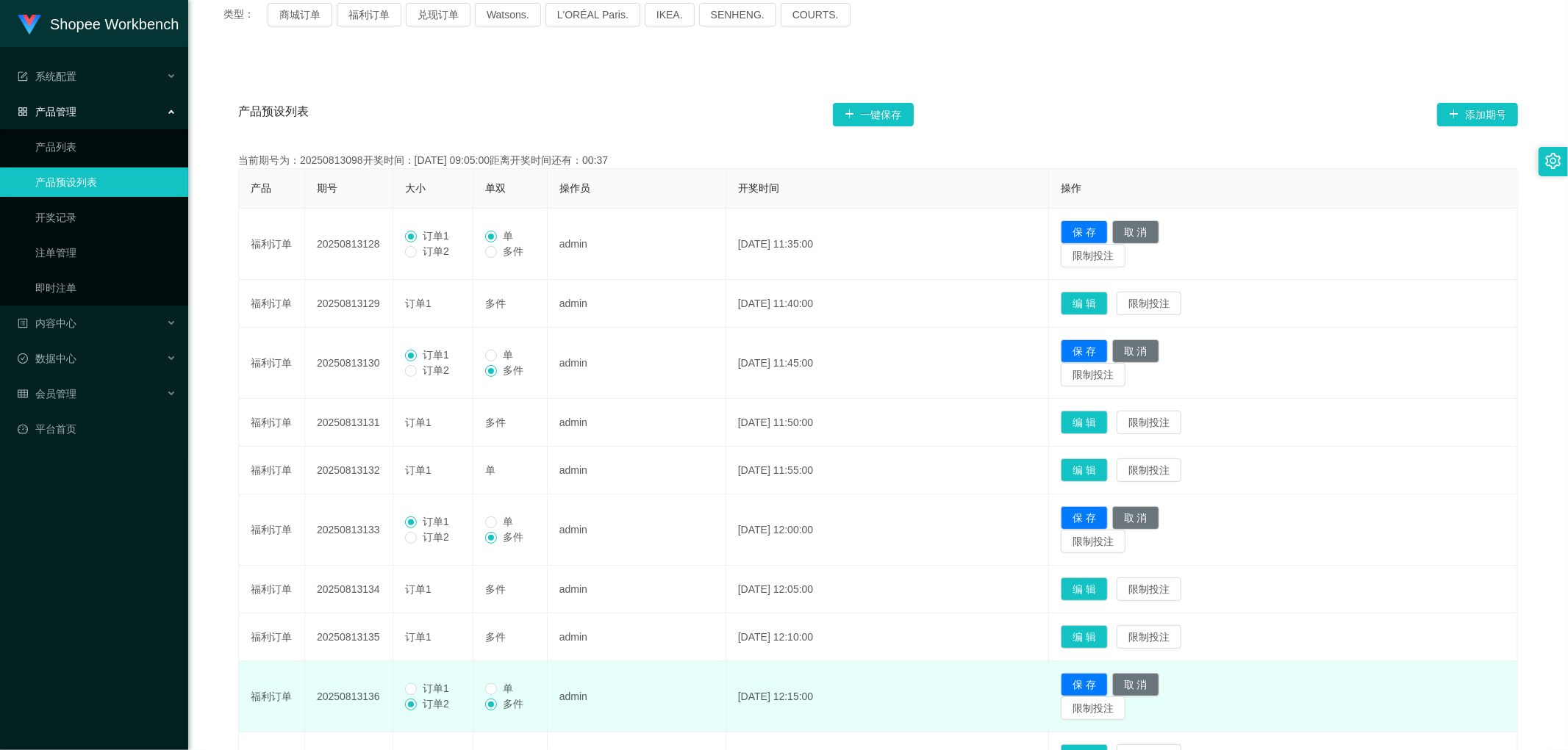
click at [417, 687] on span "订单1" at bounding box center [436, 688] width 38 height 12
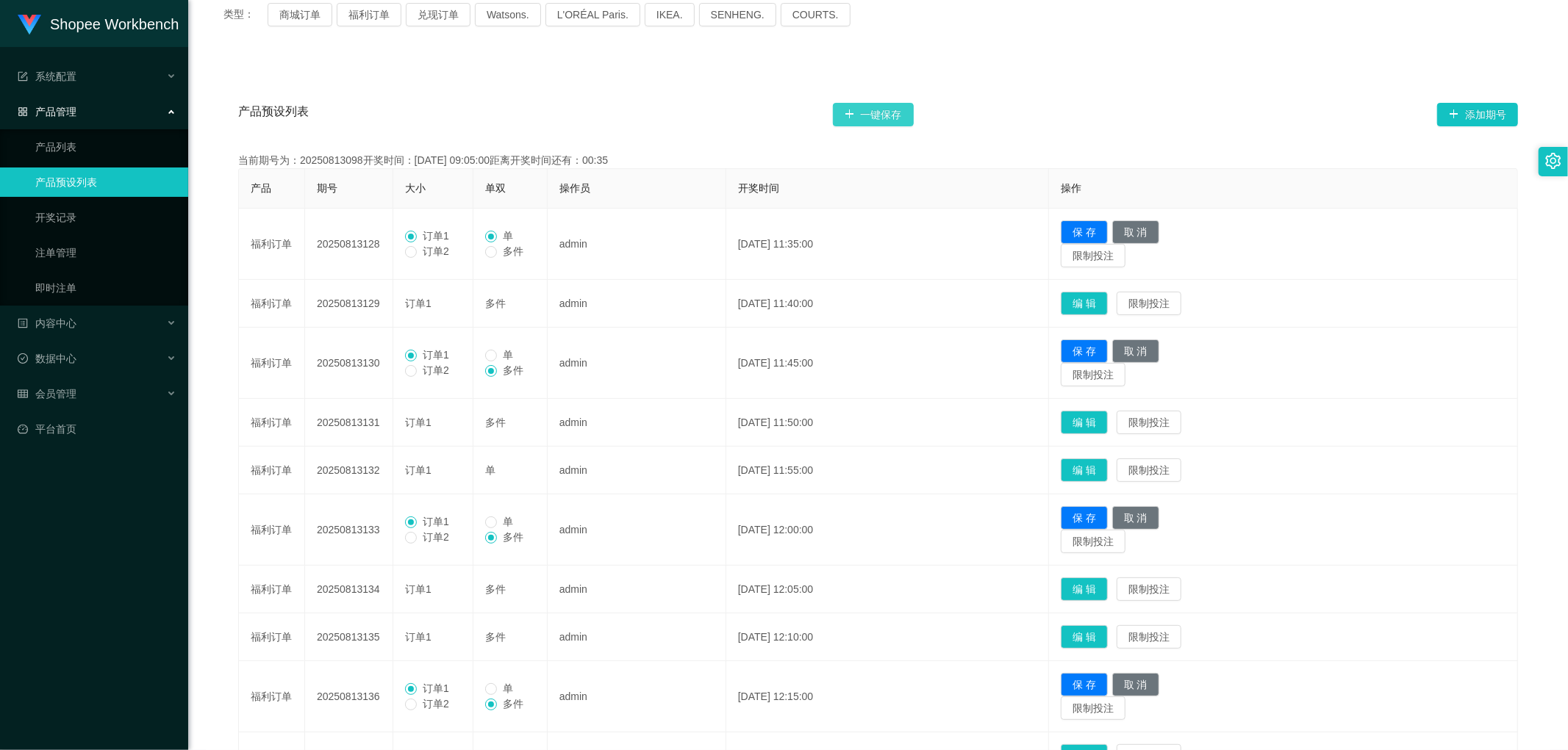
click at [878, 113] on button "一键保存" at bounding box center [874, 114] width 81 height 23
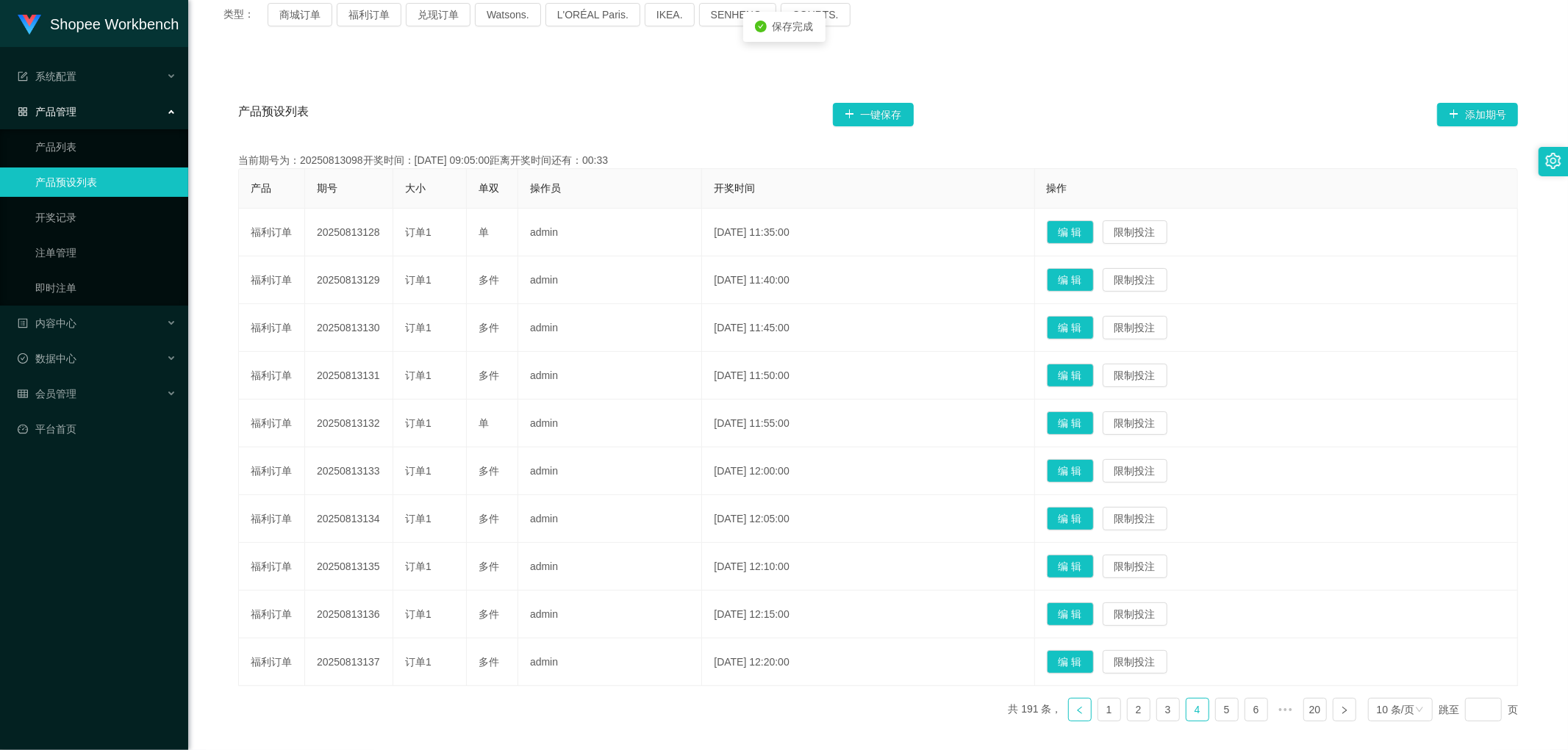
click at [1075, 713] on icon "图标: left" at bounding box center [1080, 711] width 9 height 9
click at [1093, 325] on button "编 辑" at bounding box center [1070, 327] width 47 height 23
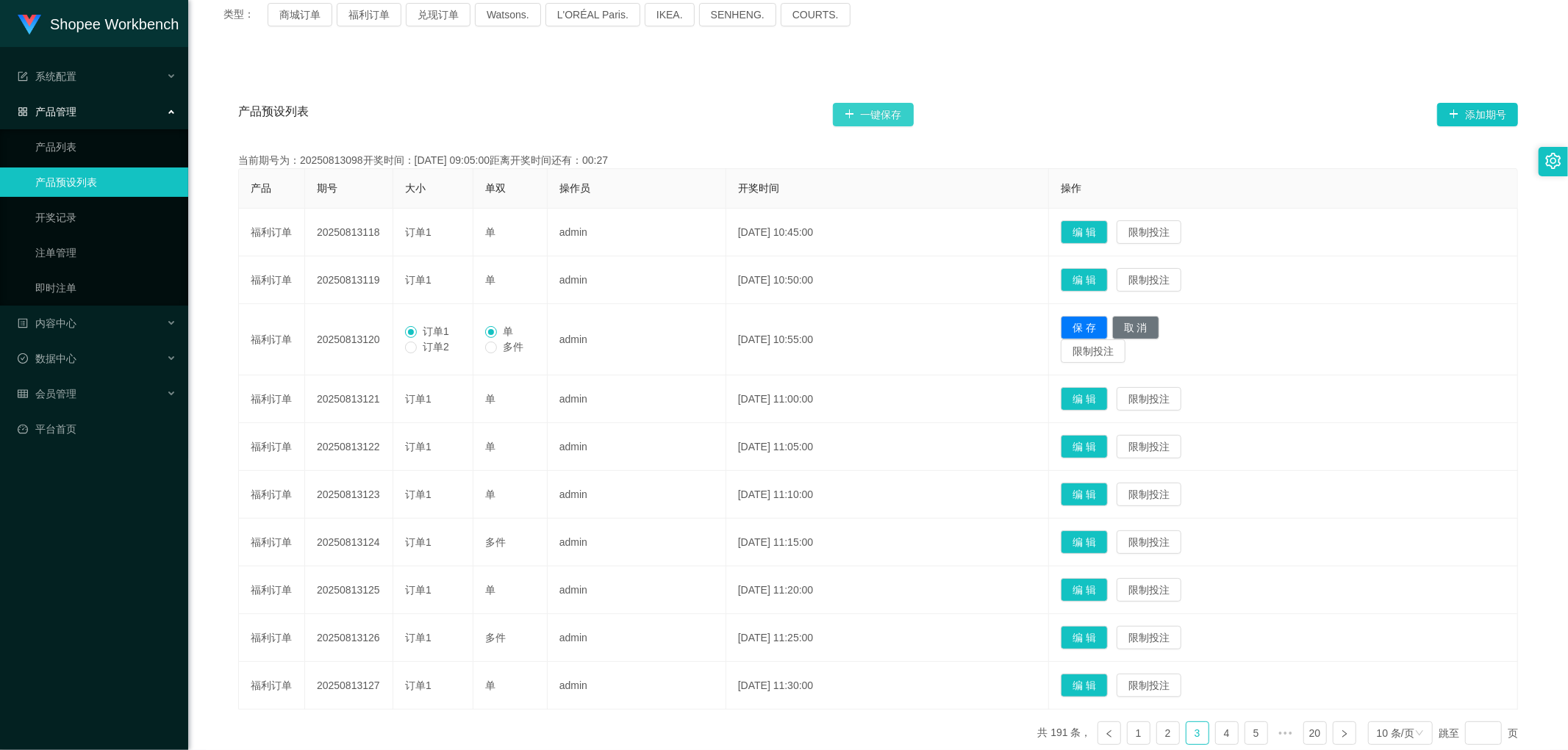
click at [893, 114] on button "一键保存" at bounding box center [874, 114] width 81 height 23
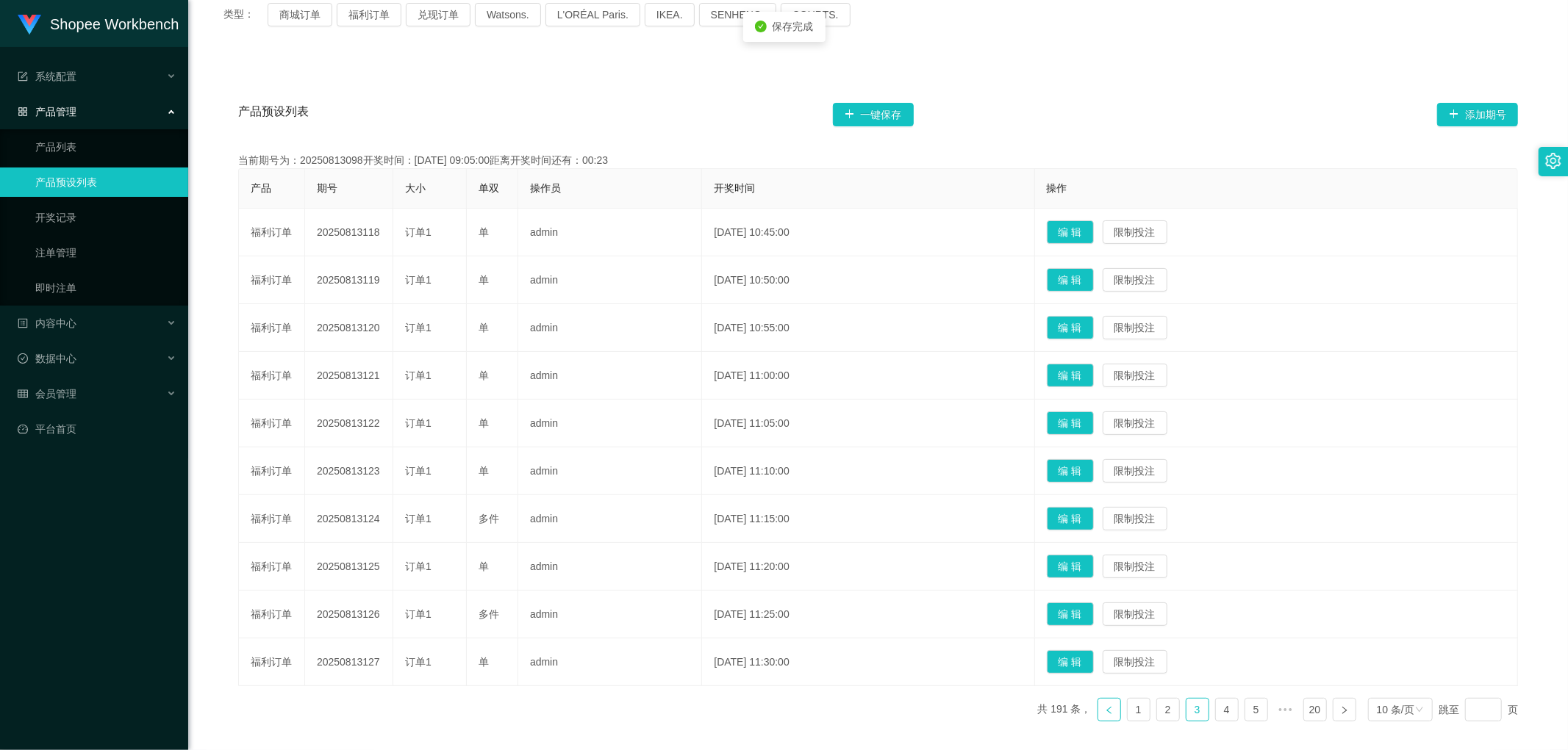
click at [1105, 714] on icon "图标: left" at bounding box center [1109, 711] width 9 height 9
click at [1094, 515] on button "编 辑" at bounding box center [1070, 518] width 47 height 23
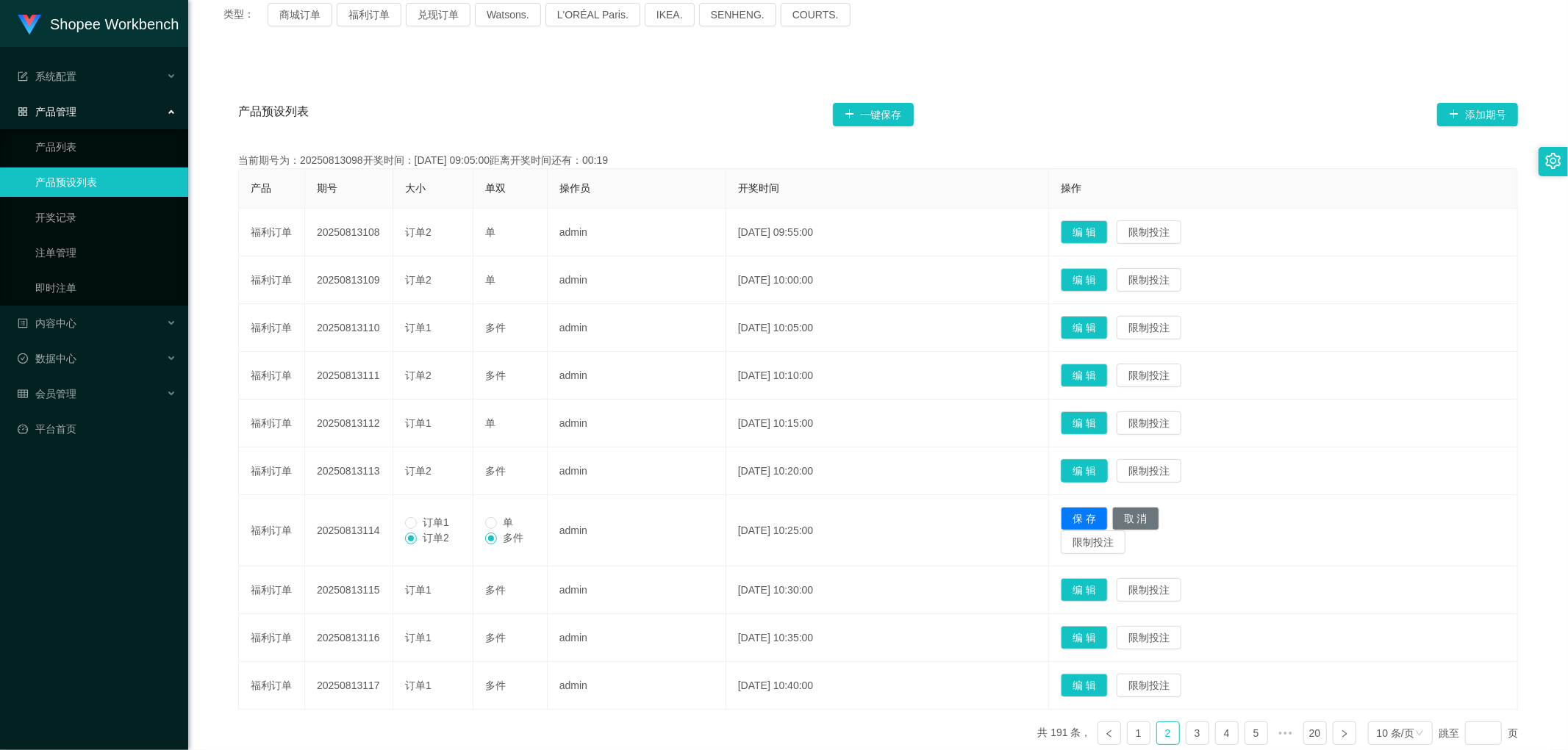
click at [1104, 468] on button "编 辑" at bounding box center [1083, 470] width 47 height 23
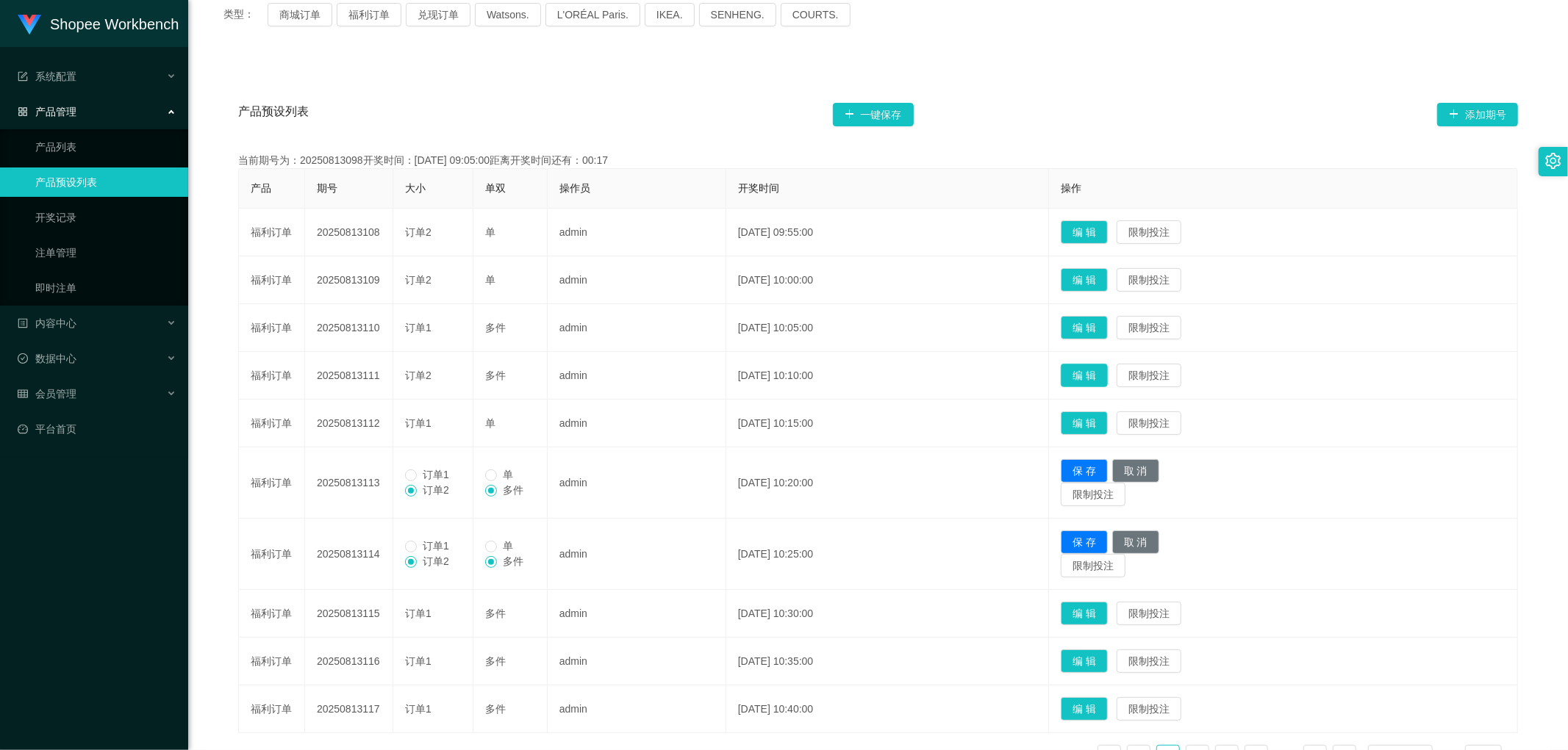
click at [1107, 372] on button "编 辑" at bounding box center [1083, 375] width 47 height 23
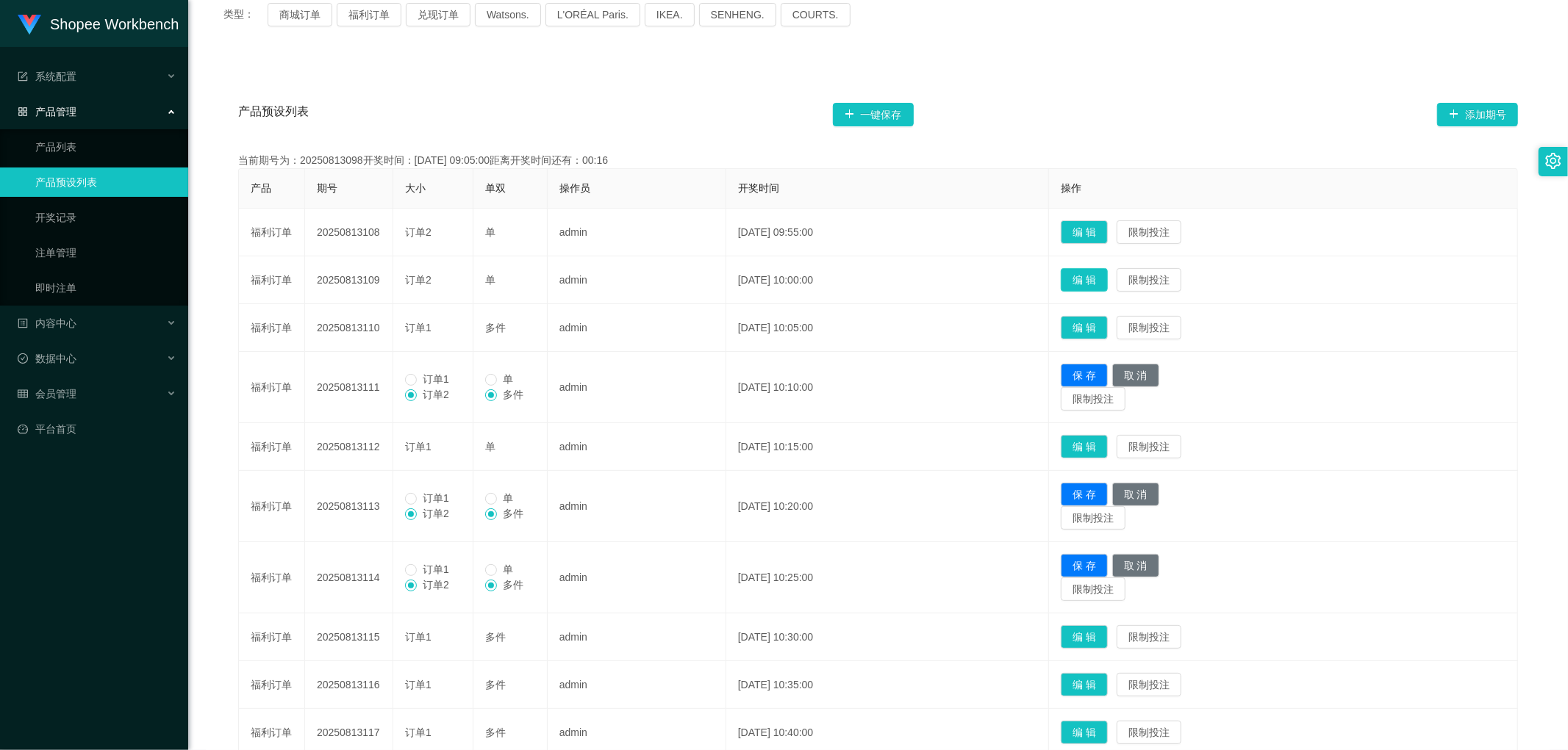
click at [1107, 280] on button "编 辑" at bounding box center [1083, 280] width 47 height 23
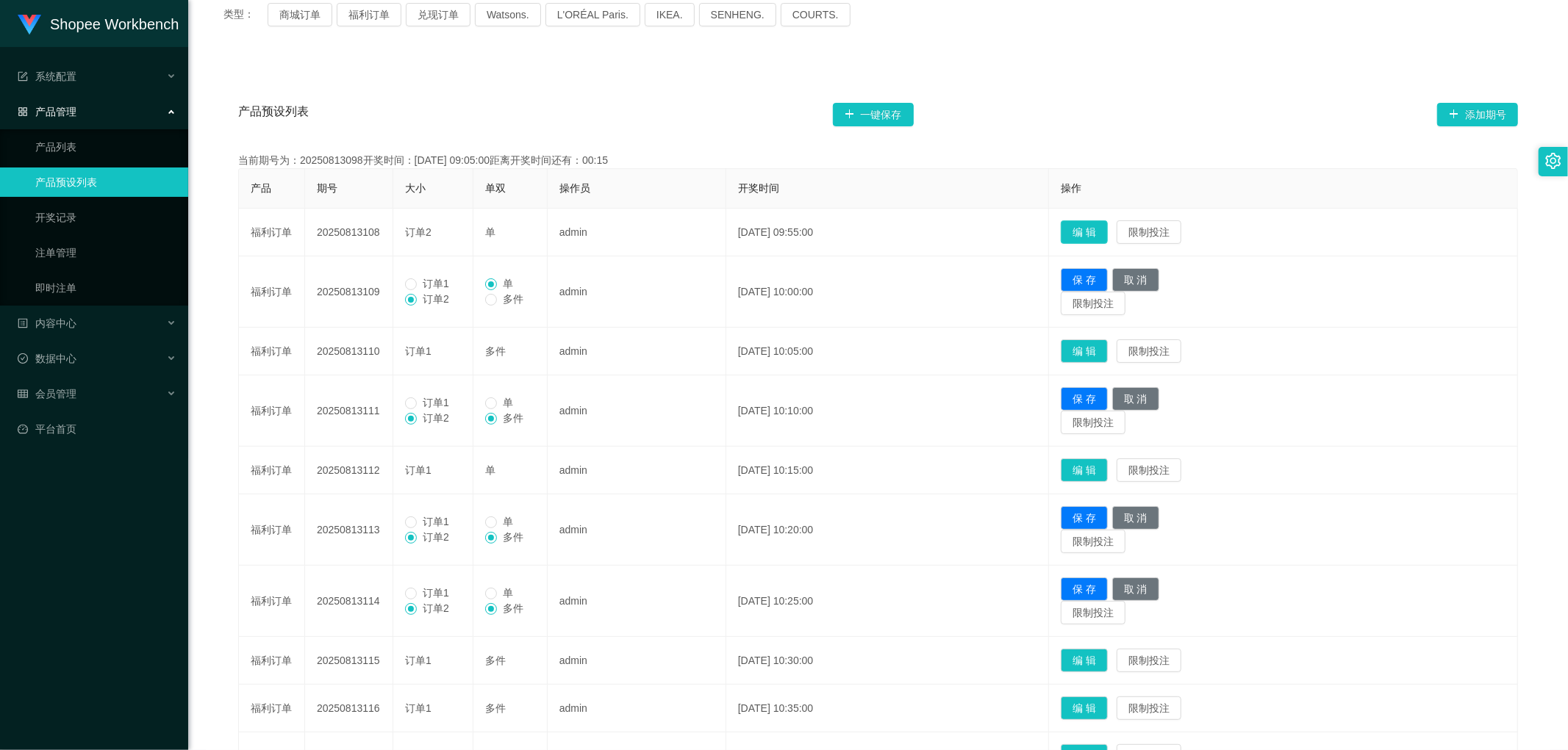
click at [1107, 230] on button "编 辑" at bounding box center [1083, 232] width 47 height 23
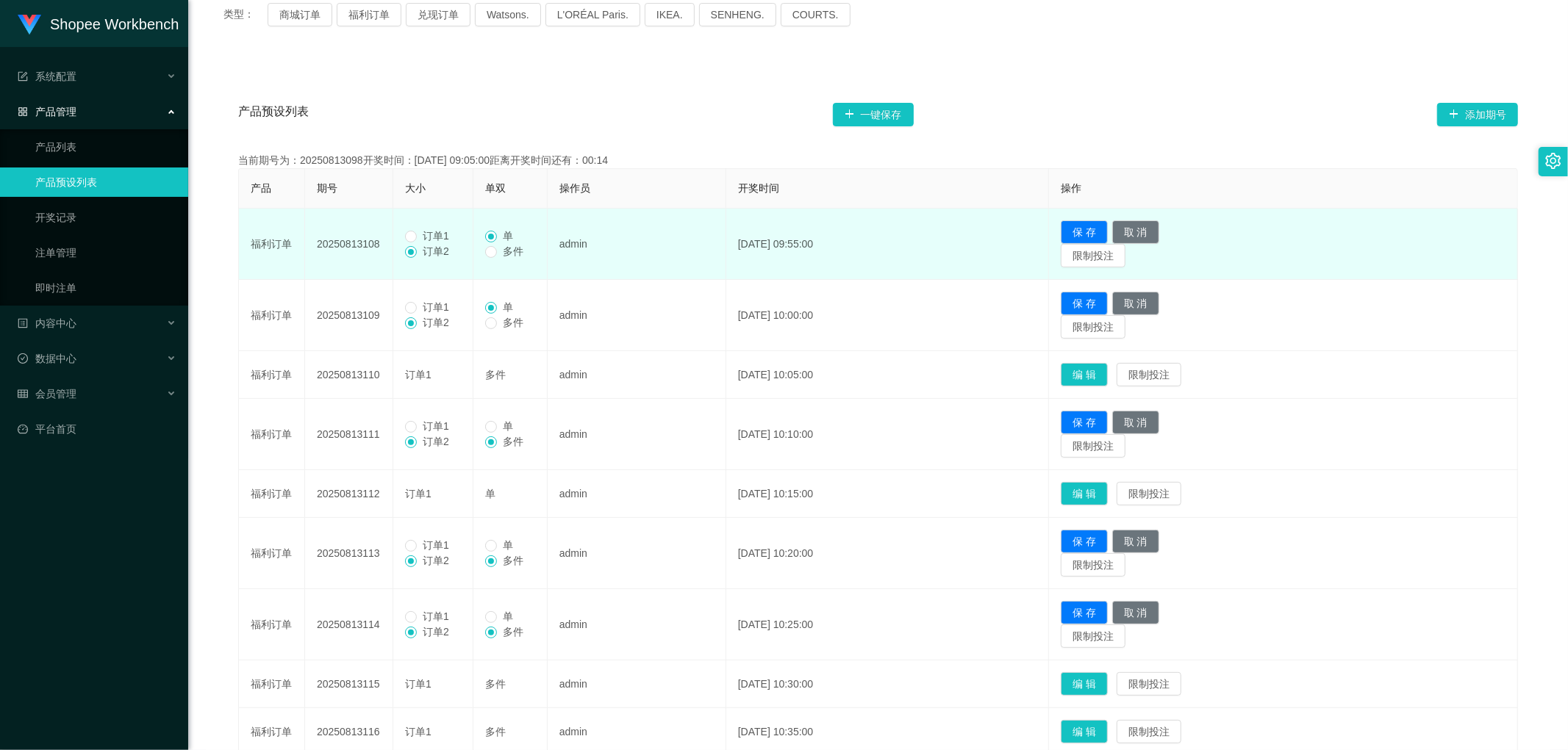
click at [417, 233] on span "订单1" at bounding box center [436, 235] width 38 height 12
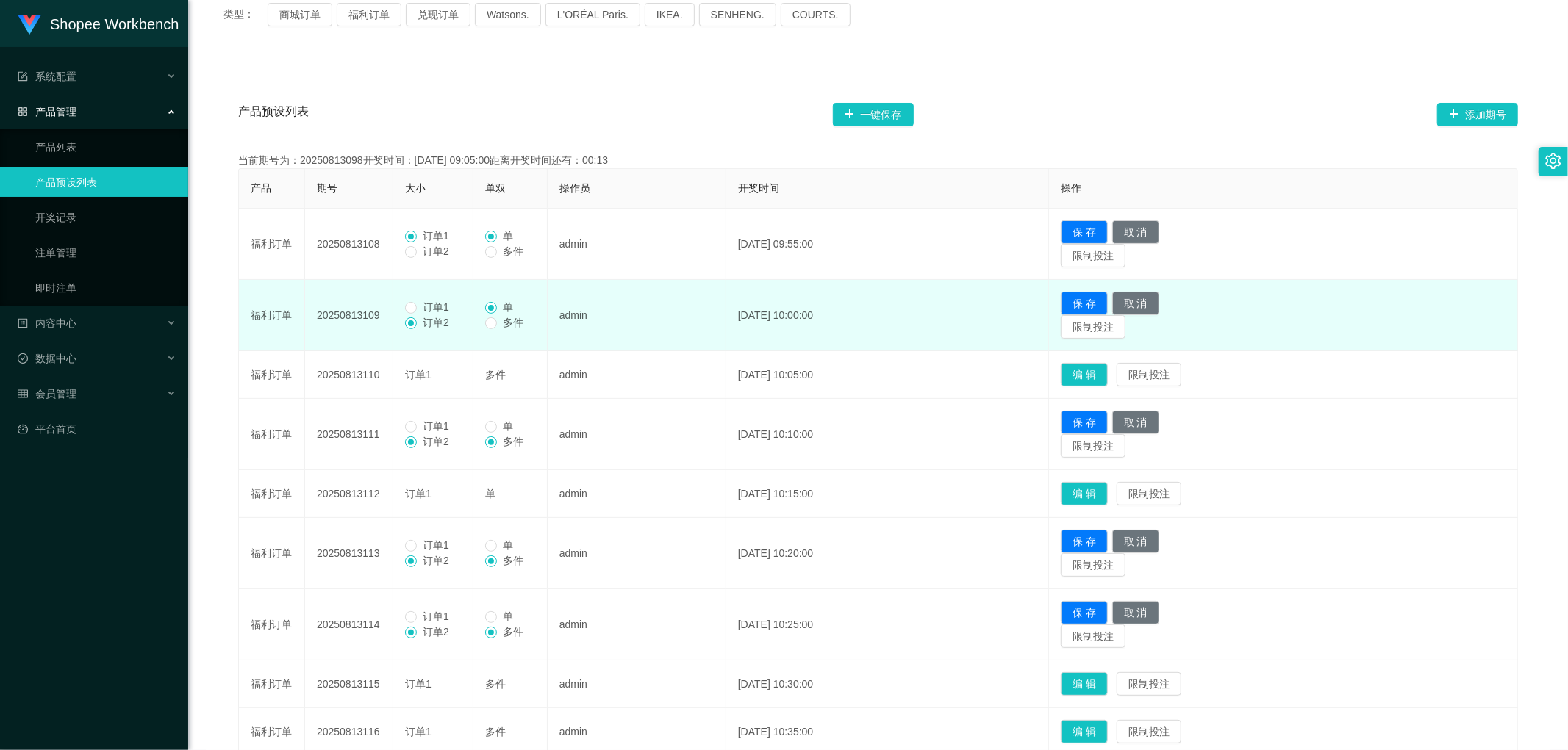
click at [421, 305] on span "订单1" at bounding box center [436, 307] width 38 height 12
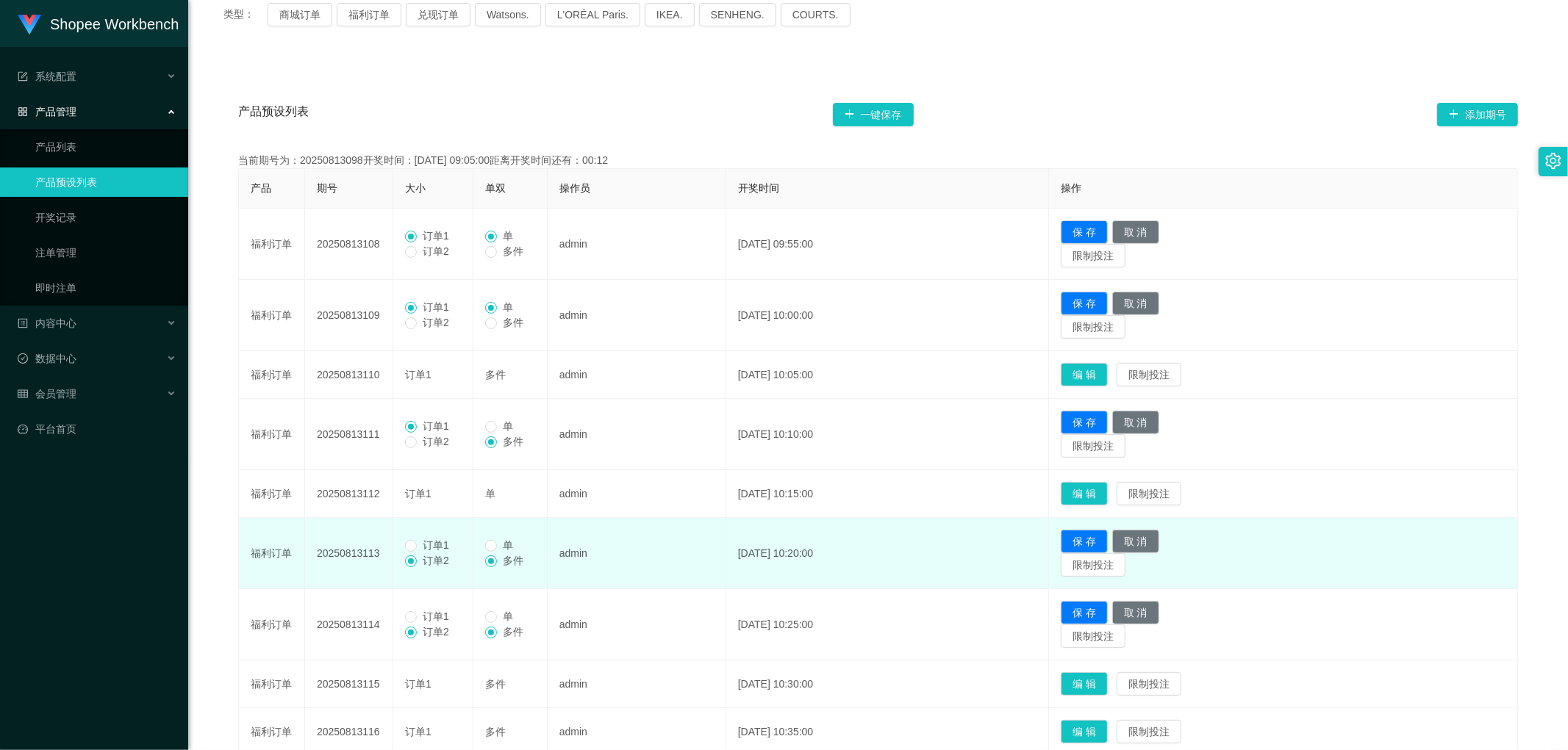
click at [423, 545] on span "订单1" at bounding box center [436, 545] width 38 height 12
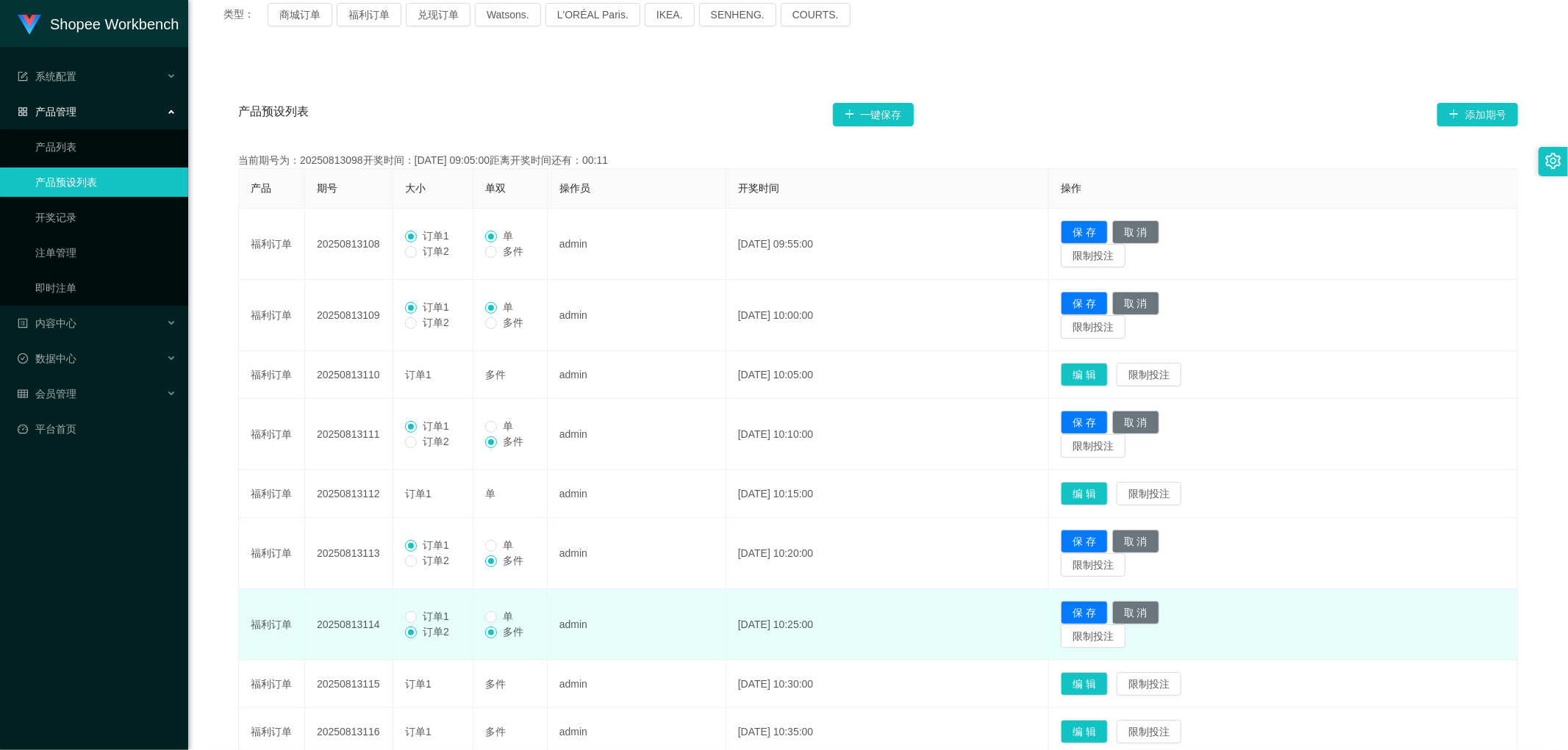
click at [417, 619] on span "订单1" at bounding box center [436, 616] width 38 height 12
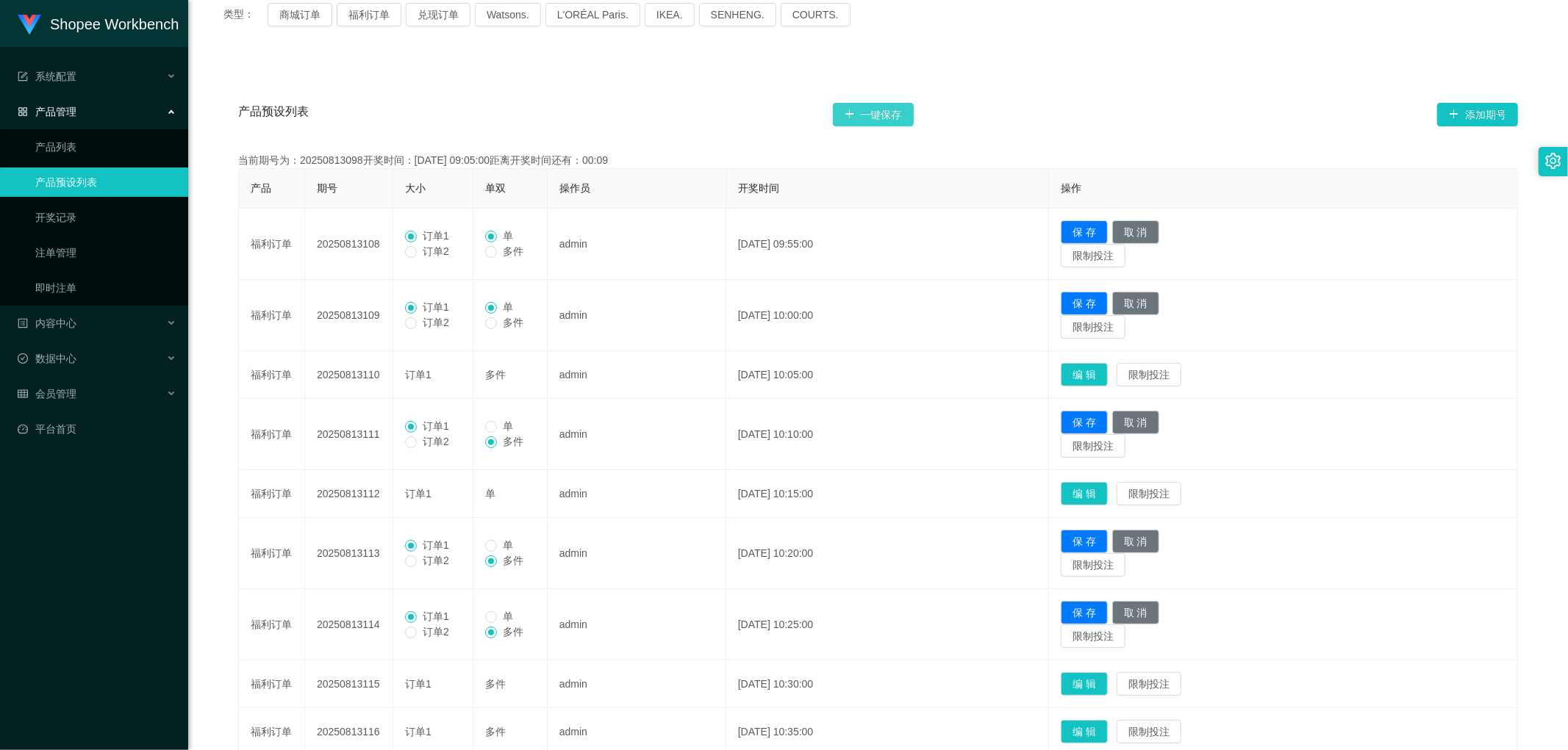
click at [863, 116] on button "一键保存" at bounding box center [874, 114] width 81 height 23
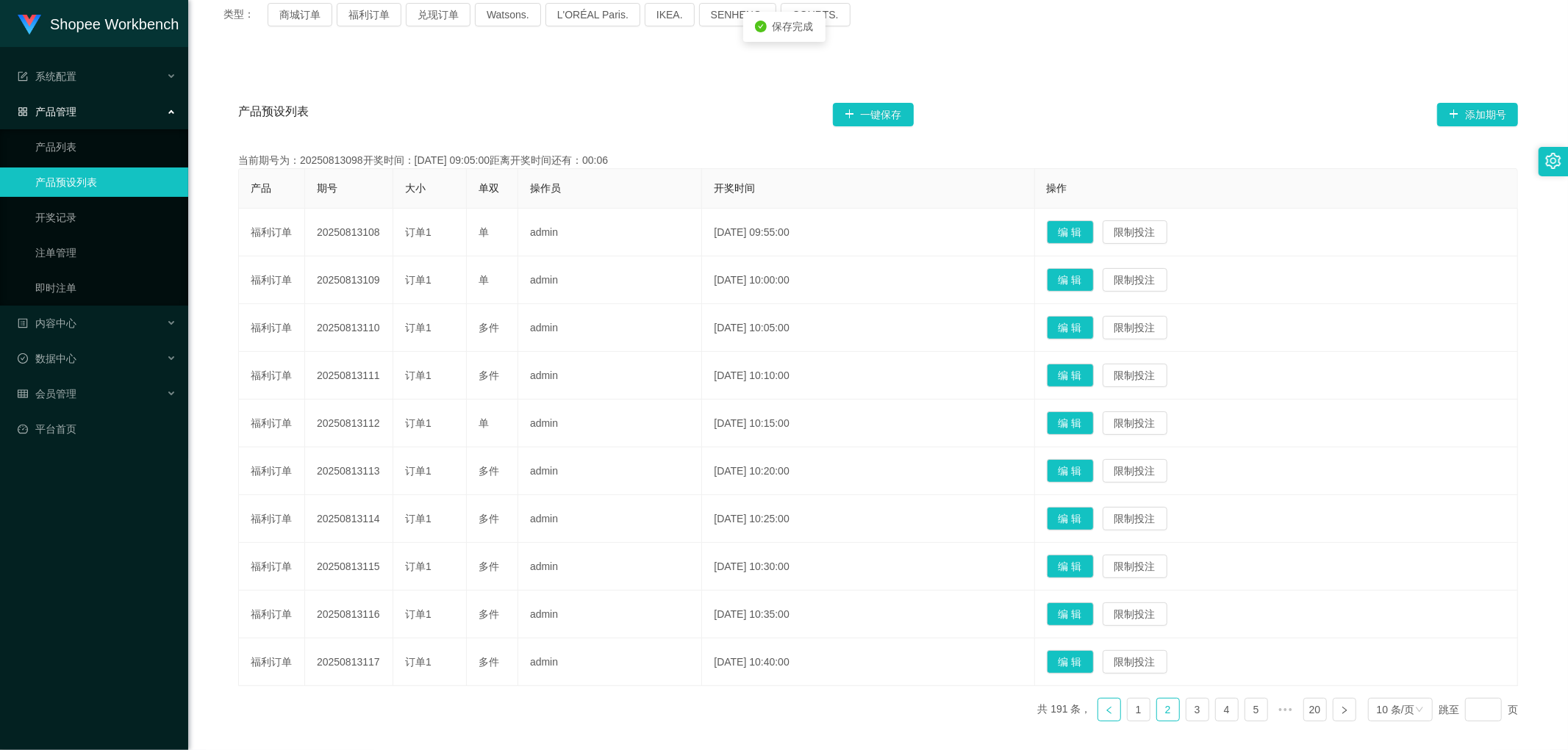
click at [1104, 716] on link at bounding box center [1108, 709] width 23 height 23
click at [1094, 656] on button "编 辑" at bounding box center [1070, 661] width 47 height 23
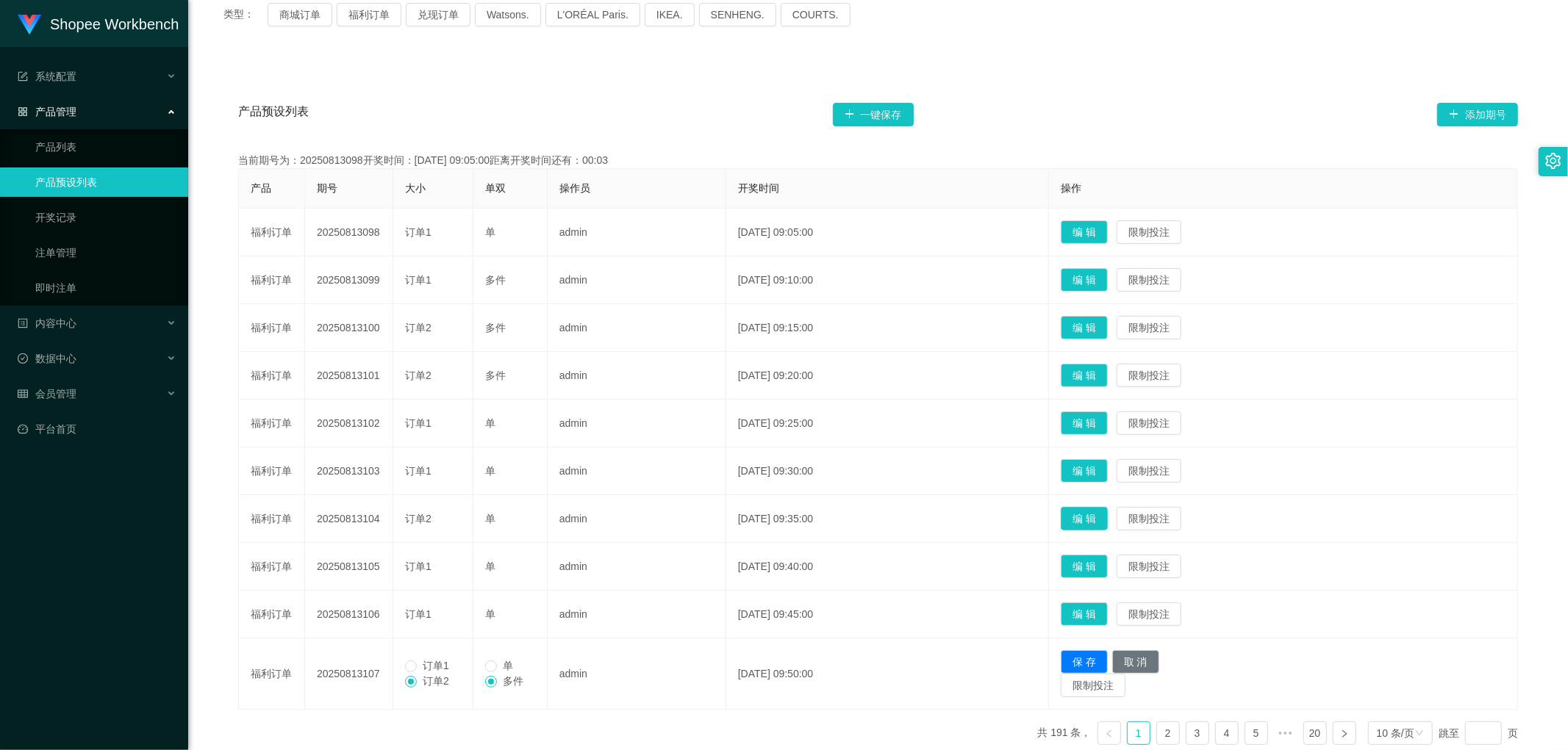
click at [1104, 516] on button "编 辑" at bounding box center [1083, 518] width 47 height 23
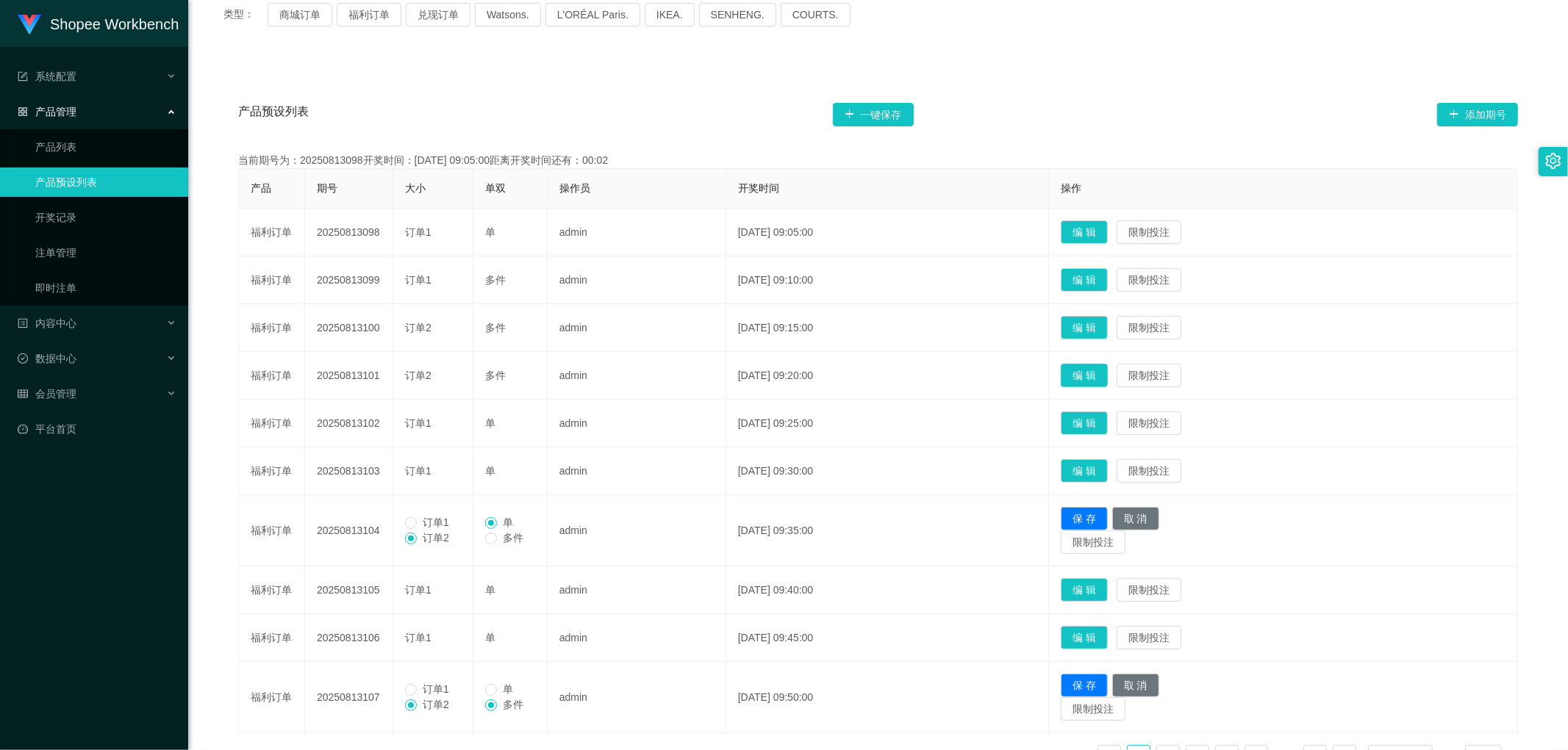
click at [1104, 374] on button "编 辑" at bounding box center [1083, 375] width 47 height 23
click at [1107, 320] on button "编 辑" at bounding box center [1083, 327] width 47 height 23
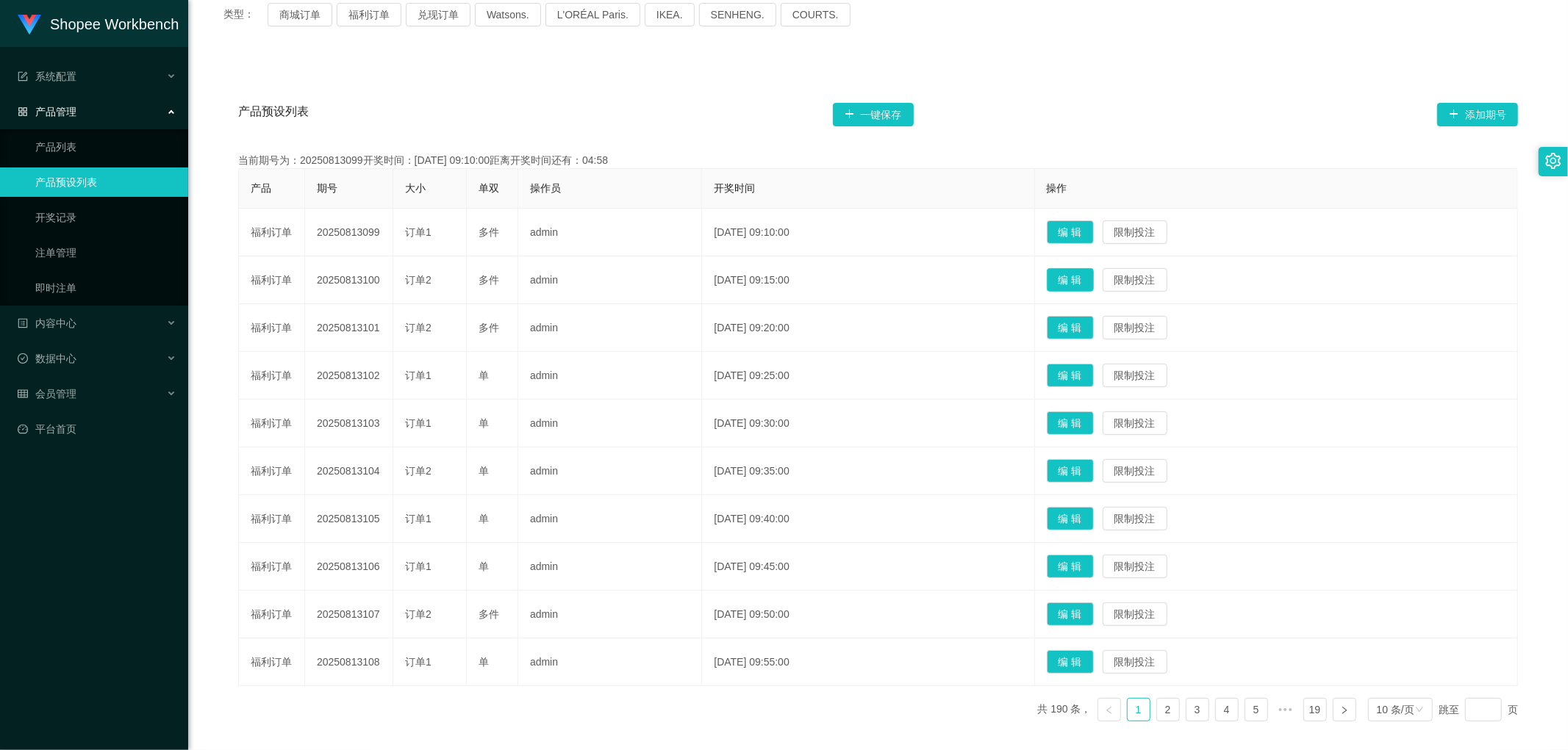
click at [1093, 270] on button "编 辑" at bounding box center [1070, 280] width 47 height 23
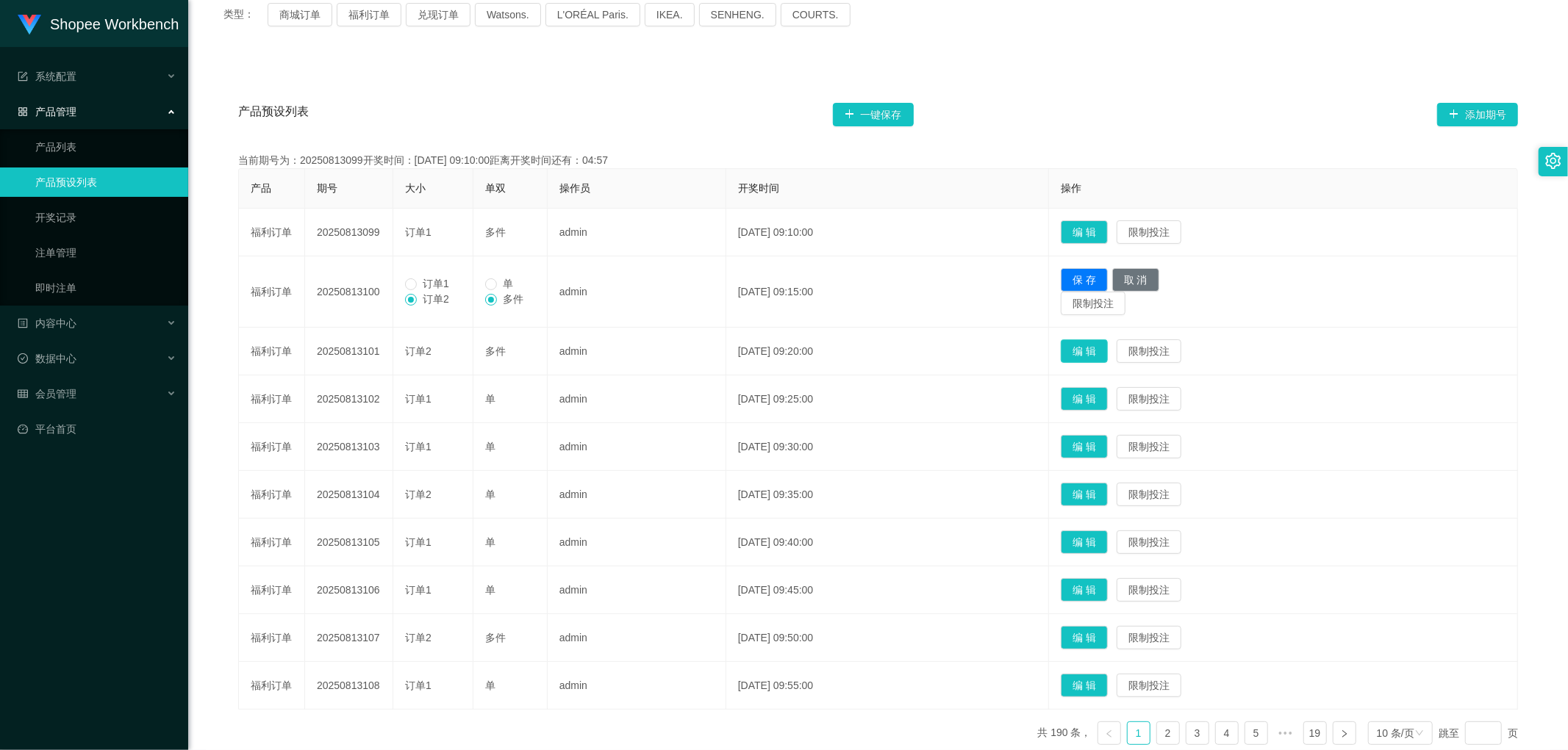
click at [1107, 350] on button "编 辑" at bounding box center [1083, 351] width 47 height 23
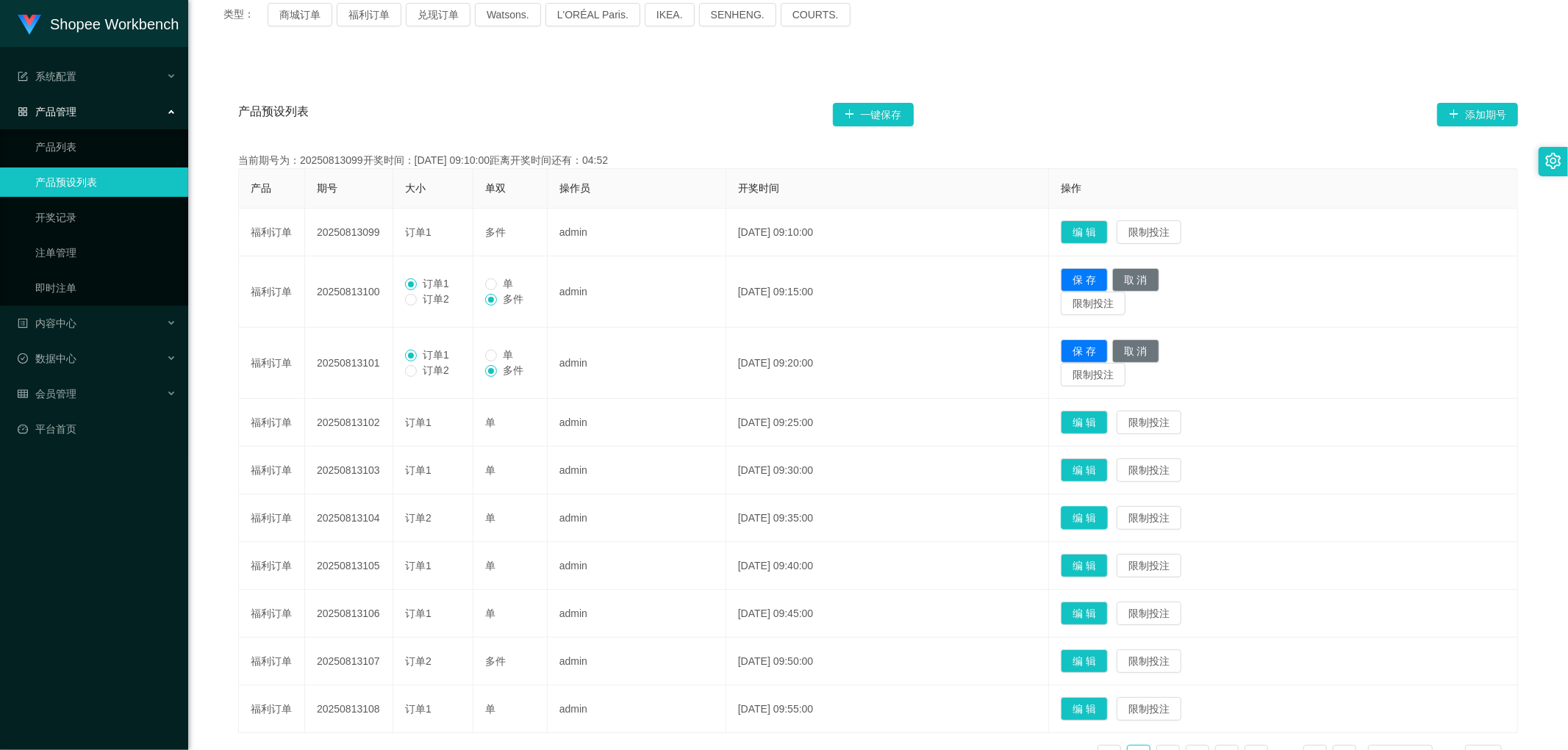
click at [1105, 518] on button "编 辑" at bounding box center [1083, 518] width 47 height 23
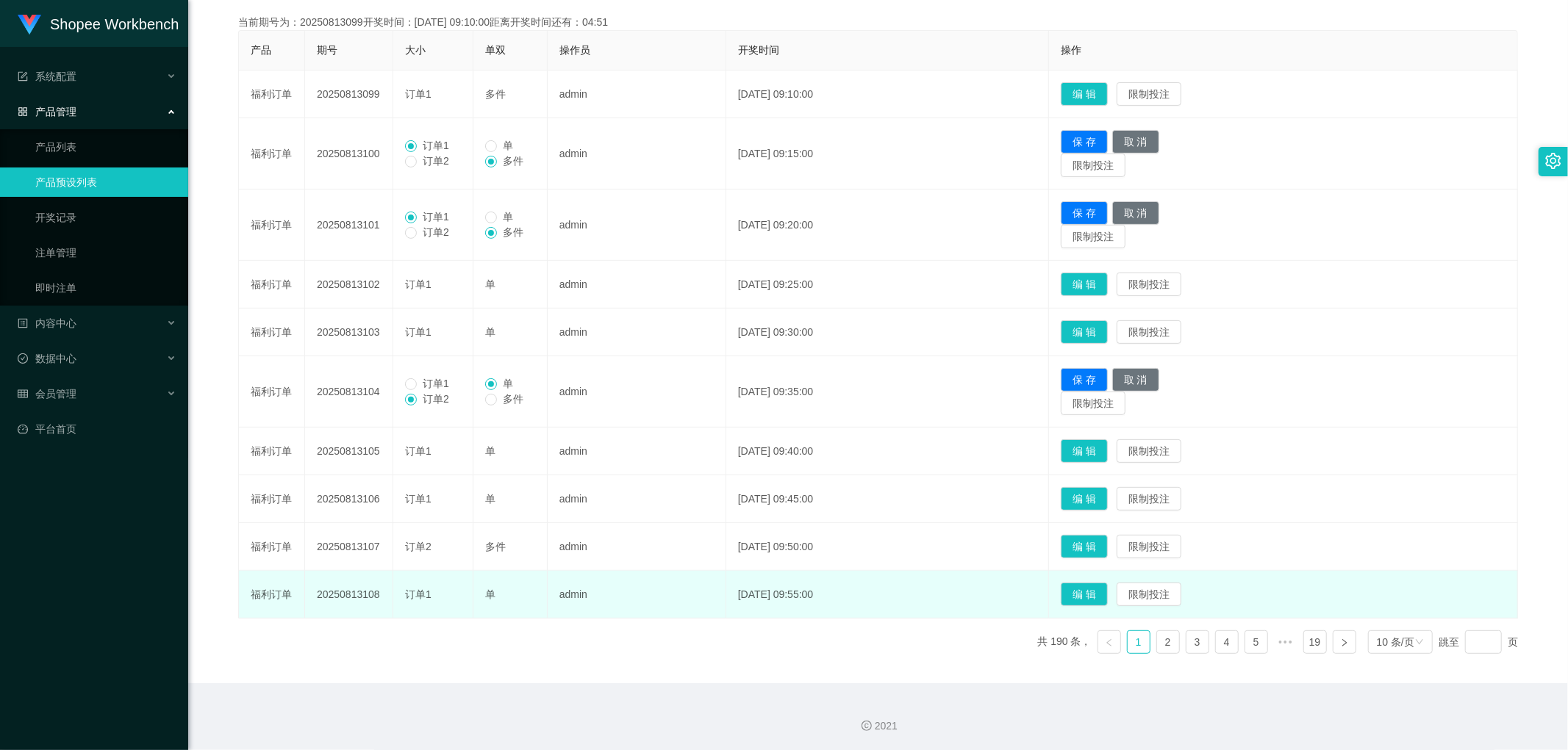
scroll to position [341, 0]
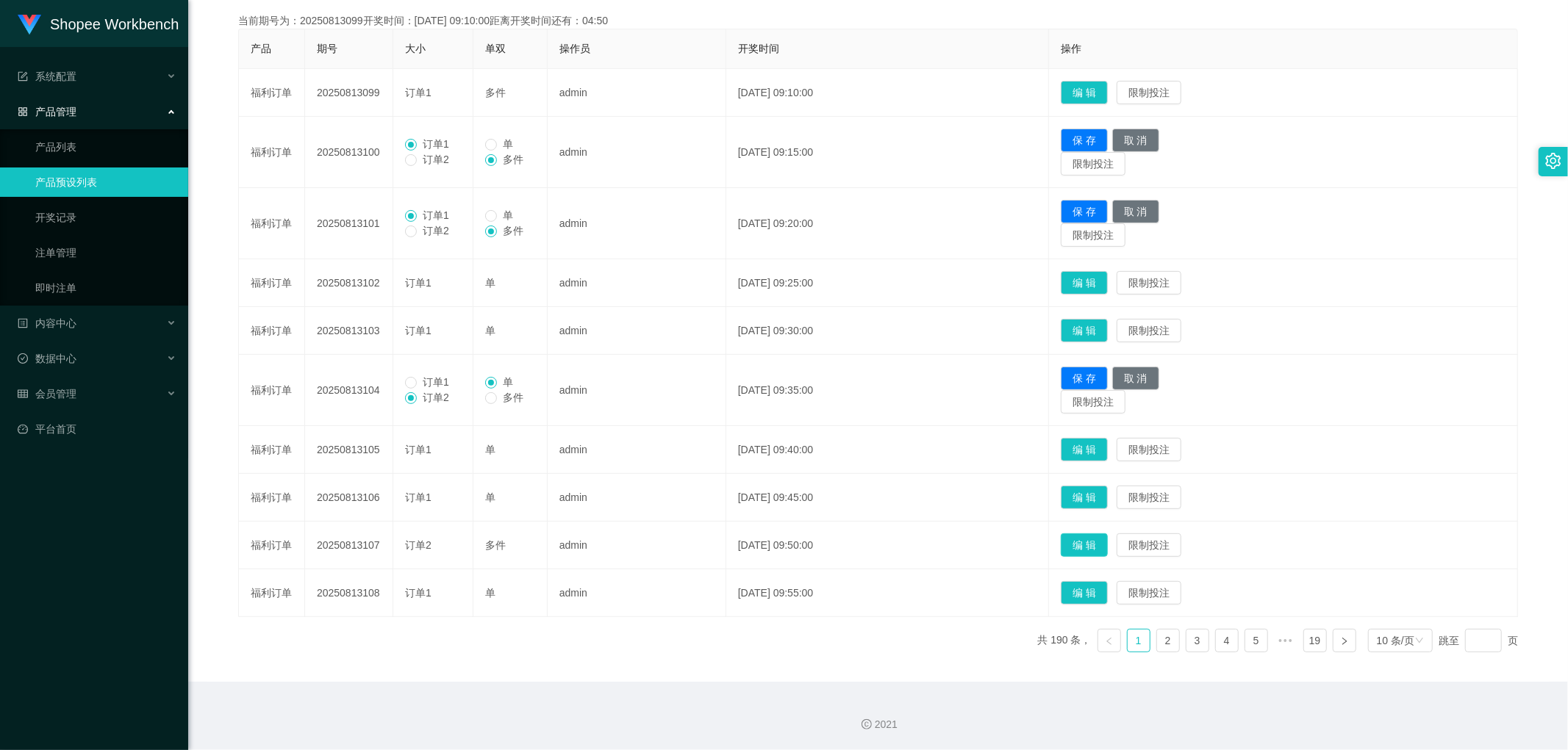
click at [1107, 539] on button "编 辑" at bounding box center [1083, 544] width 47 height 23
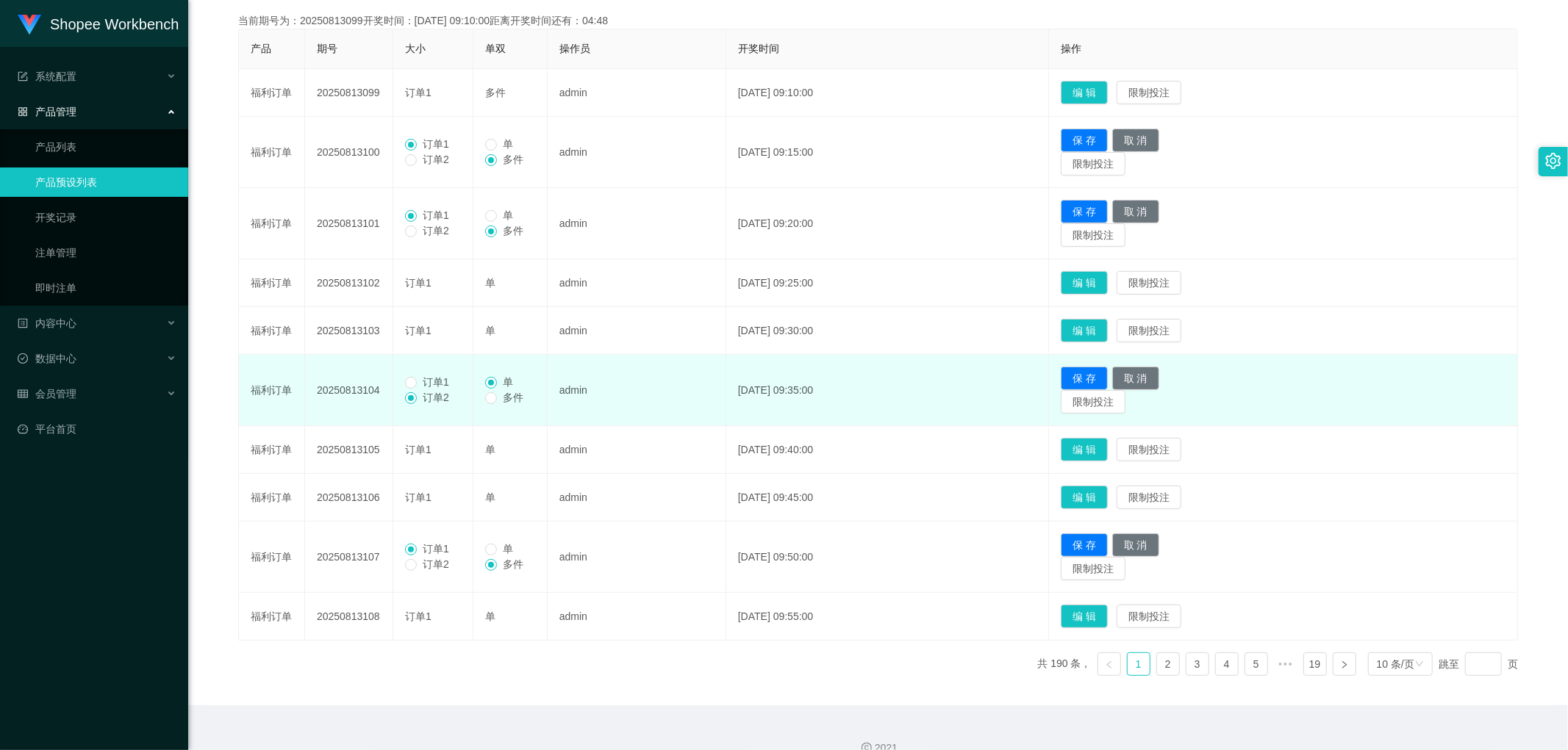
click at [420, 379] on span "订单1" at bounding box center [436, 382] width 38 height 12
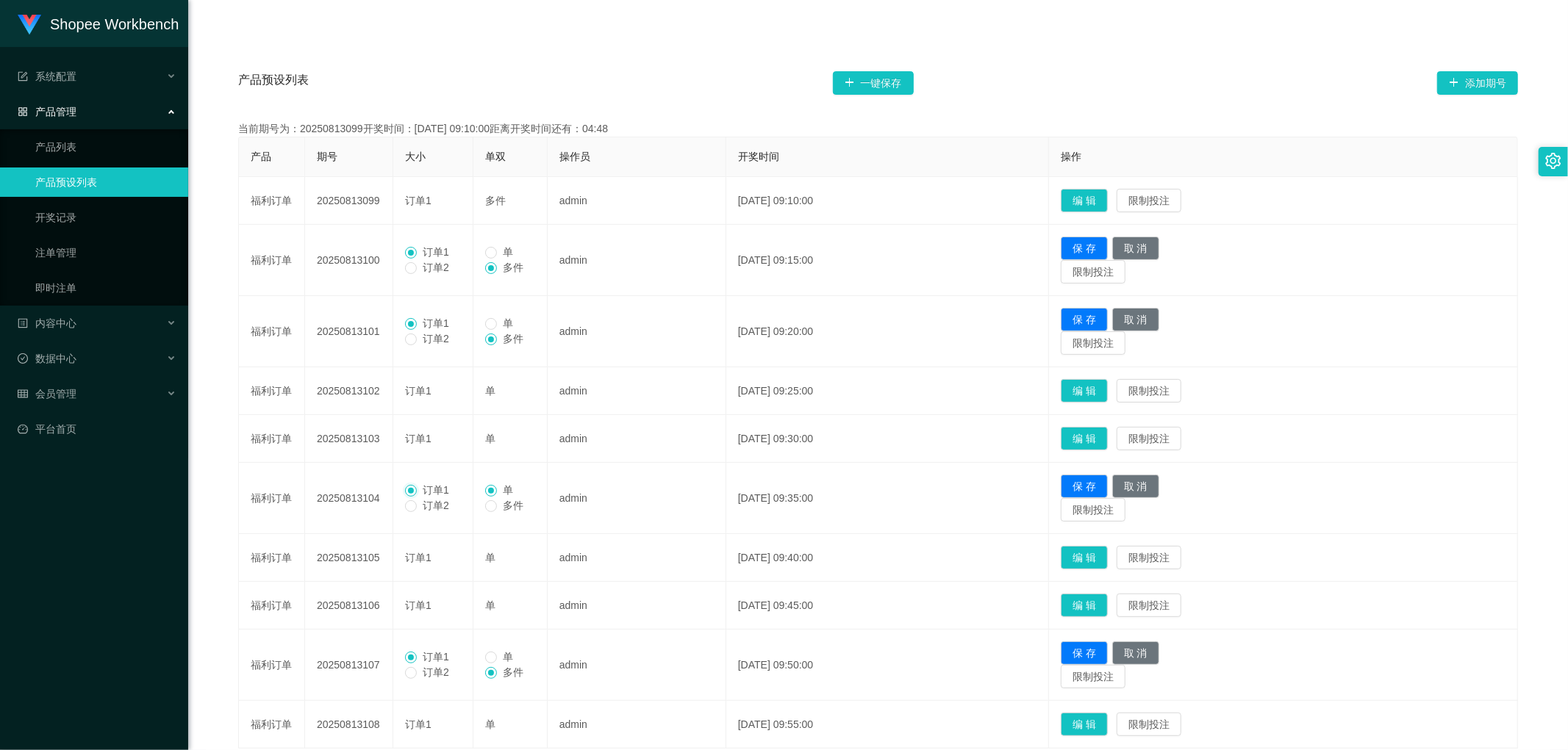
scroll to position [179, 0]
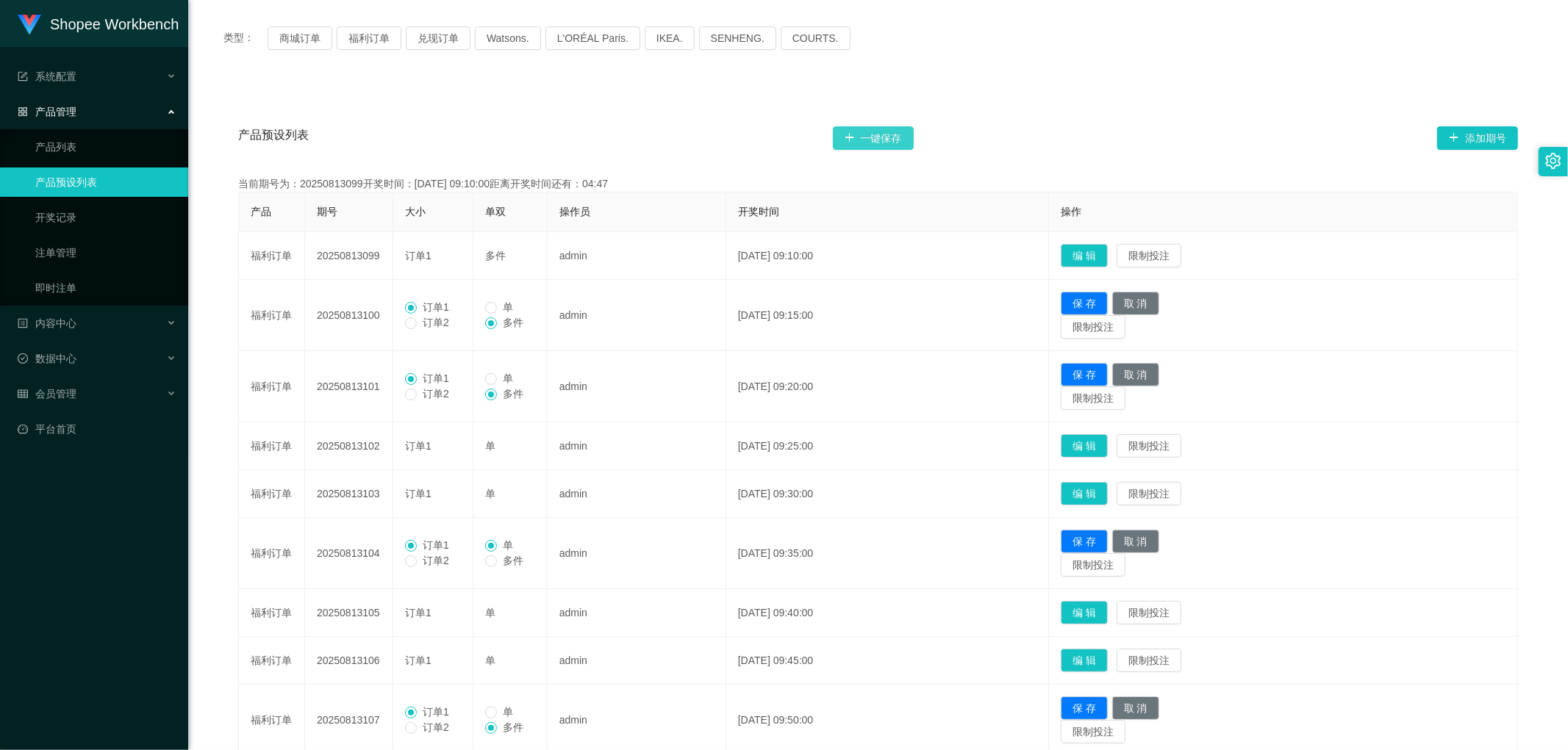
click at [869, 131] on button "一键保存" at bounding box center [874, 137] width 81 height 23
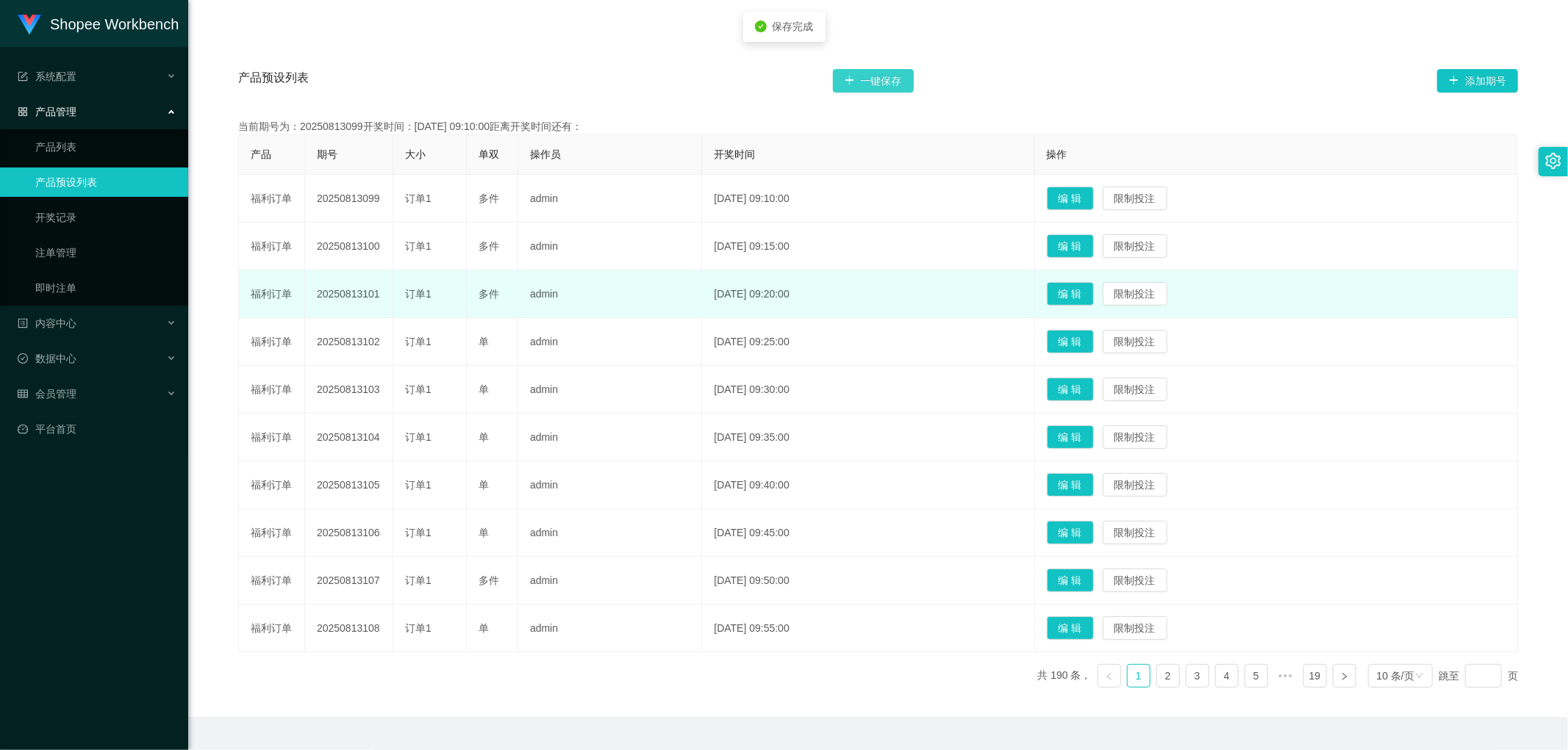
scroll to position [260, 0]
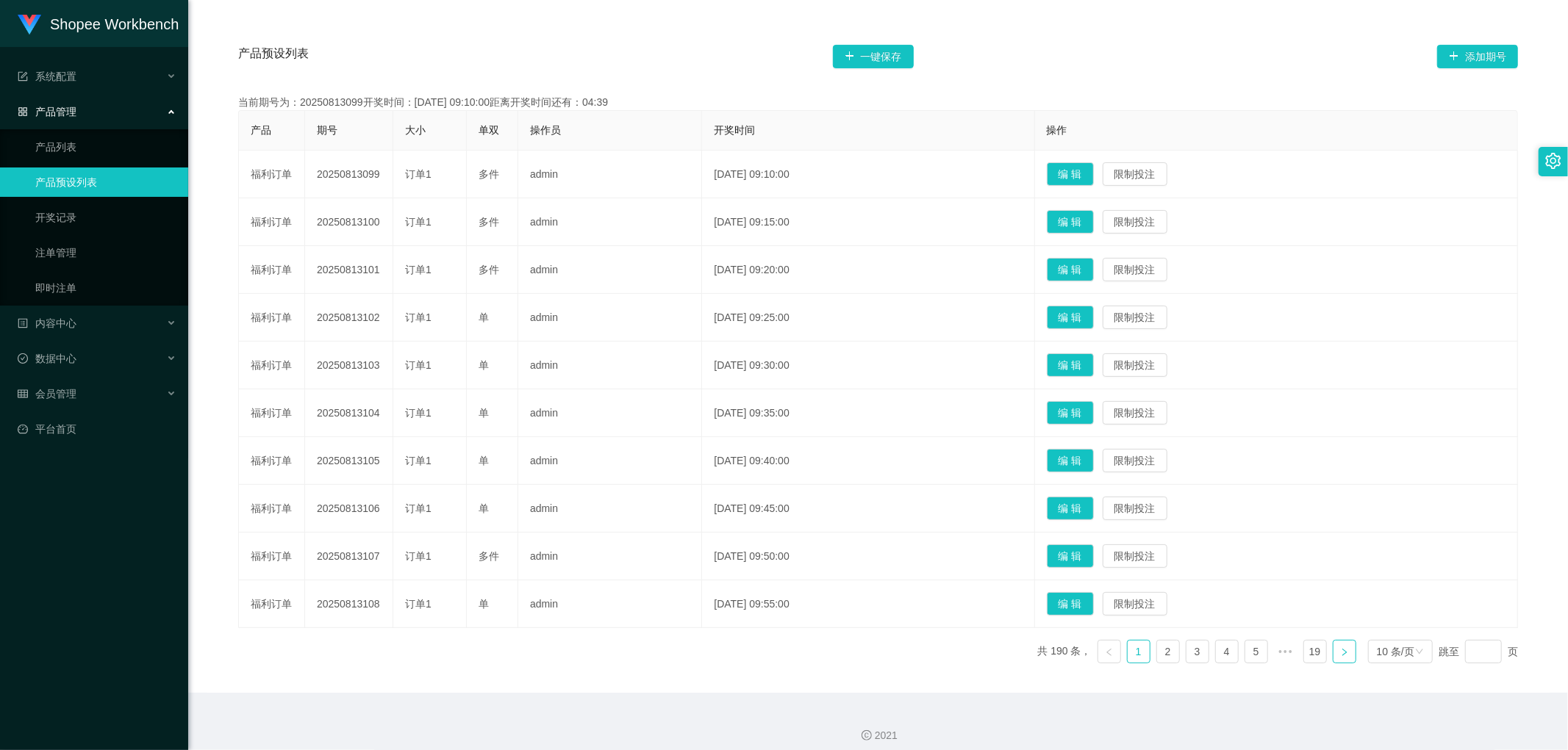
click at [1343, 649] on icon "图标: right" at bounding box center [1345, 652] width 5 height 7
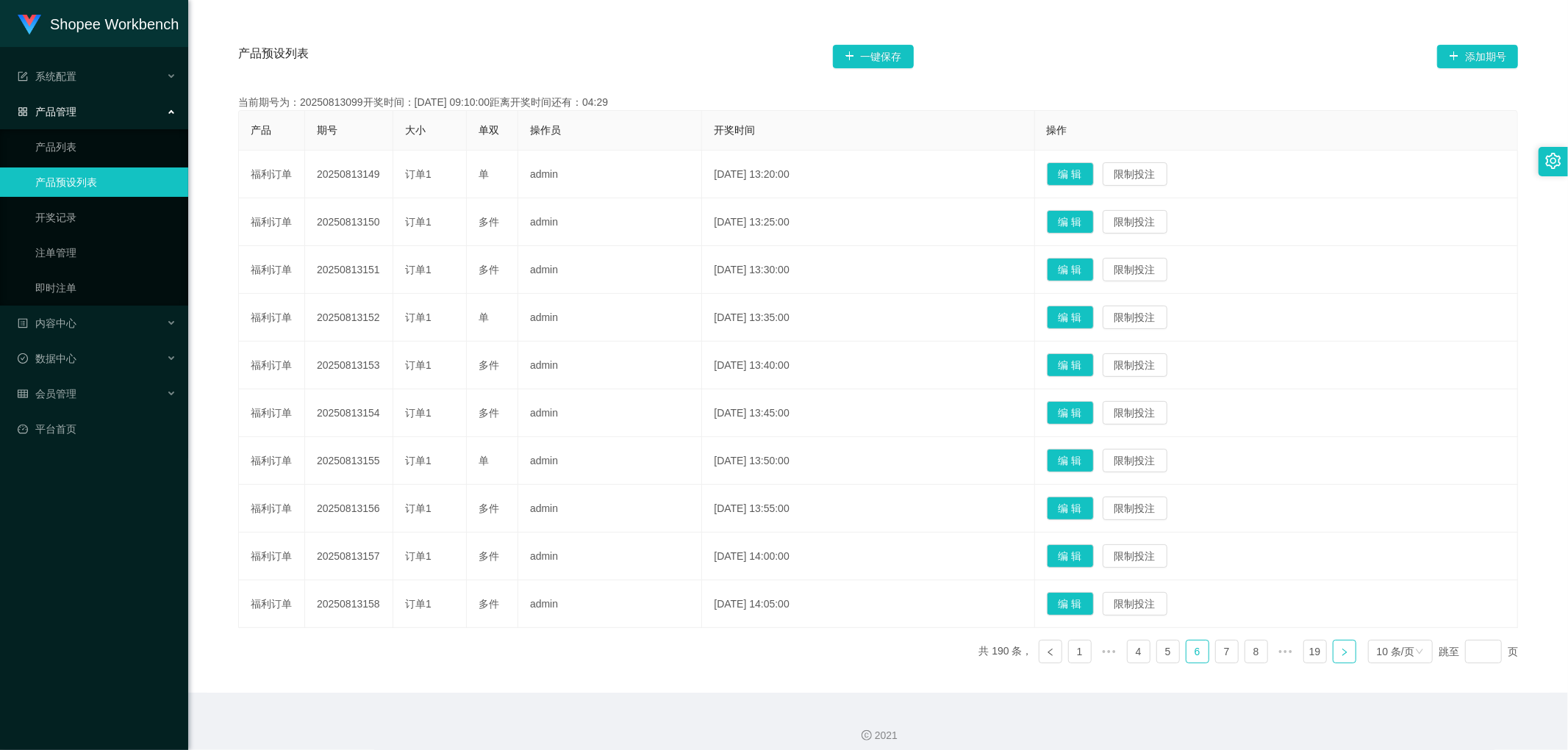
click at [1343, 649] on icon "图标: right" at bounding box center [1345, 652] width 5 height 7
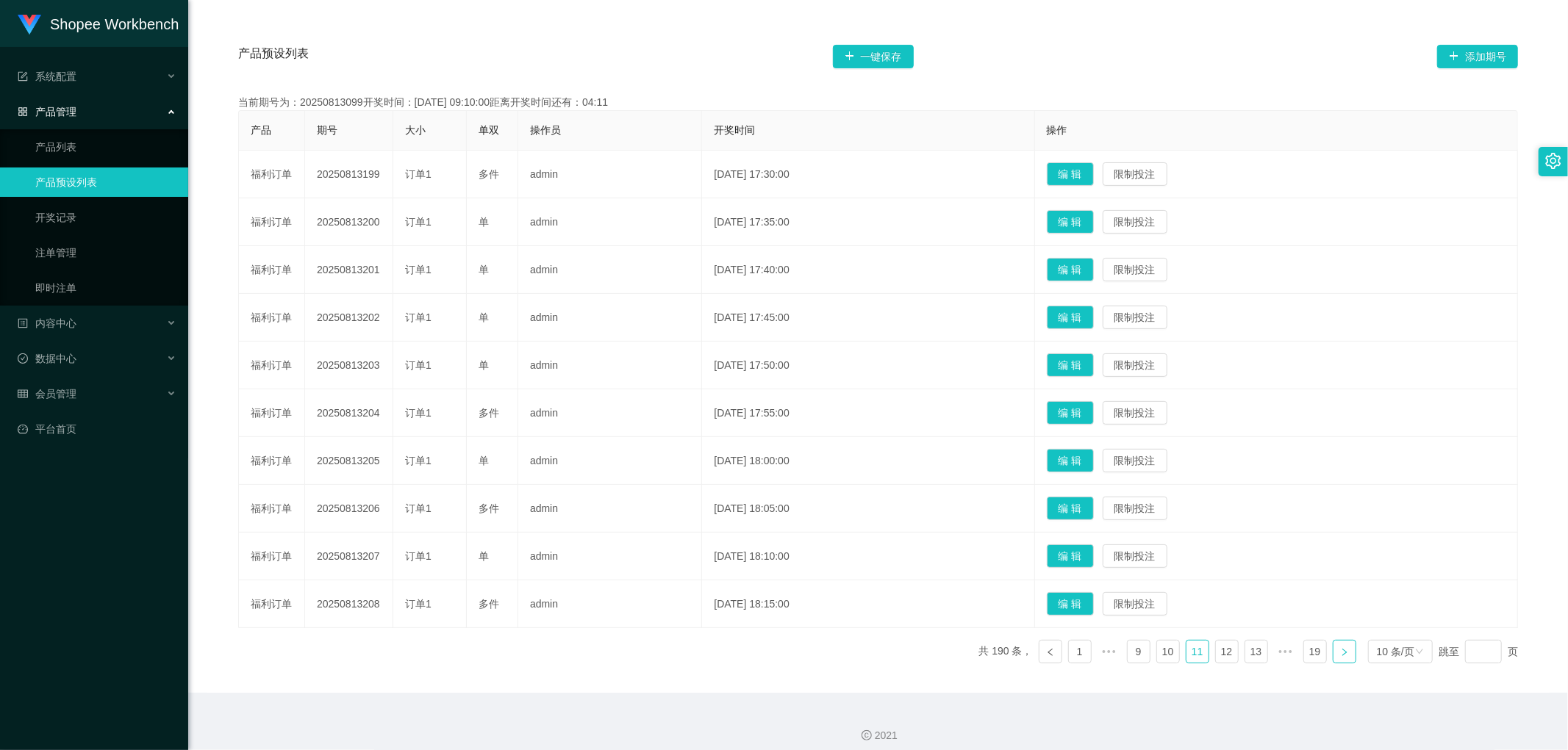
click at [1343, 649] on icon "图标: right" at bounding box center [1345, 652] width 5 height 7
click at [1069, 651] on link "1" at bounding box center [1080, 652] width 22 height 22
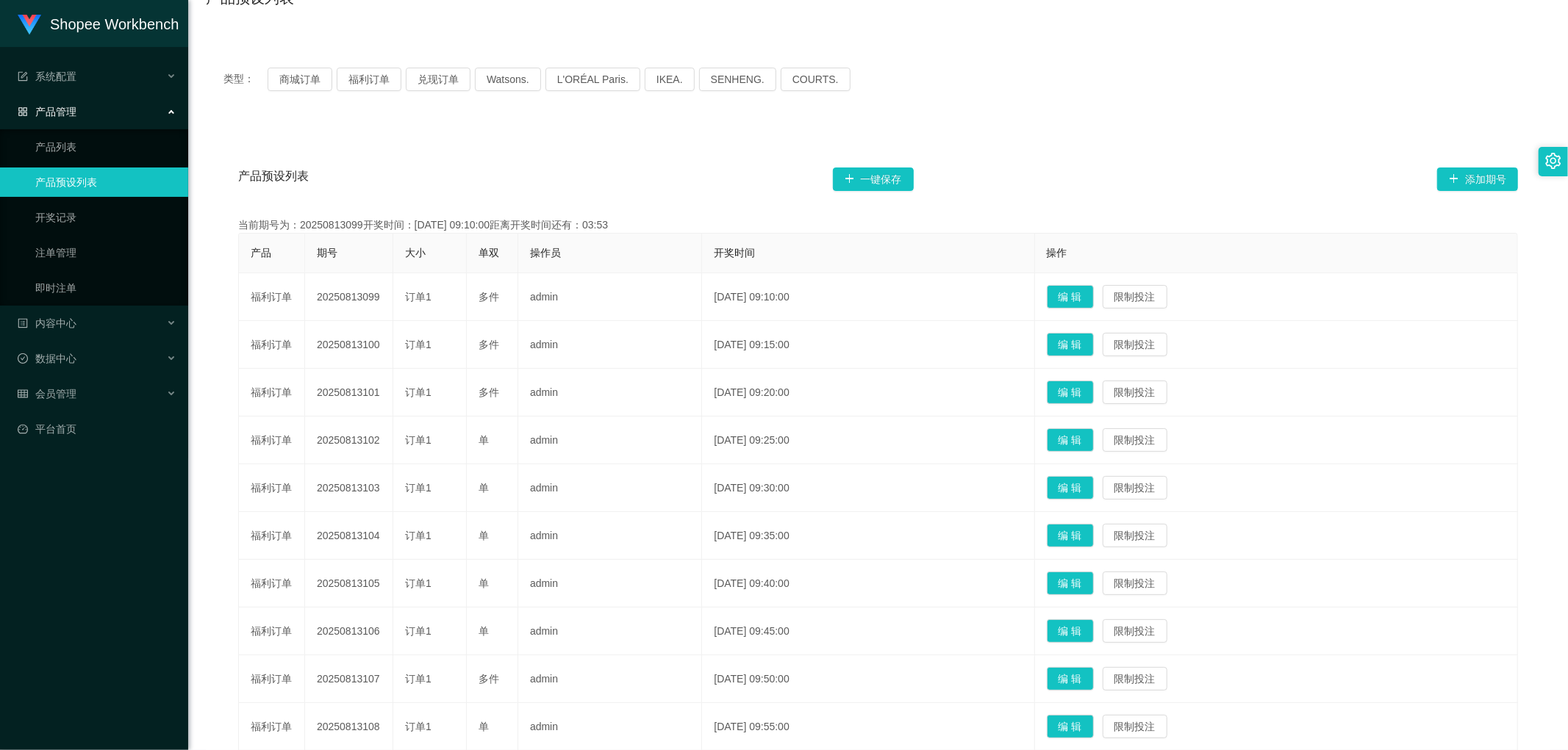
scroll to position [16, 0]
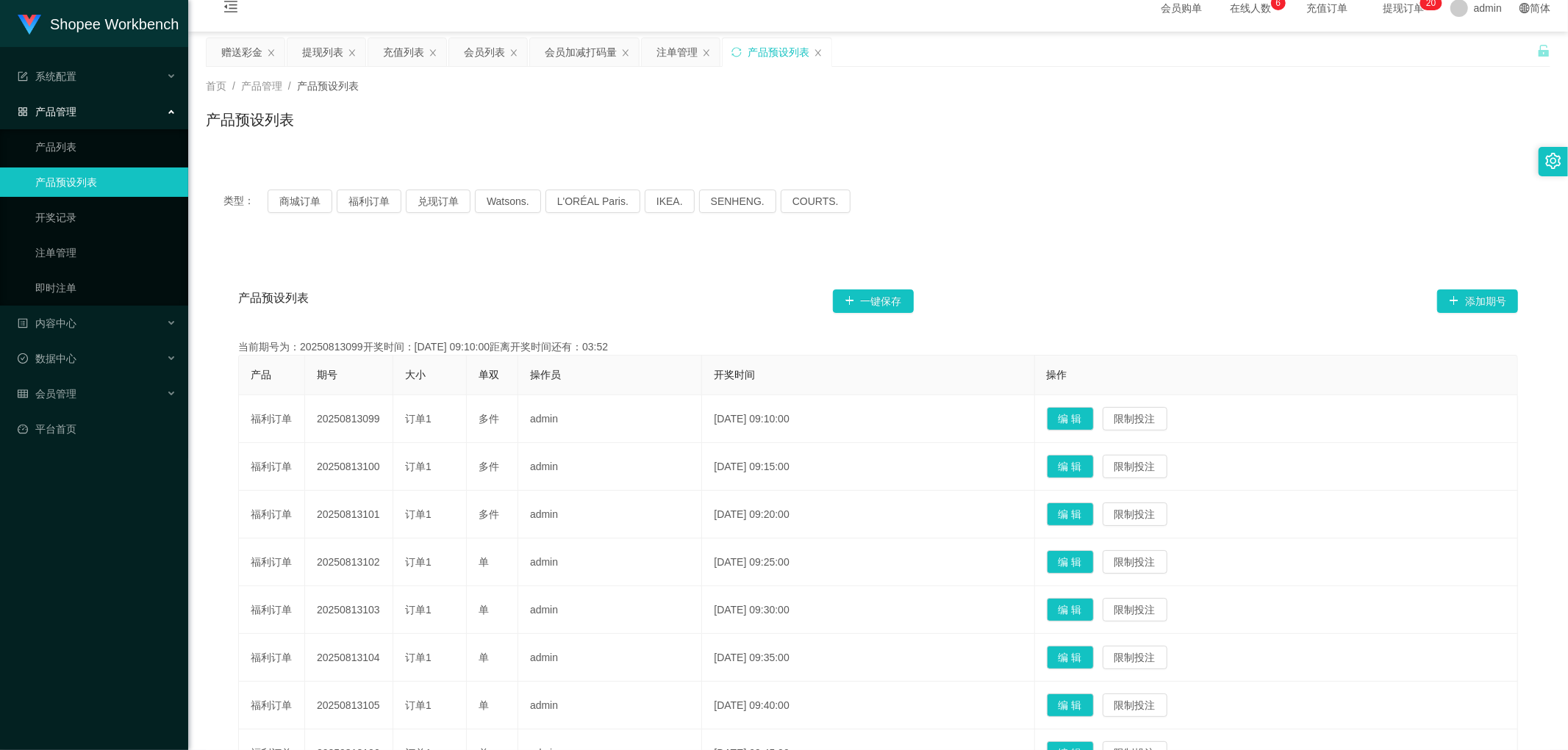
click at [1008, 179] on div "类型： 商城订单 福利订单 兑现订单 Watsons. L'ORÉAL Paris. IKEA. [GEOGRAPHIC_DATA]. COURTS." at bounding box center [878, 201] width 1345 height 59
click at [365, 199] on button "福利订单" at bounding box center [369, 201] width 65 height 23
click at [1079, 196] on div "类型： 商城订单 福利订单 兑现订单 Watsons. L'ORÉAL Paris. IKEA. [GEOGRAPHIC_DATA]. COURTS." at bounding box center [878, 201] width 1310 height 23
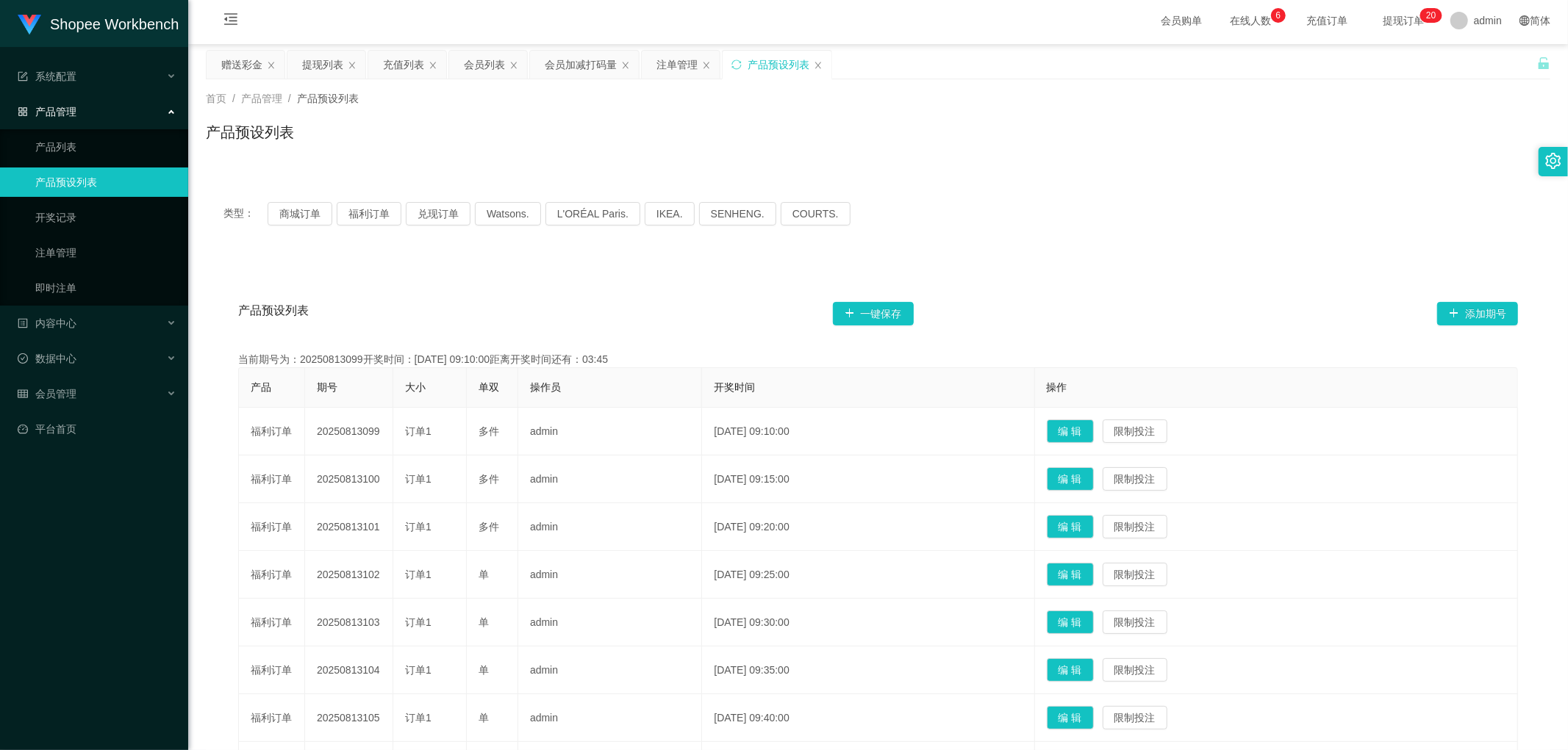
scroll to position [0, 0]
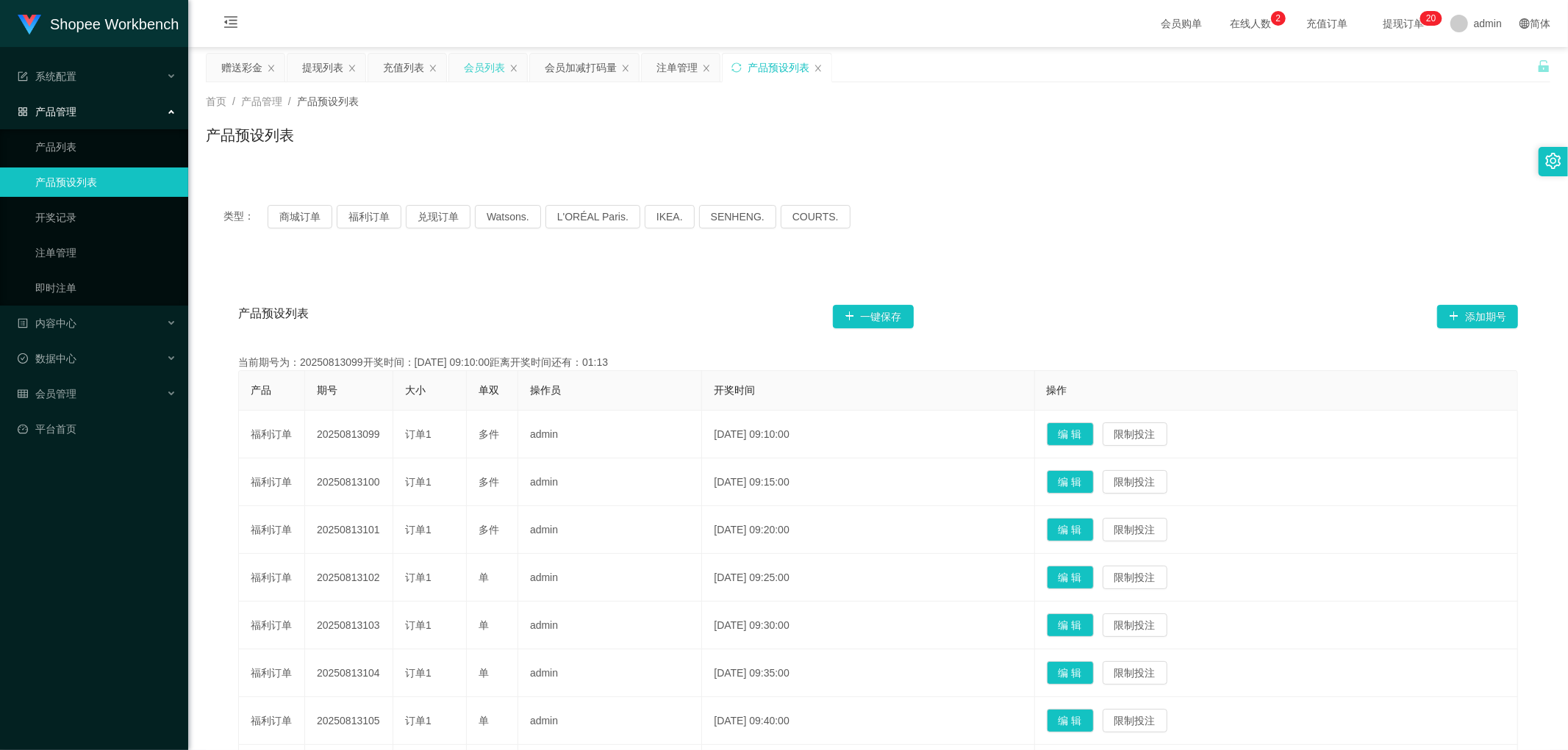
click at [486, 70] on div "会员列表" at bounding box center [485, 67] width 42 height 28
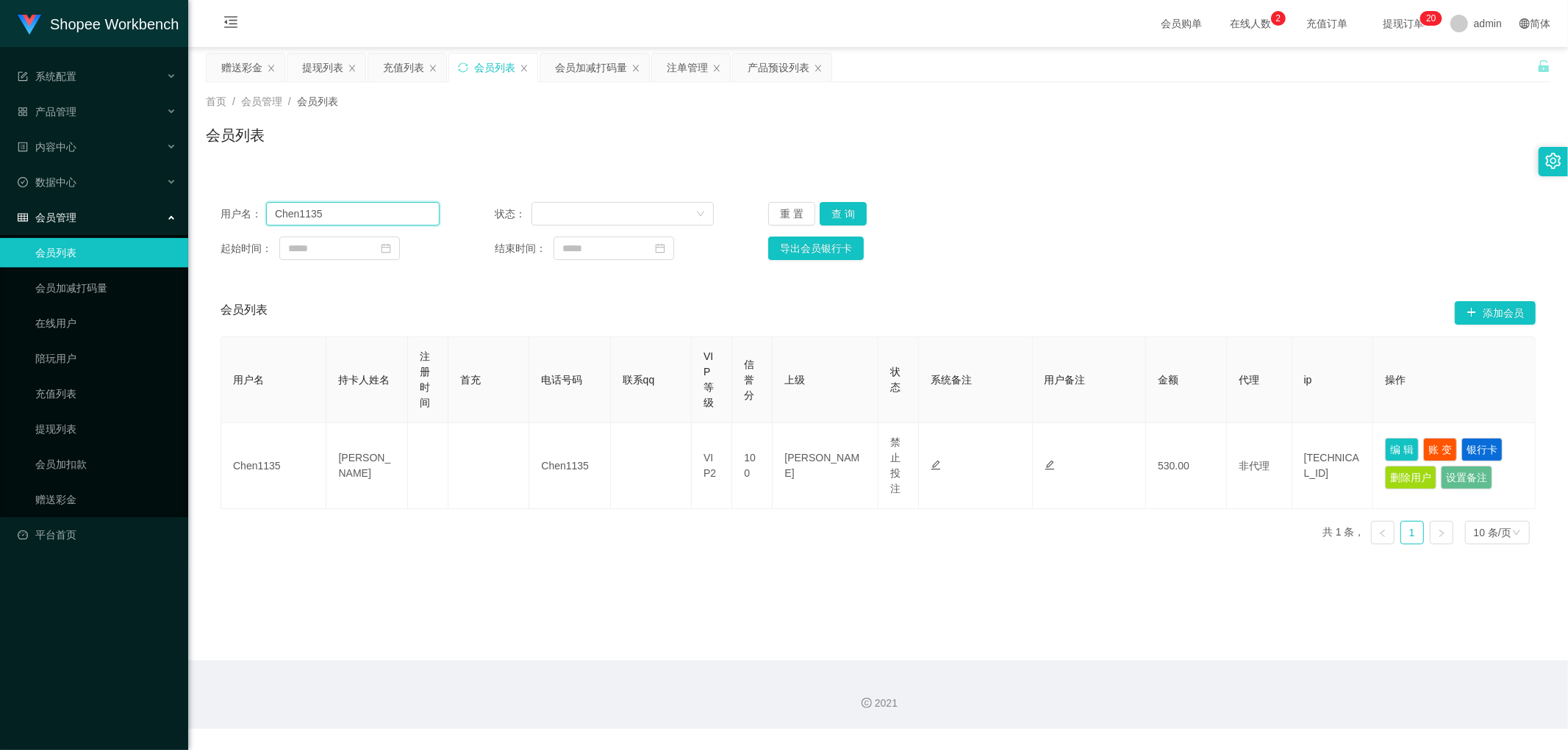
click at [386, 214] on input "Chen1135" at bounding box center [353, 213] width 174 height 23
paste input "Manhoe"
type input "Manhoe"
click at [838, 214] on button "查 询" at bounding box center [843, 213] width 47 height 23
click at [684, 71] on div "注单管理" at bounding box center [687, 67] width 42 height 28
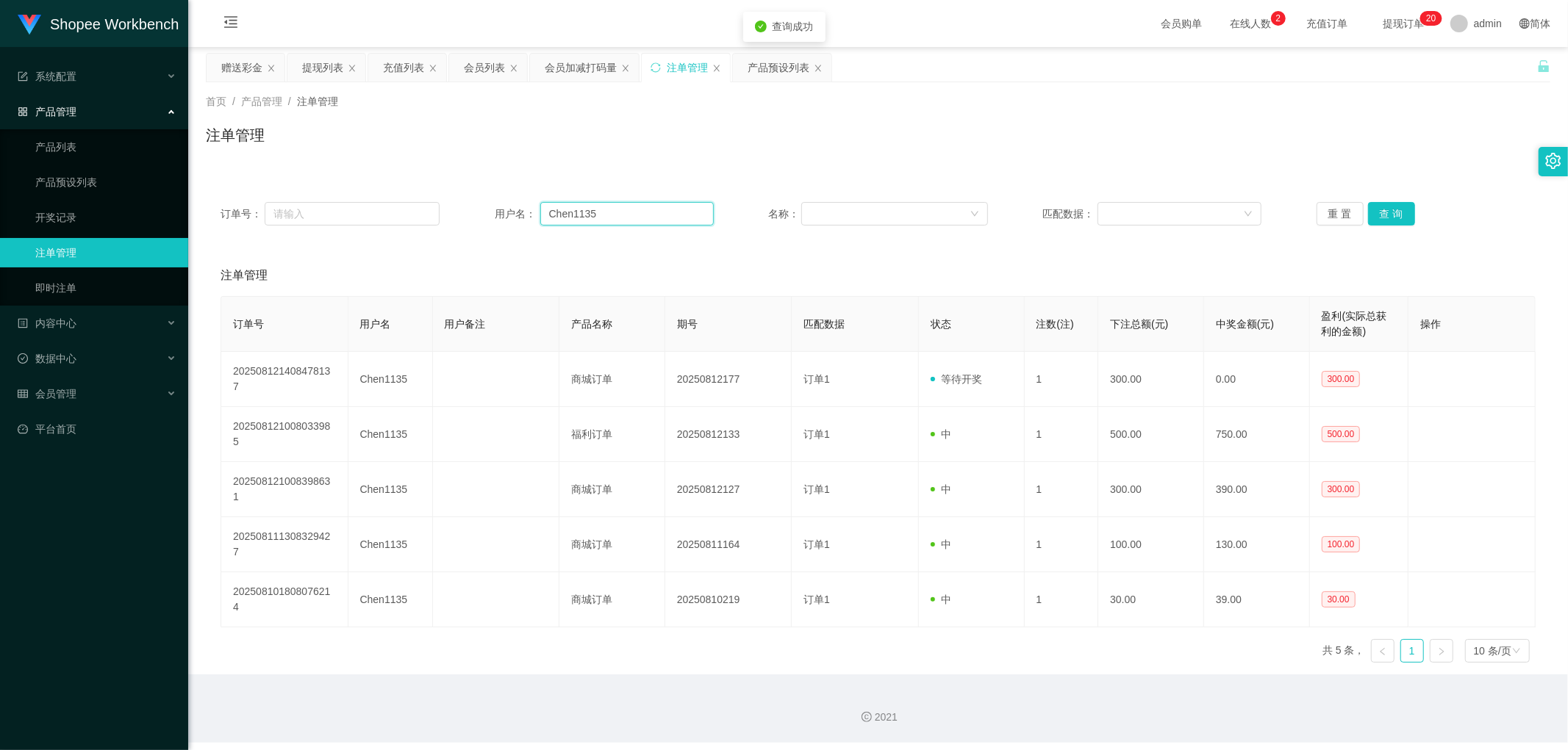
drag, startPoint x: 641, startPoint y: 215, endPoint x: 665, endPoint y: 221, distance: 24.7
click at [643, 215] on input "Chen1135" at bounding box center [627, 213] width 174 height 23
paste input "Manhoe"
type input "Manhoe"
click at [1394, 208] on button "查 询" at bounding box center [1391, 213] width 47 height 23
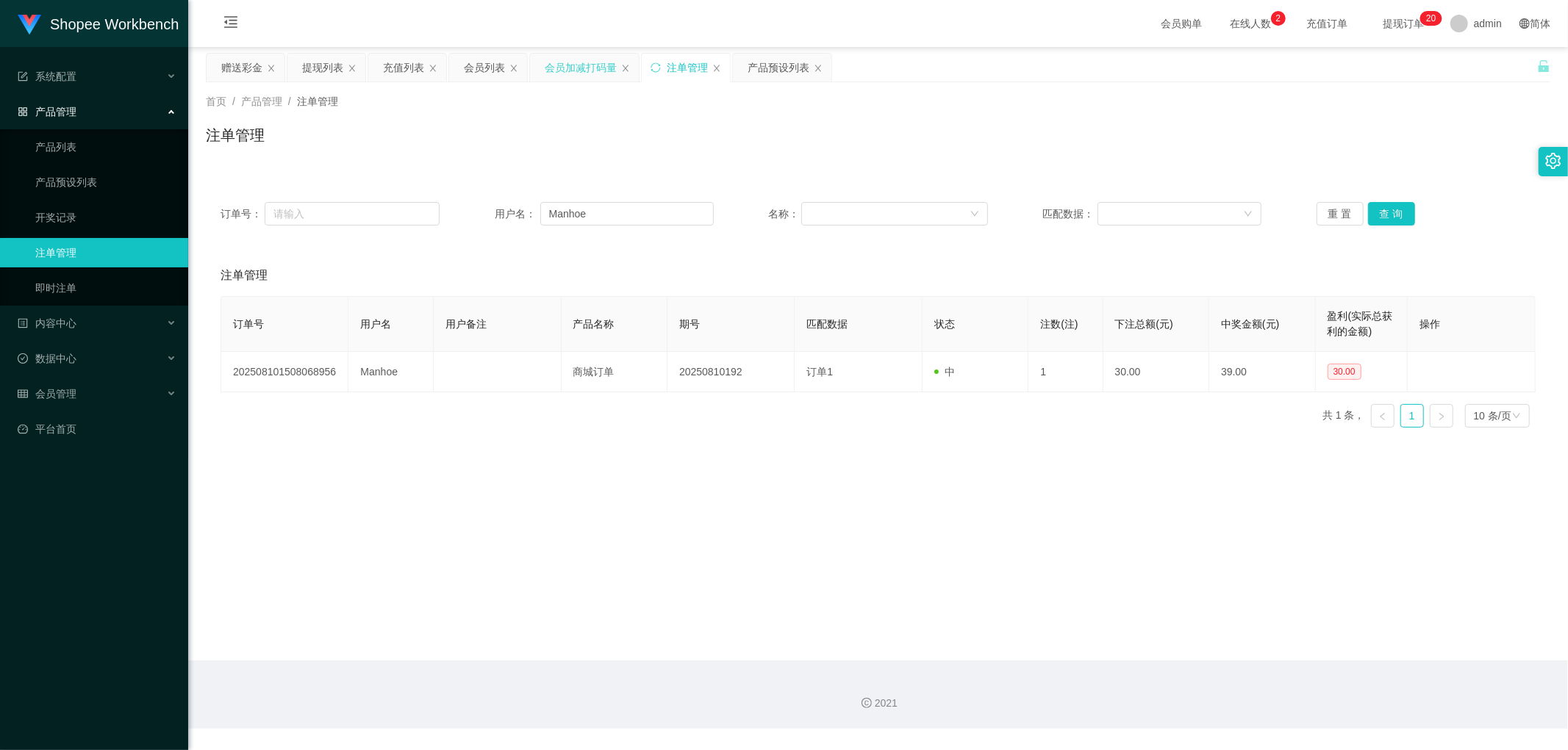
click at [576, 68] on div "会员加减打码量" at bounding box center [581, 67] width 72 height 28
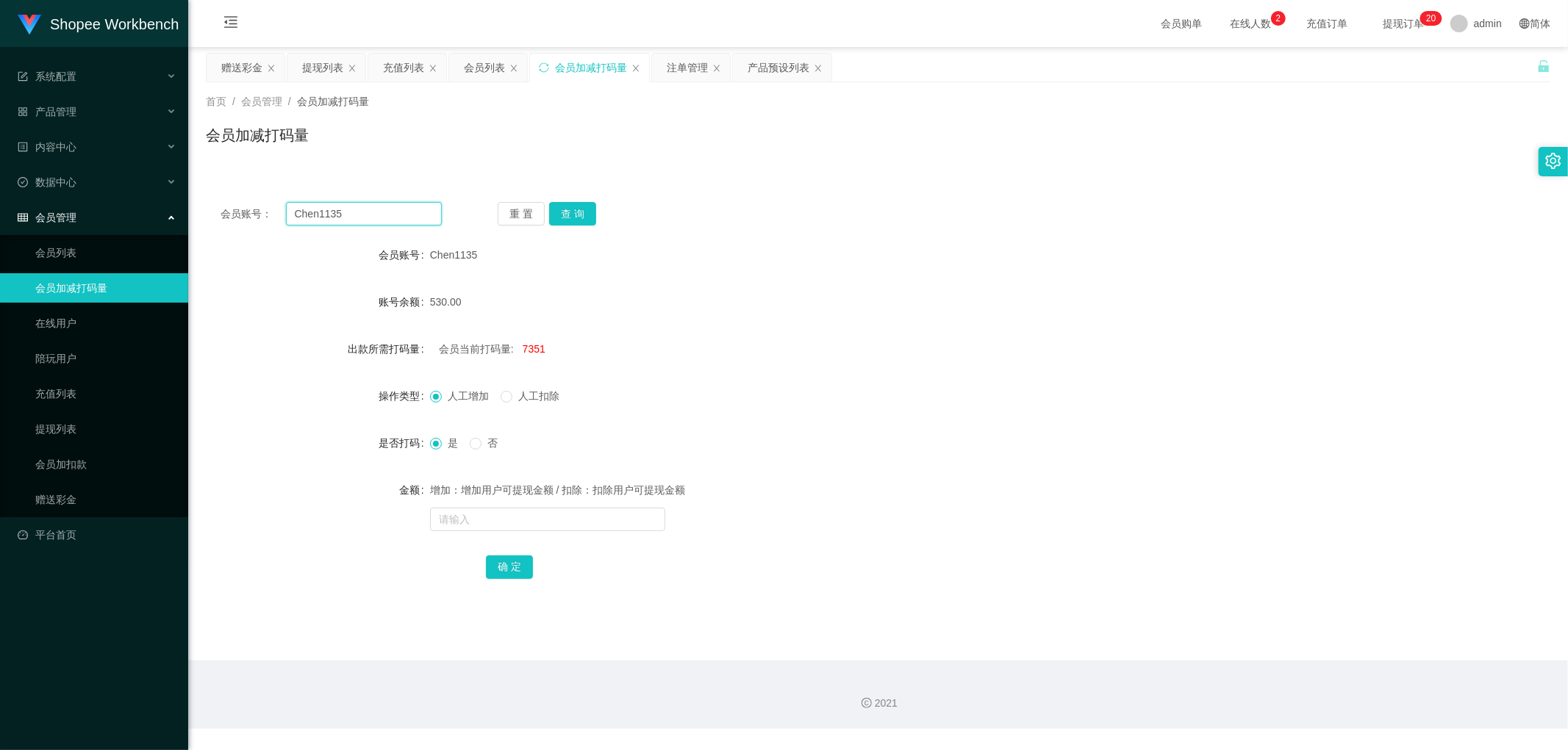
drag, startPoint x: 406, startPoint y: 215, endPoint x: 483, endPoint y: 210, distance: 77.2
click at [406, 215] on input "Chen1135" at bounding box center [365, 213] width 157 height 23
paste input "Manhoe"
type input "Manhoe"
click at [595, 208] on div "重 置 查 询" at bounding box center [608, 213] width 221 height 23
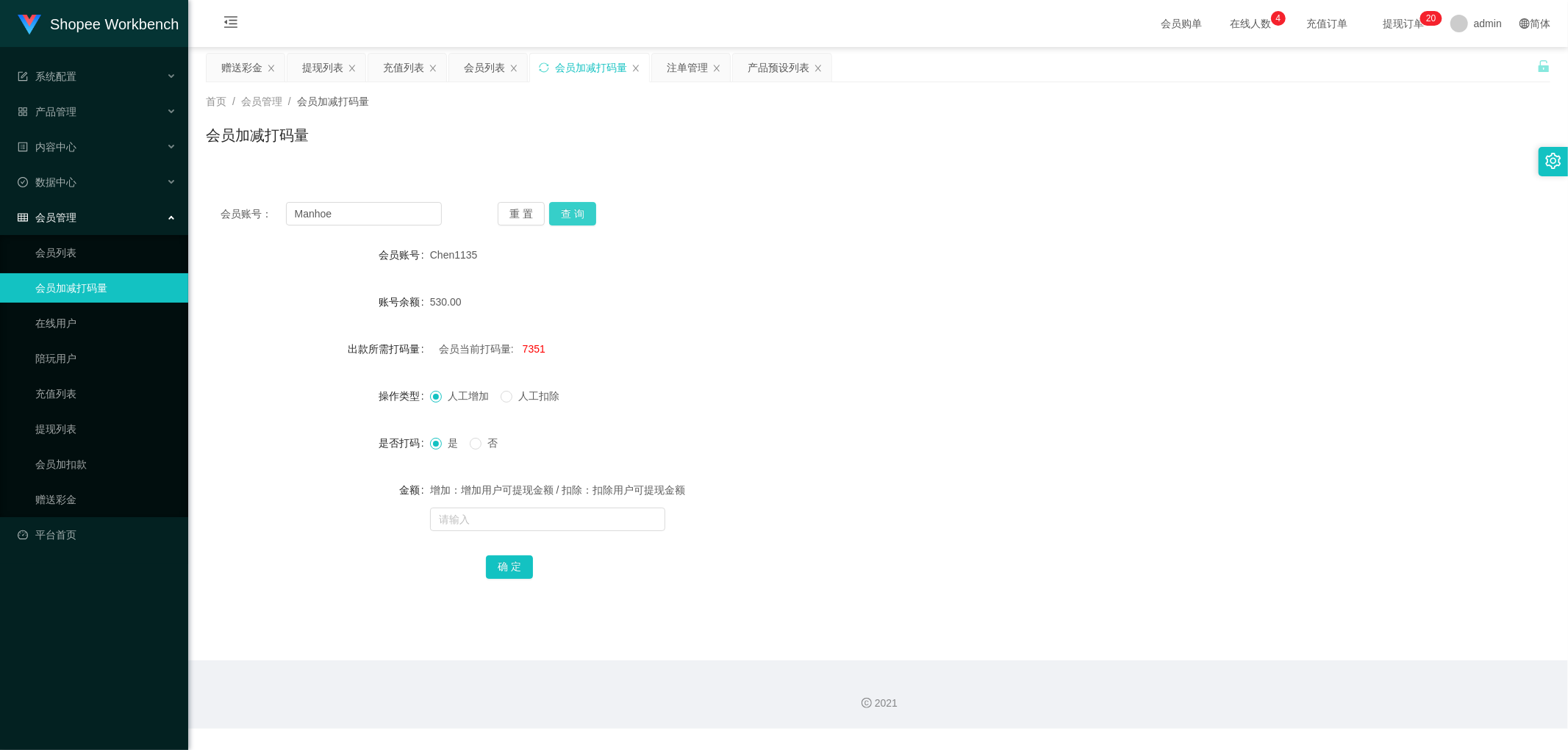
click at [579, 209] on button "查 询" at bounding box center [572, 213] width 47 height 23
click at [743, 194] on div "会员账号： Manhoe 重 置 查 询 会员账号 Manhoe 账号余额 100.00 出款所需打码量 会员当前打码量: -12356 操作类型 人工增加 …" at bounding box center [878, 400] width 1345 height 426
click at [478, 72] on div "会员列表" at bounding box center [485, 67] width 42 height 28
